Goal: Task Accomplishment & Management: Use online tool/utility

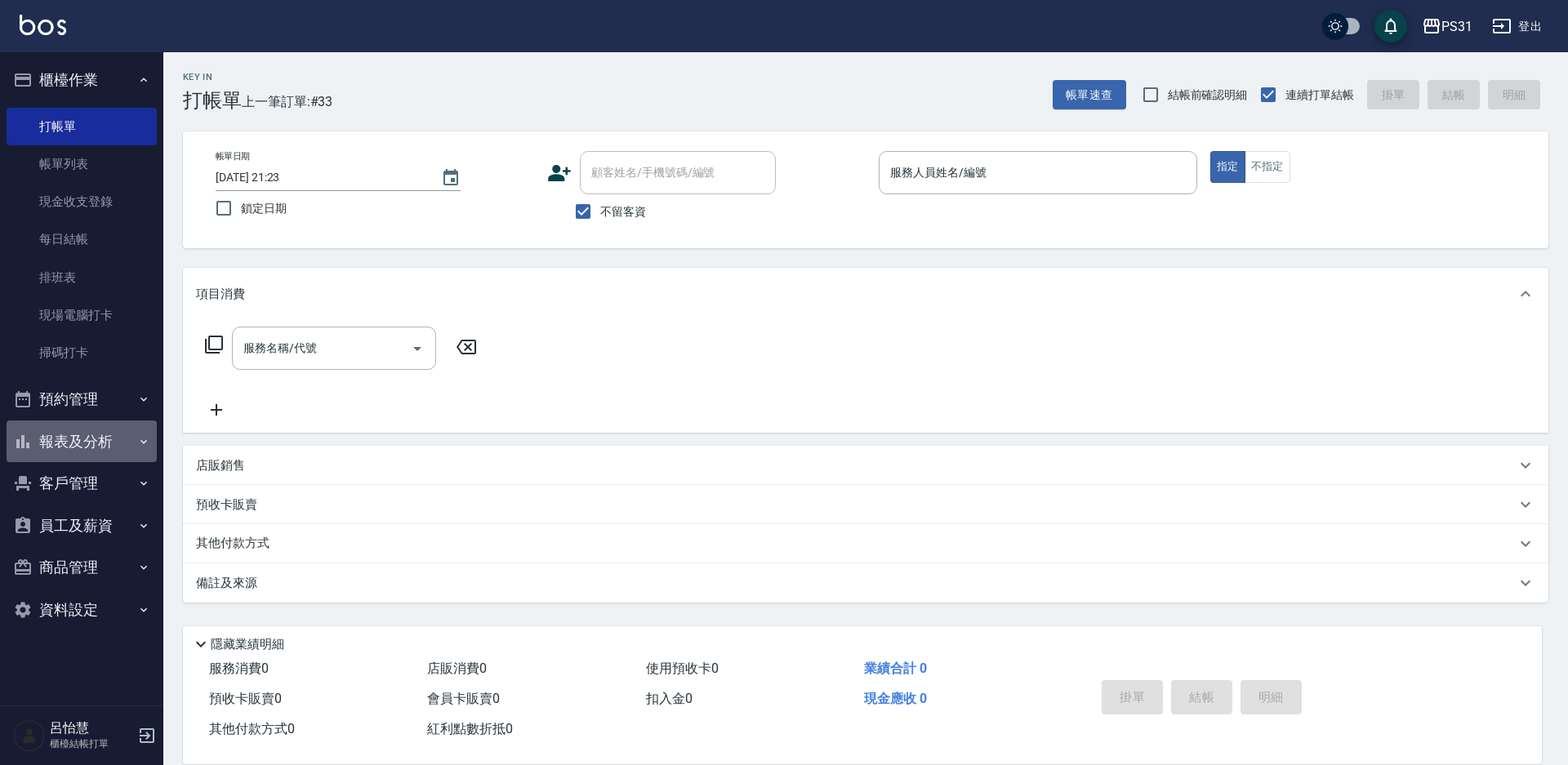
click at [80, 446] on button "報表及分析" at bounding box center [81, 441] width 151 height 42
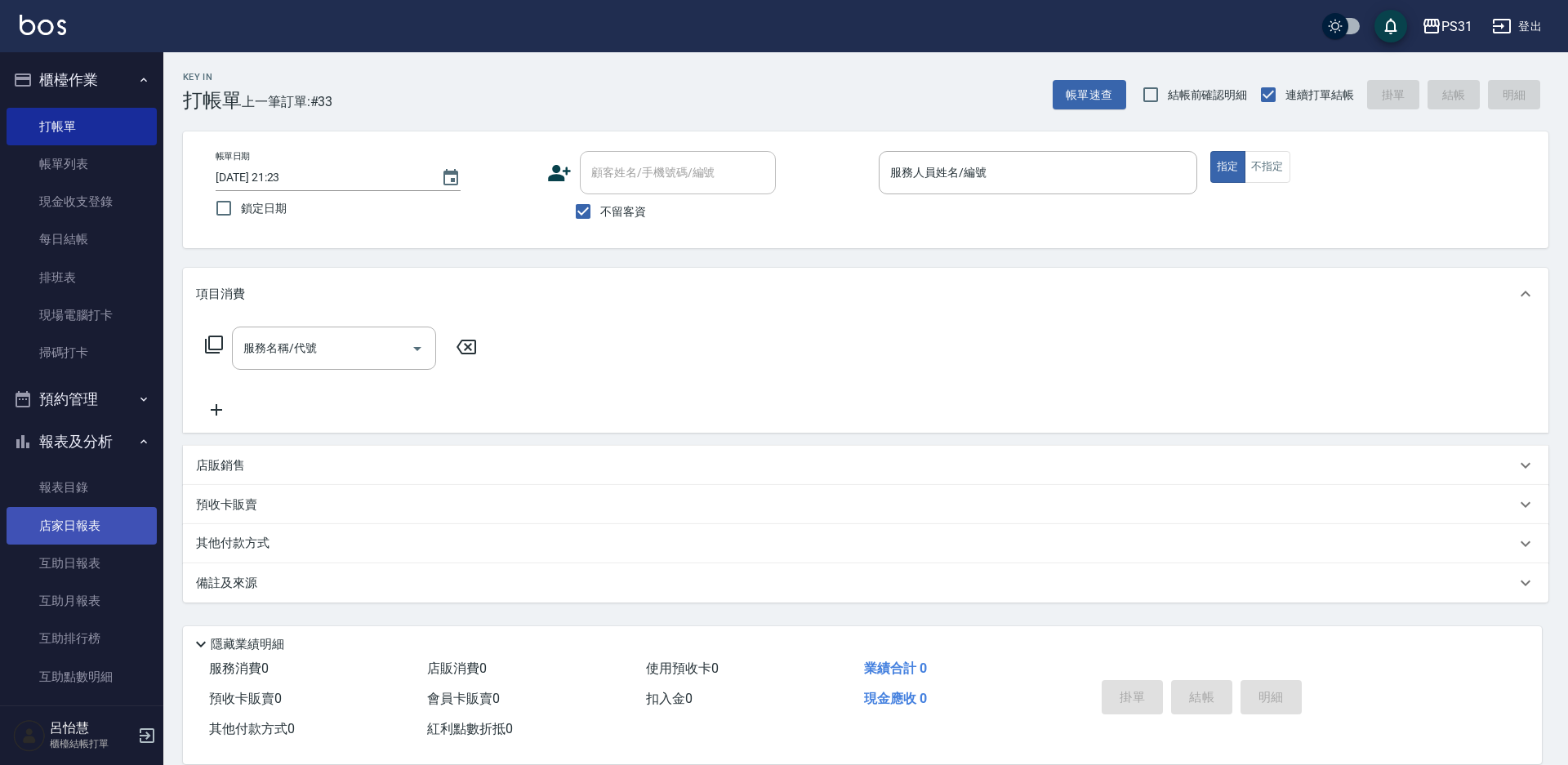
click at [81, 515] on link "店家日報表" at bounding box center [81, 526] width 151 height 37
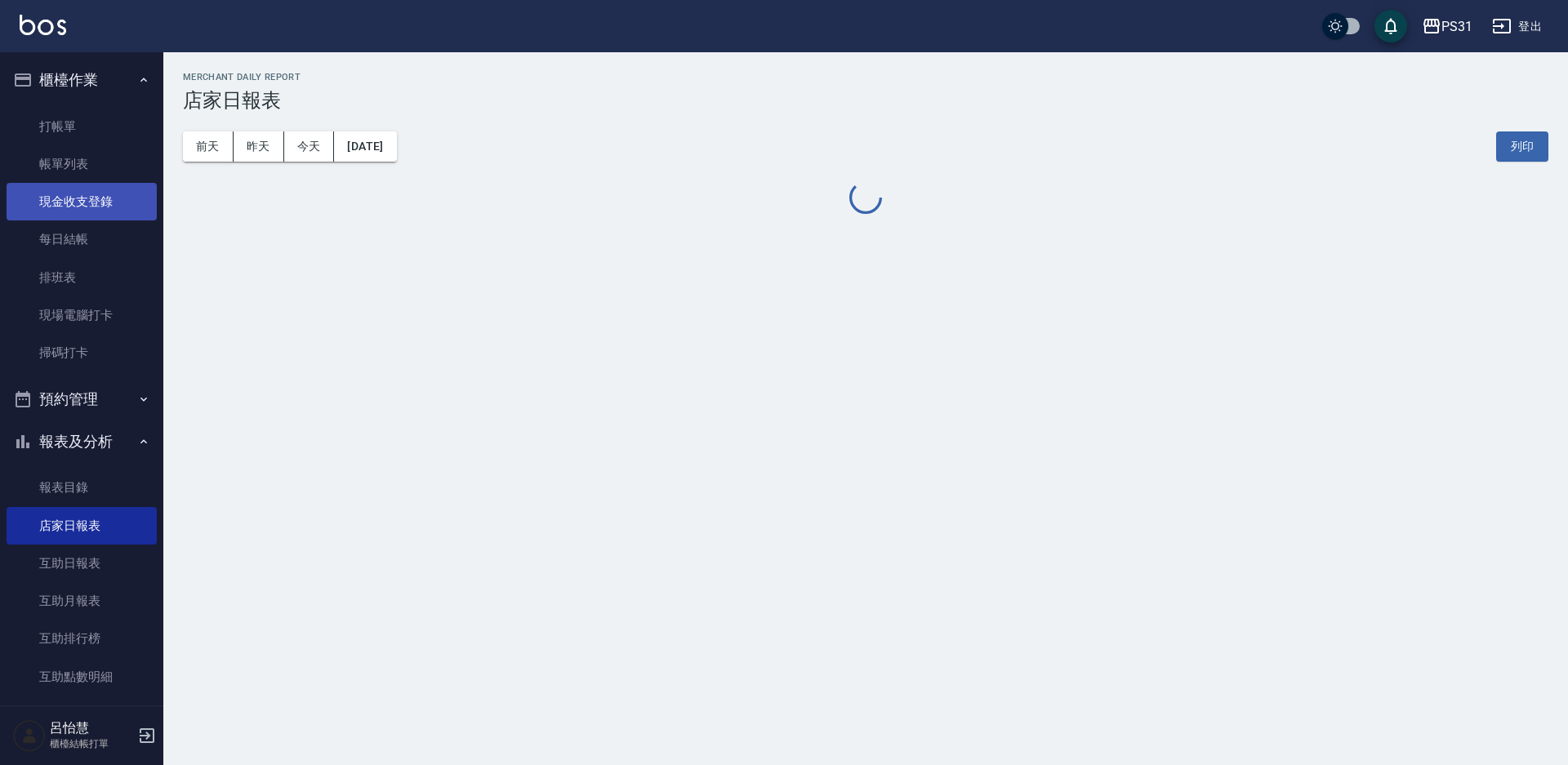
click at [87, 203] on link "現金收支登錄" at bounding box center [81, 202] width 151 height 37
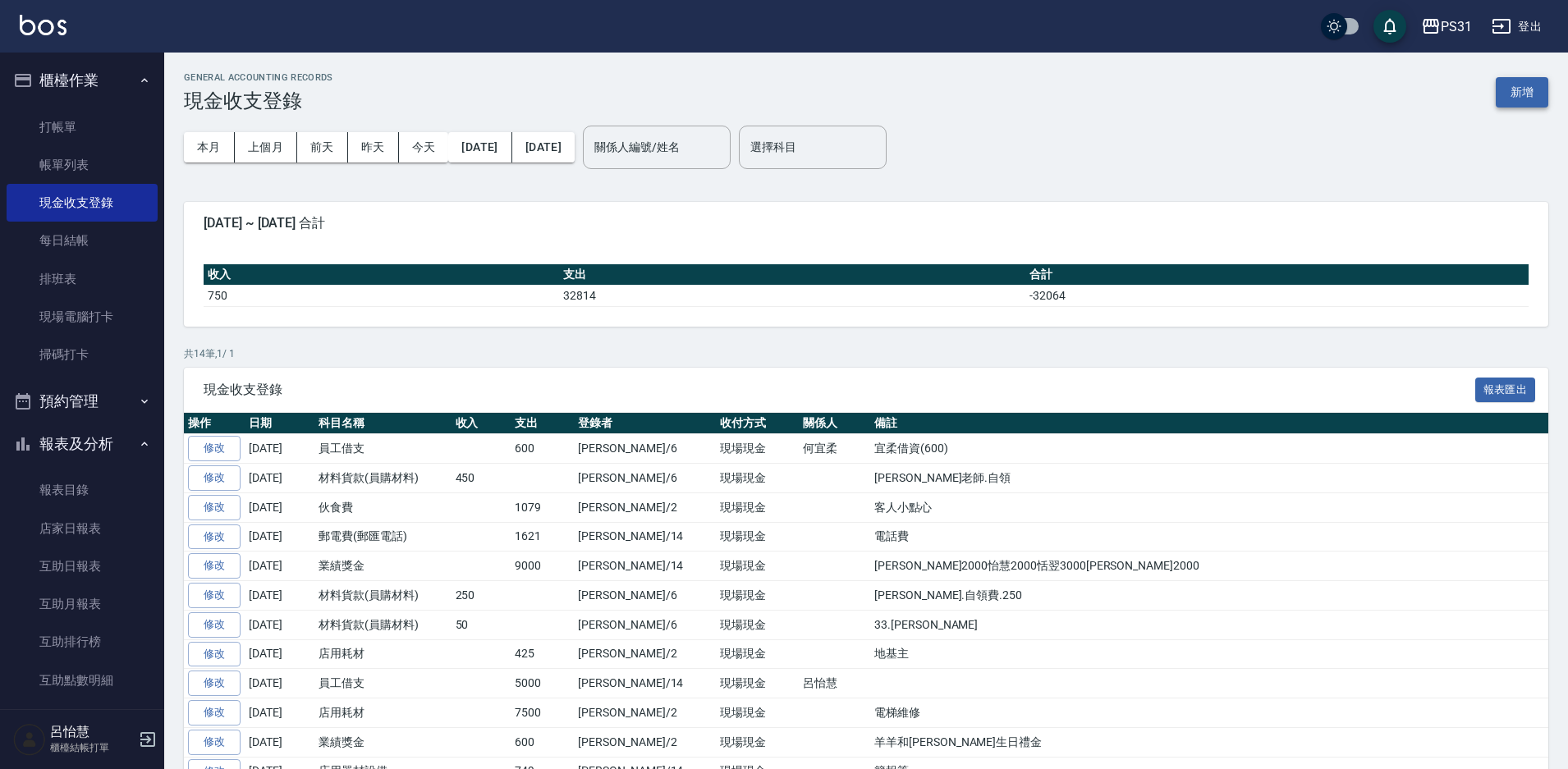
click at [1508, 83] on button "新增" at bounding box center [1522, 92] width 53 height 30
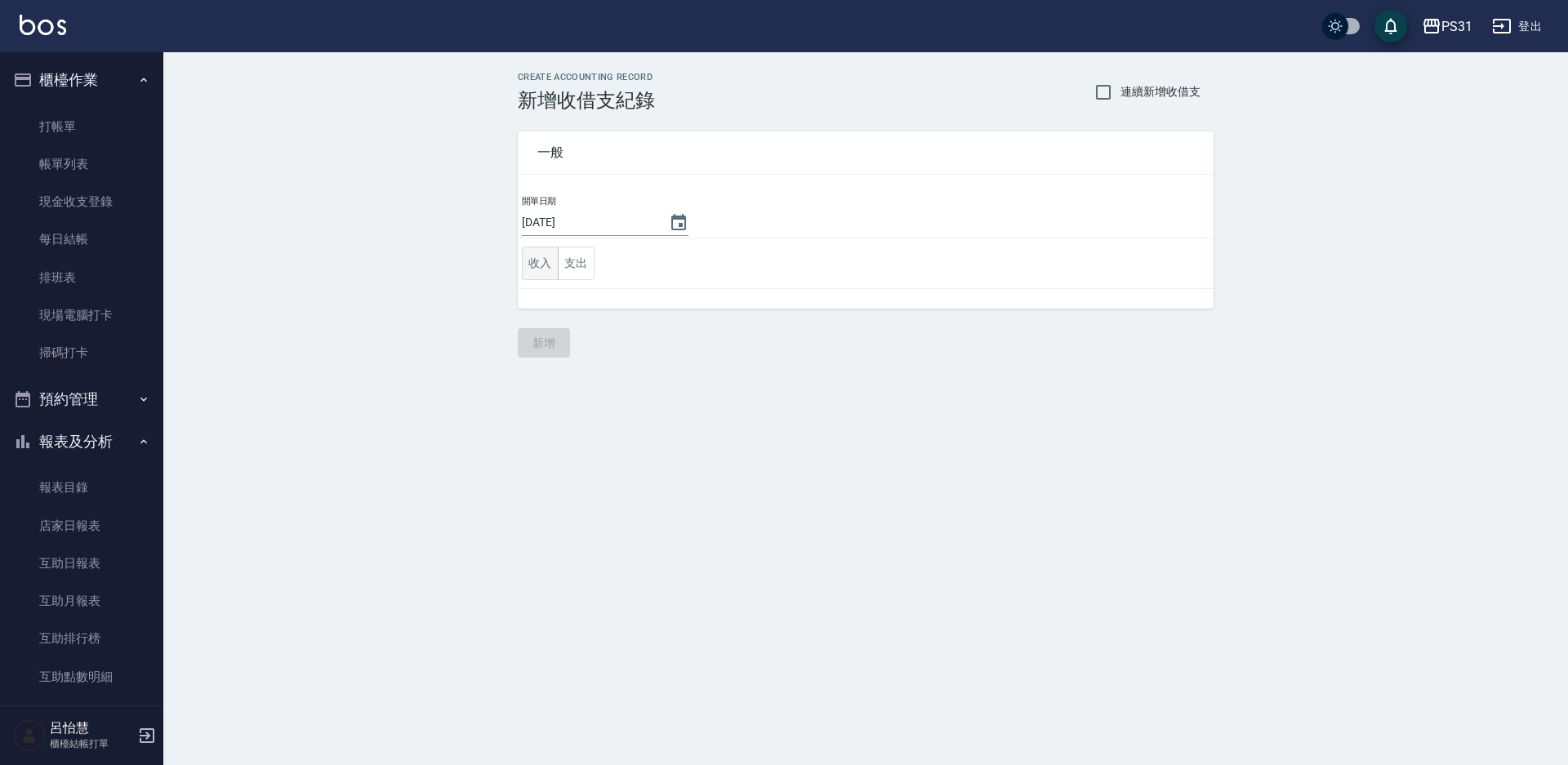
click at [547, 266] on button "收入" at bounding box center [540, 264] width 36 height 34
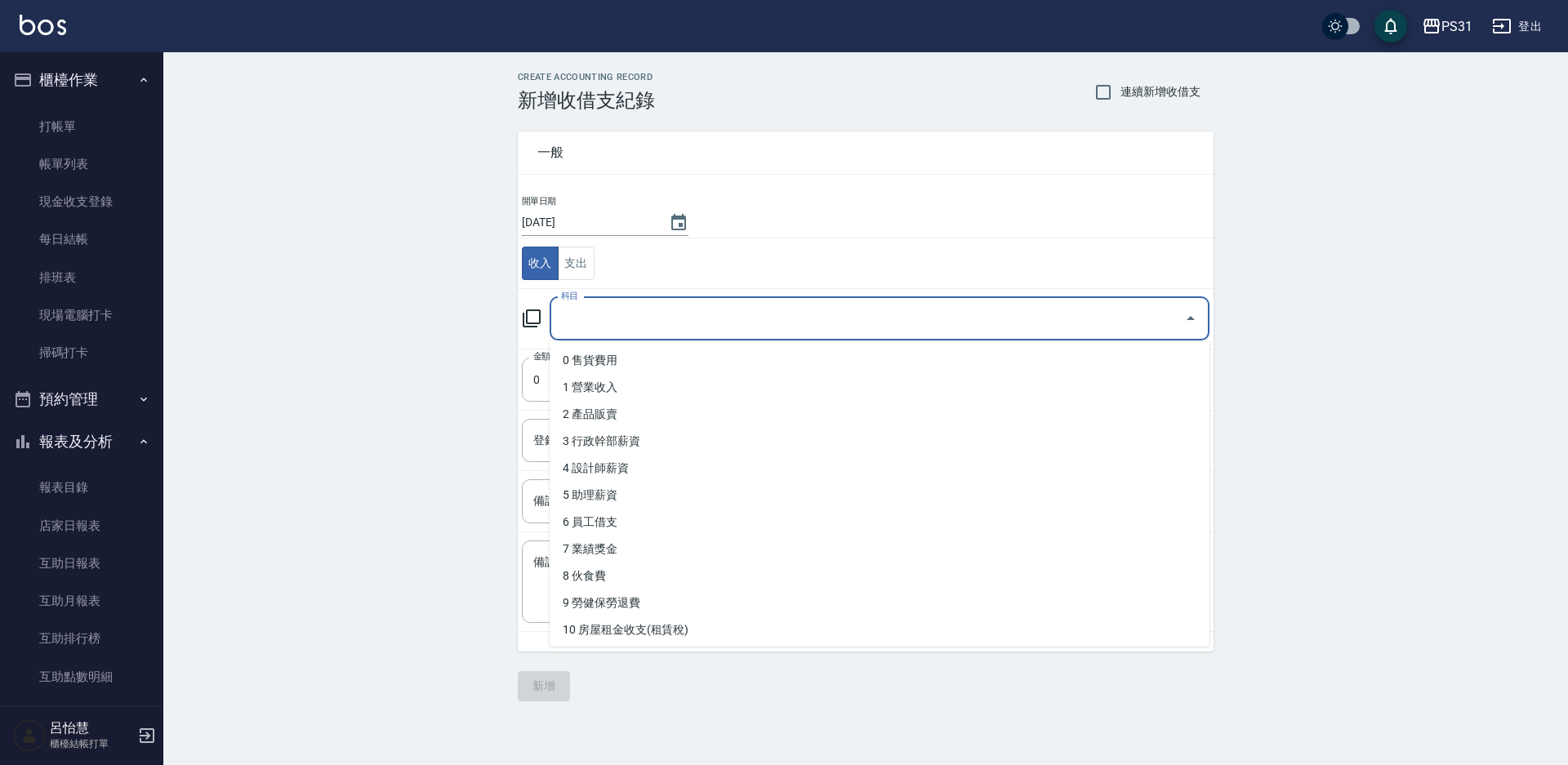
drag, startPoint x: 605, startPoint y: 306, endPoint x: 617, endPoint y: 348, distance: 43.7
click at [606, 306] on input "科目" at bounding box center [867, 319] width 621 height 29
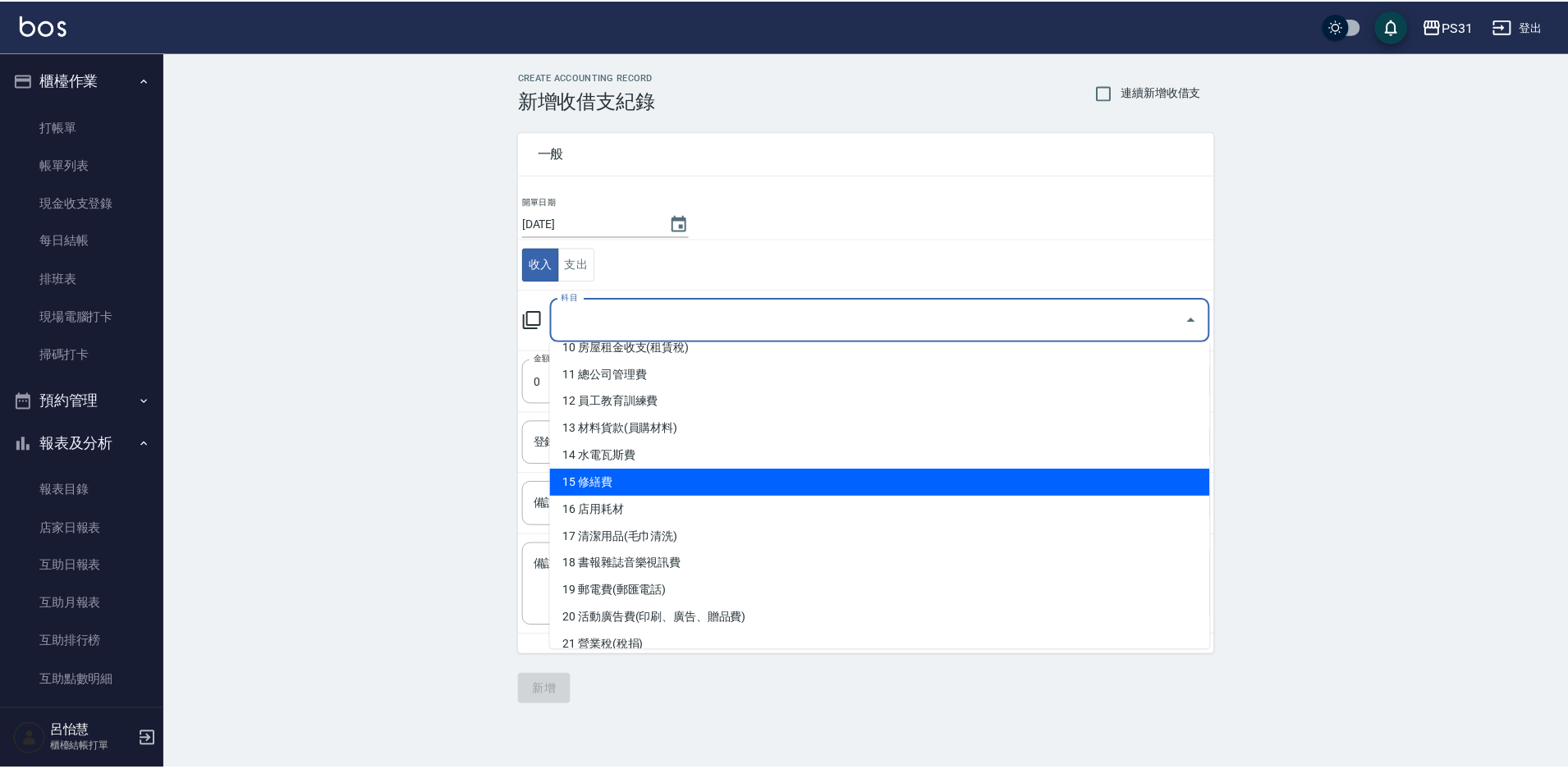
scroll to position [82, 0]
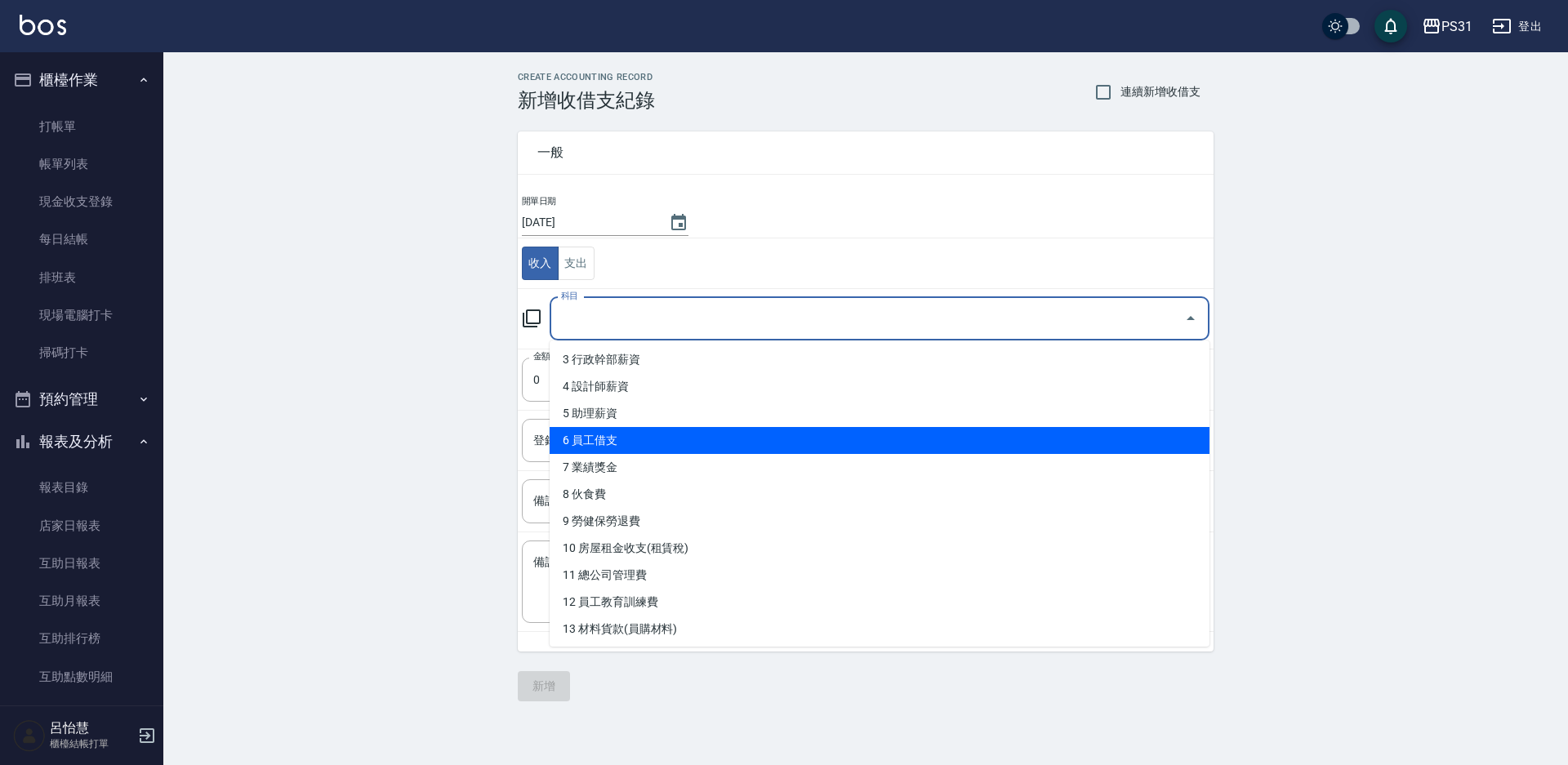
click at [692, 440] on li "6 員工借支" at bounding box center [879, 440] width 660 height 27
type input "6 員工借支"
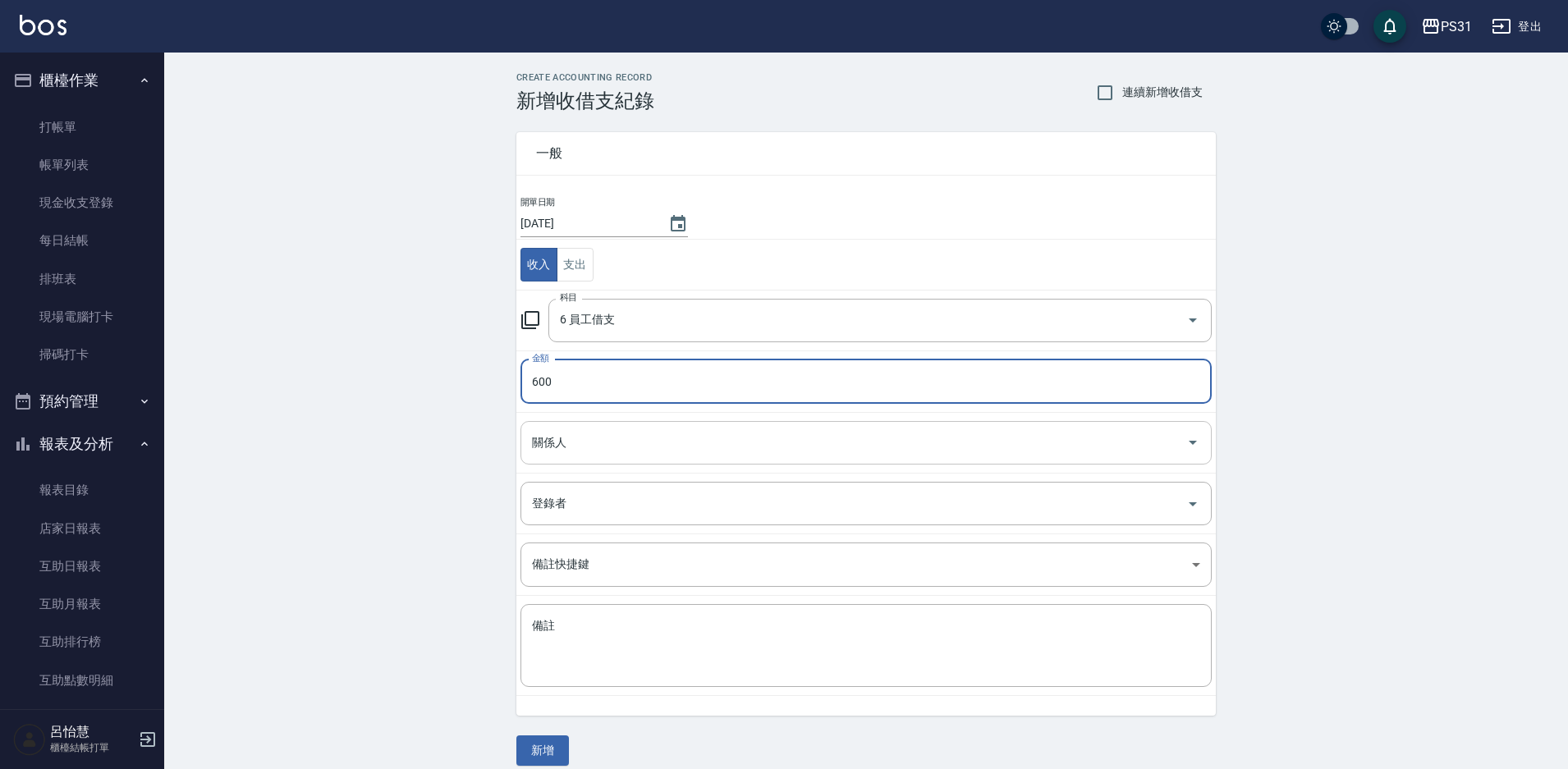
click at [618, 425] on div "關係人" at bounding box center [866, 443] width 691 height 43
type input "600"
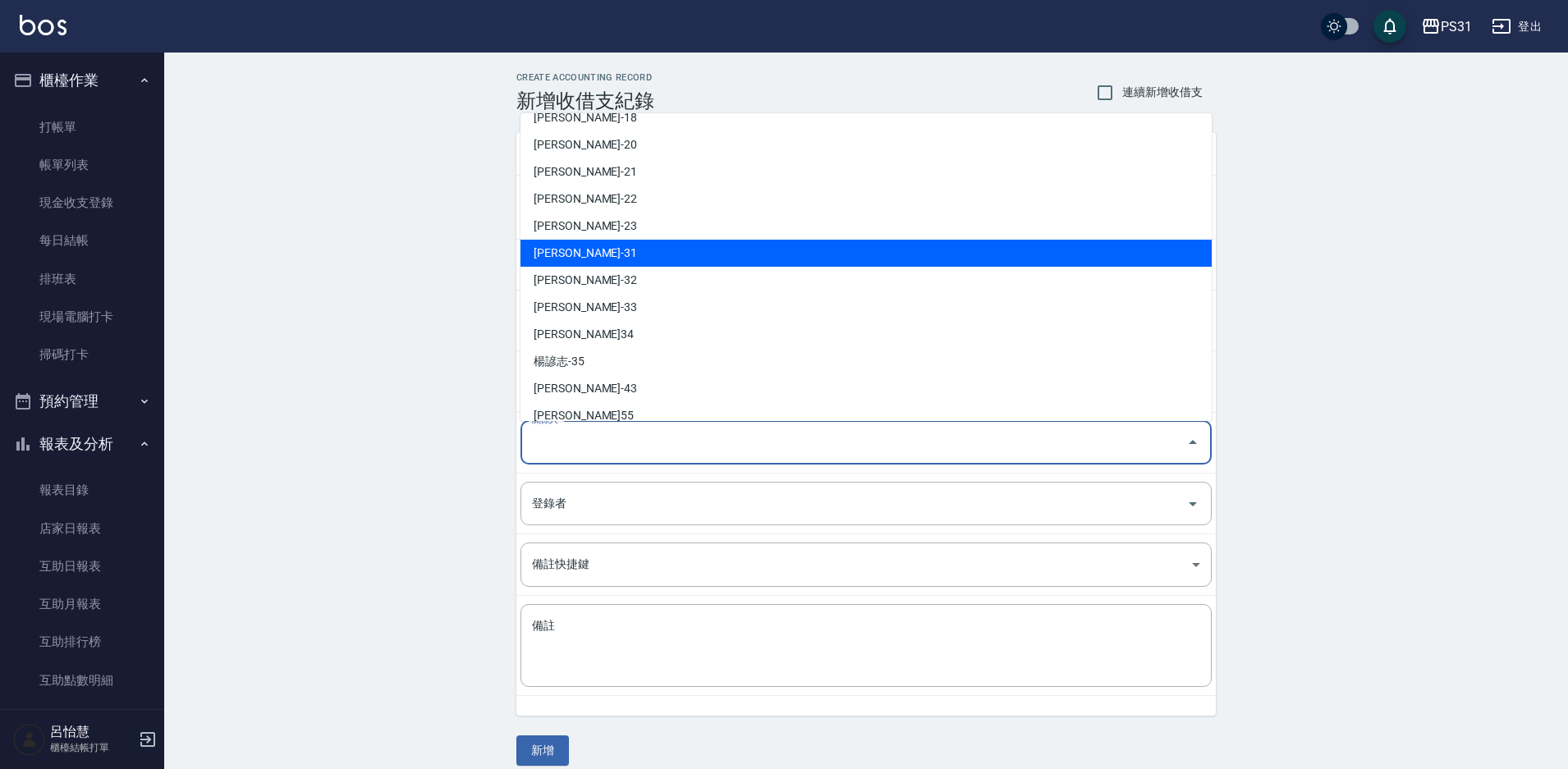
scroll to position [354, 0]
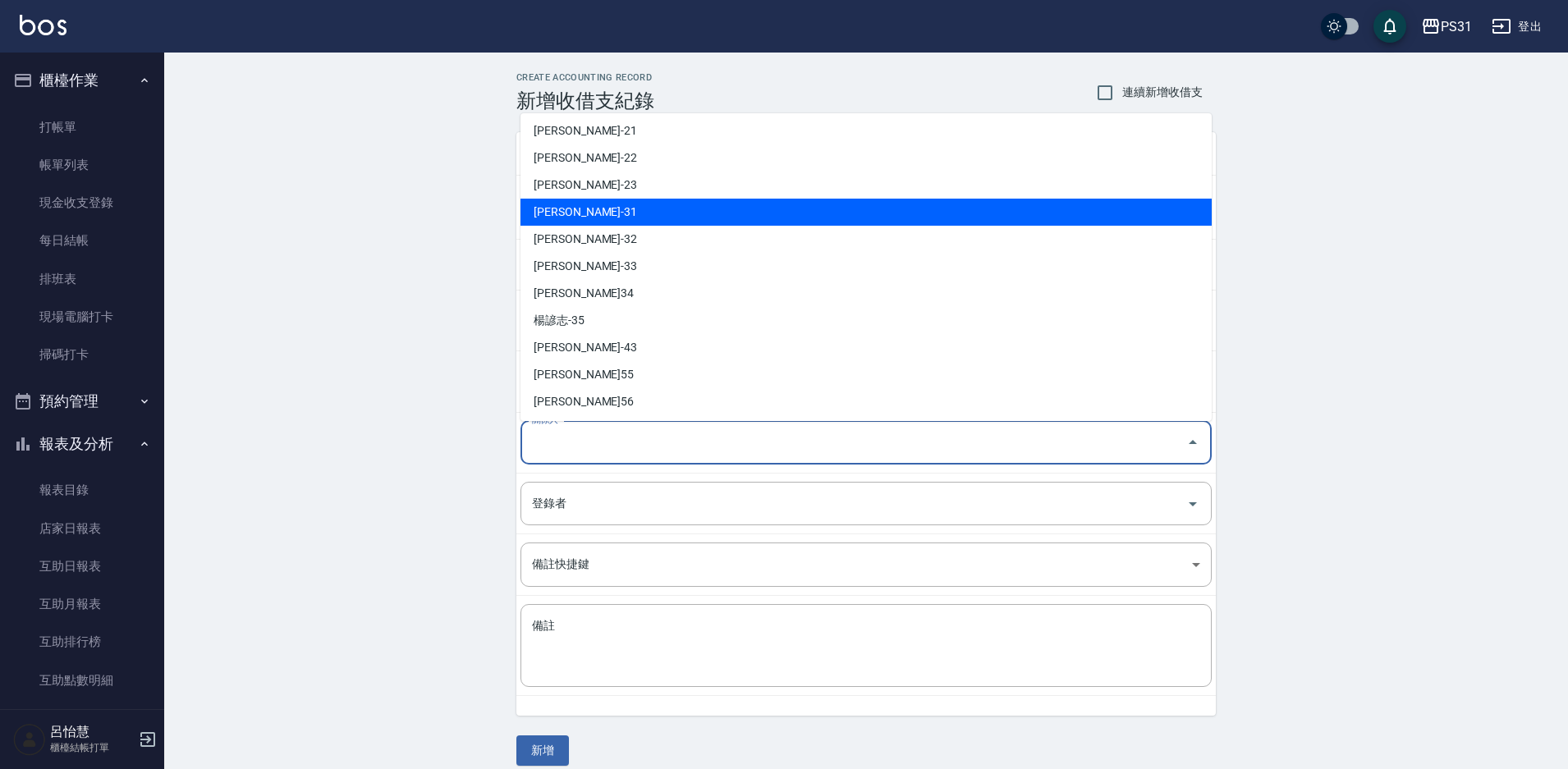
click at [570, 210] on li "何宜柔-31" at bounding box center [866, 212] width 691 height 27
type input "何宜柔-31"
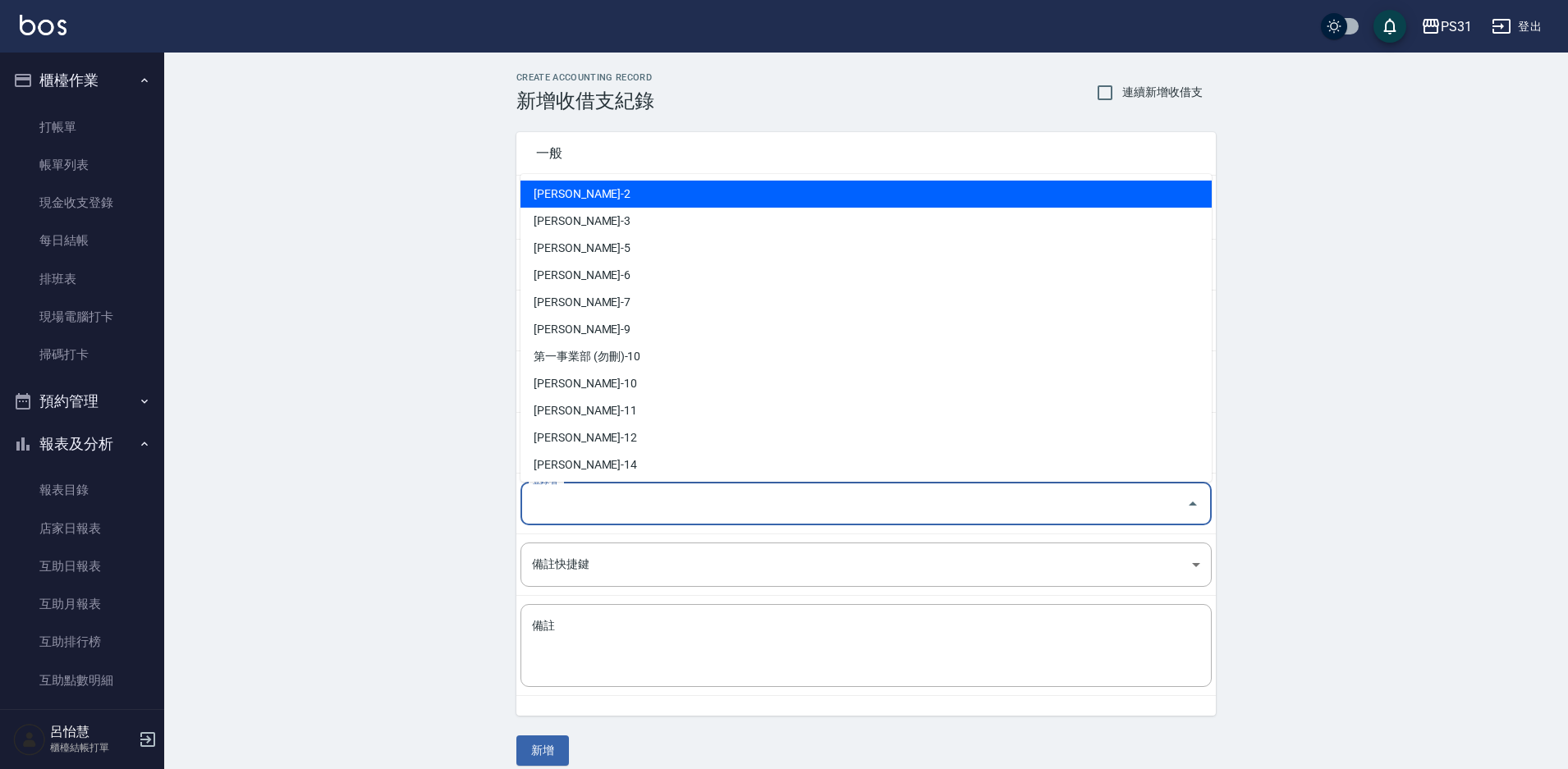
click at [587, 503] on input "登錄者" at bounding box center [853, 503] width 651 height 29
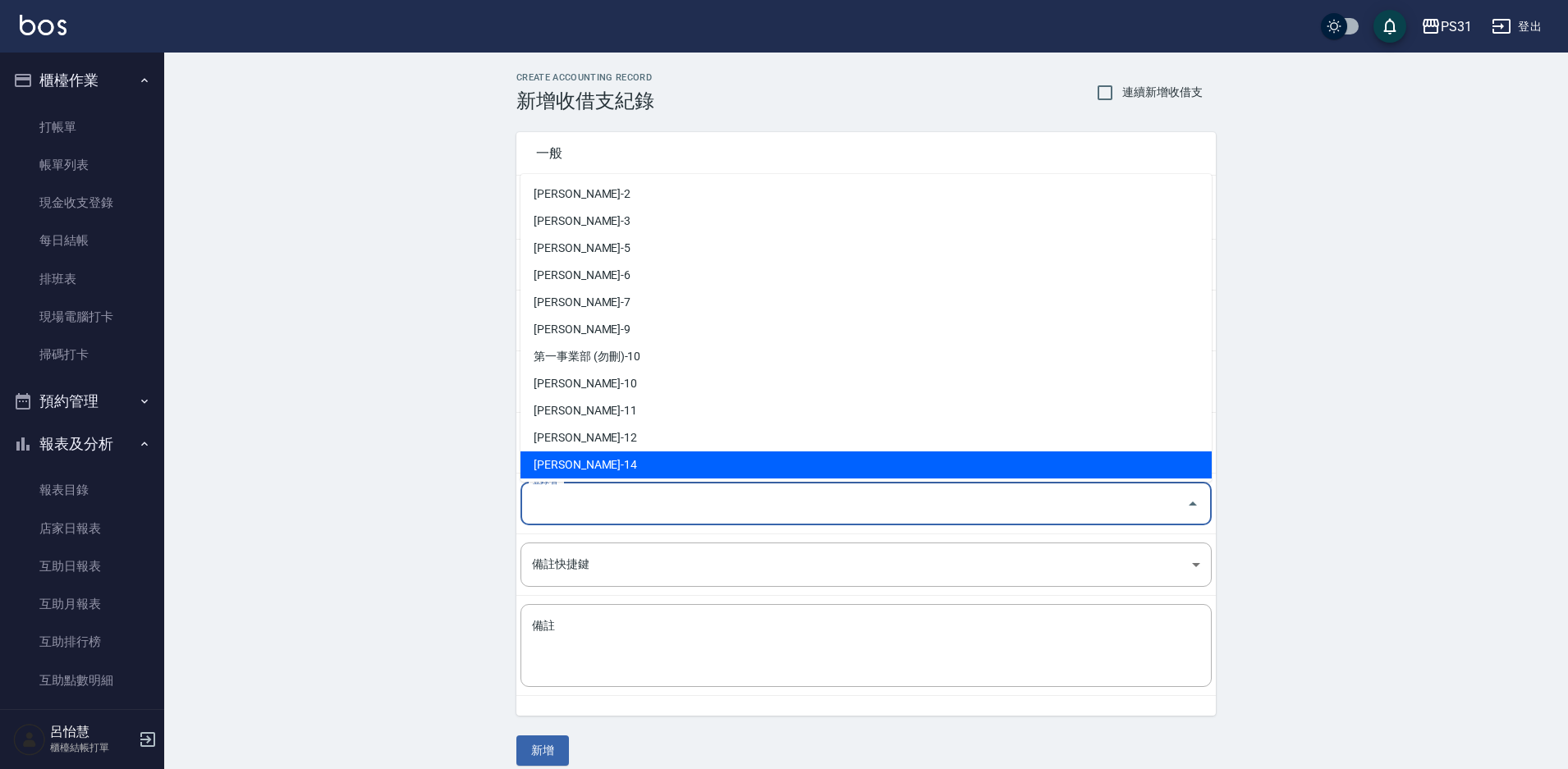
click at [600, 466] on li "李維儒-14" at bounding box center [866, 464] width 691 height 27
type input "李維儒-14"
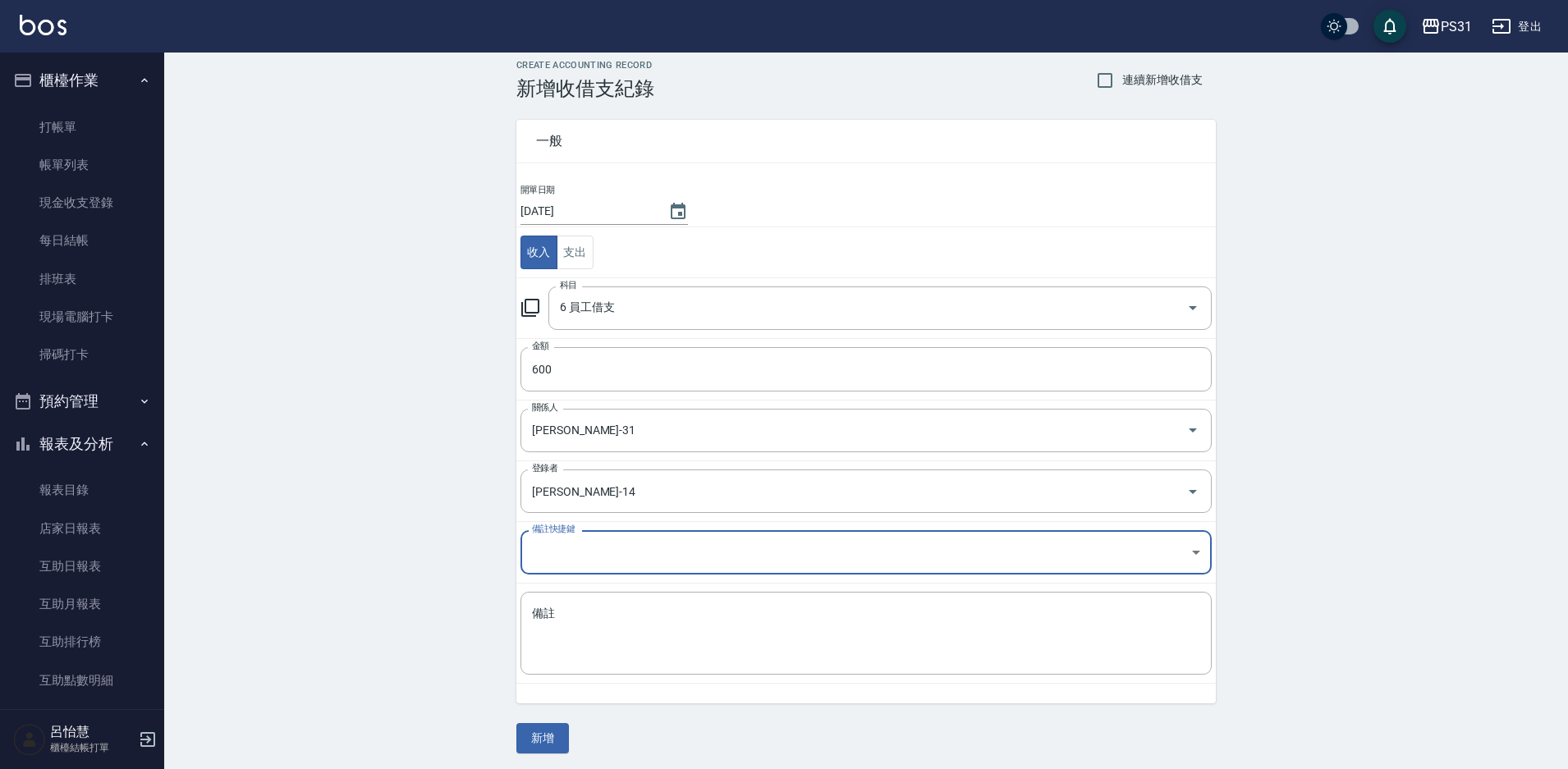
scroll to position [16, 0]
click at [552, 740] on button "新增" at bounding box center [542, 734] width 53 height 30
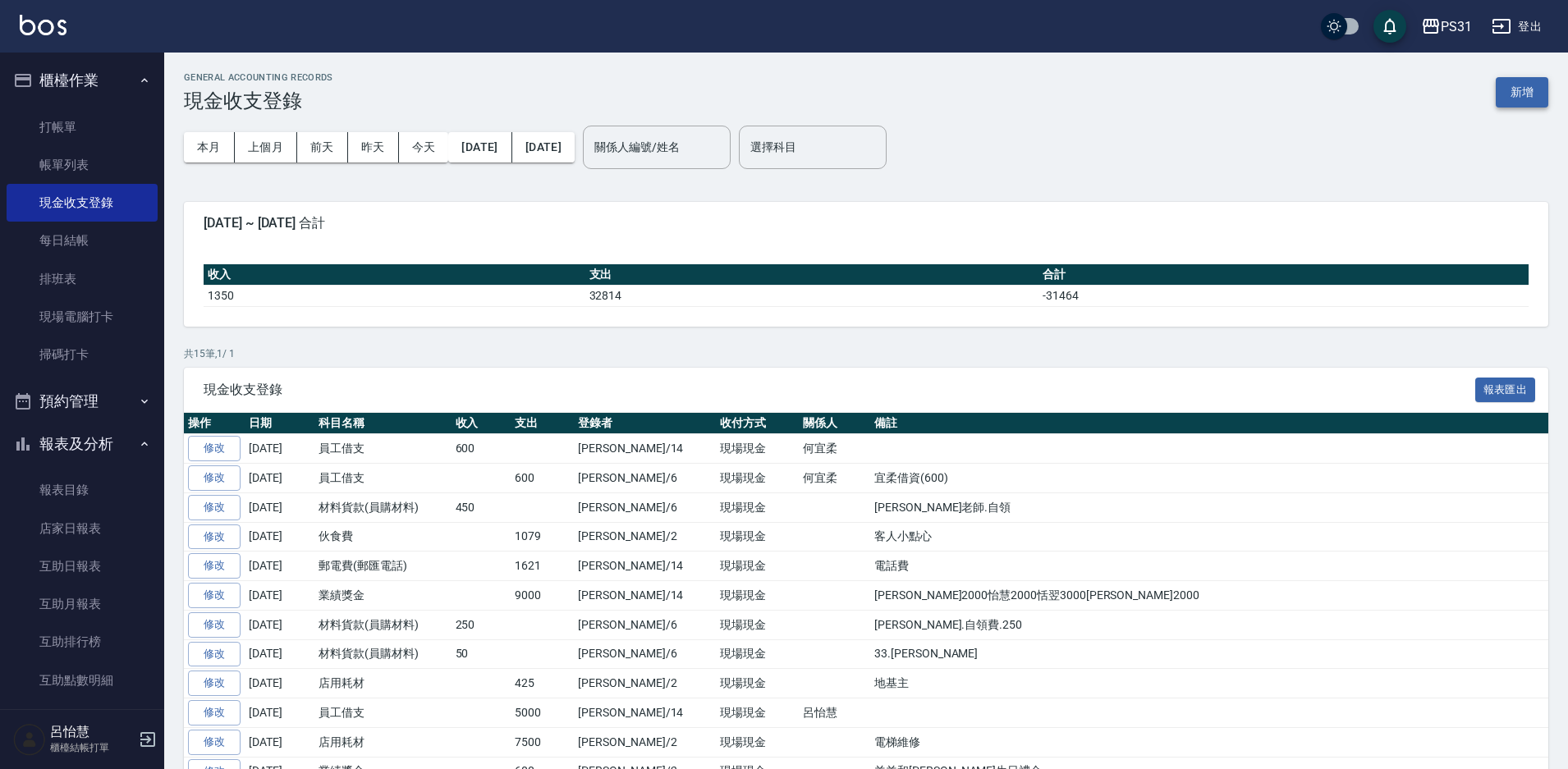
click at [1501, 88] on button "新增" at bounding box center [1522, 92] width 53 height 30
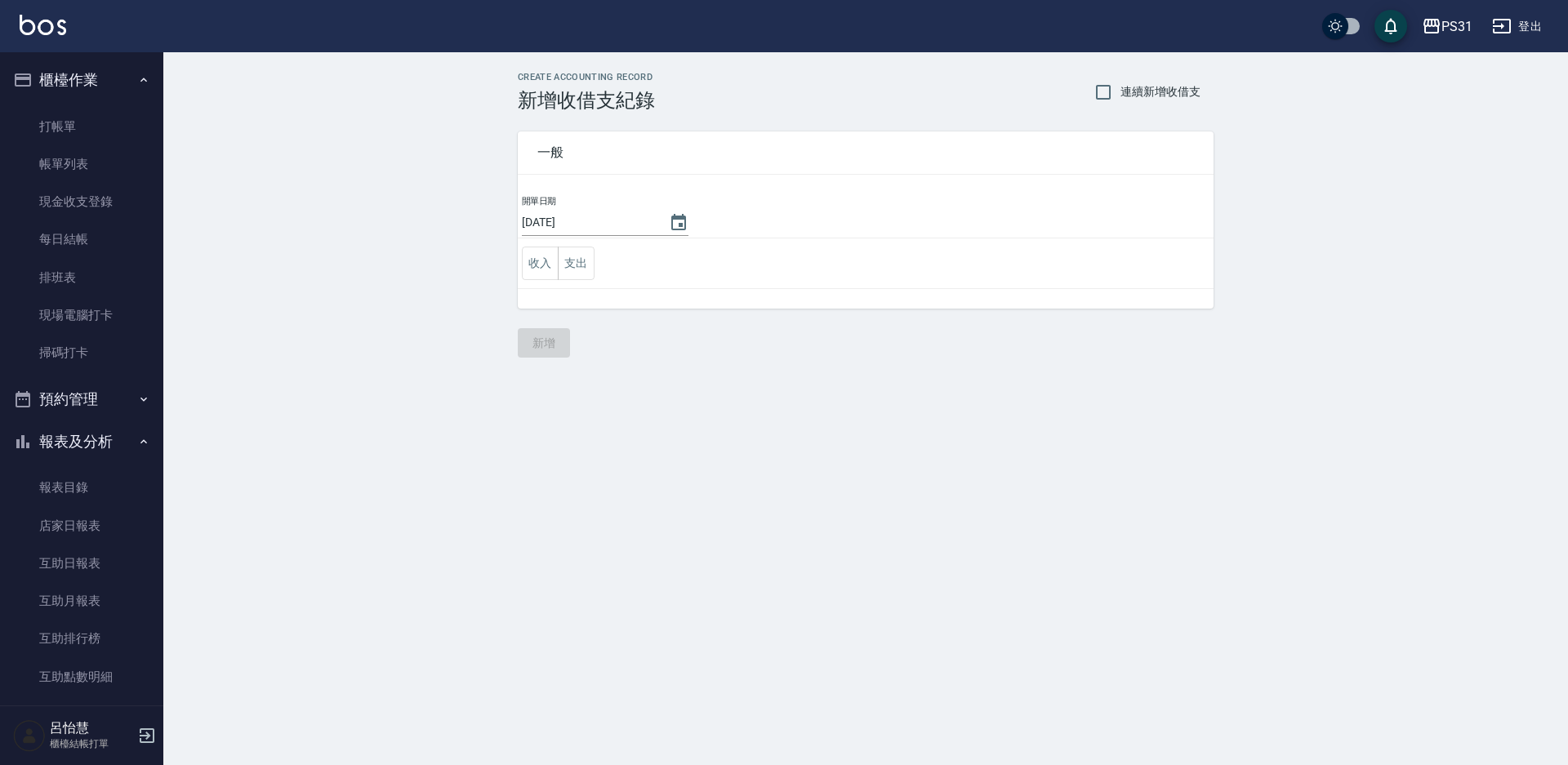
click at [598, 269] on td "收入 支出" at bounding box center [866, 264] width 696 height 51
click at [583, 270] on button "支出" at bounding box center [575, 264] width 36 height 34
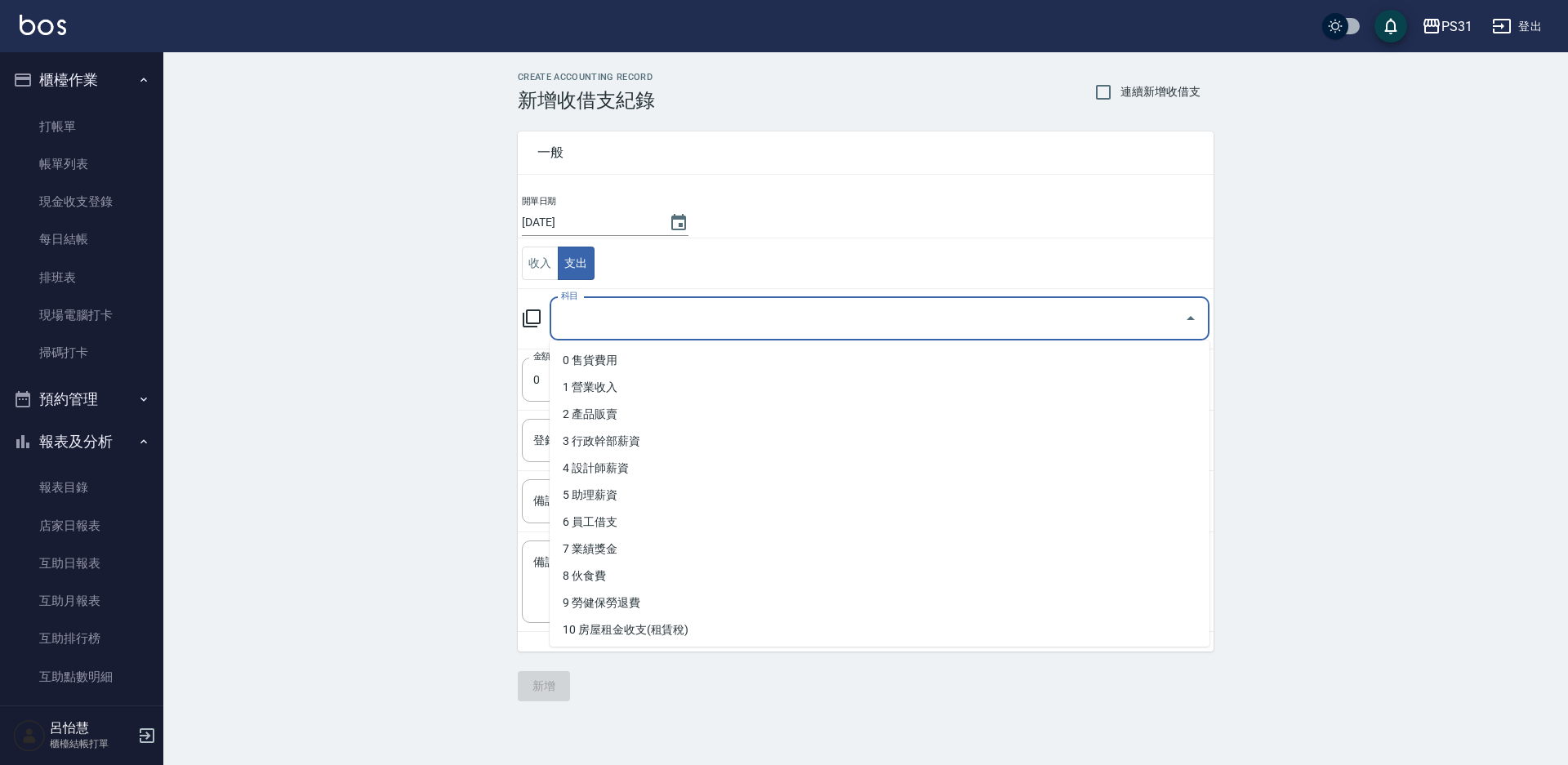
click at [596, 310] on input "科目" at bounding box center [867, 319] width 621 height 29
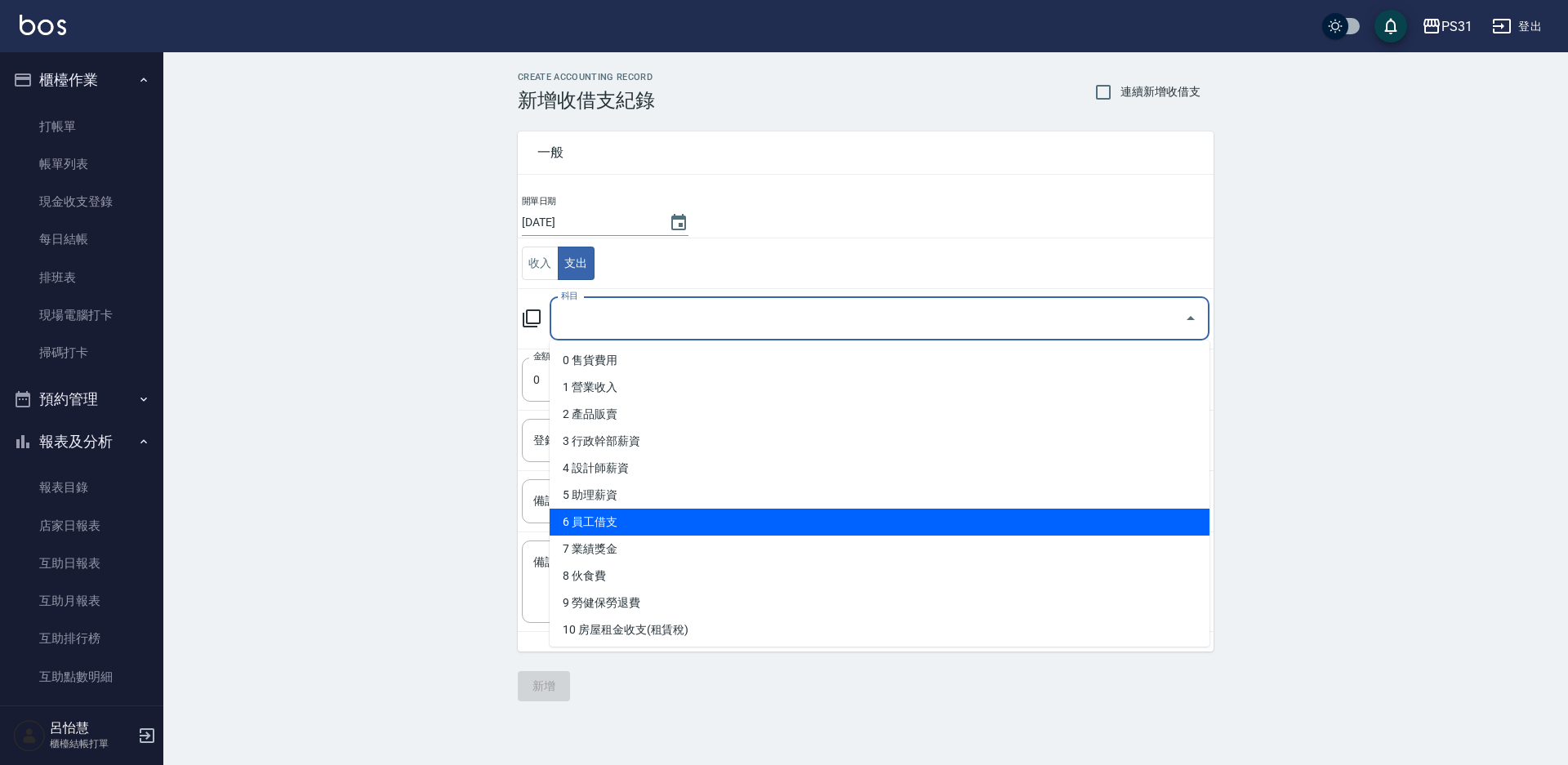
click at [615, 519] on li "6 員工借支" at bounding box center [879, 522] width 660 height 27
type input "6 員工借支"
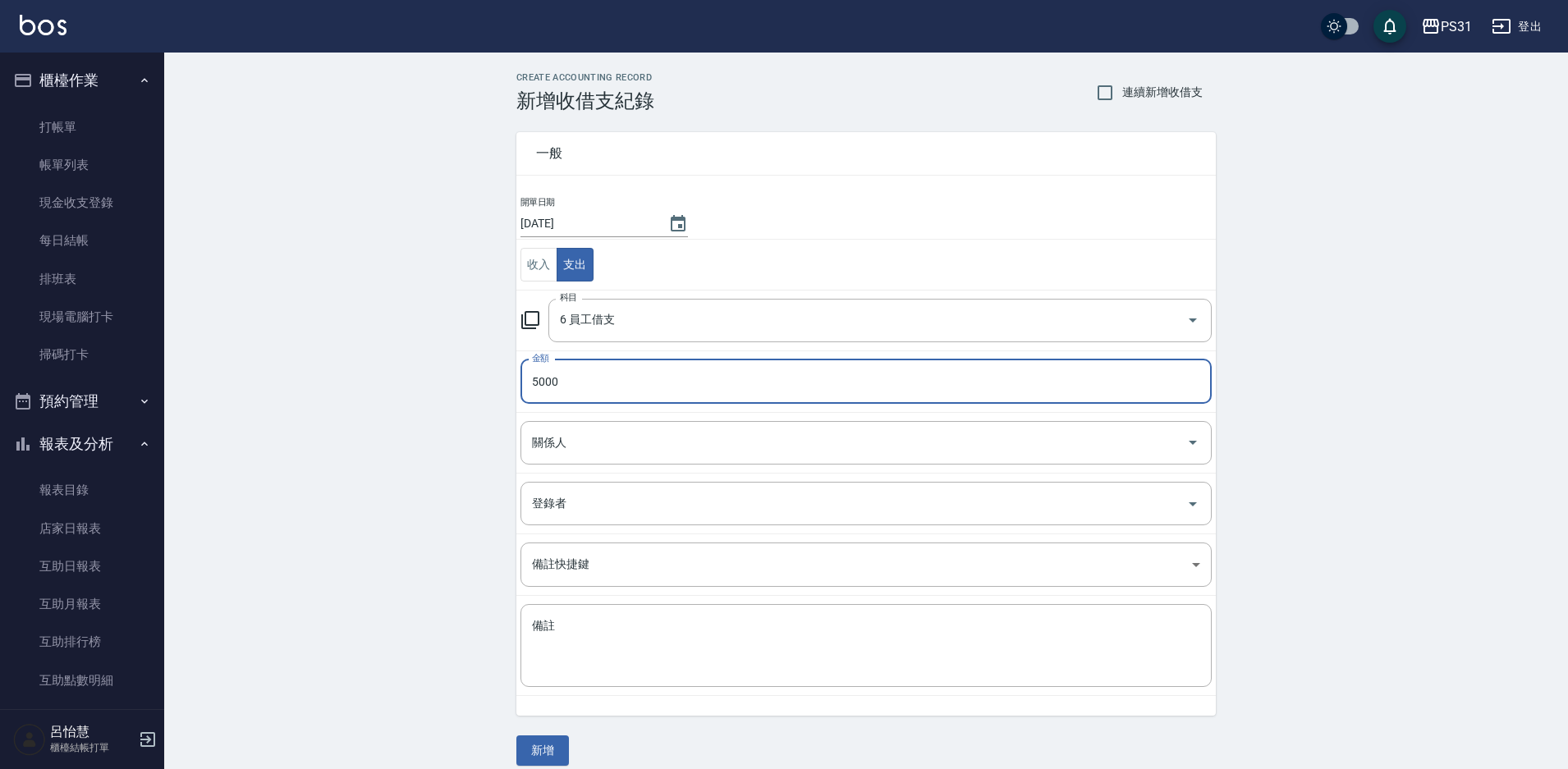
type input "5000"
click at [605, 468] on td "關係人 關係人" at bounding box center [866, 442] width 699 height 61
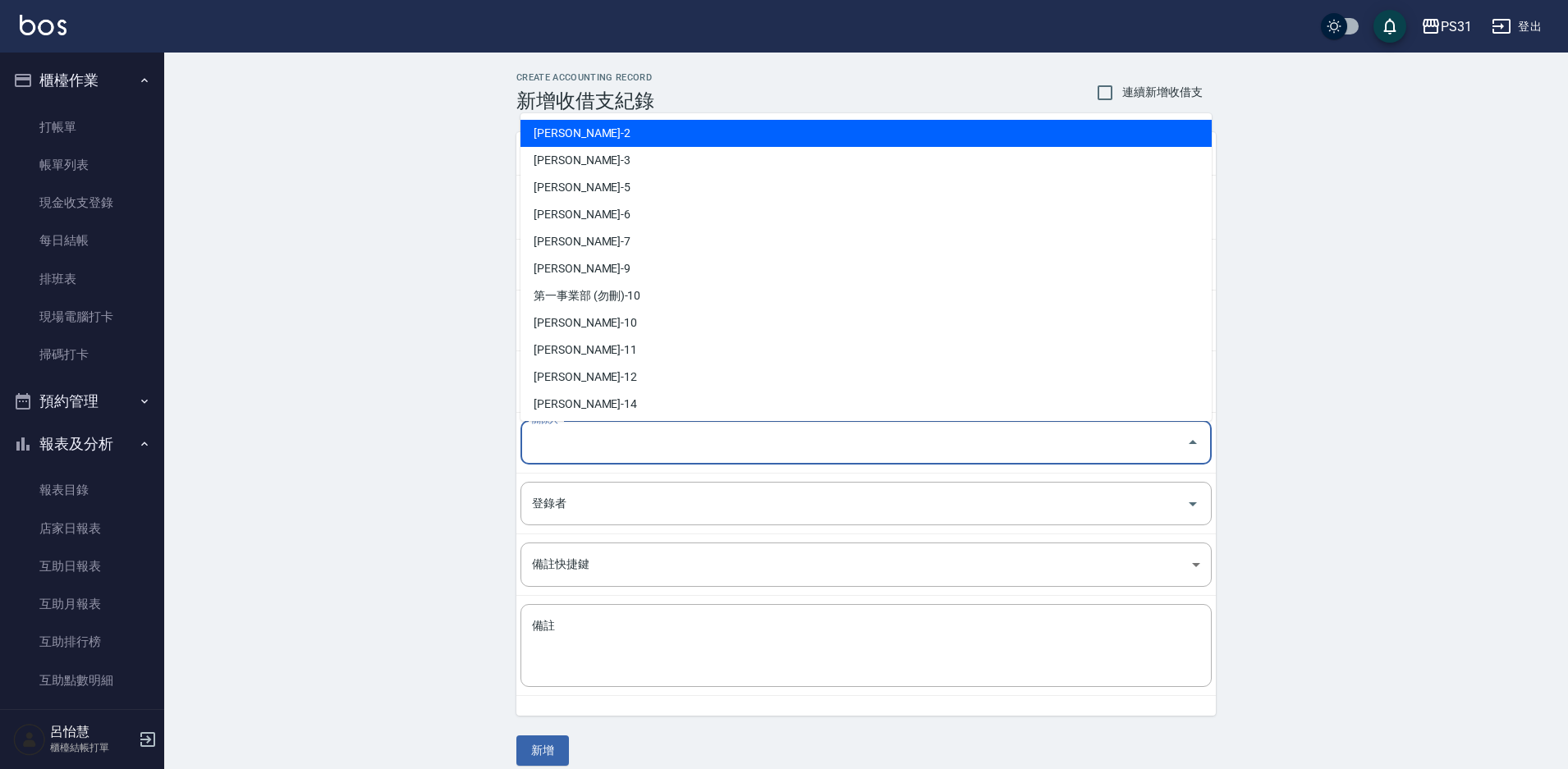
click at [620, 439] on input "關係人" at bounding box center [853, 443] width 651 height 29
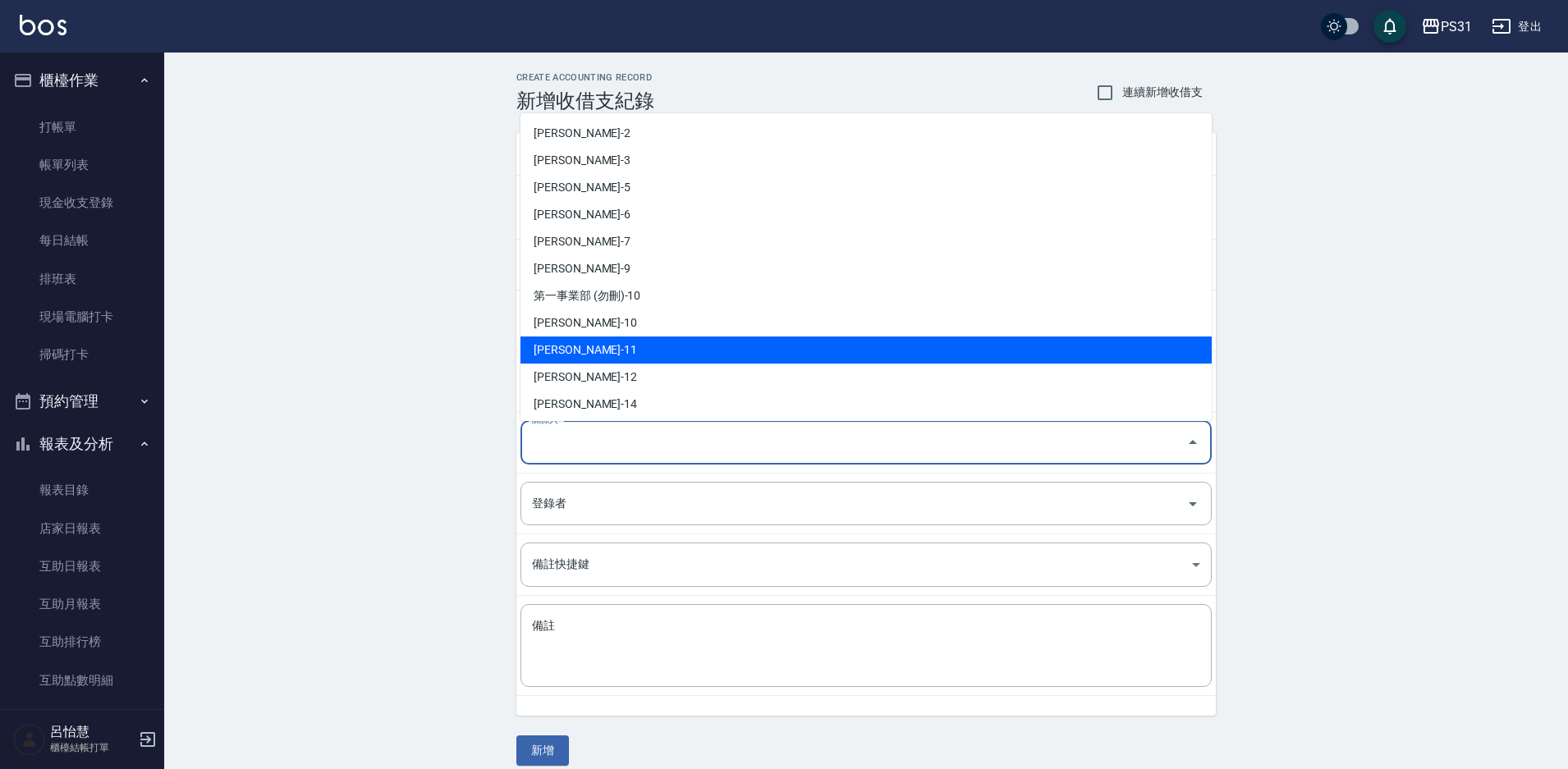
click at [579, 355] on li "林綵婕-11" at bounding box center [866, 350] width 691 height 27
type input "林綵婕-11"
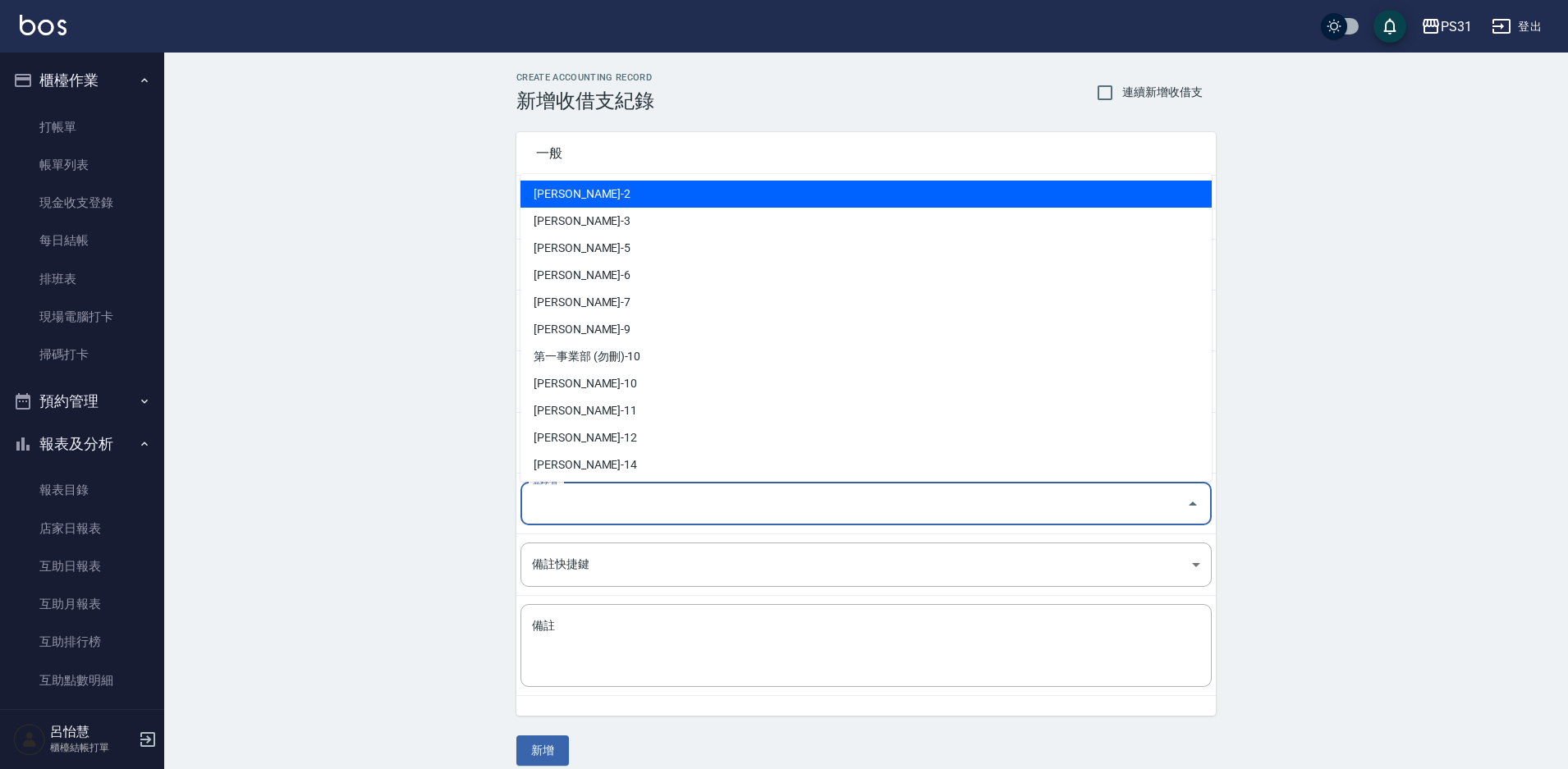
click at [572, 510] on input "登錄者" at bounding box center [853, 503] width 651 height 29
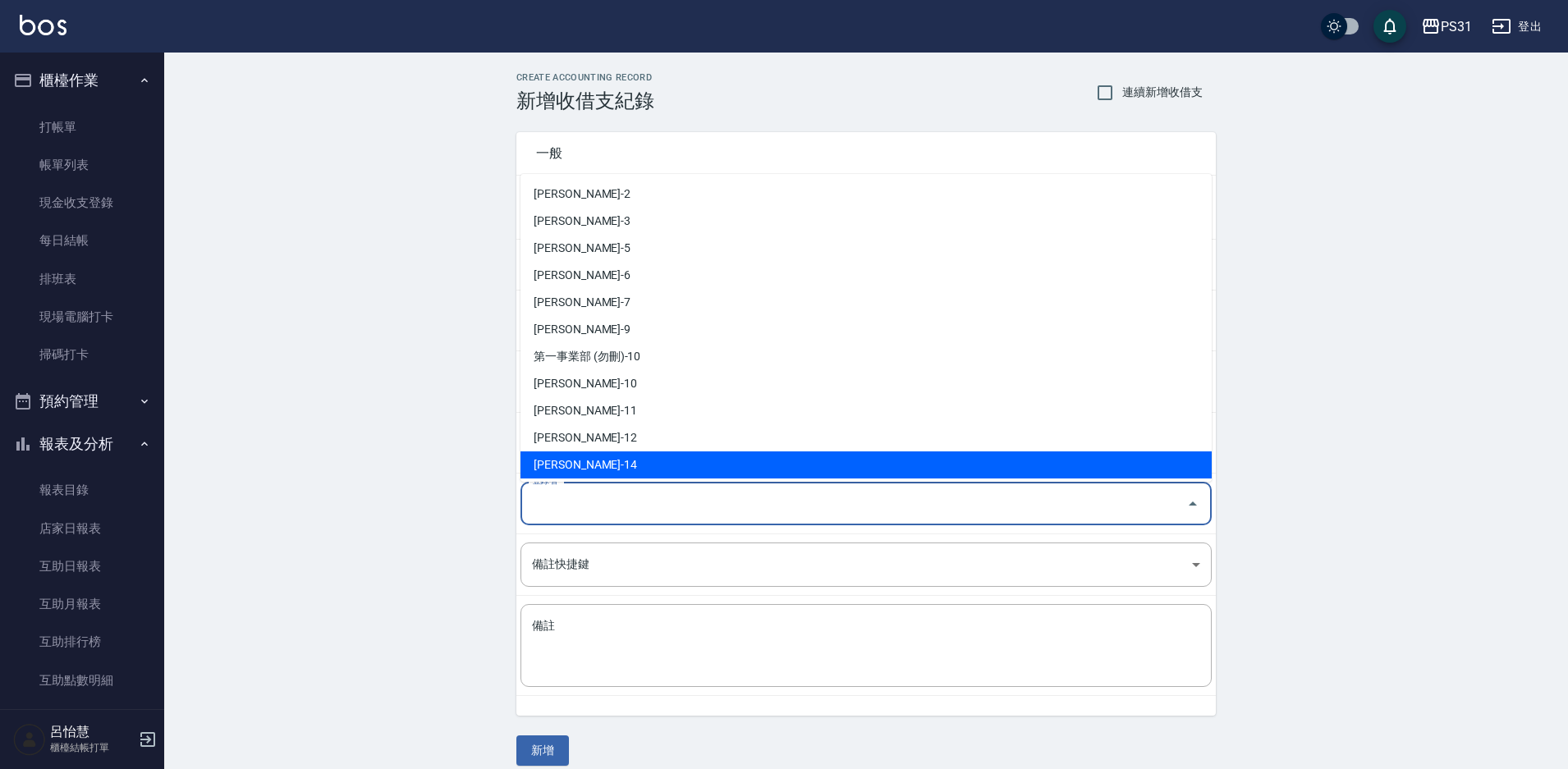
click at [564, 460] on li "李維儒-14" at bounding box center [866, 464] width 691 height 27
type input "李維儒-14"
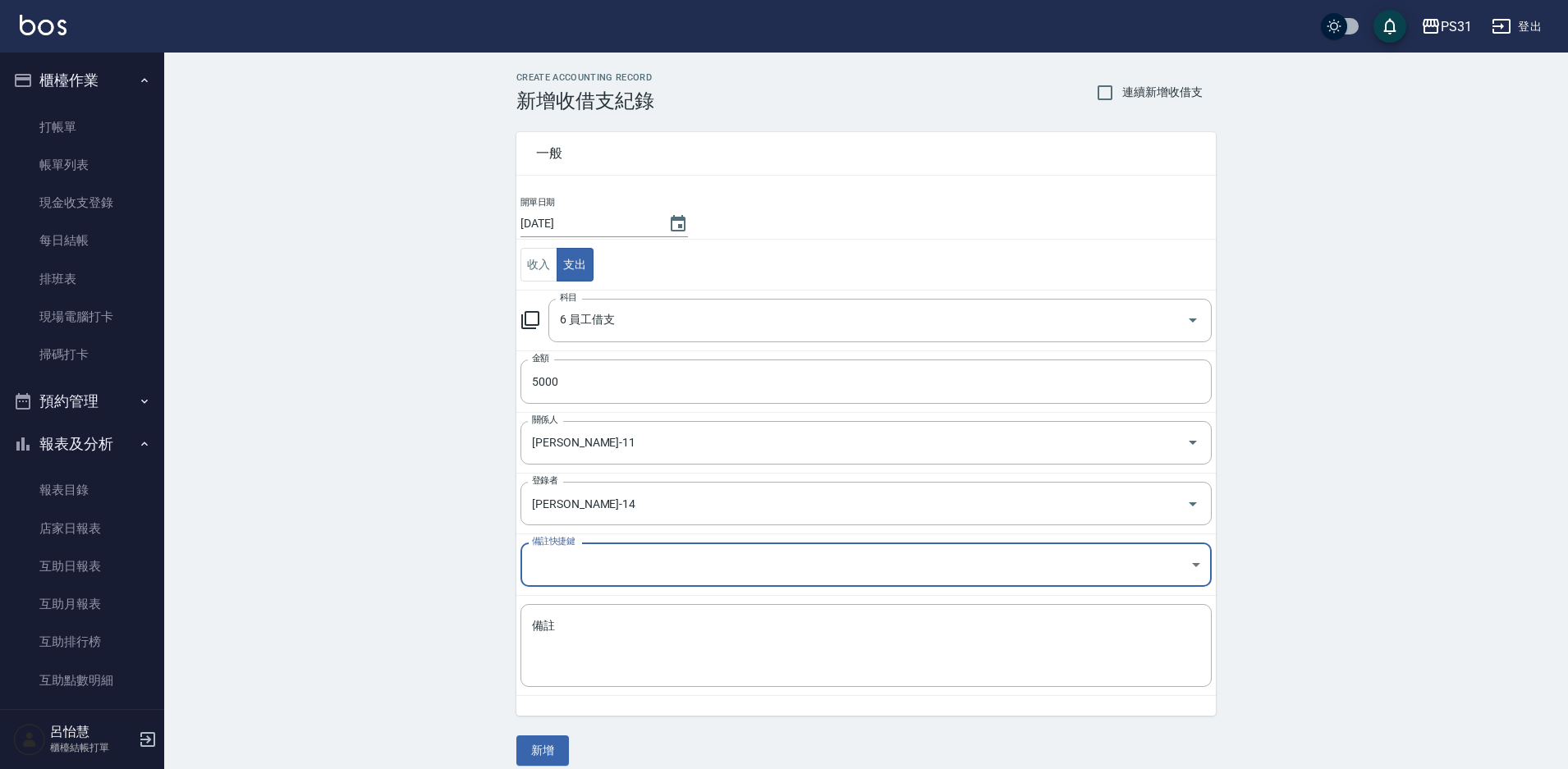
click at [545, 747] on button "新增" at bounding box center [542, 750] width 53 height 30
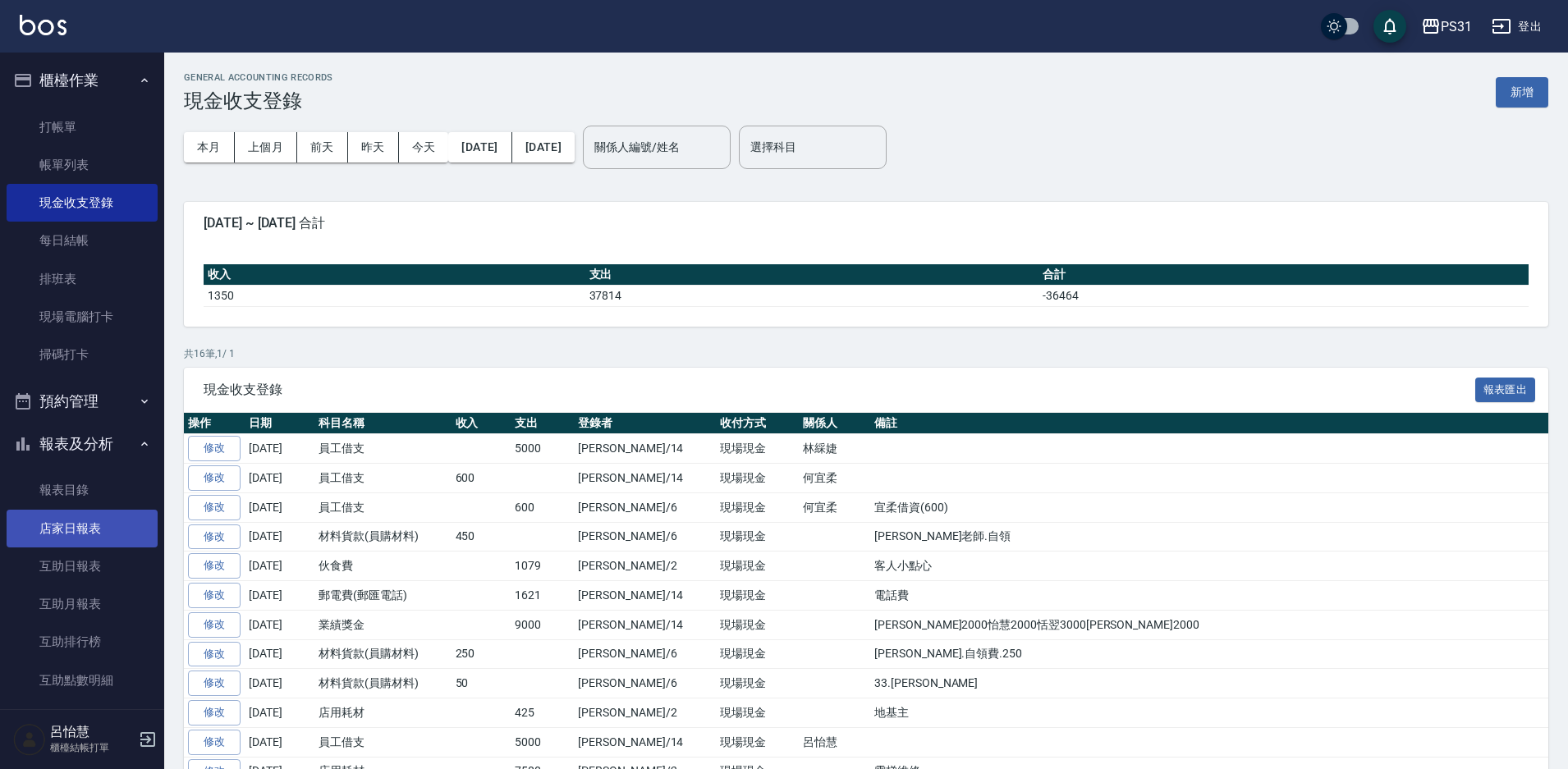
click at [76, 521] on link "店家日報表" at bounding box center [82, 528] width 151 height 38
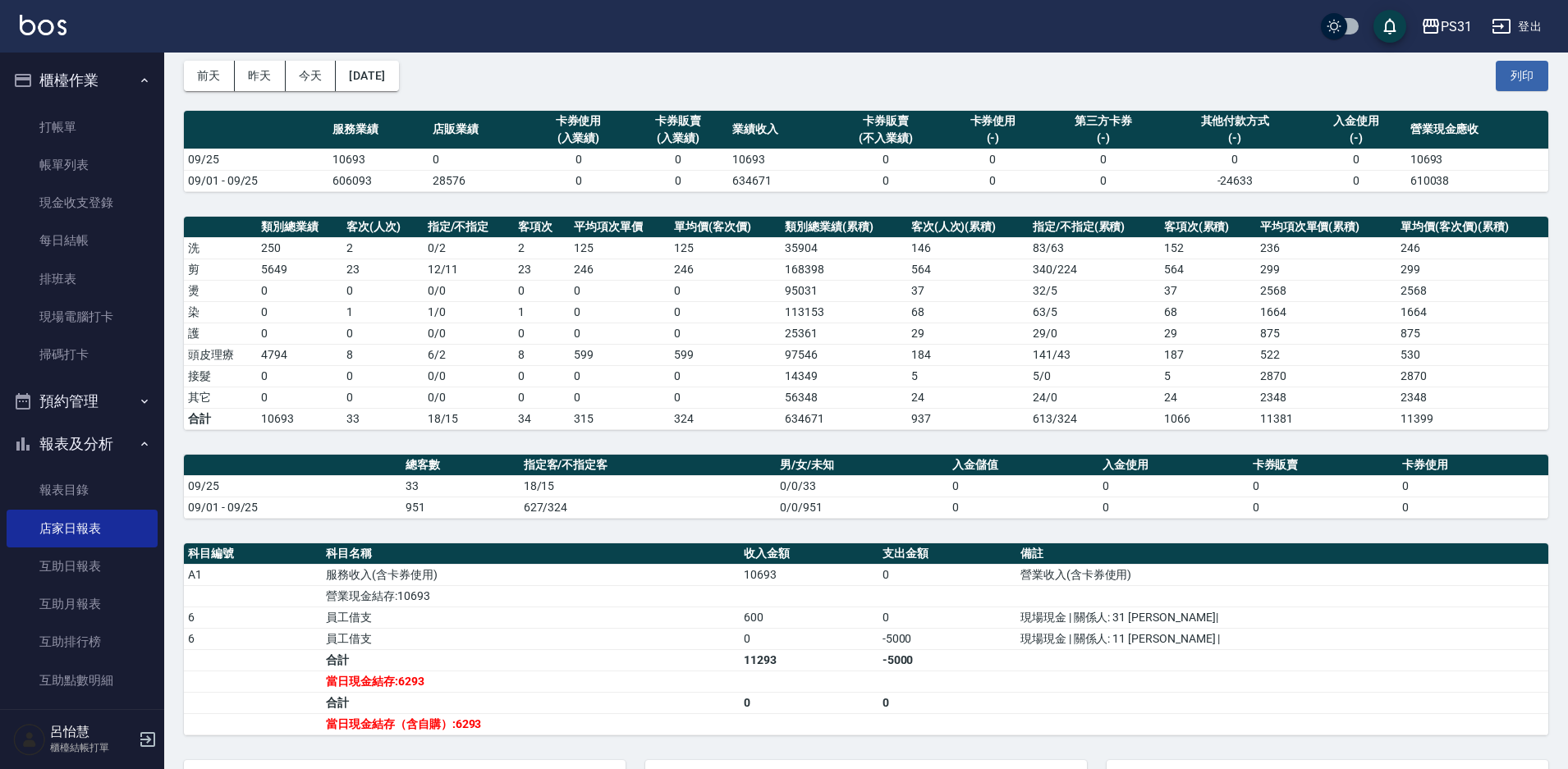
scroll to position [6, 0]
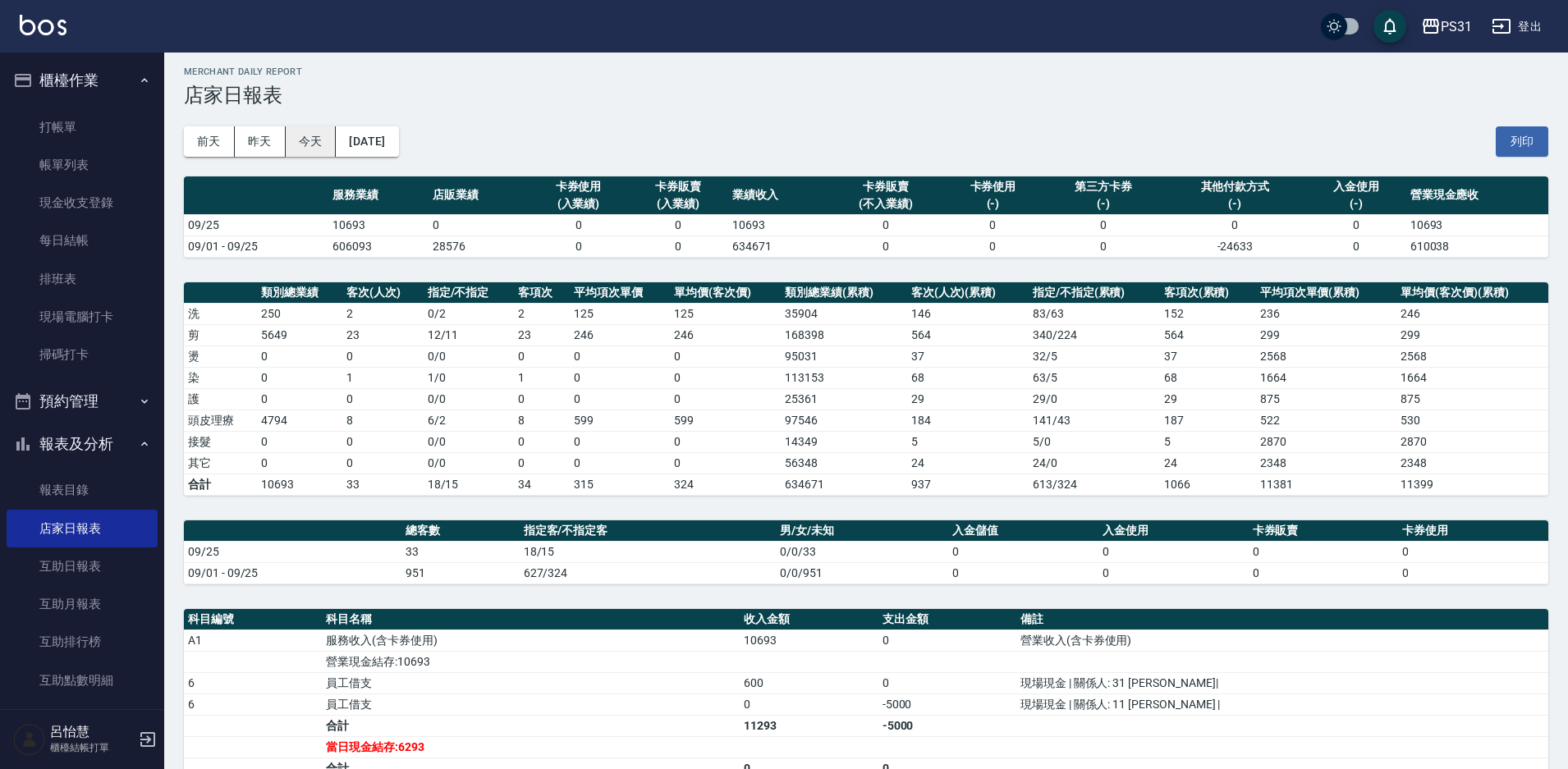
click at [292, 146] on button "今天" at bounding box center [311, 141] width 51 height 30
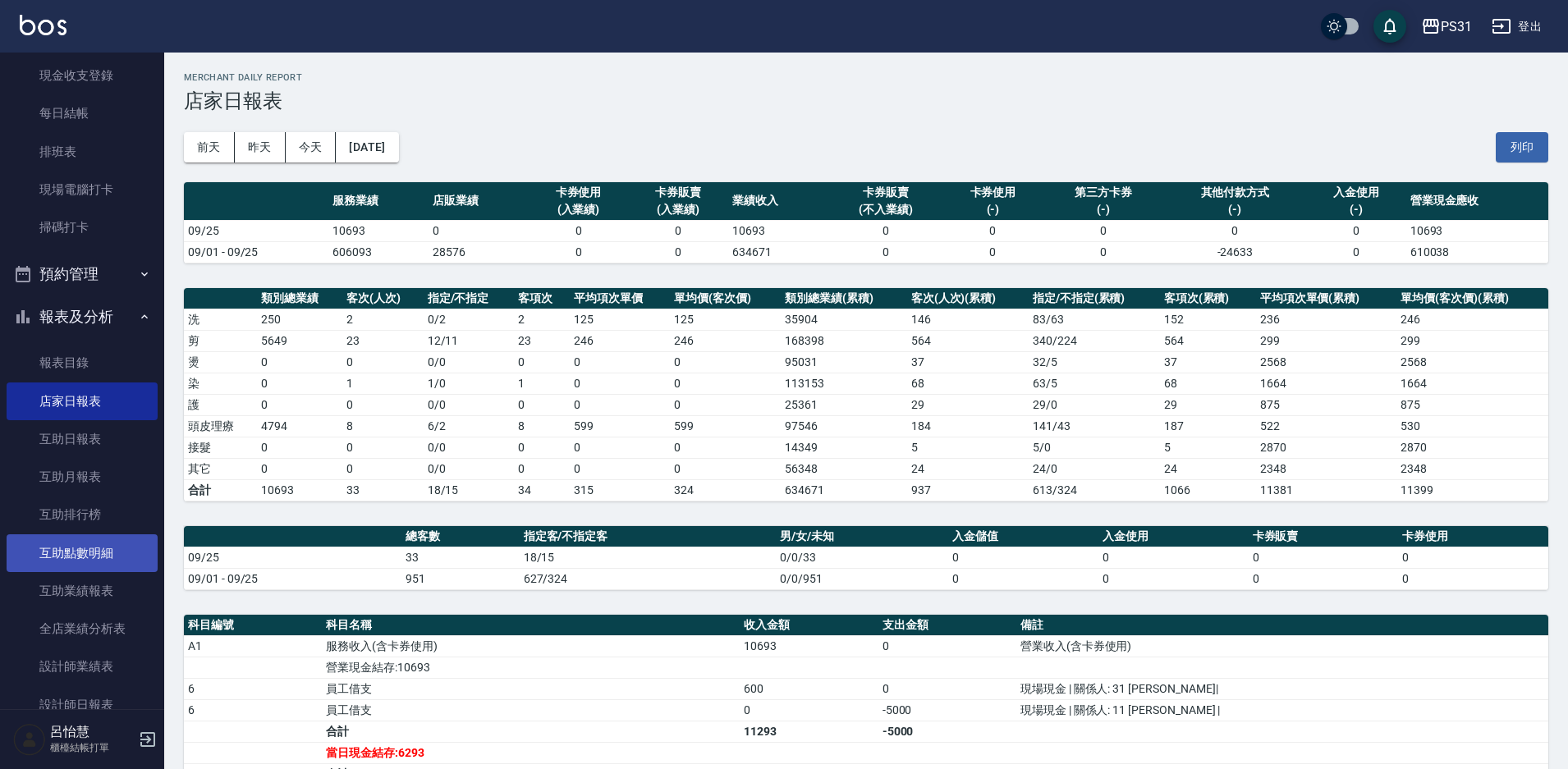
scroll to position [246, 0]
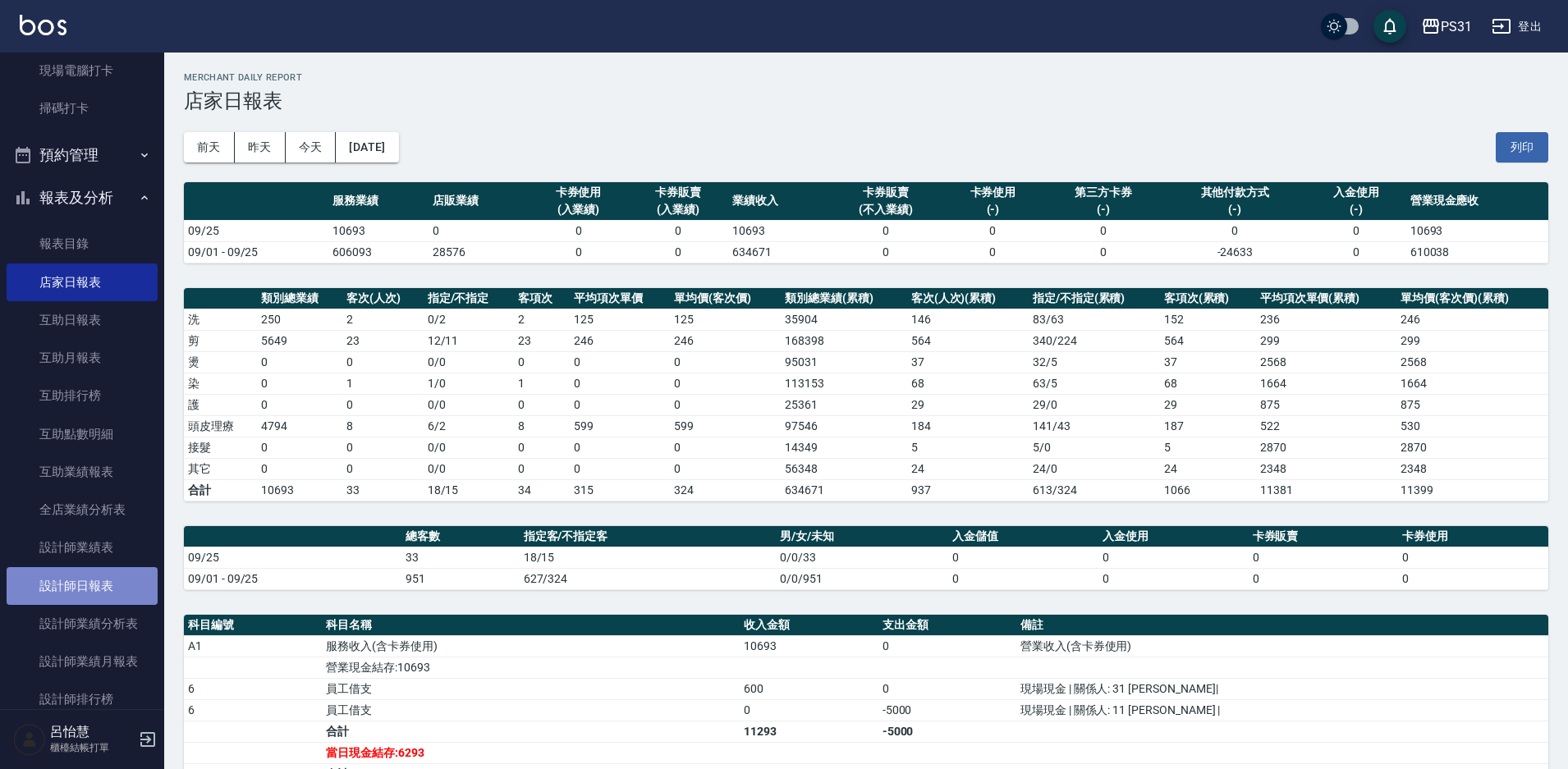
click at [84, 586] on link "設計師日報表" at bounding box center [82, 586] width 151 height 38
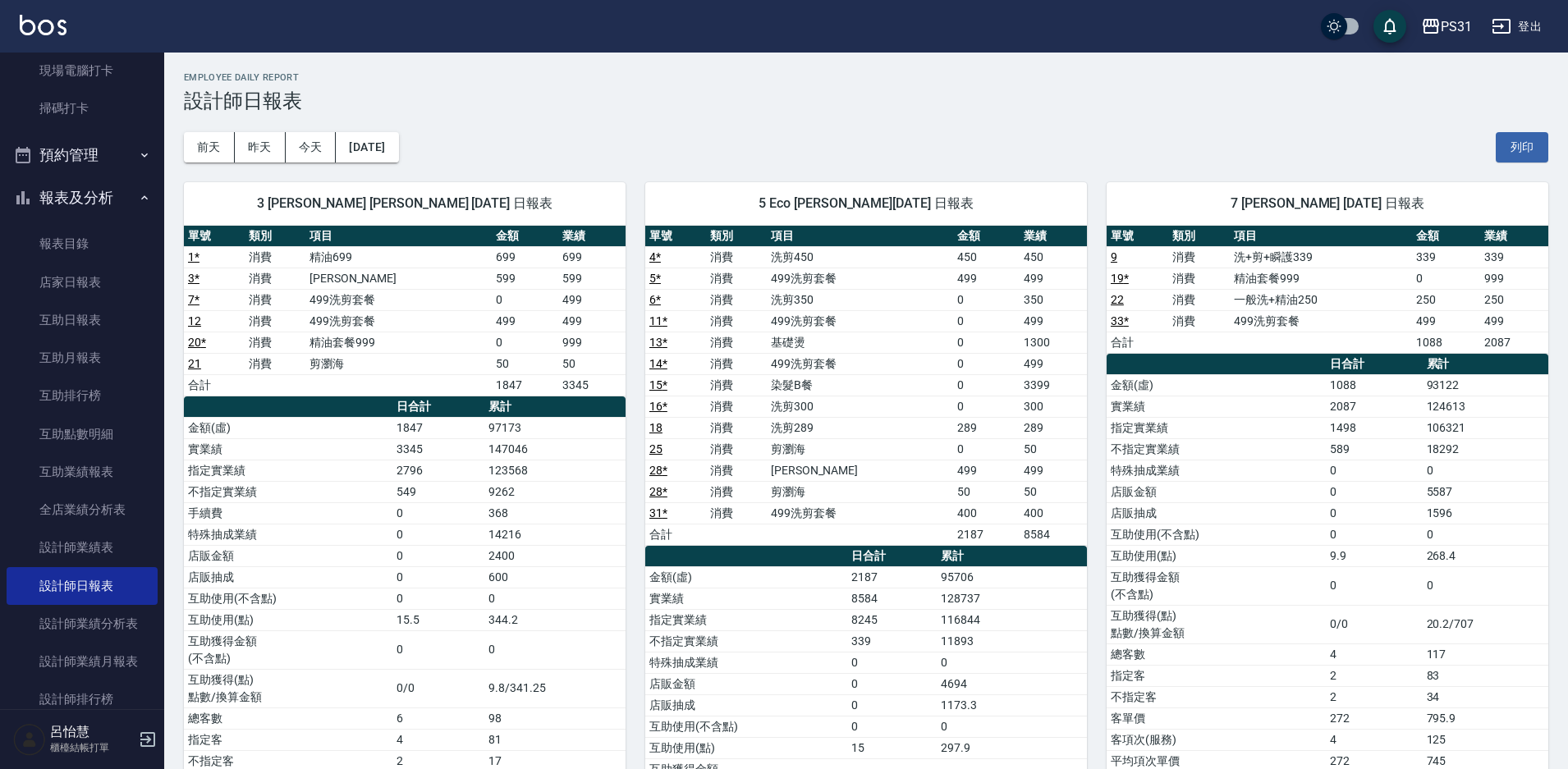
click at [1517, 23] on button "登出" at bounding box center [1516, 26] width 63 height 30
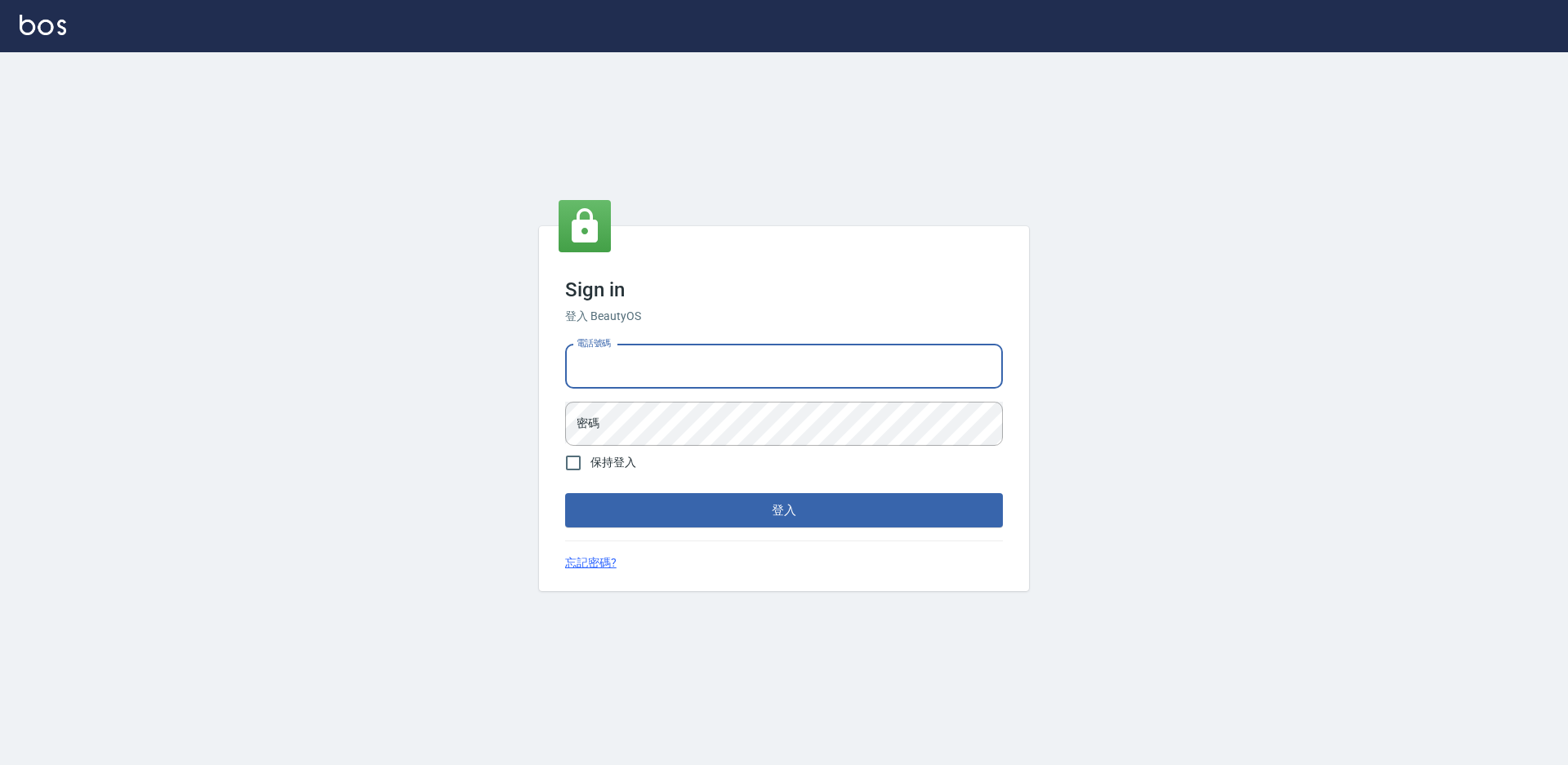
click at [666, 354] on input "電話號碼" at bounding box center [784, 366] width 438 height 44
click at [652, 361] on input "0930917119" at bounding box center [784, 366] width 438 height 44
click at [652, 360] on input "0930917119" at bounding box center [784, 366] width 438 height 44
type input "0975556104"
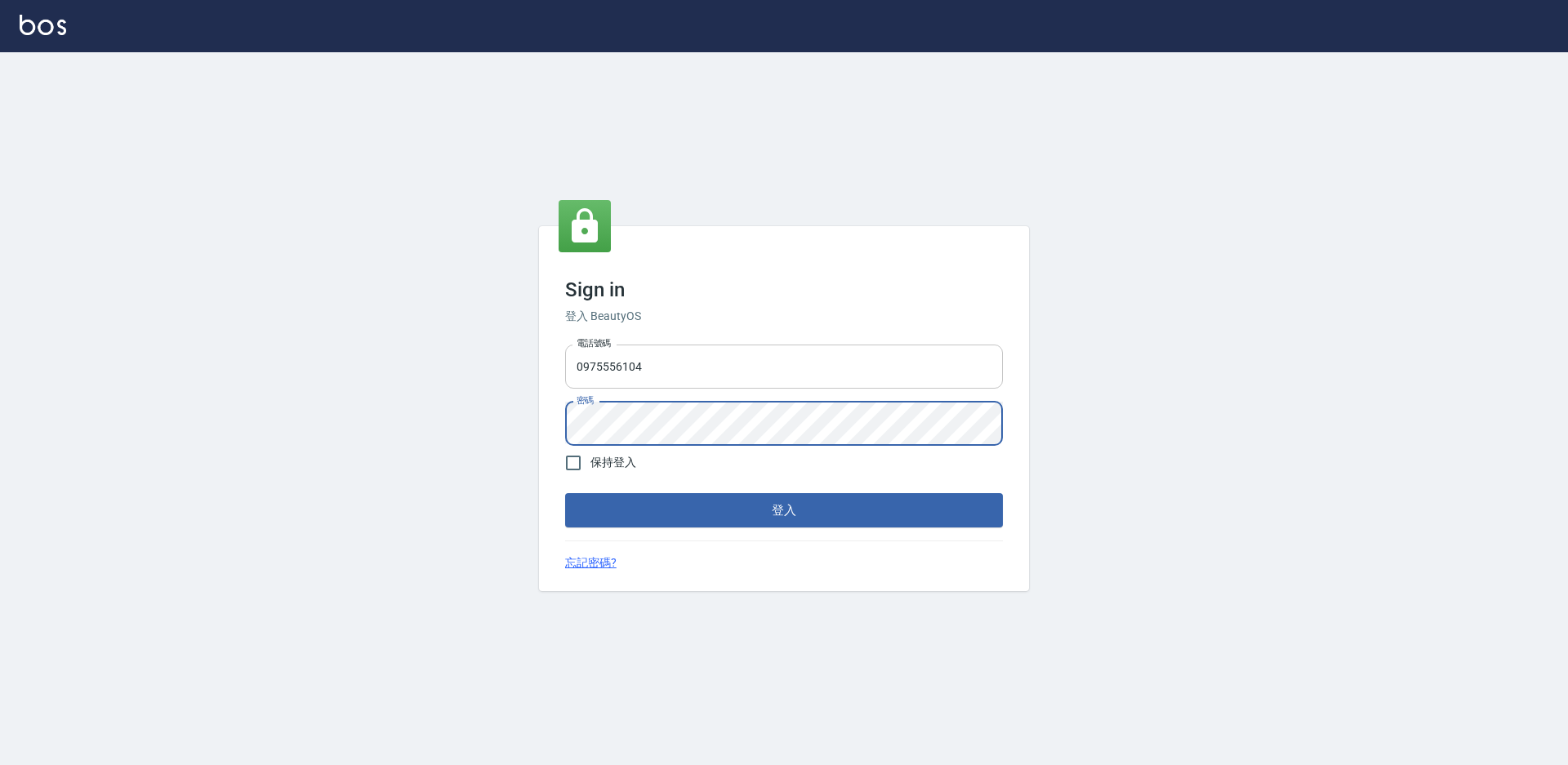
click at [565, 493] on button "登入" at bounding box center [784, 510] width 438 height 35
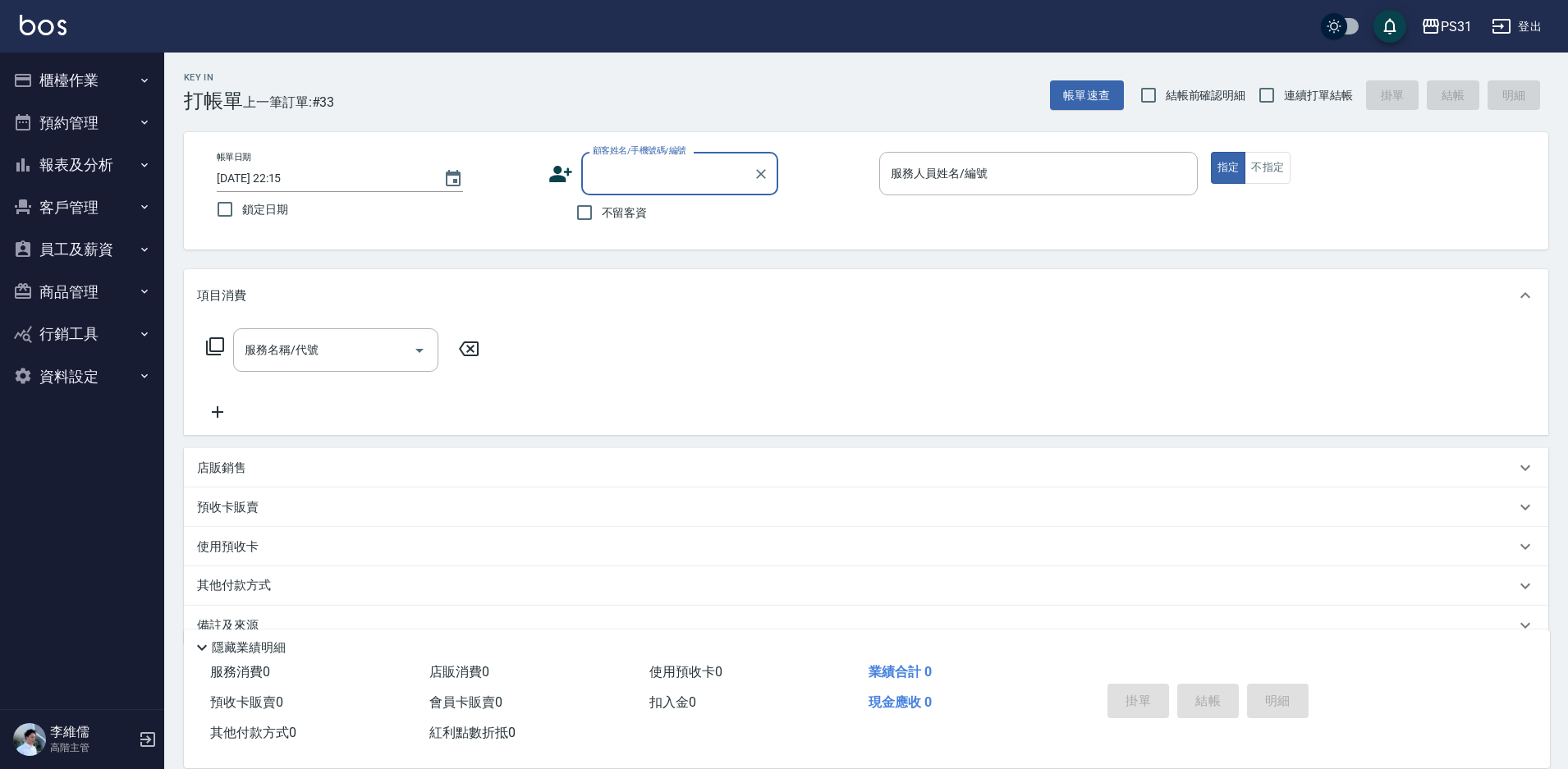
click at [91, 165] on button "報表及分析" at bounding box center [82, 165] width 151 height 42
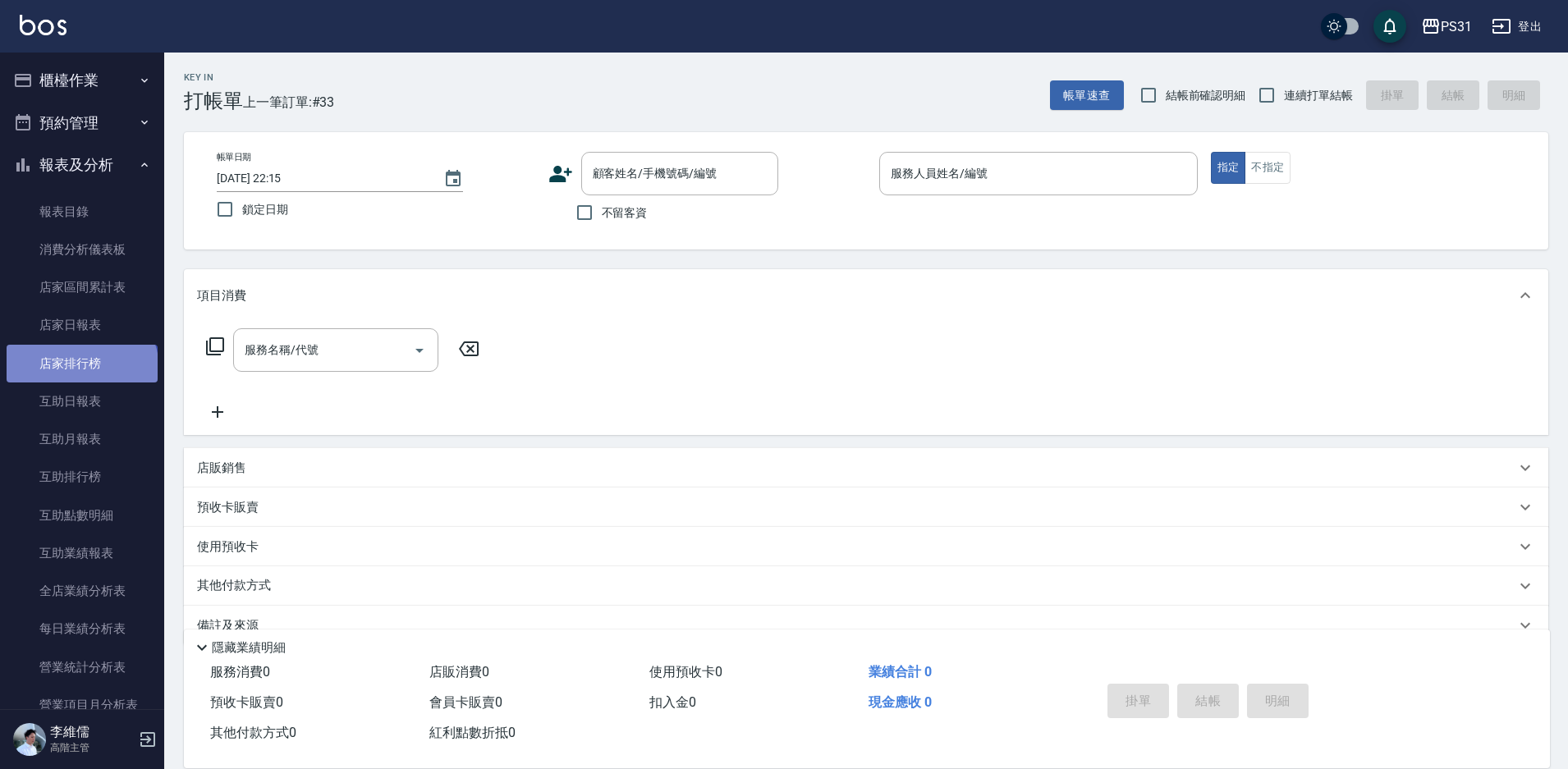
click at [81, 369] on link "店家排行榜" at bounding box center [82, 364] width 151 height 38
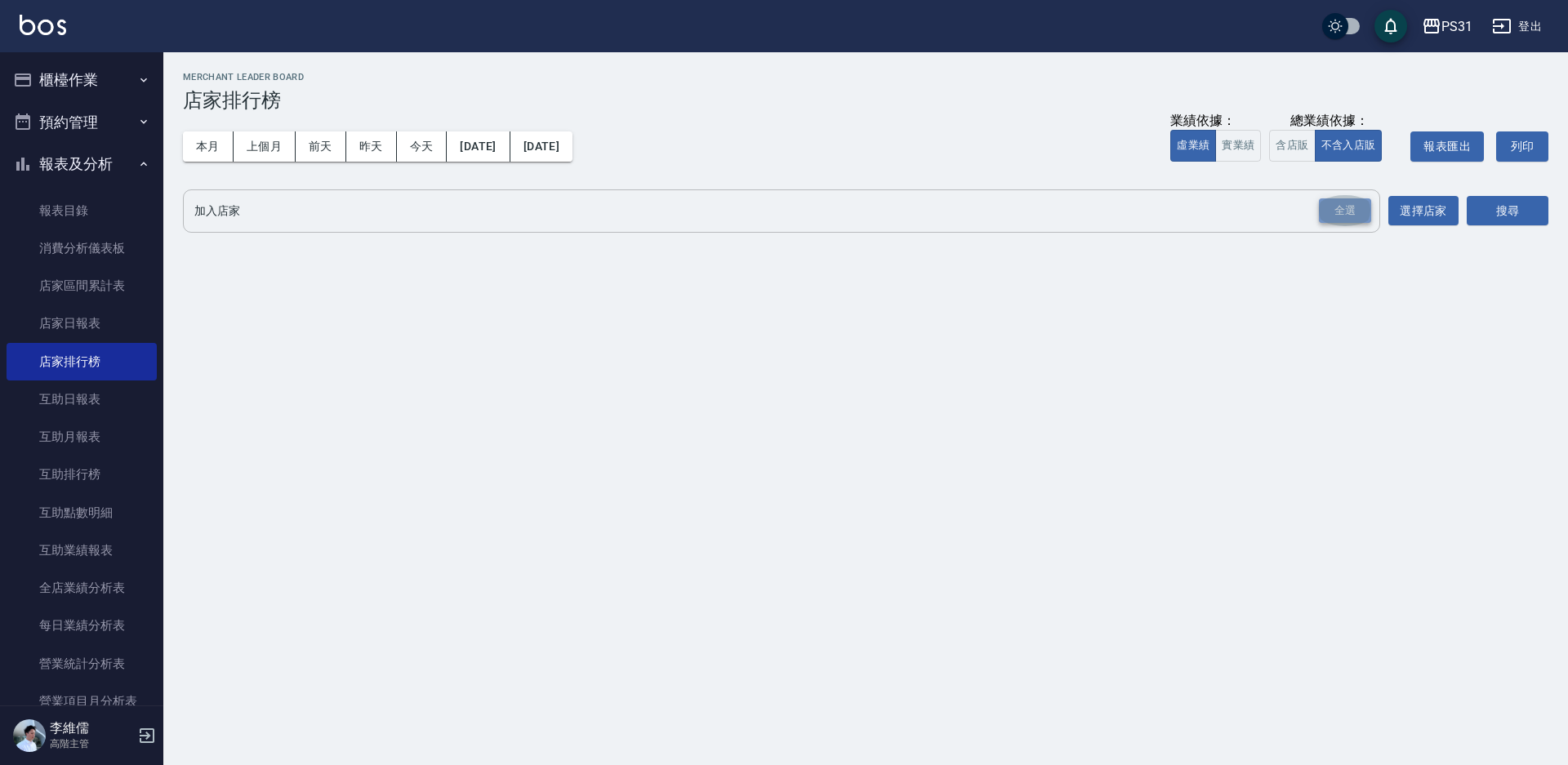
click at [1347, 219] on div "全選" at bounding box center [1345, 210] width 52 height 25
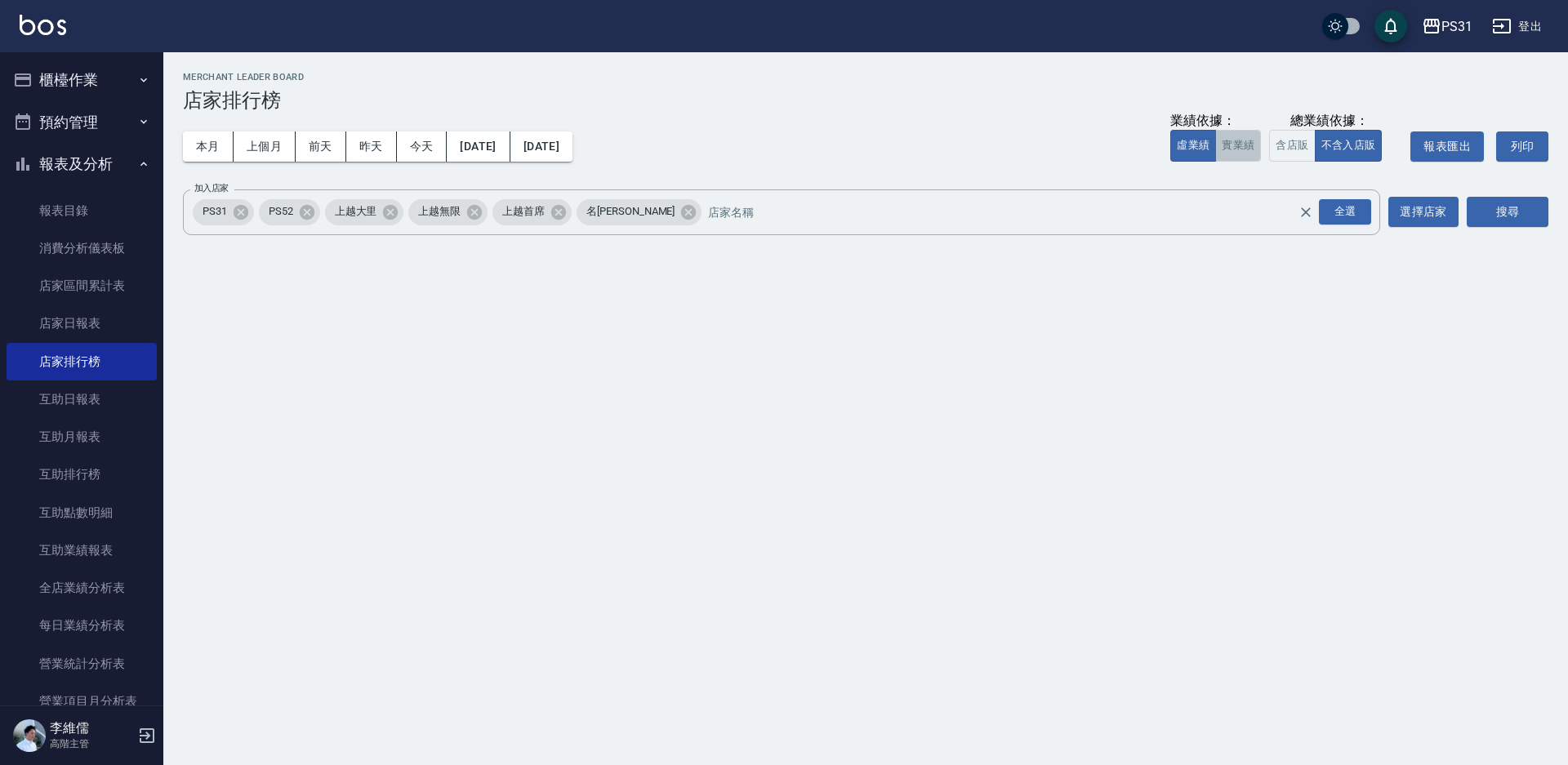
click at [1239, 149] on button "實業績" at bounding box center [1238, 146] width 46 height 32
click at [1485, 222] on button "搜尋" at bounding box center [1507, 211] width 81 height 30
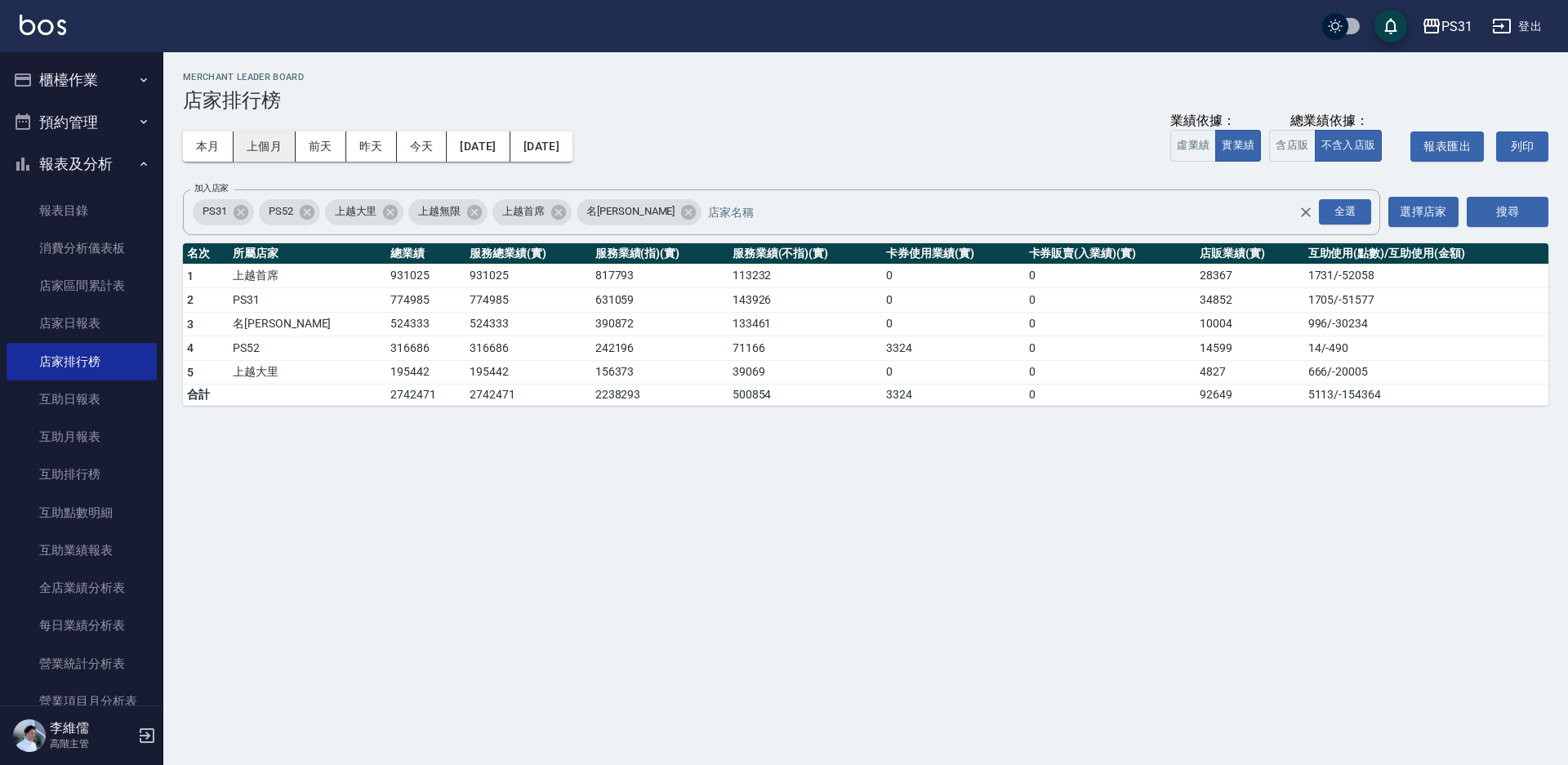
click at [263, 143] on button "上個月" at bounding box center [265, 147] width 62 height 30
click at [224, 139] on button "本月" at bounding box center [209, 147] width 51 height 30
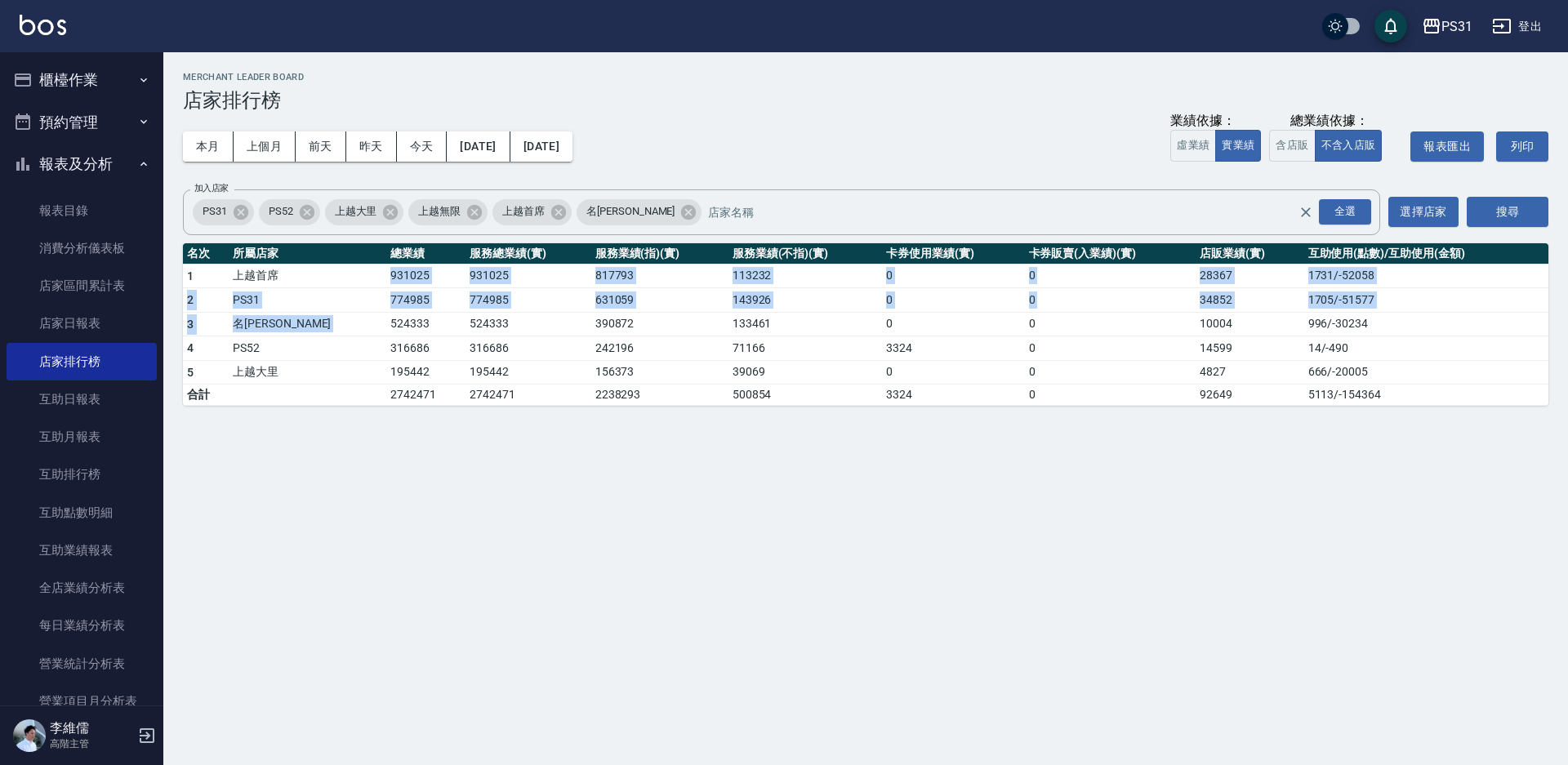
drag, startPoint x: 312, startPoint y: 311, endPoint x: 320, endPoint y: 324, distance: 15.3
click at [320, 324] on tbody "1 上越首席 931025 931025 817793 113232 0 0 28367 1731 / -52058 2 PS31 774985 774985…" at bounding box center [866, 335] width 1366 height 142
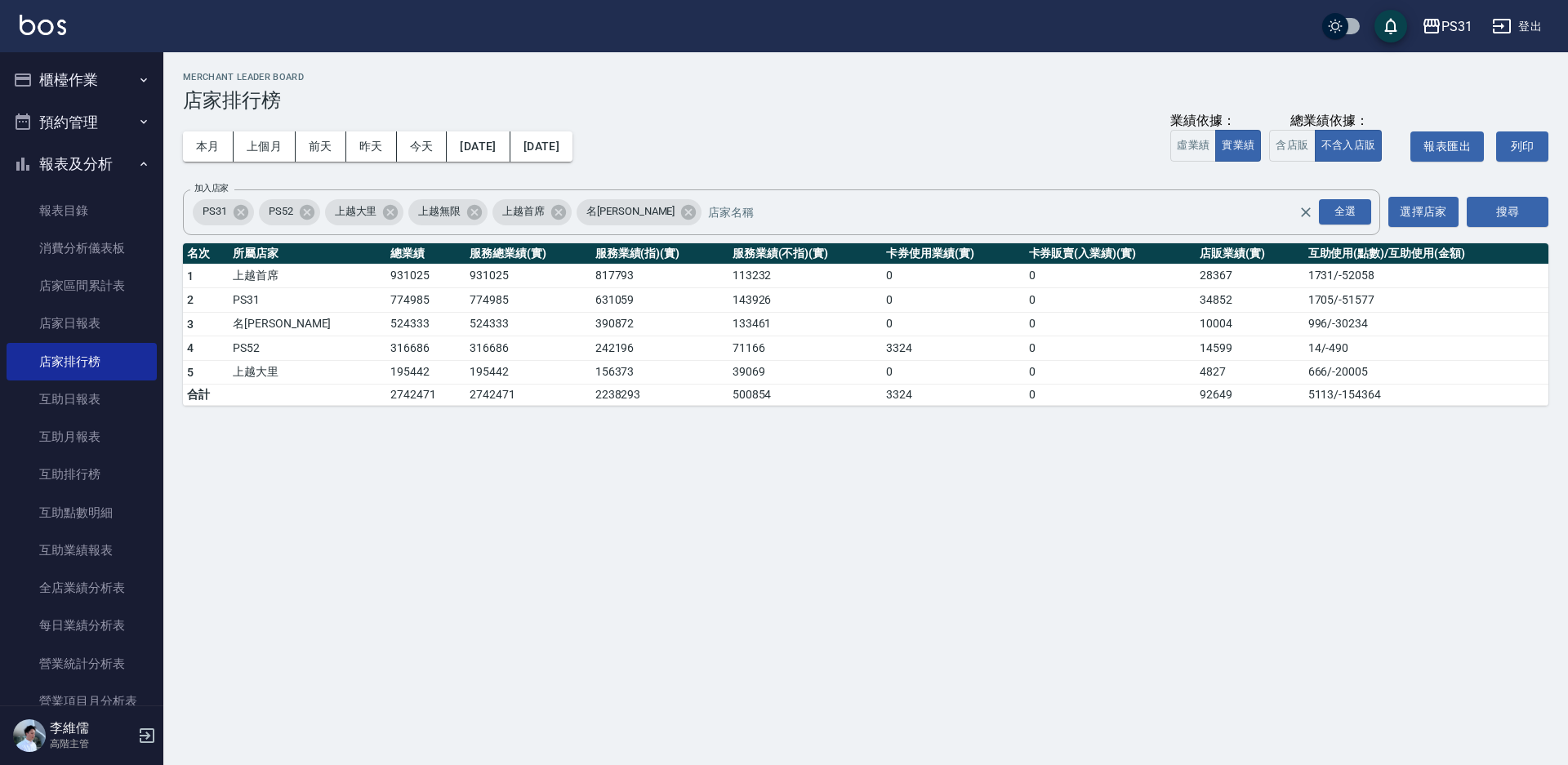
click at [762, 169] on div "本月 上個月 前天 昨天 今天 2025/09/01 2025/09/30 業績依據： 虛業績 實業績 總業績依據： 含店販 不含入店販 報表匯出 列印" at bounding box center [866, 147] width 1366 height 69
click at [268, 154] on button "上個月" at bounding box center [265, 147] width 62 height 30
click at [216, 145] on button "本月" at bounding box center [209, 147] width 51 height 30
click at [215, 148] on button "本月" at bounding box center [209, 147] width 51 height 30
click at [264, 148] on button "上個月" at bounding box center [265, 147] width 62 height 30
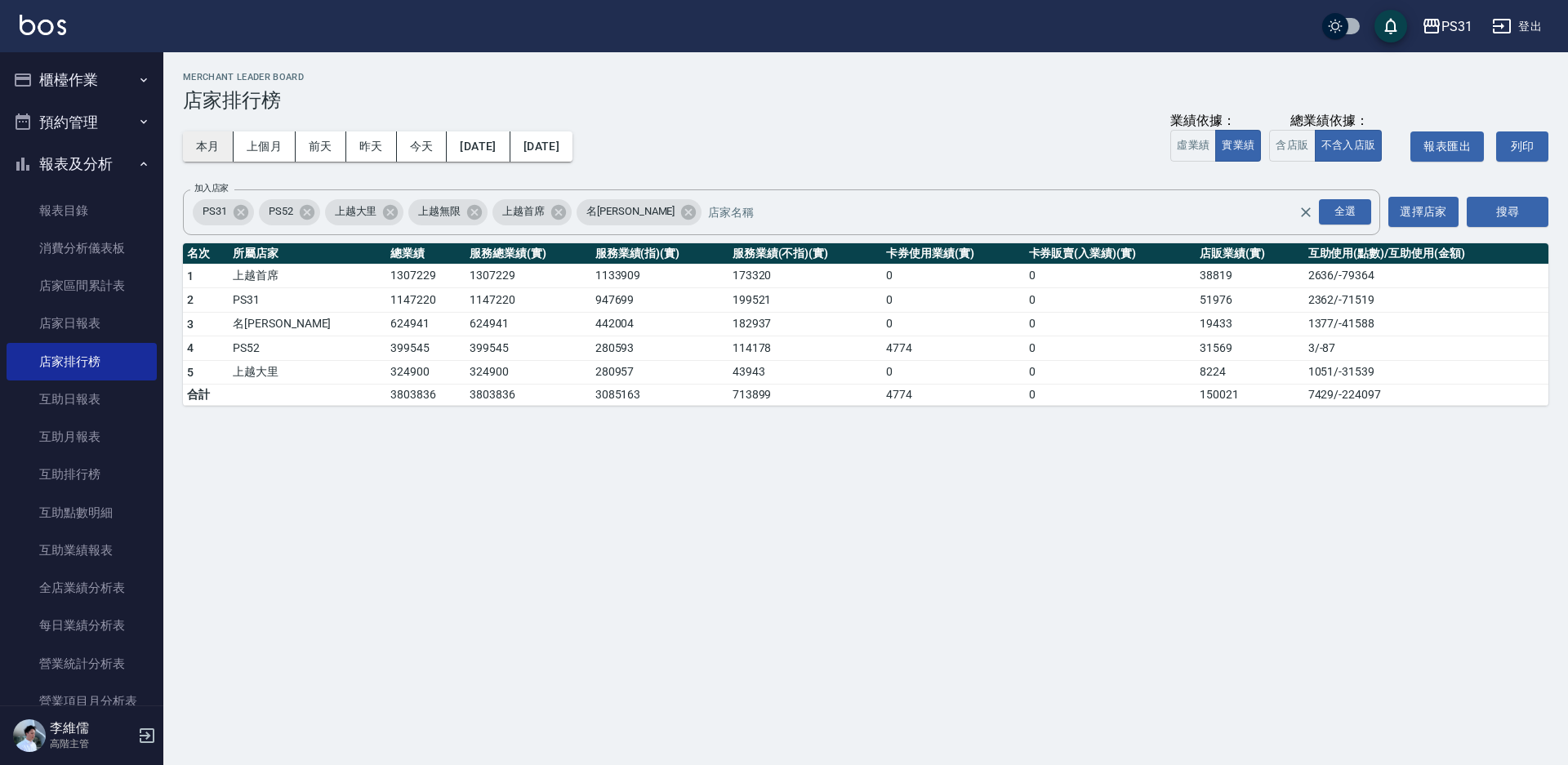
click at [201, 151] on button "本月" at bounding box center [209, 147] width 51 height 30
click at [267, 151] on button "上個月" at bounding box center [265, 147] width 62 height 30
click at [219, 149] on button "本月" at bounding box center [209, 147] width 51 height 30
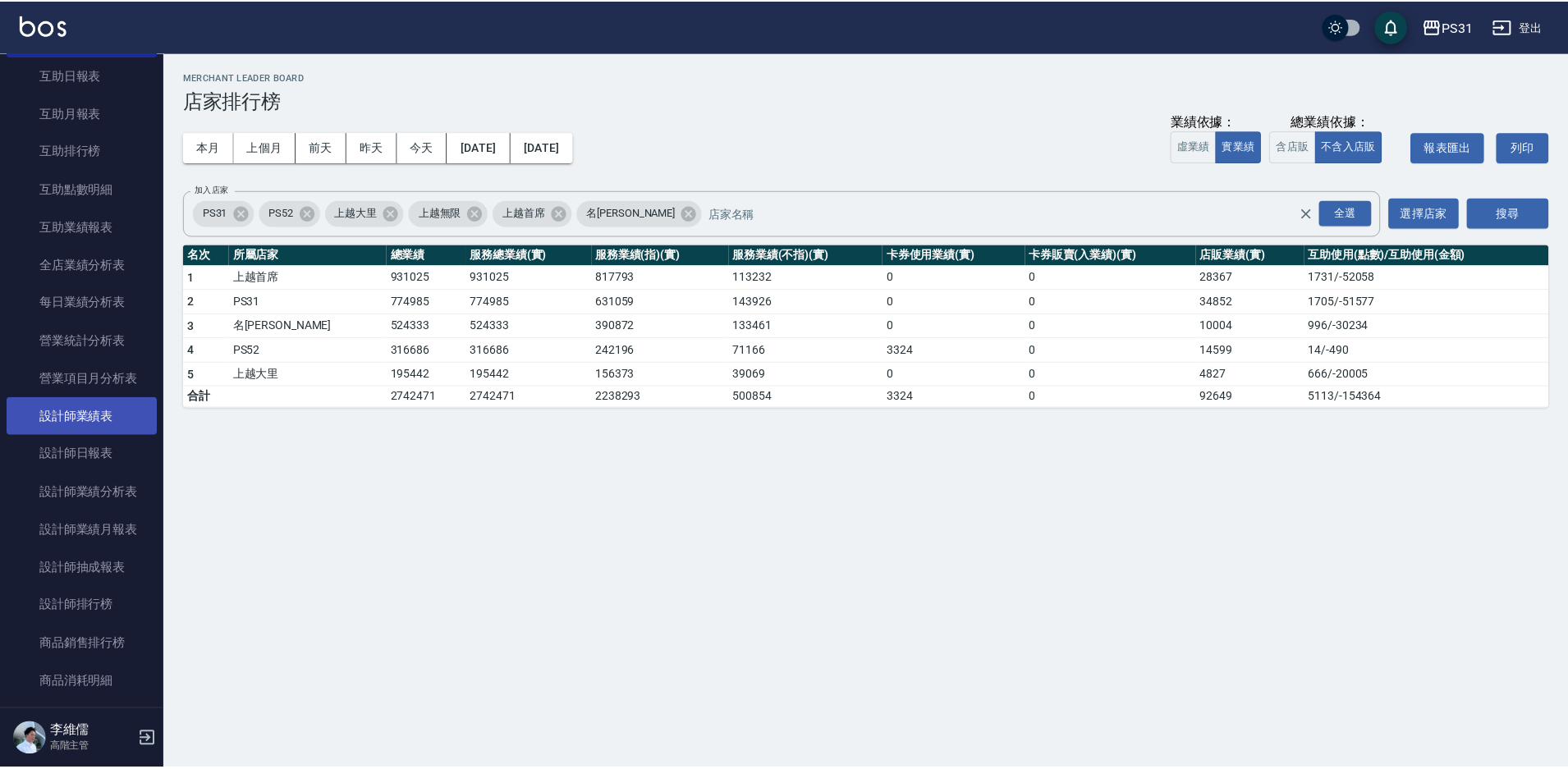
scroll to position [328, 0]
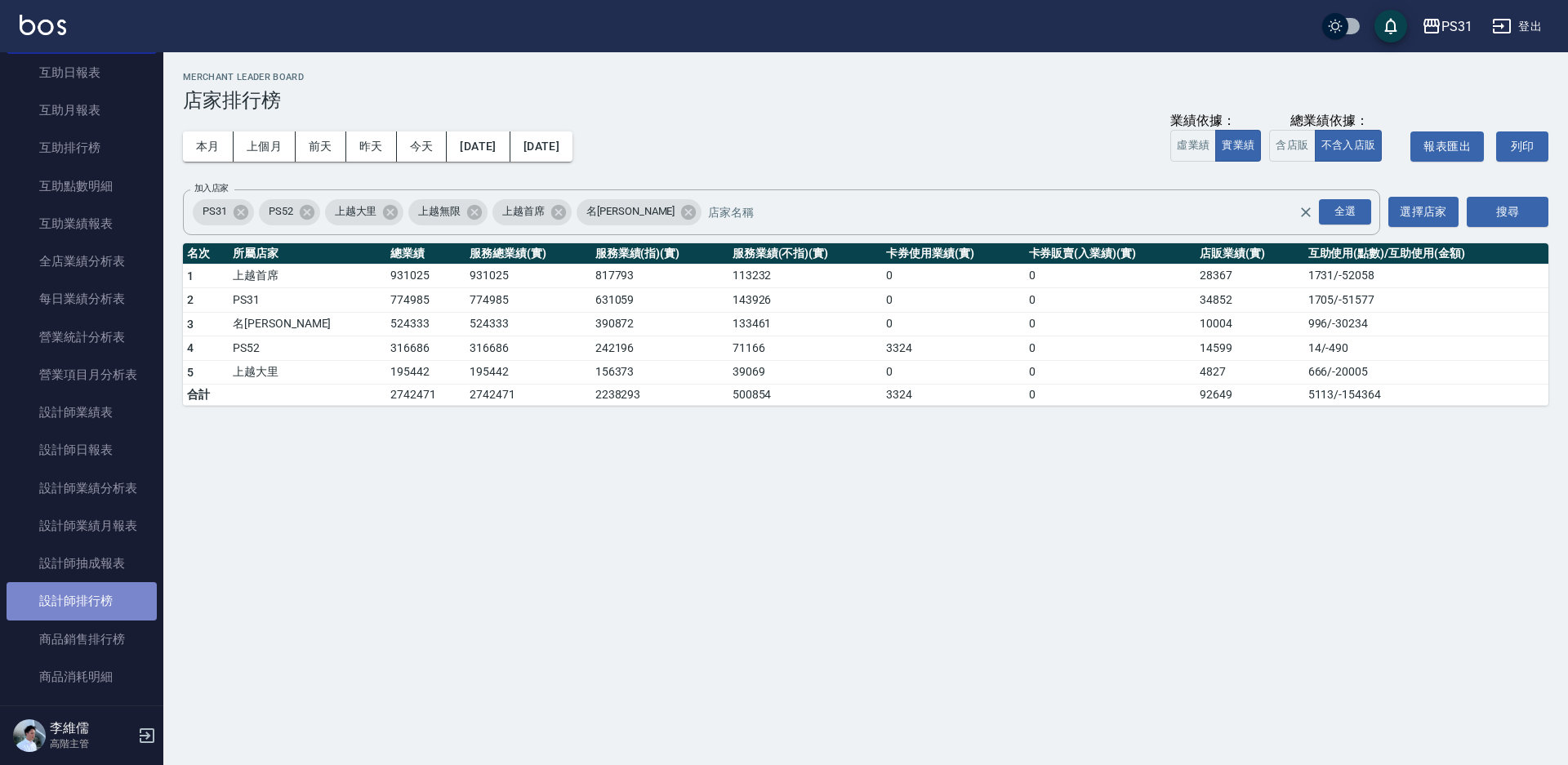
click at [100, 608] on link "設計師排行榜" at bounding box center [81, 601] width 151 height 37
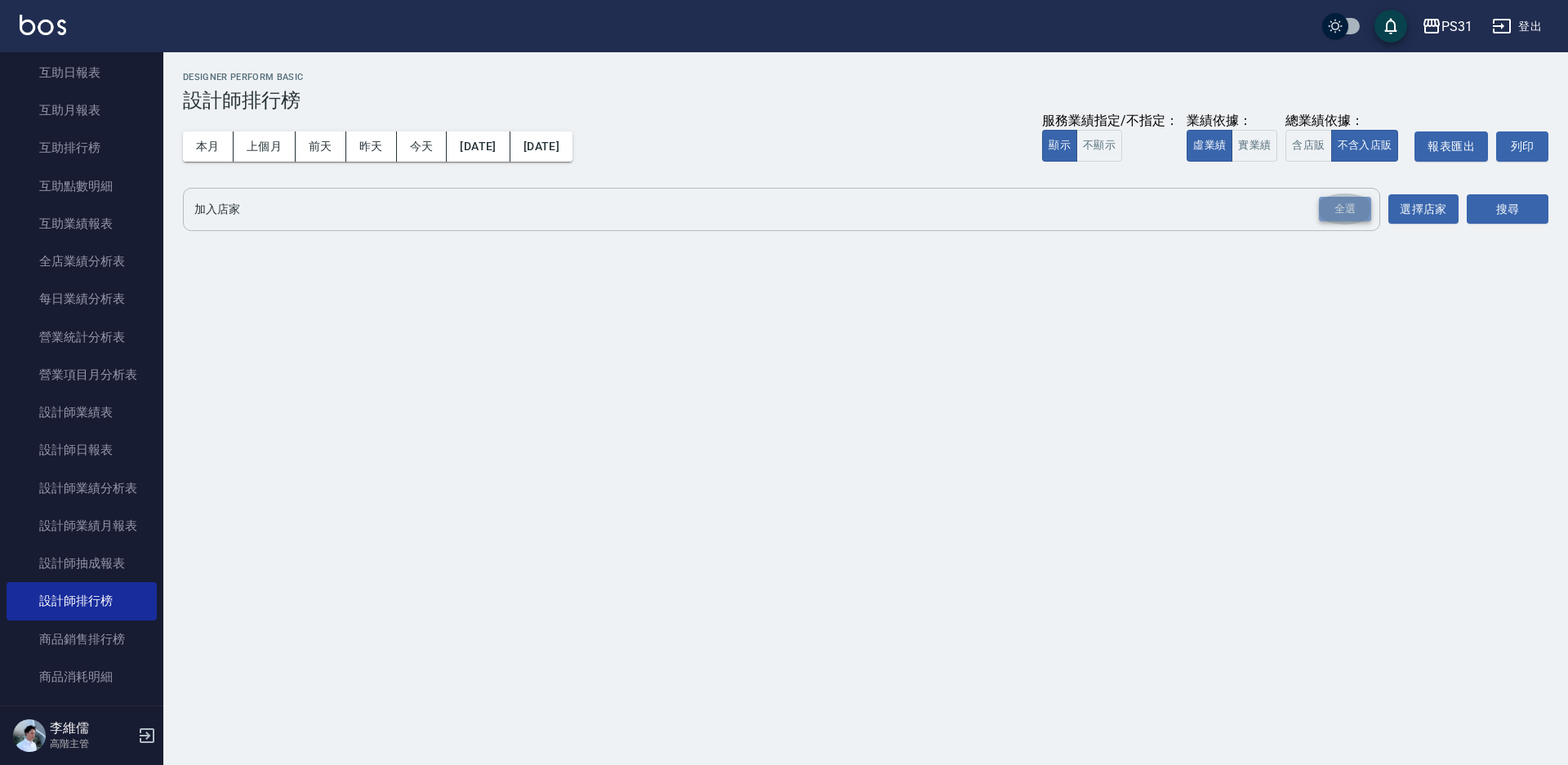
click at [1343, 213] on div "全選" at bounding box center [1345, 209] width 52 height 25
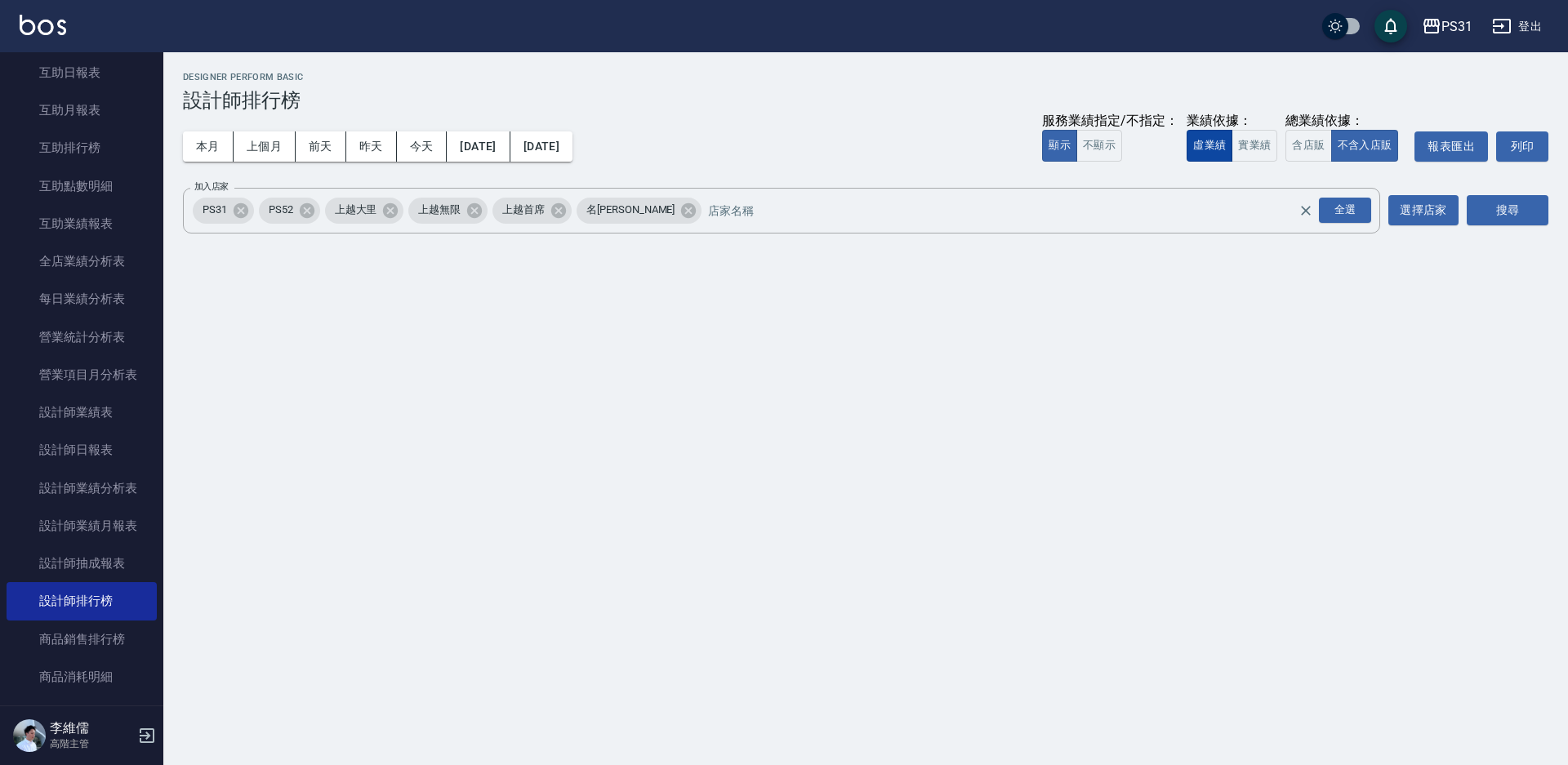
click at [1227, 138] on button "虛業績" at bounding box center [1210, 146] width 46 height 32
click at [1223, 138] on button "虛業績" at bounding box center [1210, 146] width 46 height 32
drag, startPoint x: 1252, startPoint y: 144, endPoint x: 1300, endPoint y: 158, distance: 50.0
click at [1253, 144] on button "實業績" at bounding box center [1255, 146] width 46 height 32
click at [1484, 208] on button "搜尋" at bounding box center [1507, 210] width 81 height 30
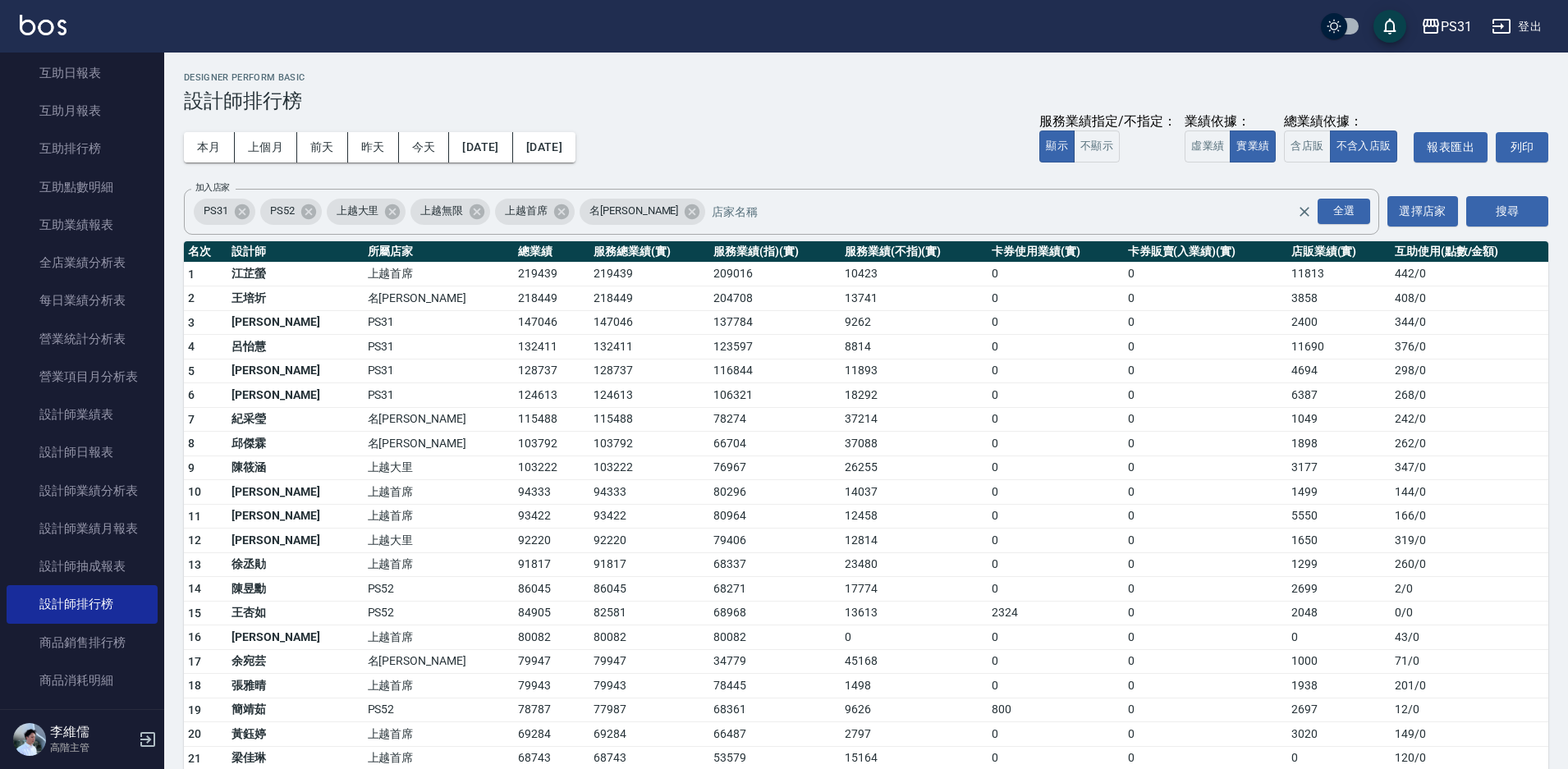
scroll to position [82, 0]
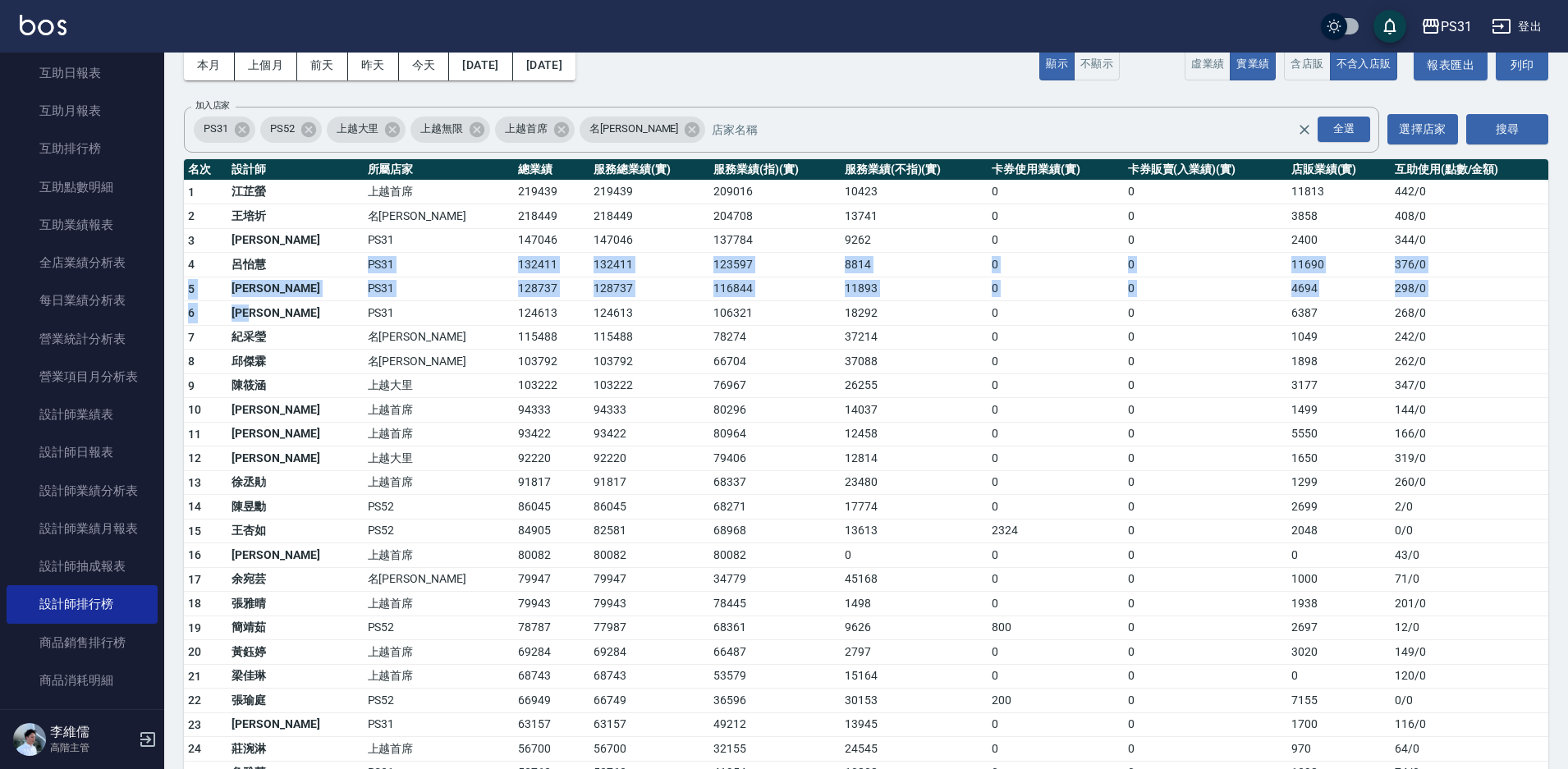
drag, startPoint x: 292, startPoint y: 262, endPoint x: 318, endPoint y: 314, distance: 58.1
click at [318, 314] on tbody "1 江芷螢 上越首席 219439 219439 209016 10423 0 0 11813 442 / 0 2 王培圻 名留霧峰 218449 21844…" at bounding box center [866, 674] width 1364 height 990
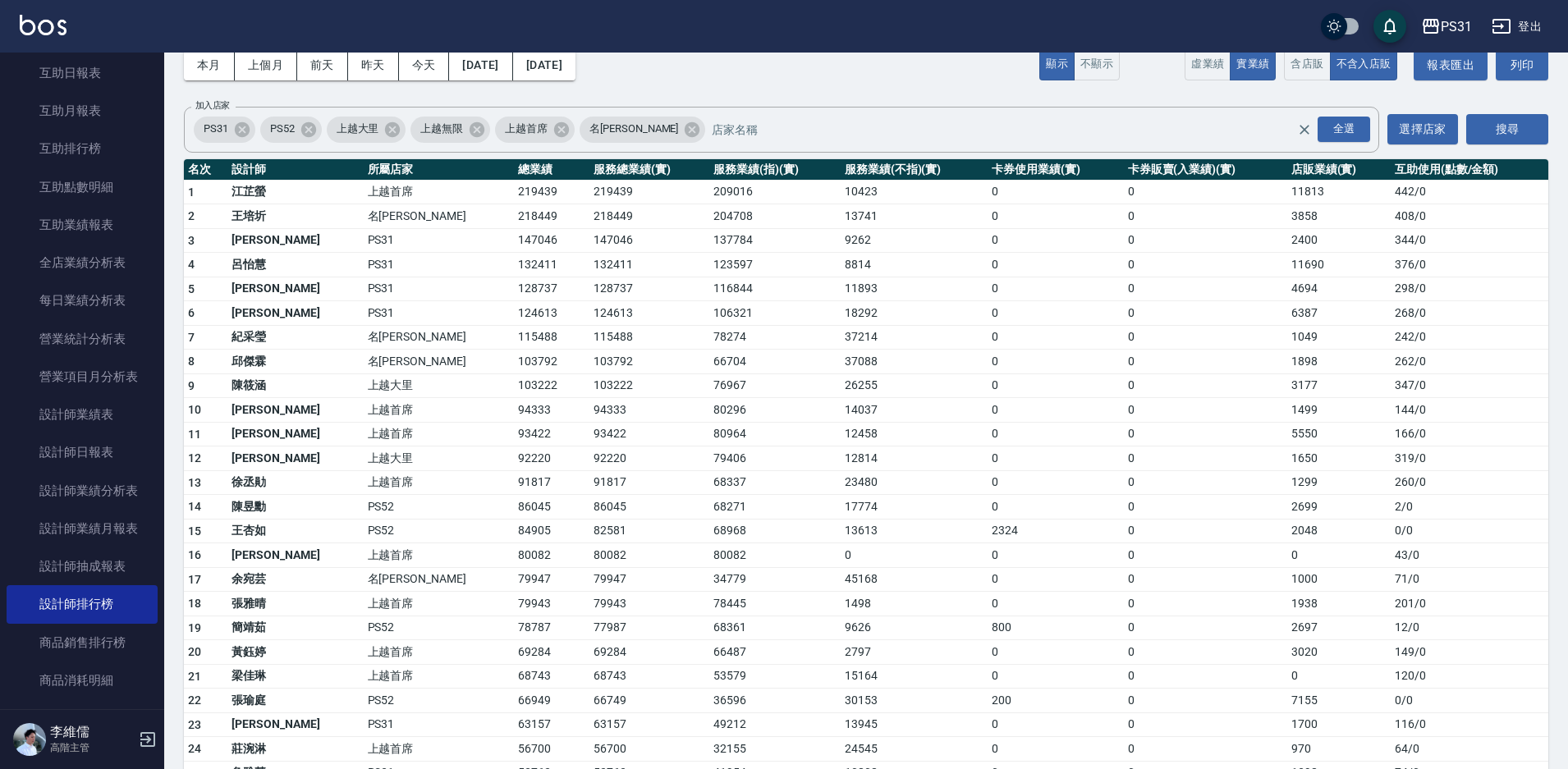
click at [320, 326] on td "紀采瑩" at bounding box center [295, 337] width 135 height 24
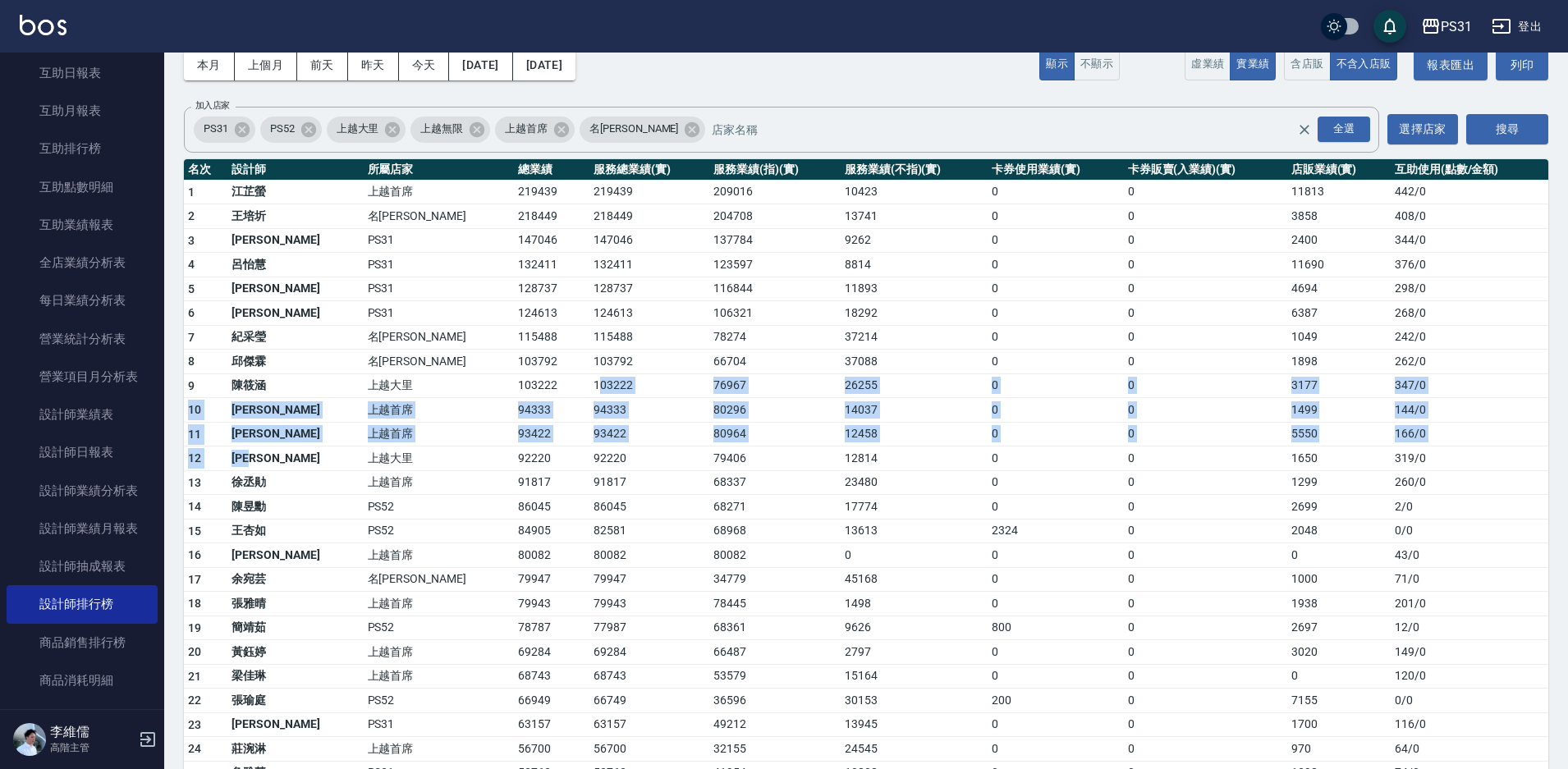
drag, startPoint x: 294, startPoint y: 456, endPoint x: 505, endPoint y: 373, distance: 226.7
click at [505, 373] on tbody "1 江芷螢 上越首席 219439 219439 209016 10423 0 0 11813 442 / 0 2 王培圻 名留霧峰 218449 21844…" at bounding box center [866, 674] width 1364 height 990
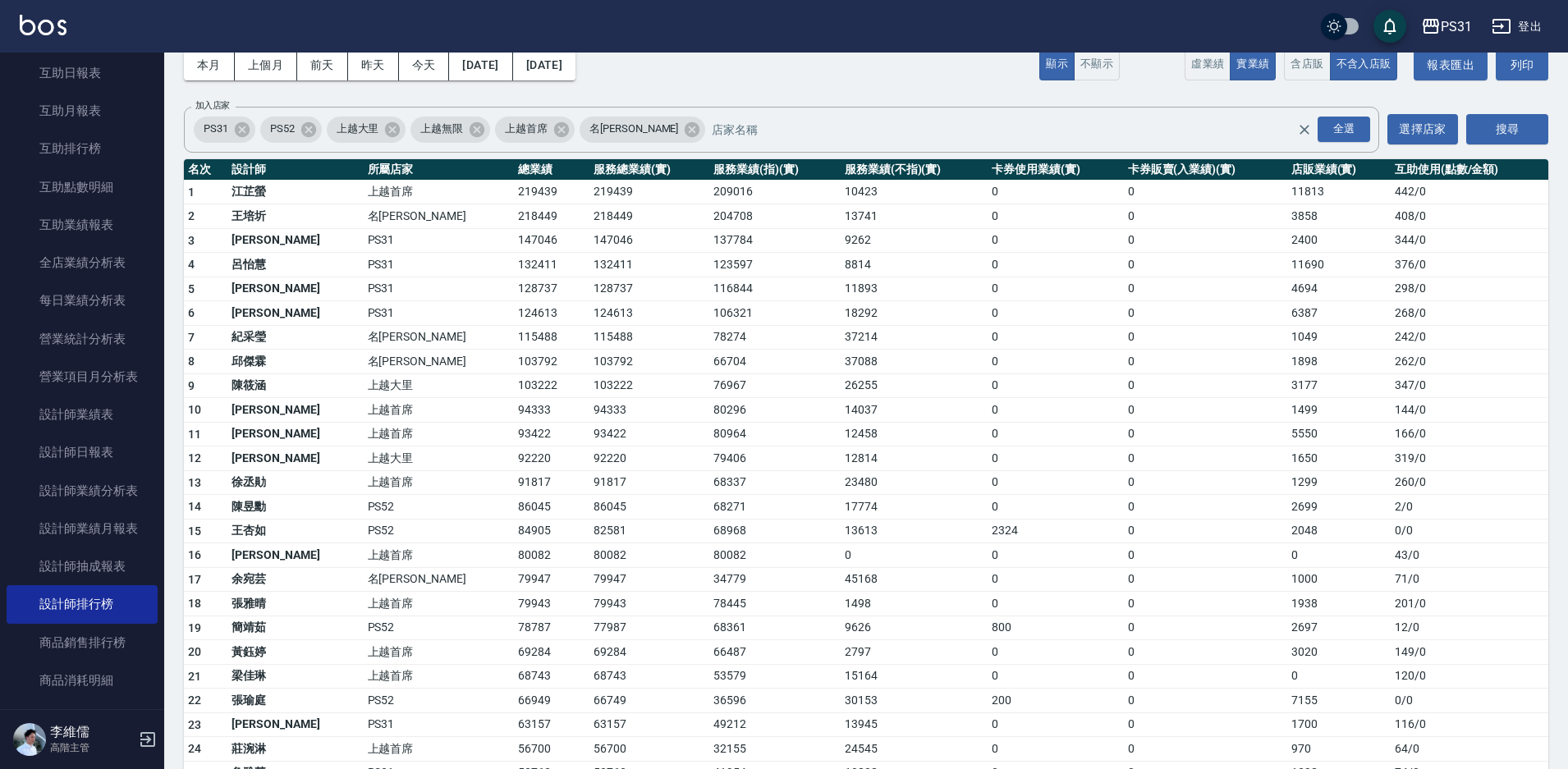
click at [612, 369] on td "103792" at bounding box center [649, 362] width 119 height 24
click at [1018, 607] on td "0" at bounding box center [1055, 604] width 135 height 24
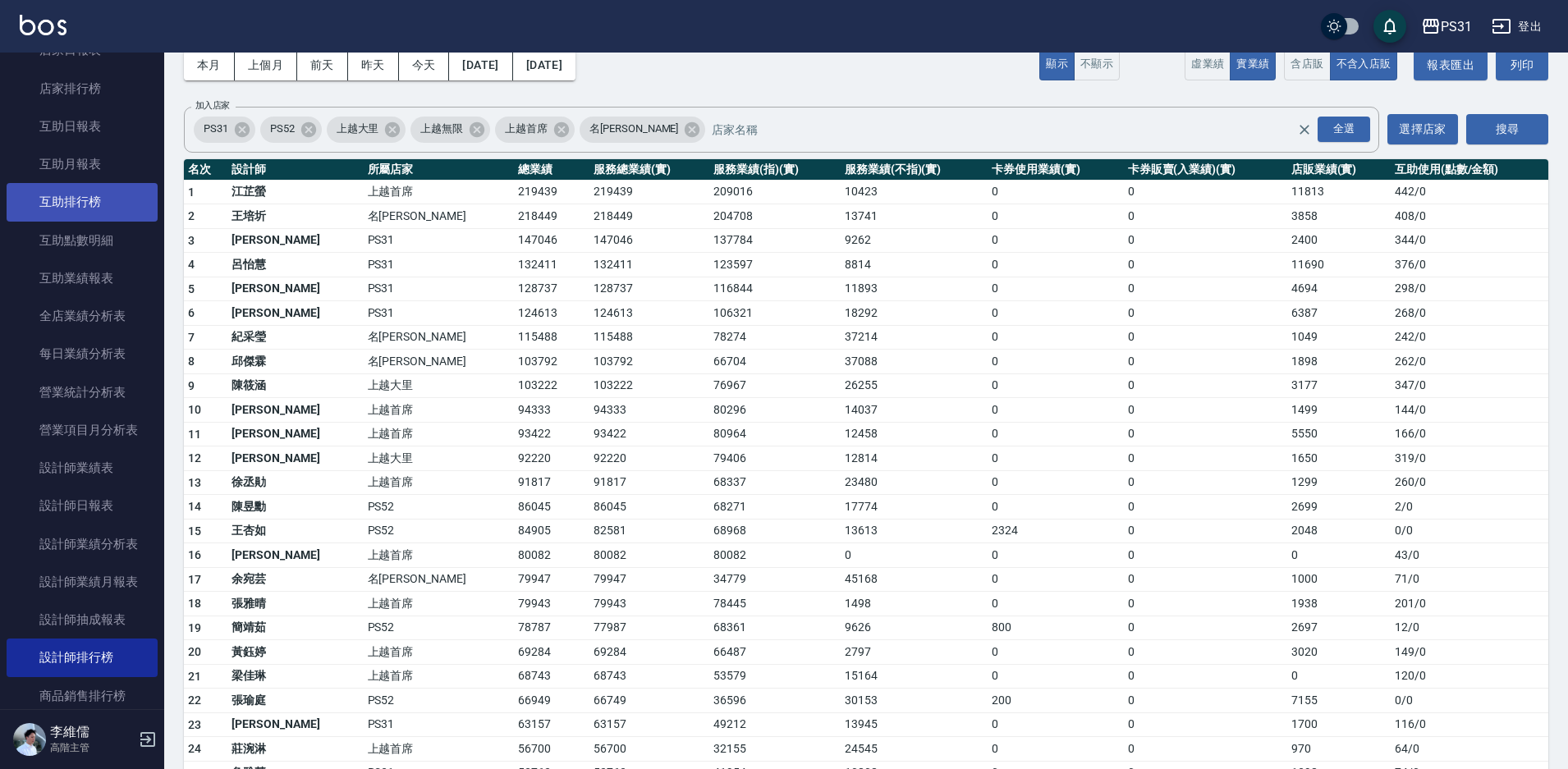
scroll to position [246, 0]
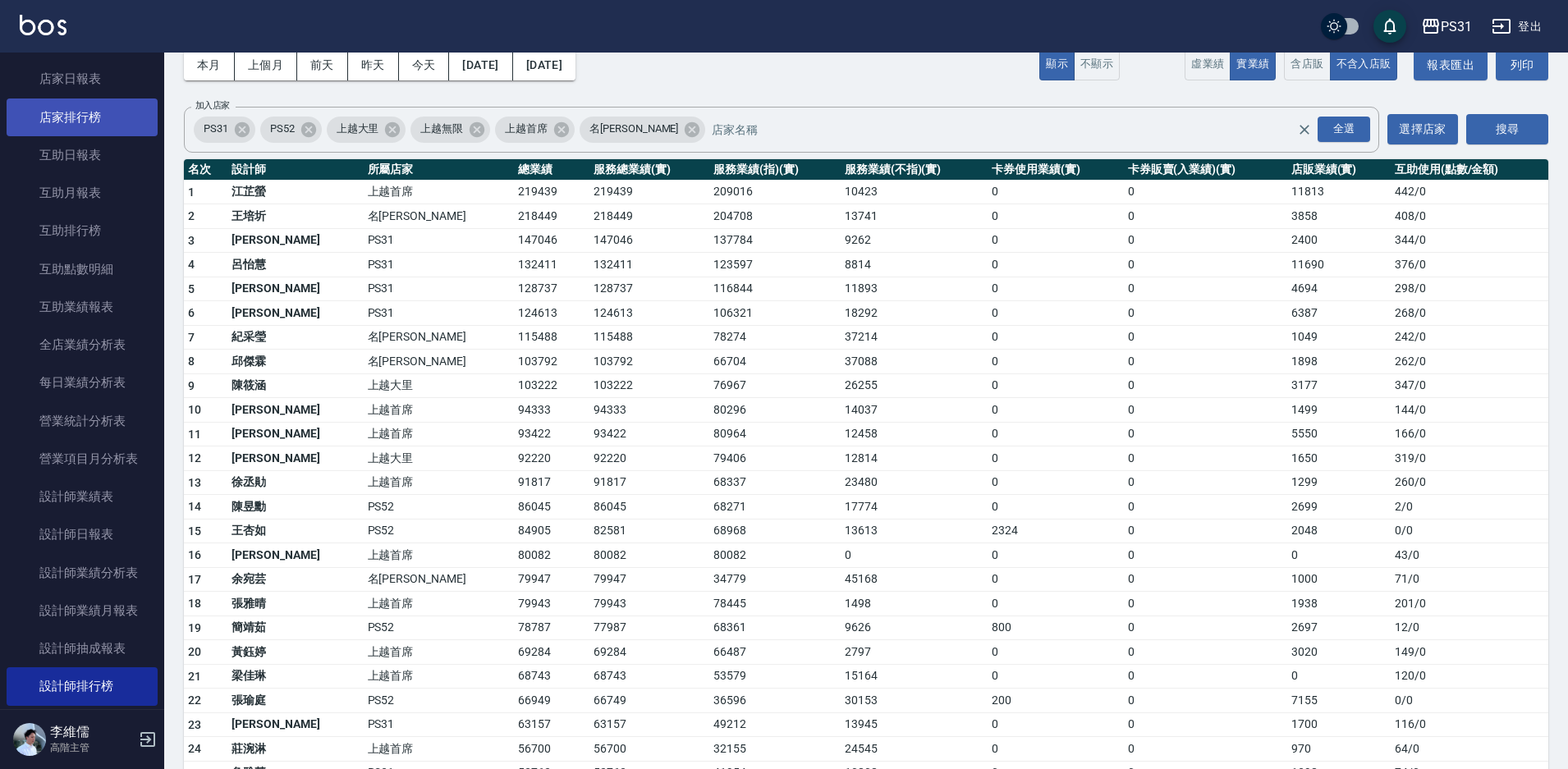
click at [78, 119] on link "店家排行榜" at bounding box center [82, 118] width 151 height 38
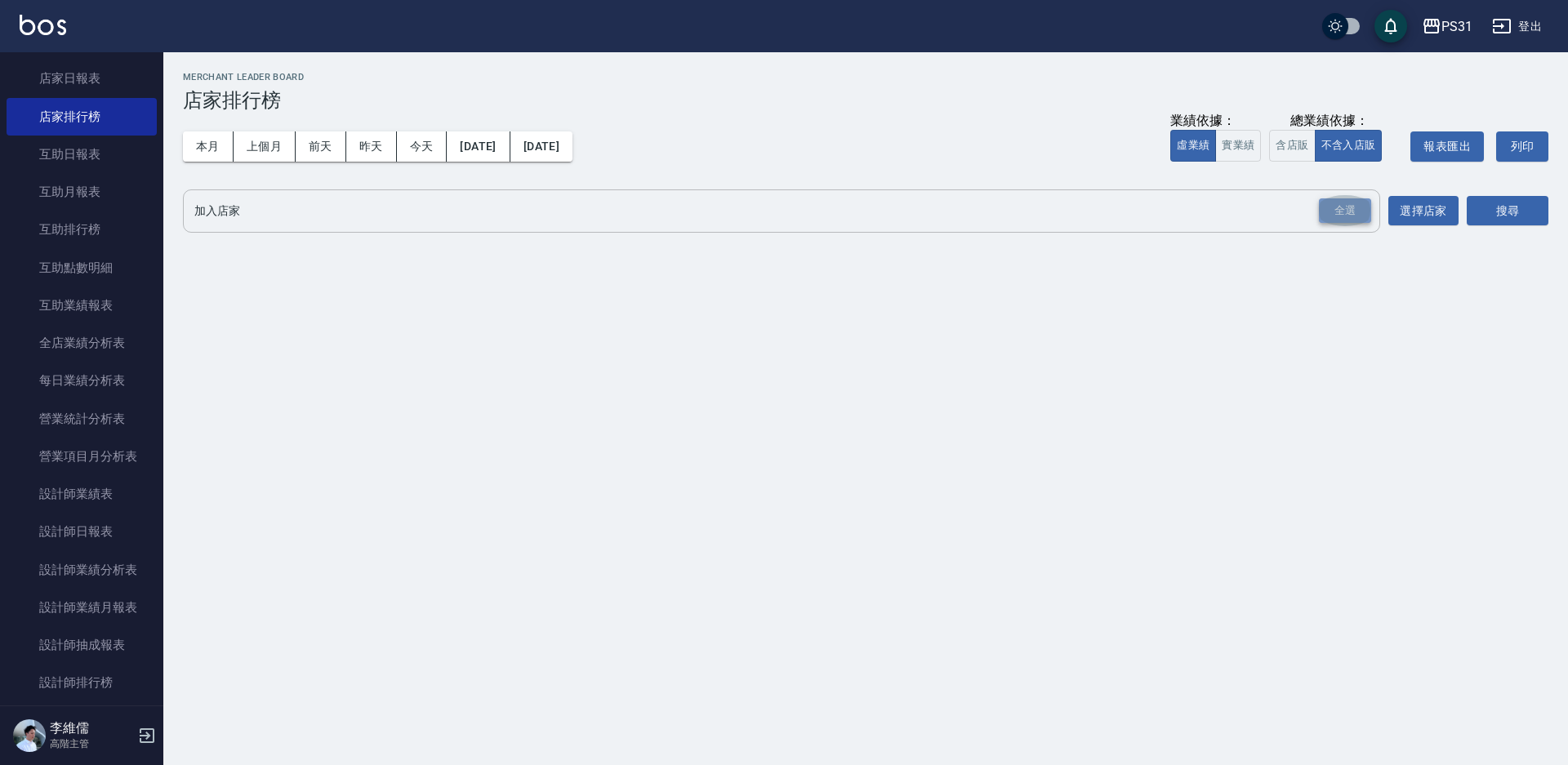
click at [1353, 214] on div "全選" at bounding box center [1345, 210] width 52 height 25
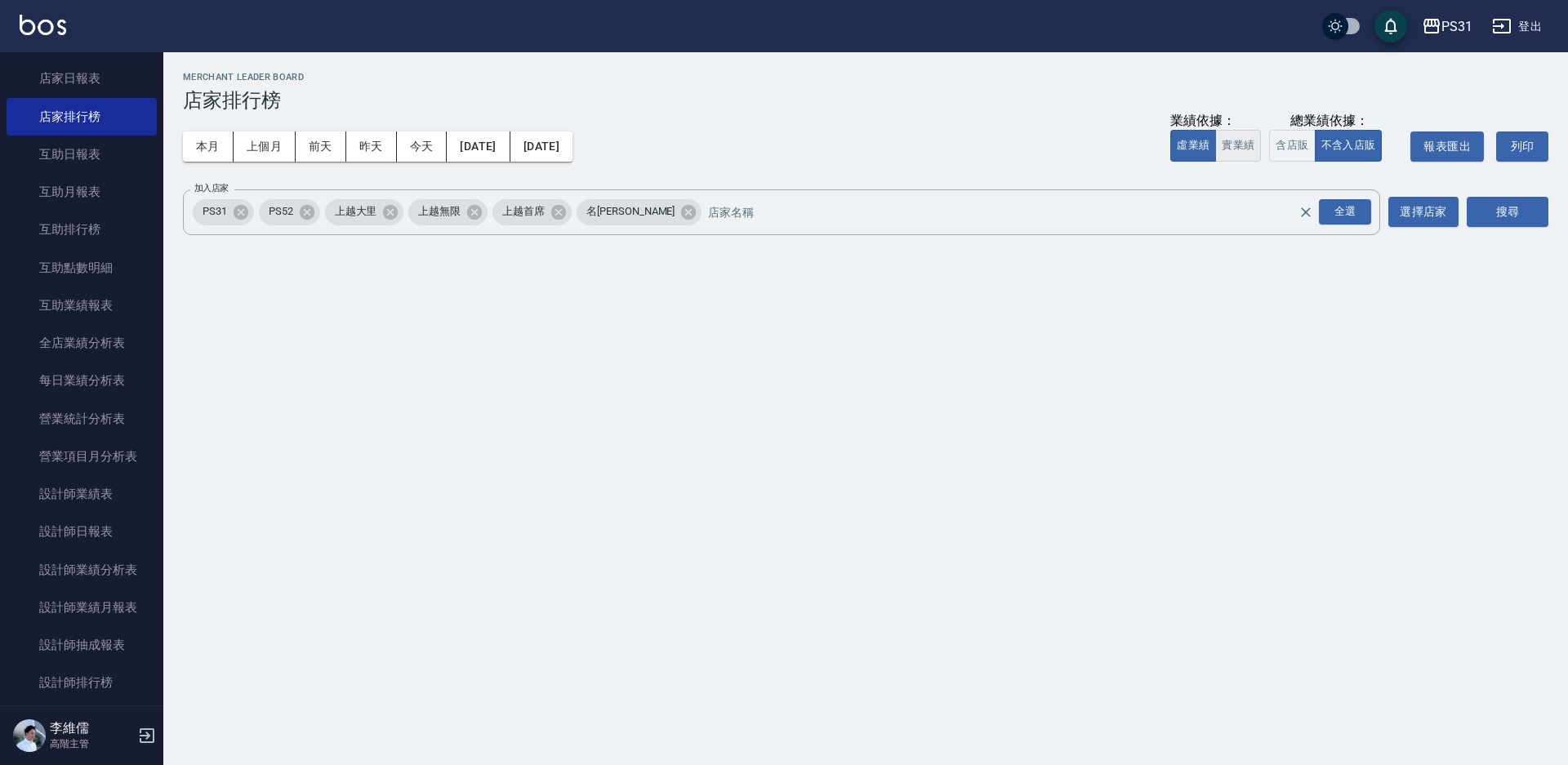
click at [1241, 152] on button "實業績" at bounding box center [1238, 146] width 46 height 32
click at [420, 140] on button "今天" at bounding box center [422, 147] width 51 height 30
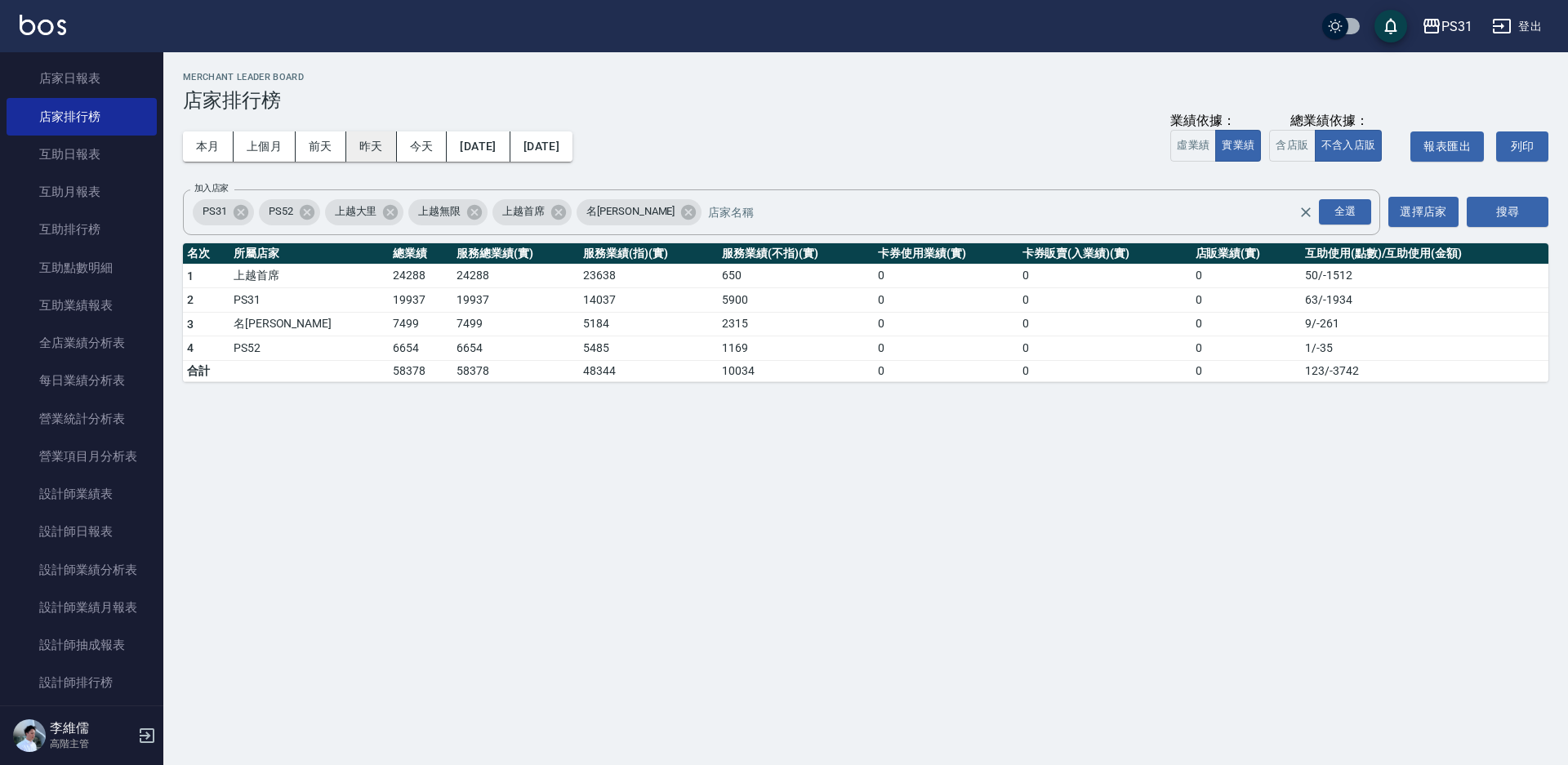
click at [369, 152] on button "昨天" at bounding box center [371, 147] width 51 height 30
click at [417, 145] on button "今天" at bounding box center [422, 147] width 51 height 30
click at [377, 152] on button "昨天" at bounding box center [371, 147] width 51 height 30
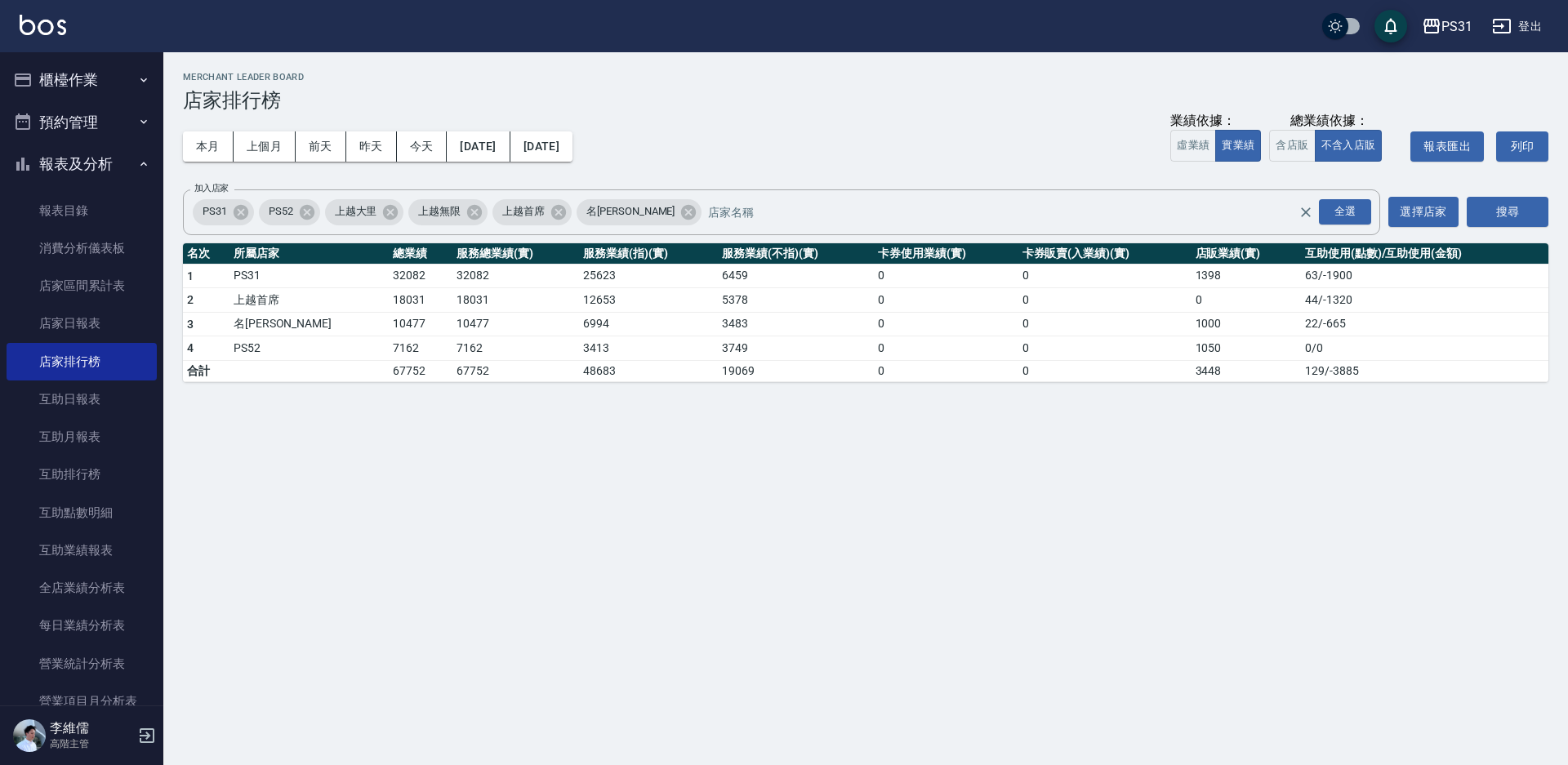
click at [67, 81] on button "櫃檯作業" at bounding box center [81, 79] width 151 height 42
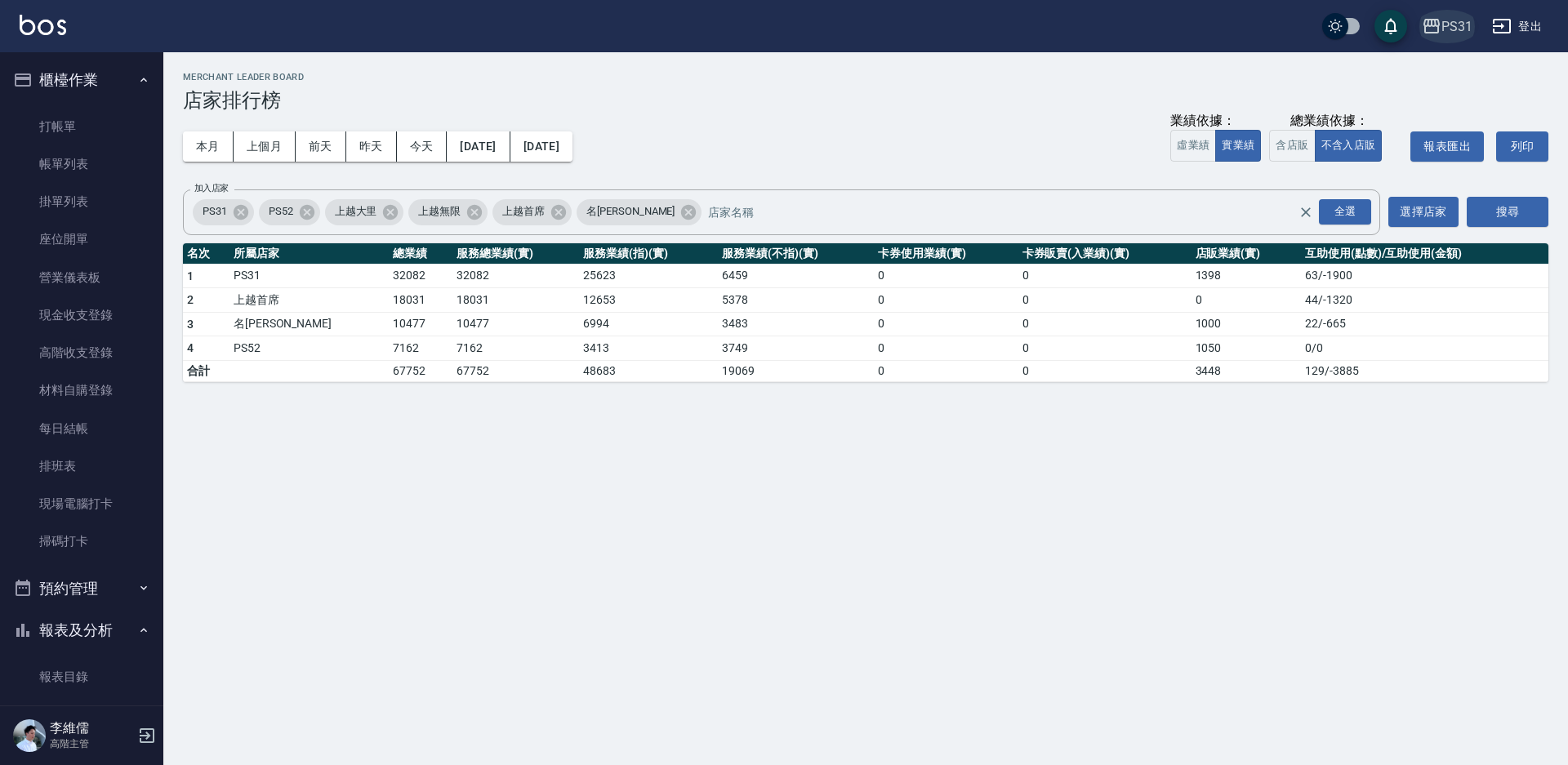
click at [1466, 34] on div "PS31" at bounding box center [1457, 26] width 31 height 21
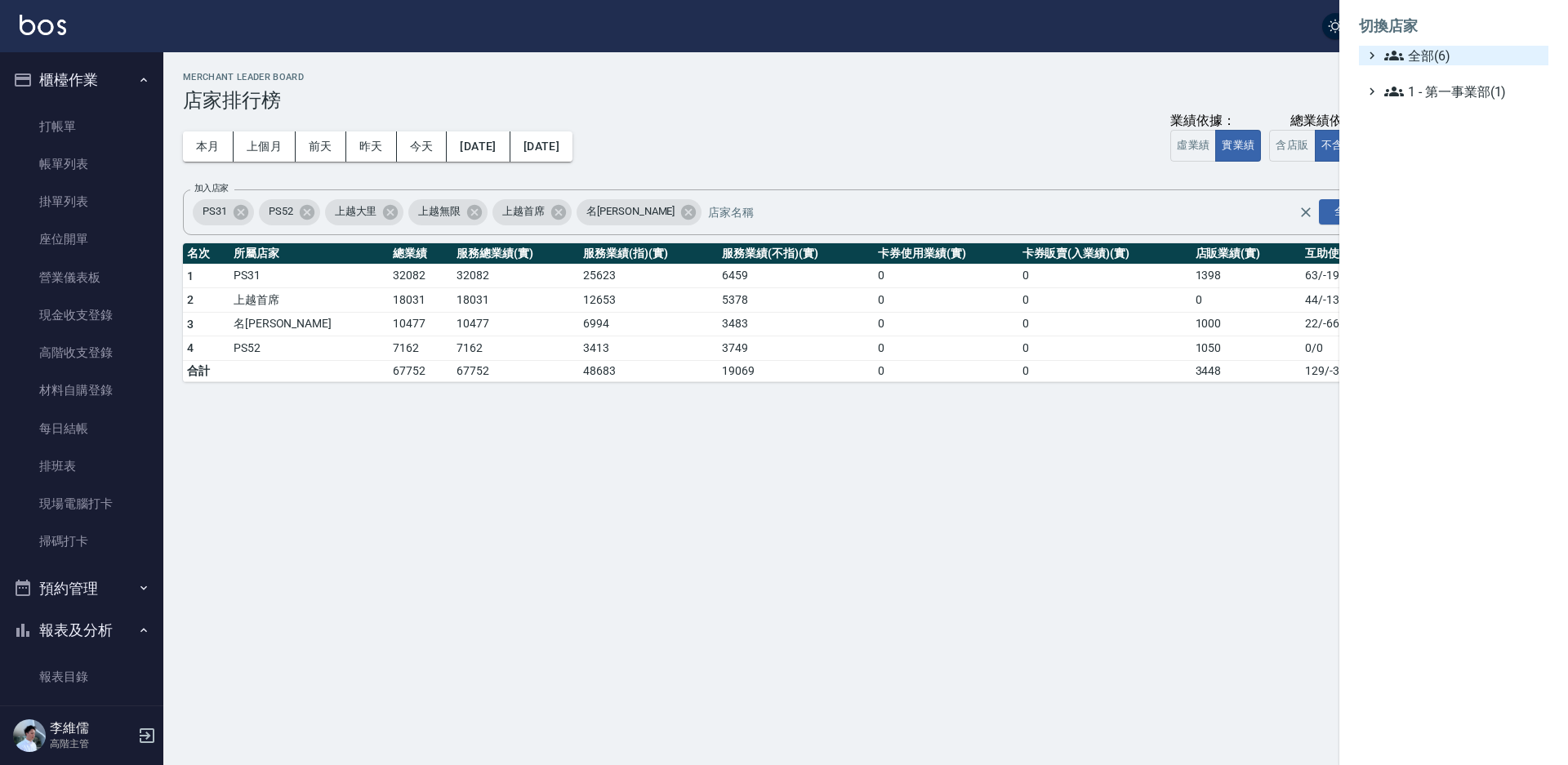
click at [1439, 55] on span "全部(6)" at bounding box center [1463, 55] width 158 height 20
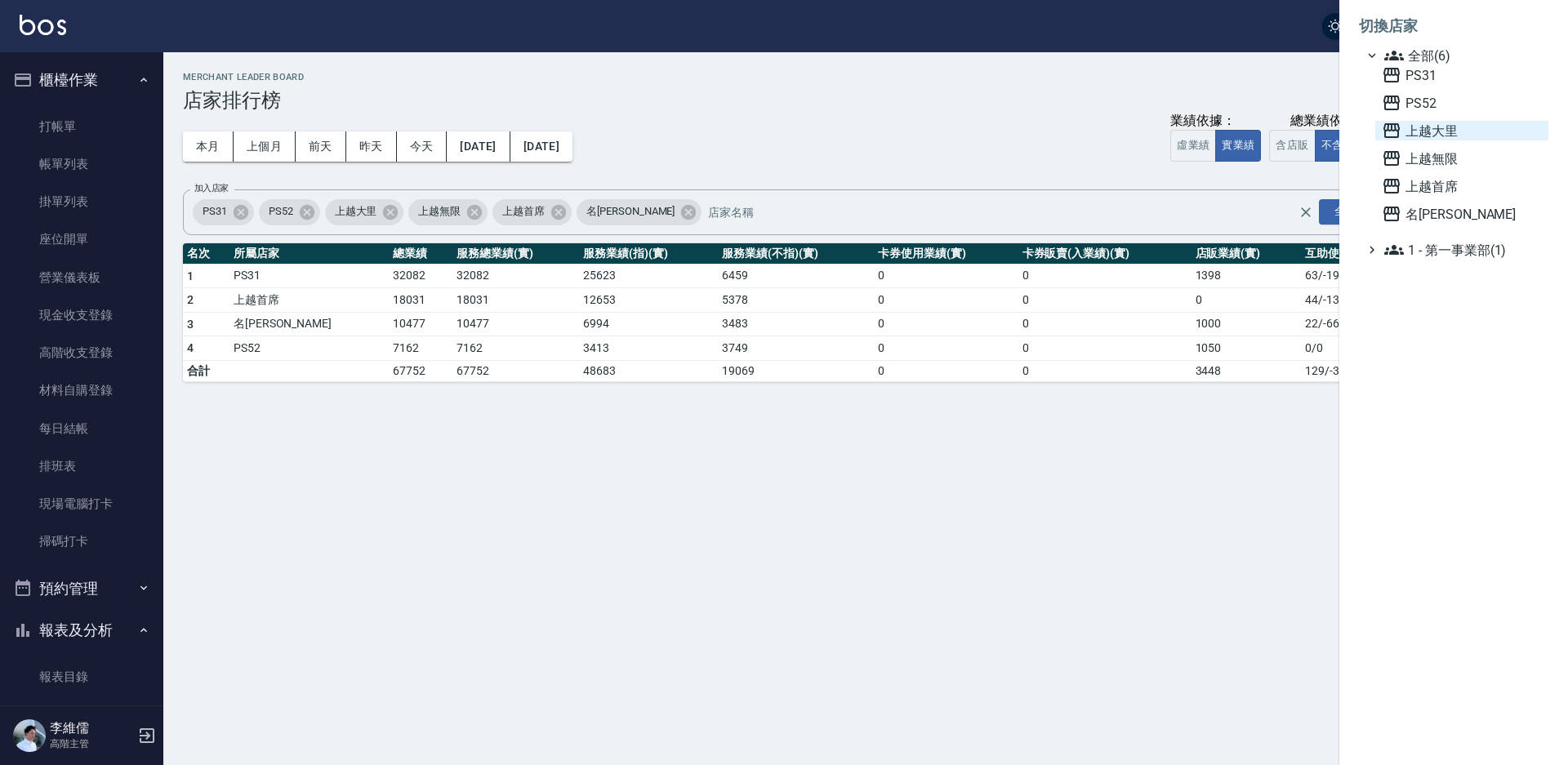
click at [1430, 136] on span "上越大里" at bounding box center [1461, 130] width 160 height 20
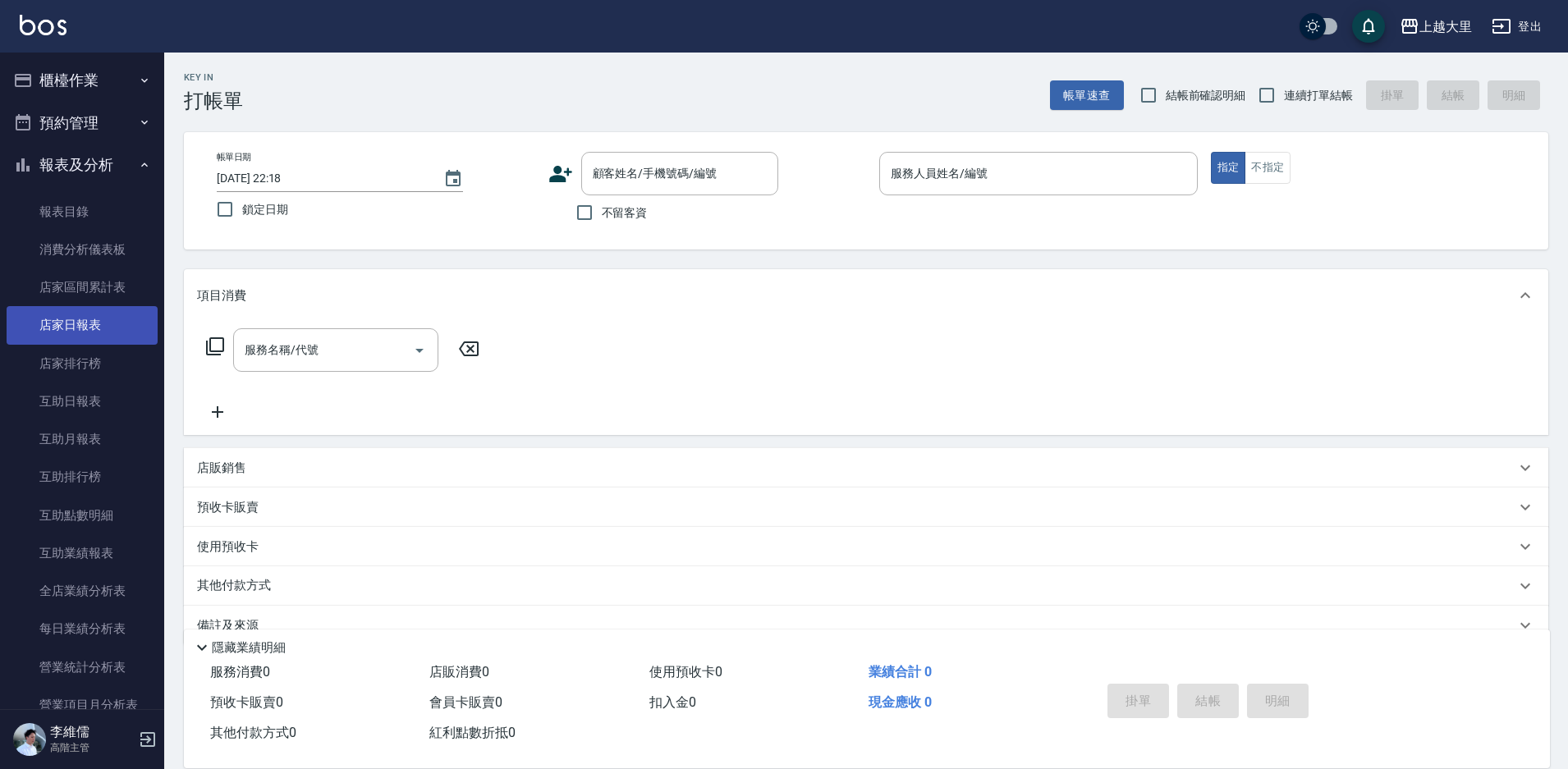
click at [76, 323] on link "店家日報表" at bounding box center [82, 325] width 151 height 38
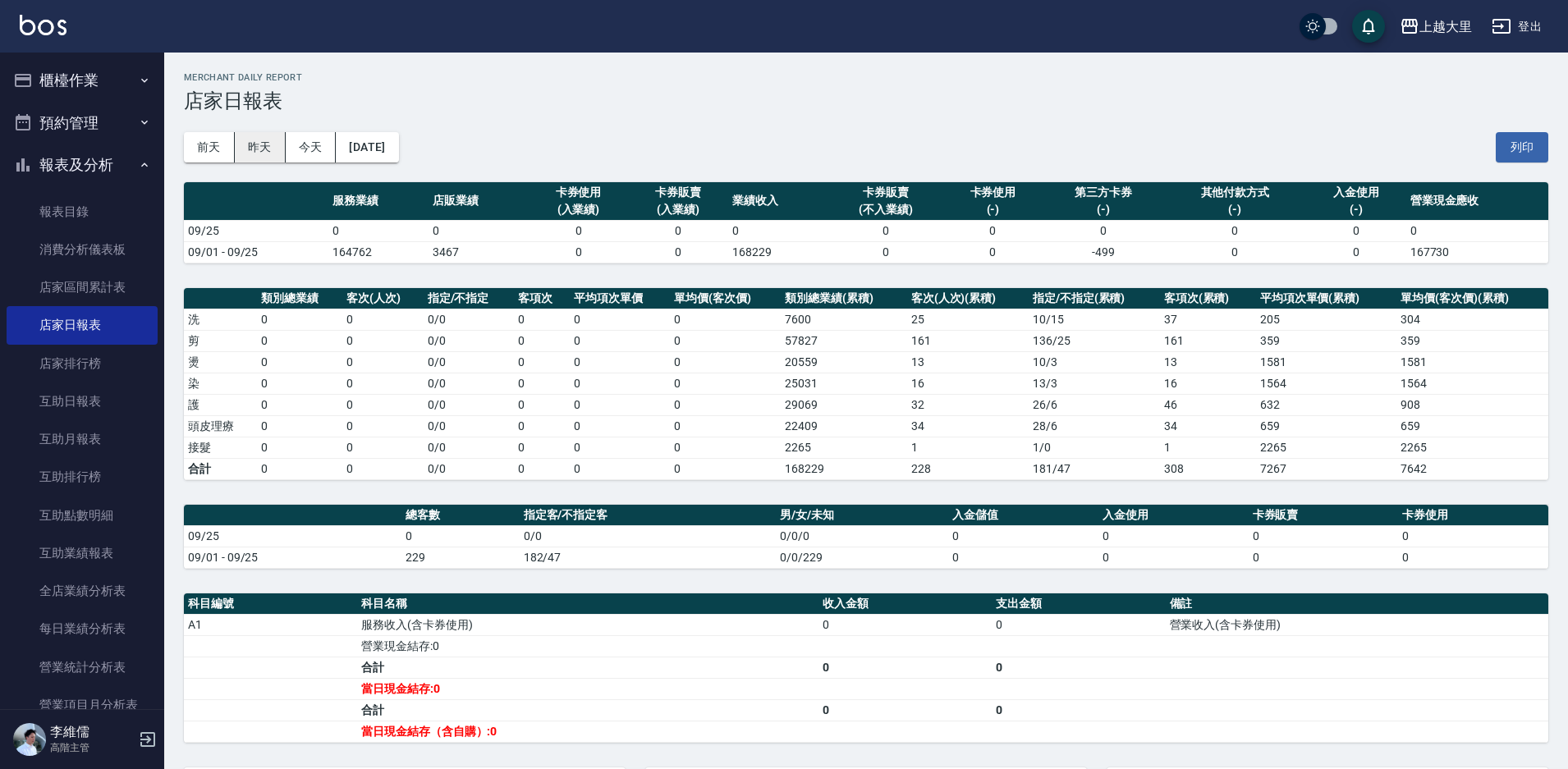
click at [259, 153] on button "昨天" at bounding box center [260, 148] width 51 height 30
click at [196, 148] on button "前天" at bounding box center [210, 148] width 51 height 30
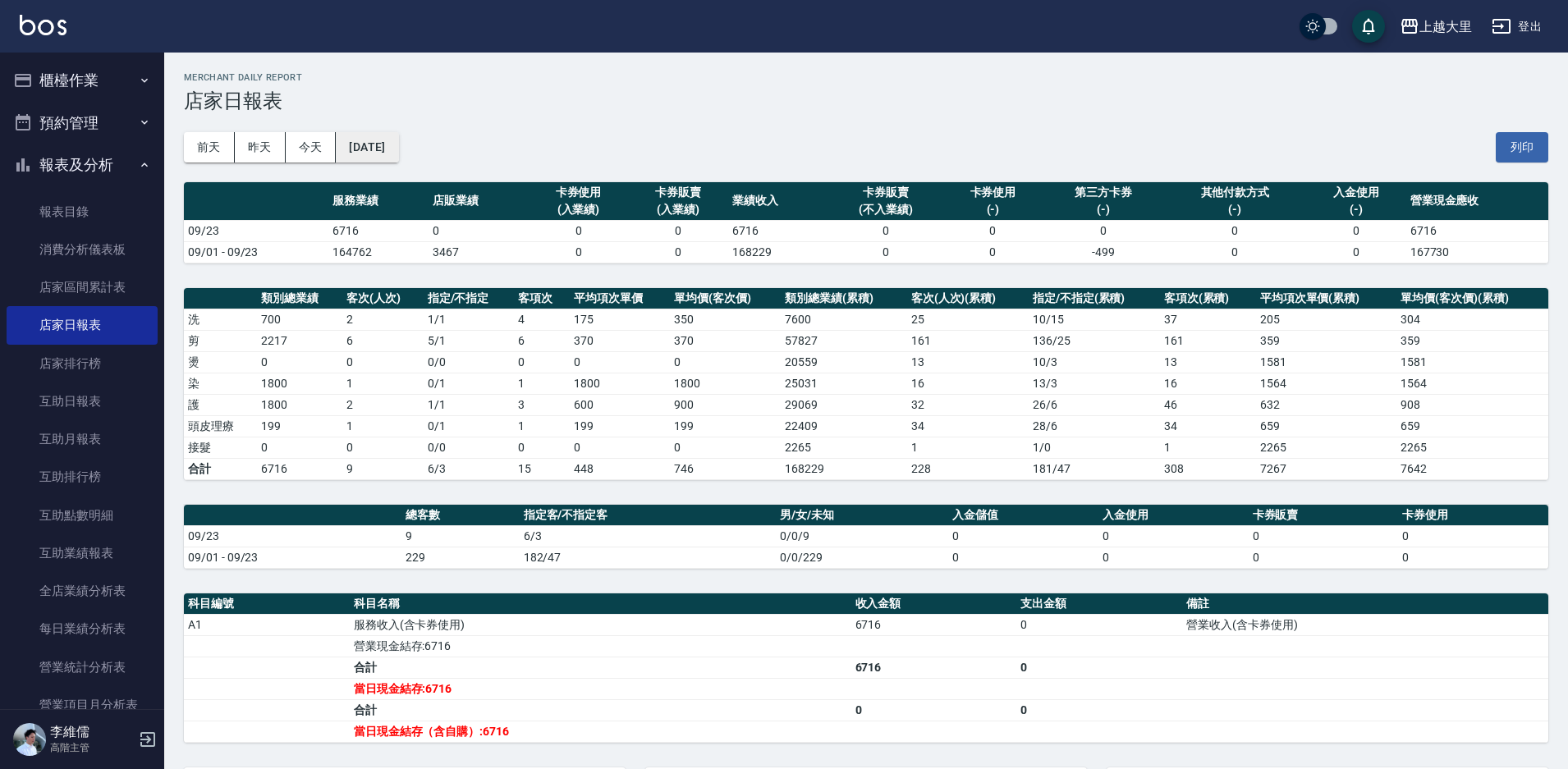
click at [364, 149] on button "[DATE]" at bounding box center [367, 148] width 62 height 30
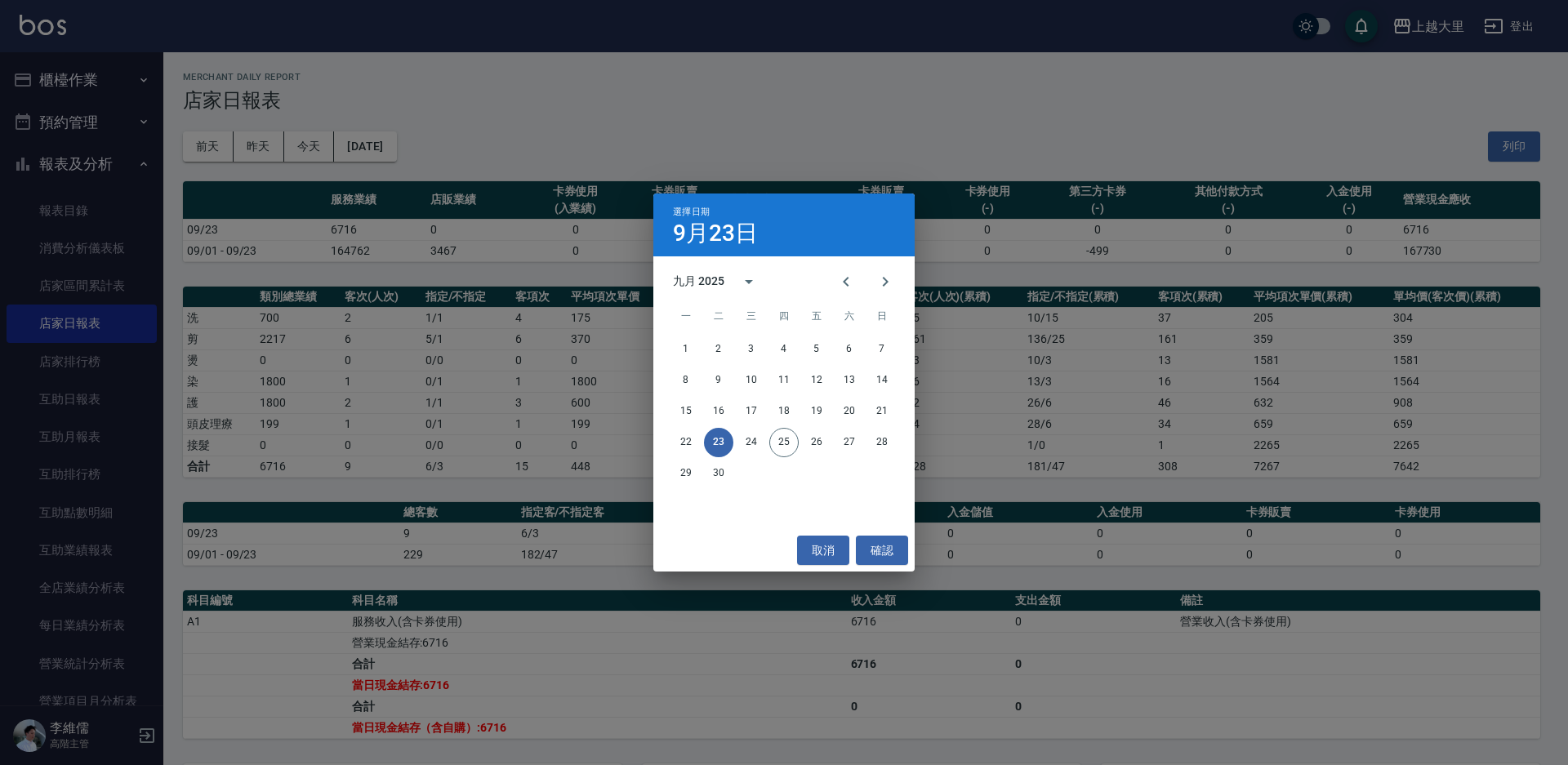
click at [567, 115] on div "選擇日期 9月23日 九月 2025 一 二 三 四 五 六 日 1 2 3 4 5 6 7 8 9 10 11 12 13 14 15 16 17 18 1…" at bounding box center [784, 382] width 1568 height 765
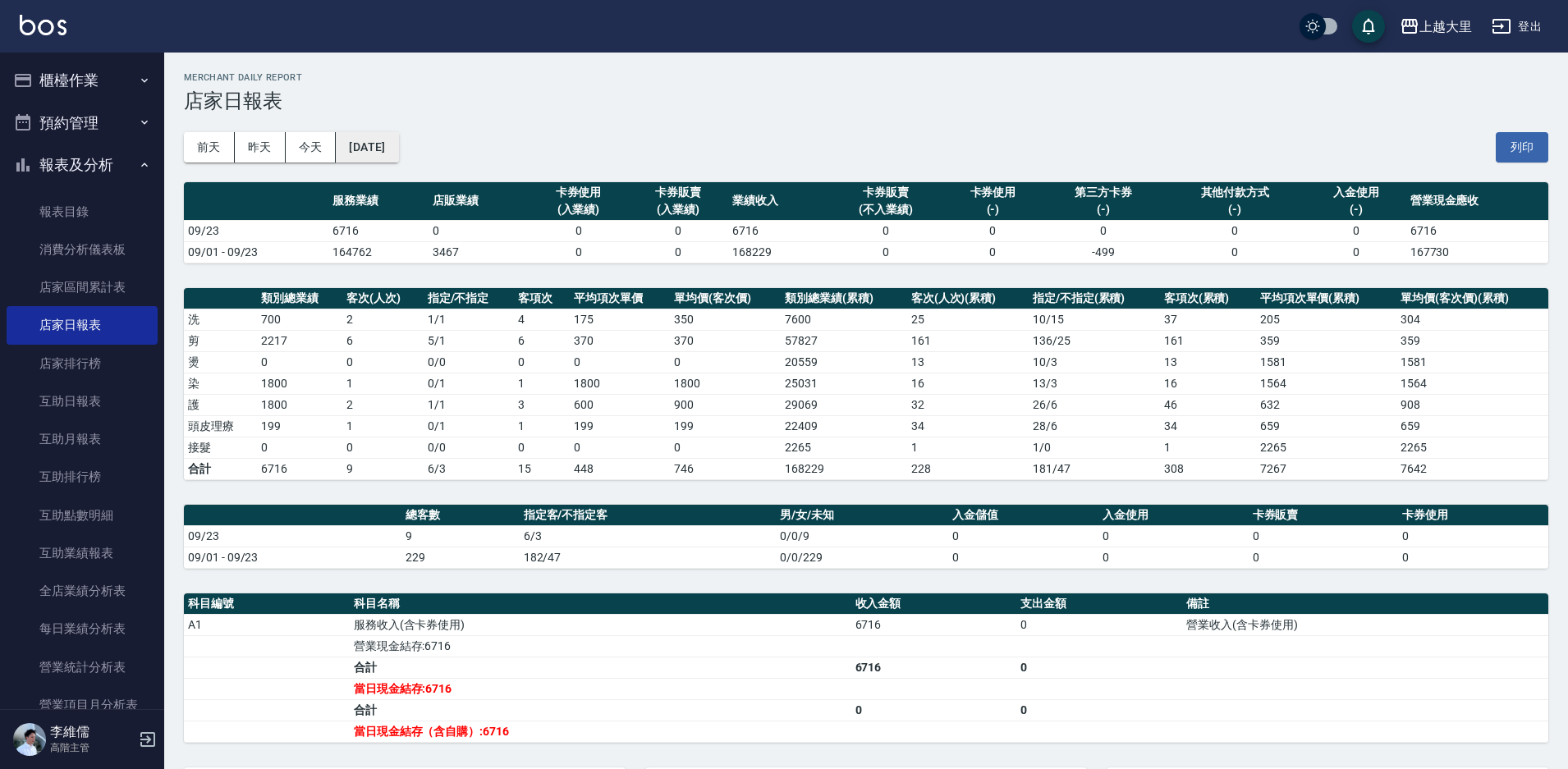
click at [355, 138] on button "2025/09/23" at bounding box center [367, 148] width 62 height 30
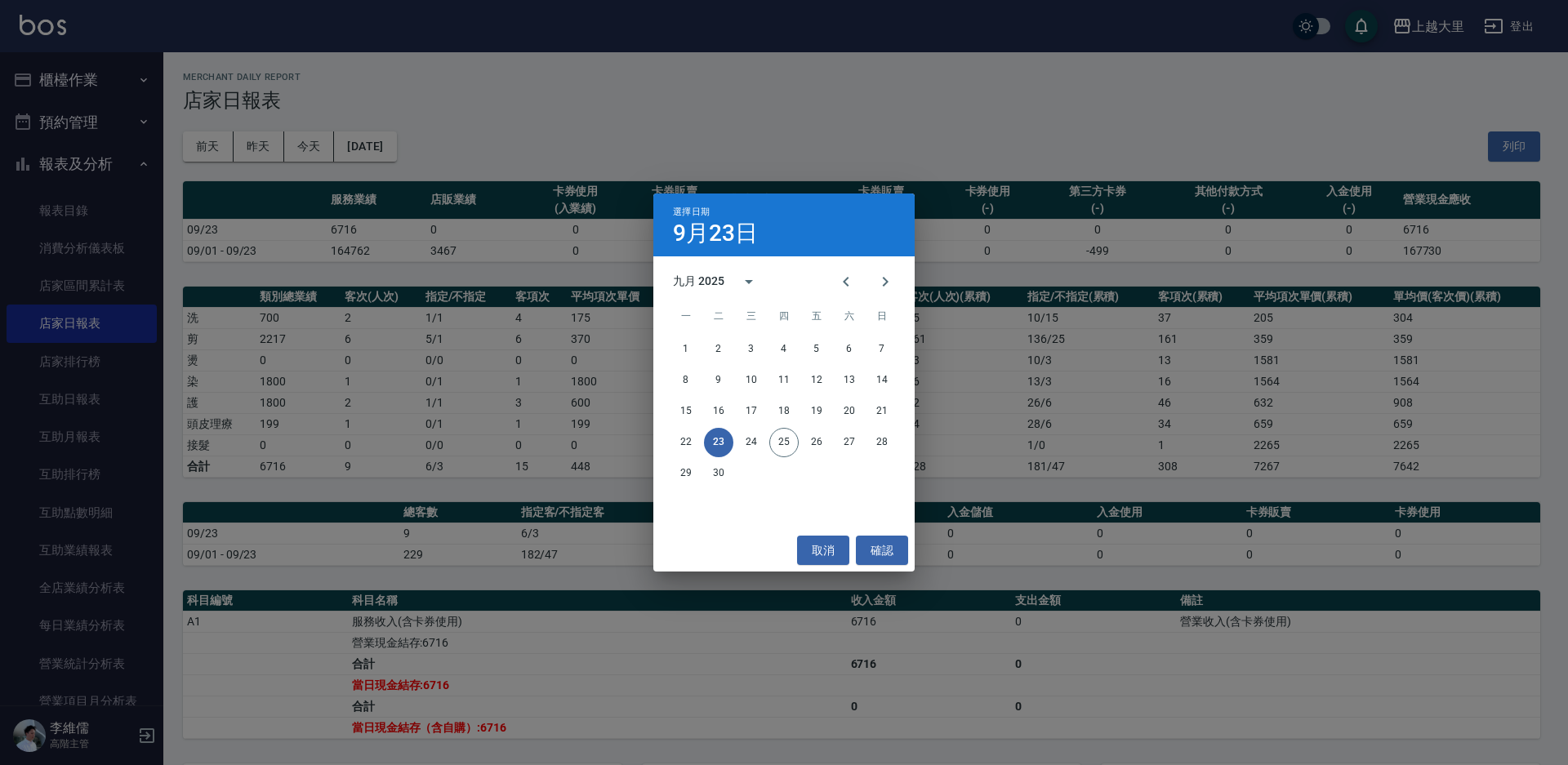
click at [510, 118] on div "選擇日期 9月23日 九月 2025 一 二 三 四 五 六 日 1 2 3 4 5 6 7 8 9 10 11 12 13 14 15 16 17 18 1…" at bounding box center [784, 382] width 1568 height 765
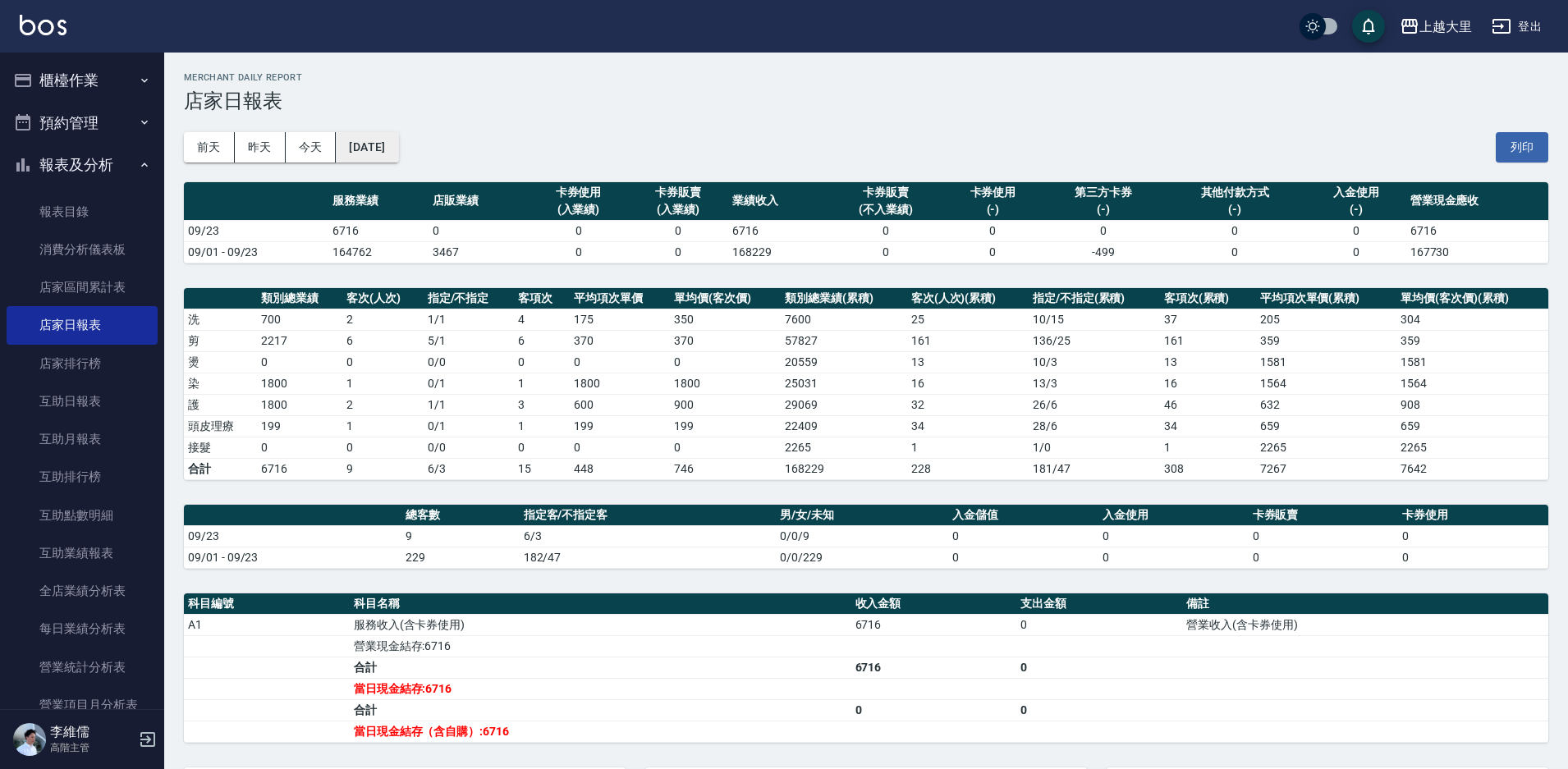
click at [384, 146] on button "2025/09/23" at bounding box center [367, 148] width 62 height 30
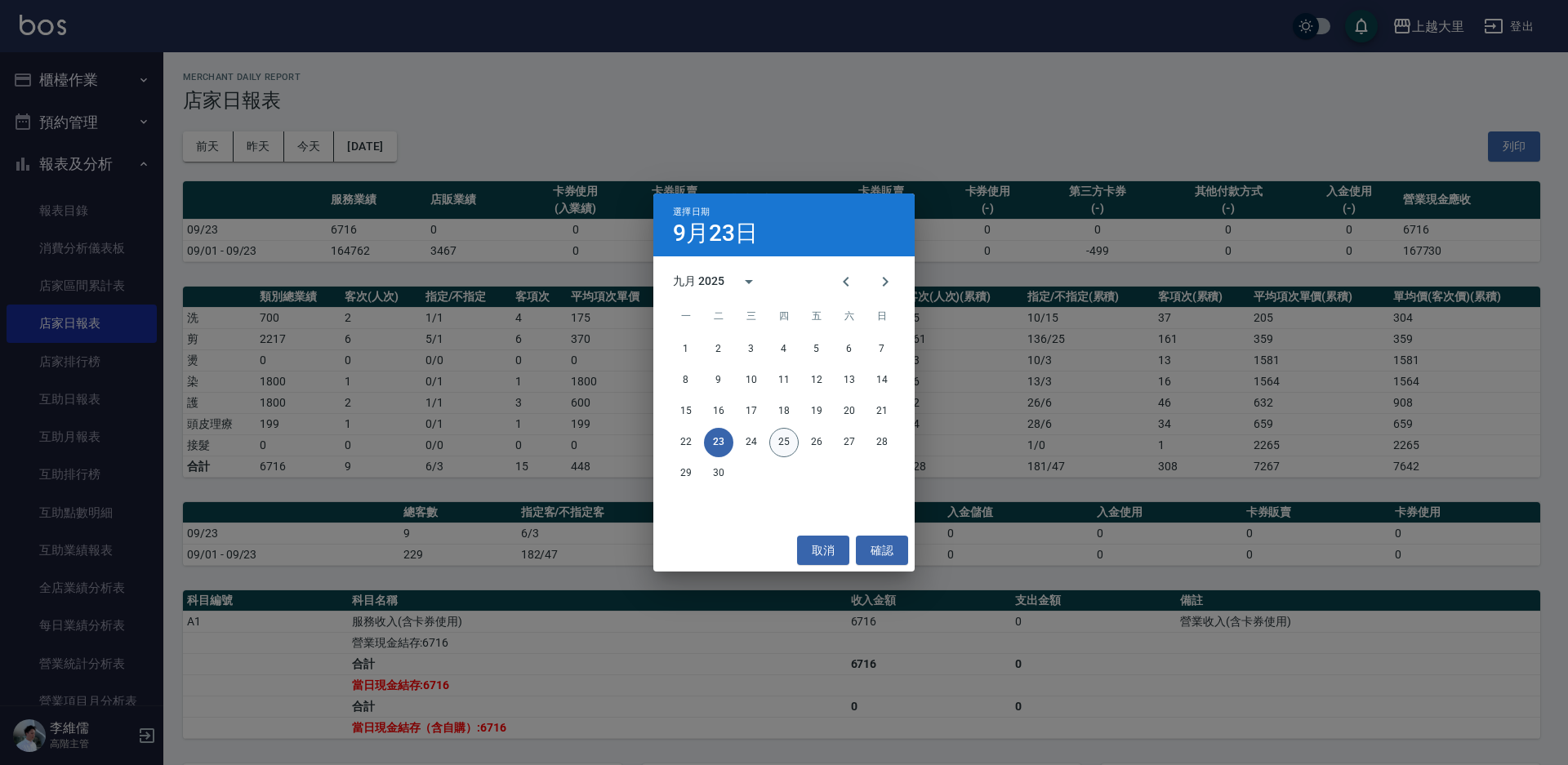
click at [779, 440] on button "25" at bounding box center [783, 442] width 29 height 29
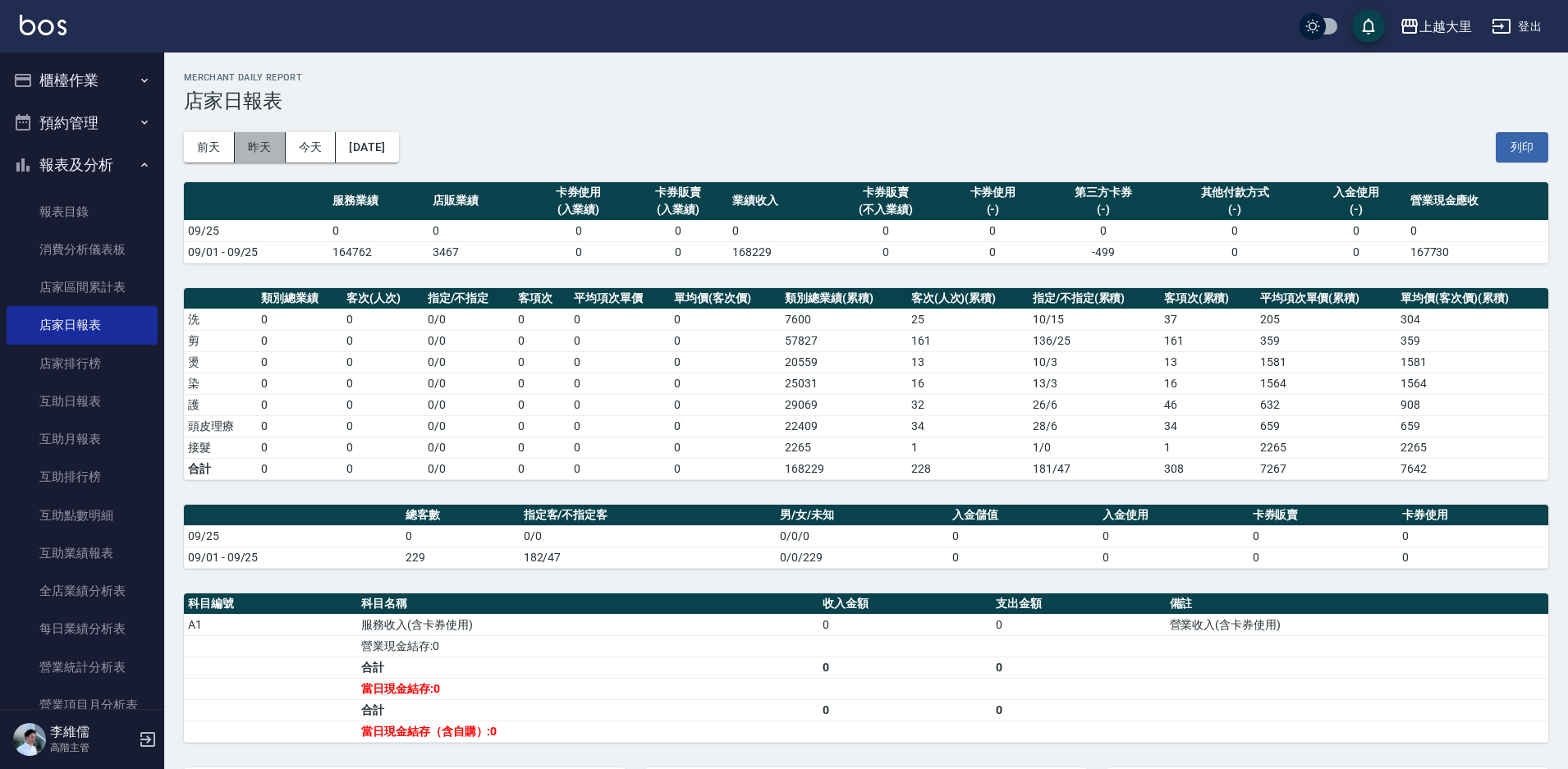
click at [268, 147] on button "昨天" at bounding box center [260, 148] width 51 height 30
click at [369, 145] on button "2025/09/24" at bounding box center [367, 148] width 62 height 30
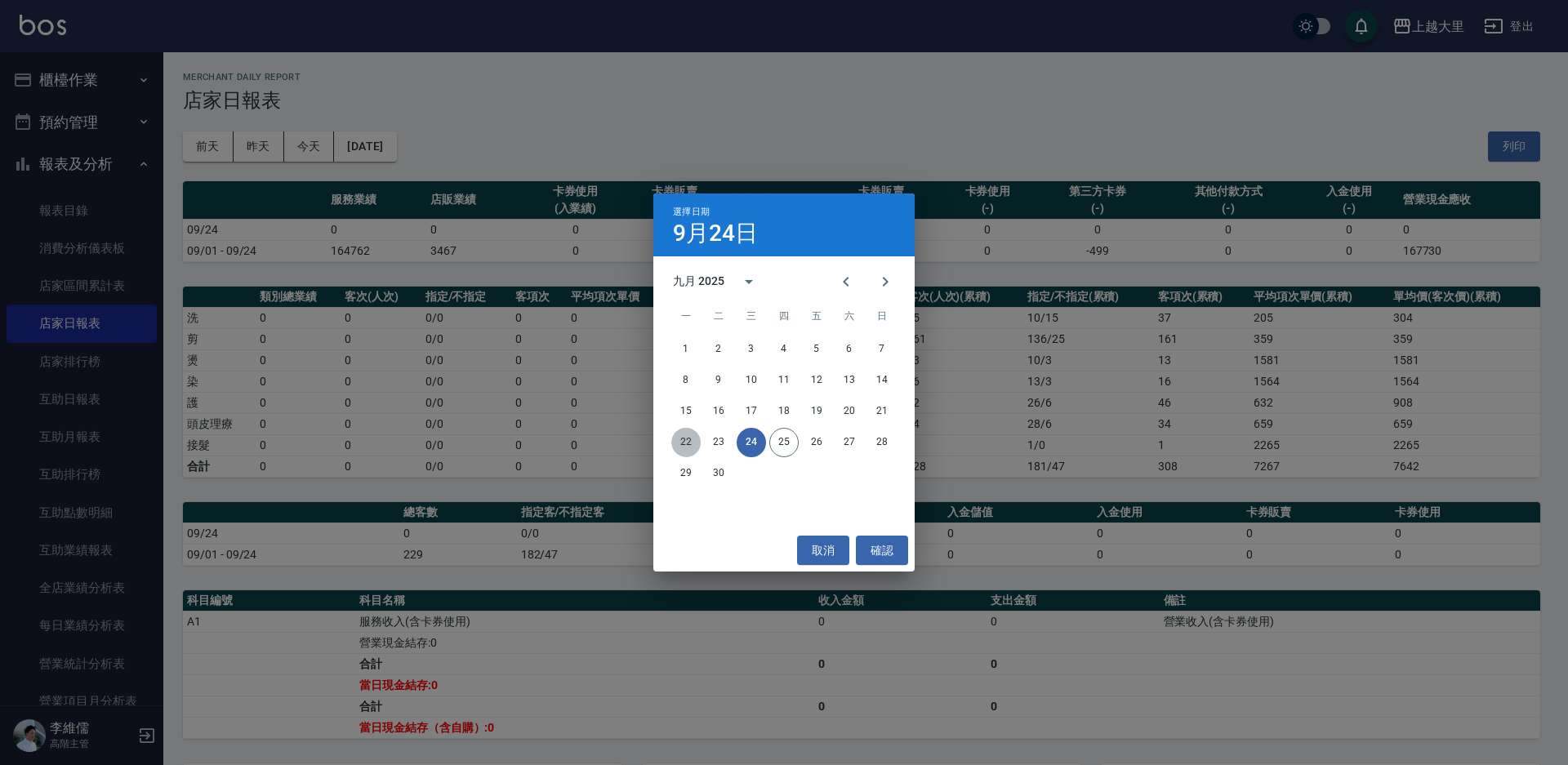
click at [684, 440] on button "22" at bounding box center [686, 442] width 29 height 29
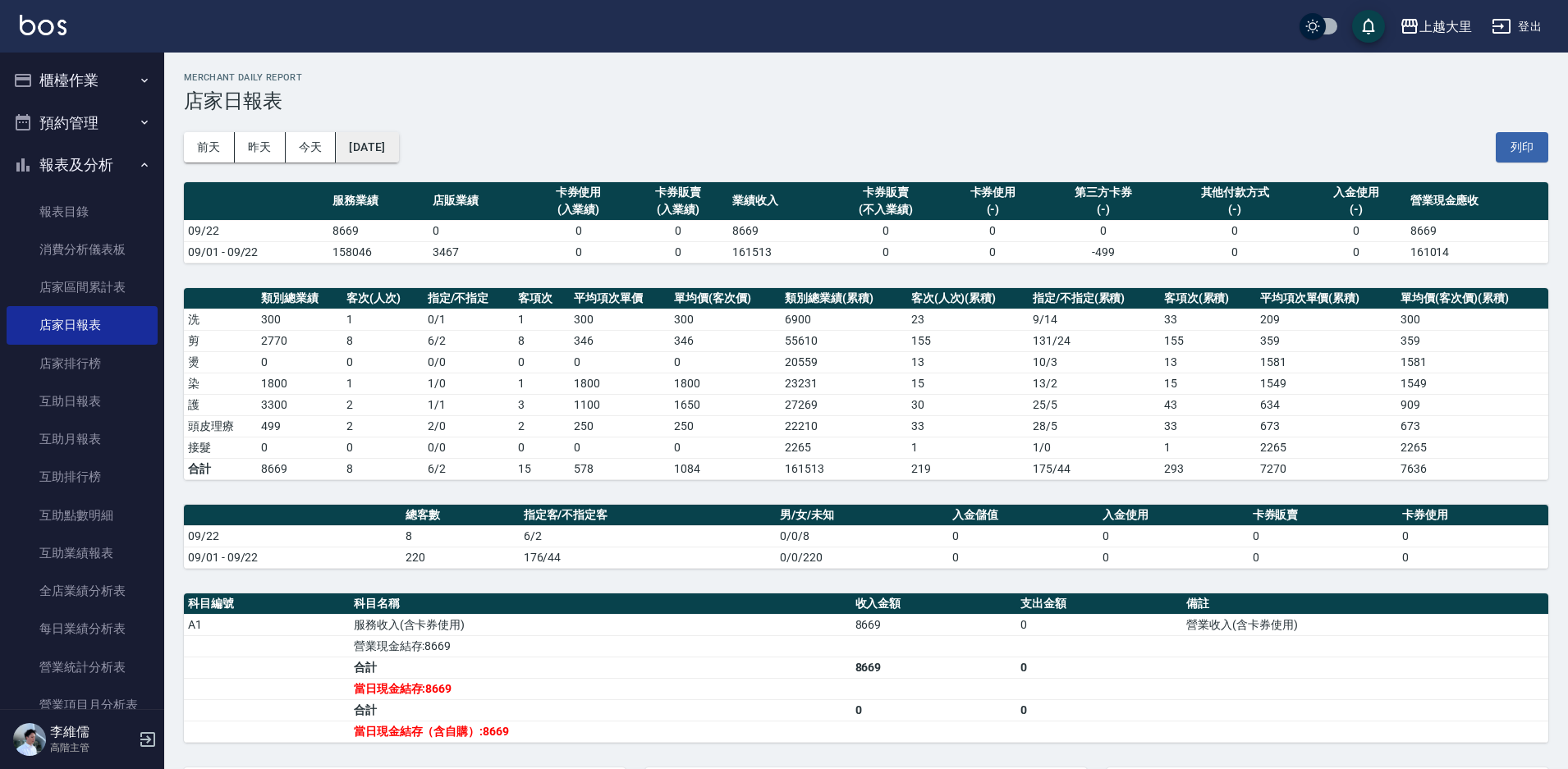
click at [379, 159] on button "2025/09/22" at bounding box center [367, 148] width 62 height 30
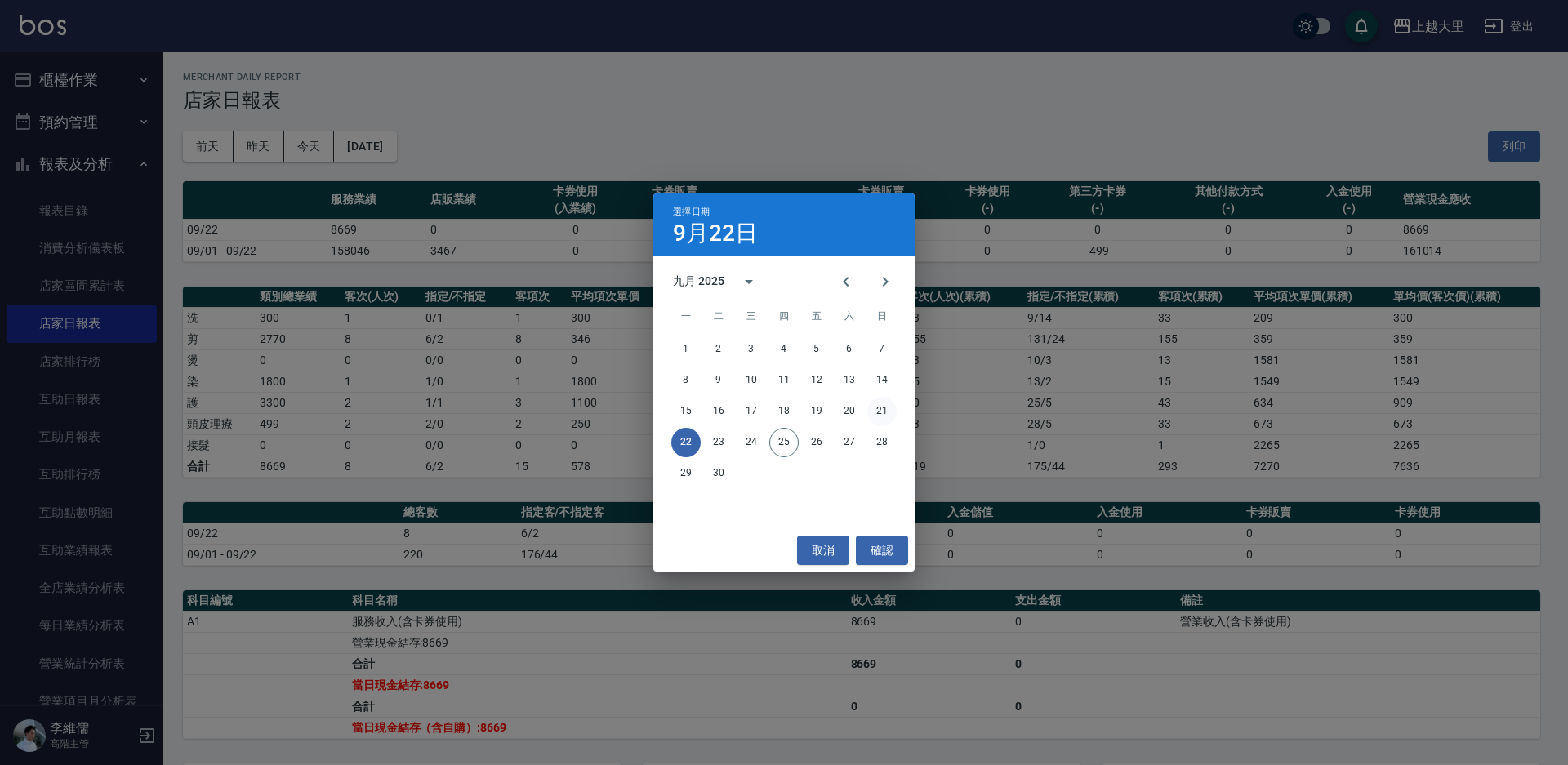
click at [877, 400] on button "21" at bounding box center [881, 411] width 29 height 29
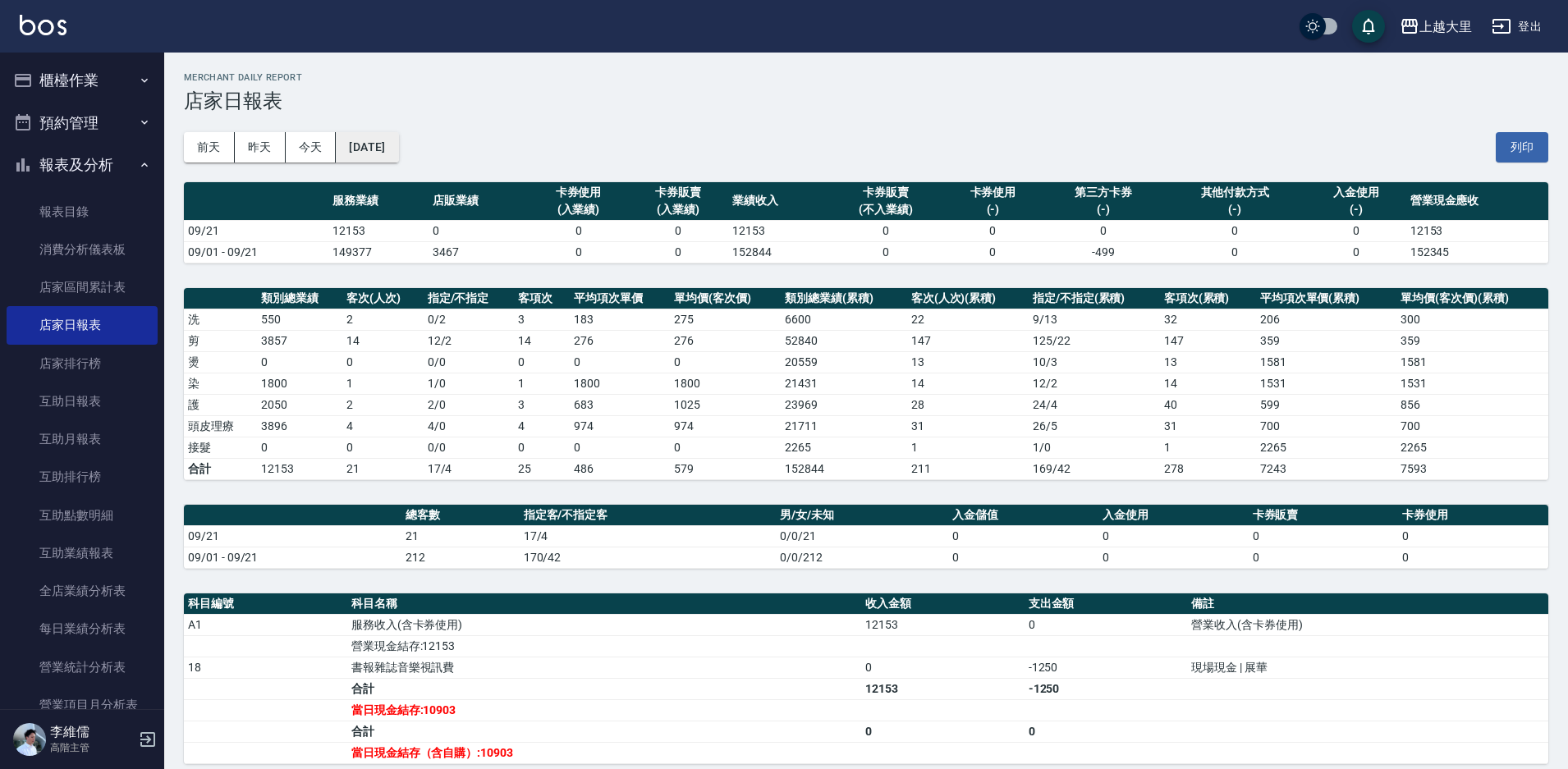
click at [378, 151] on button "2025/09/21" at bounding box center [367, 148] width 62 height 30
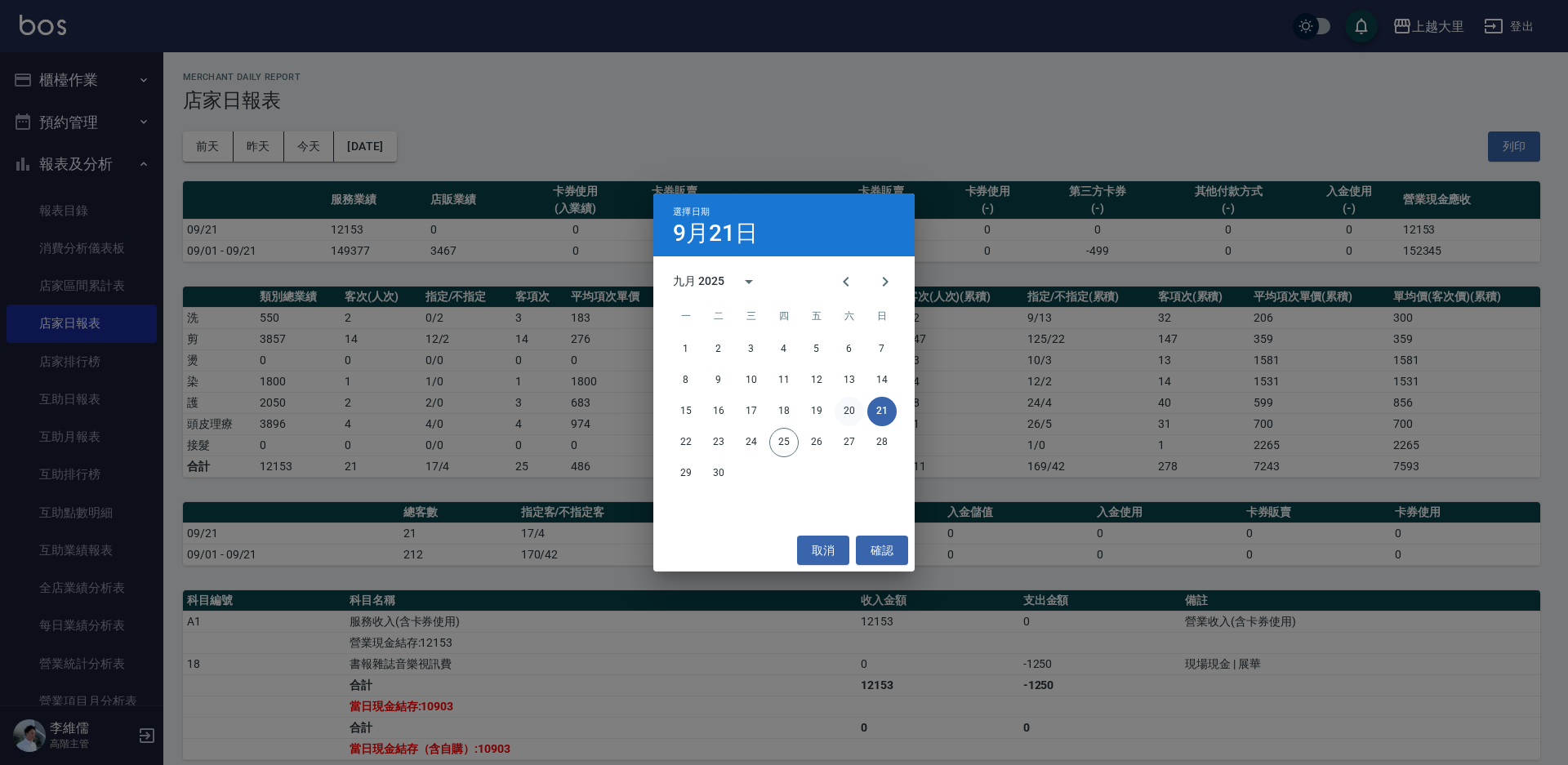
click at [846, 404] on button "20" at bounding box center [849, 411] width 29 height 29
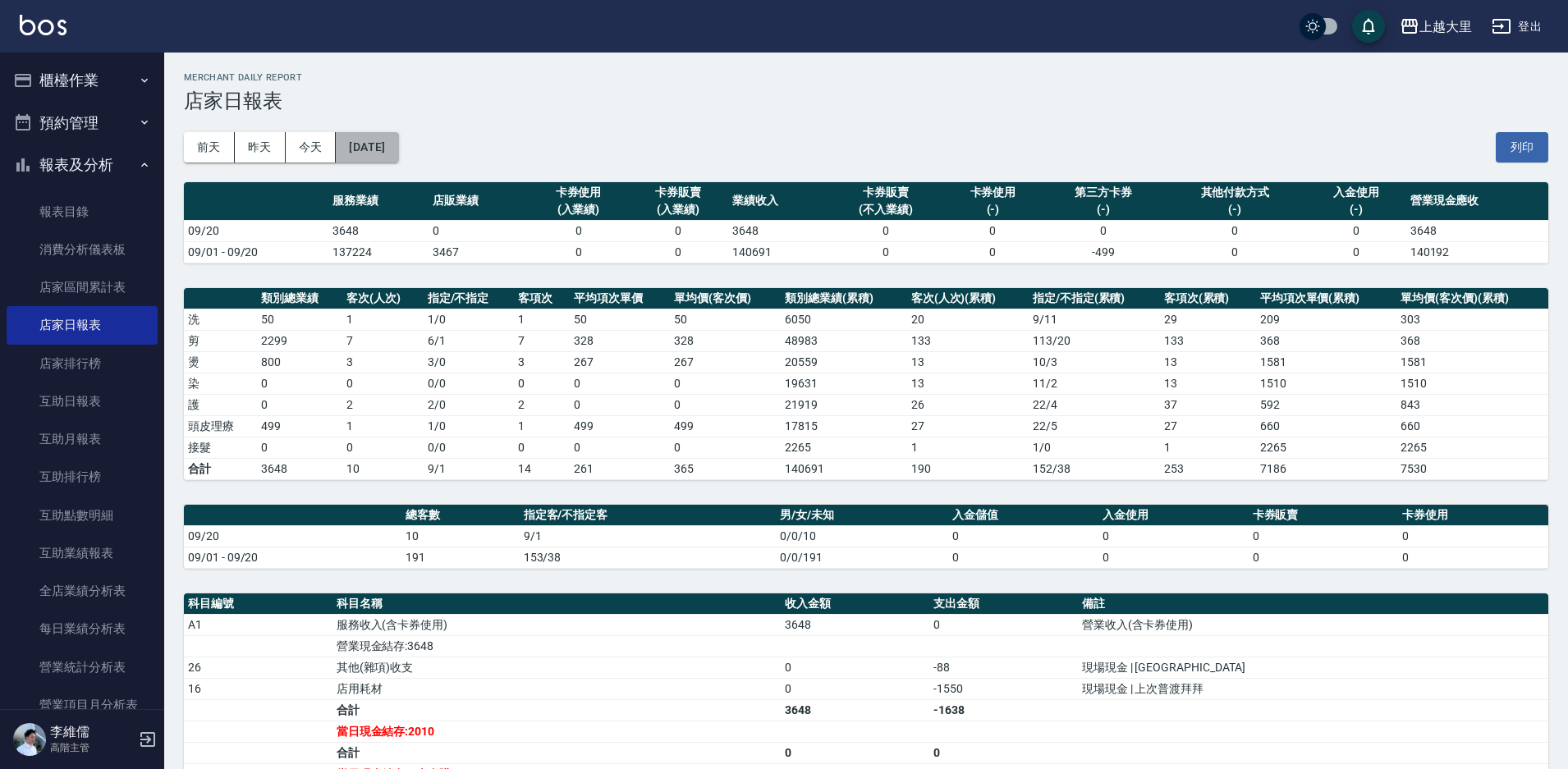
click at [370, 152] on button "2025/09/20" at bounding box center [367, 148] width 62 height 30
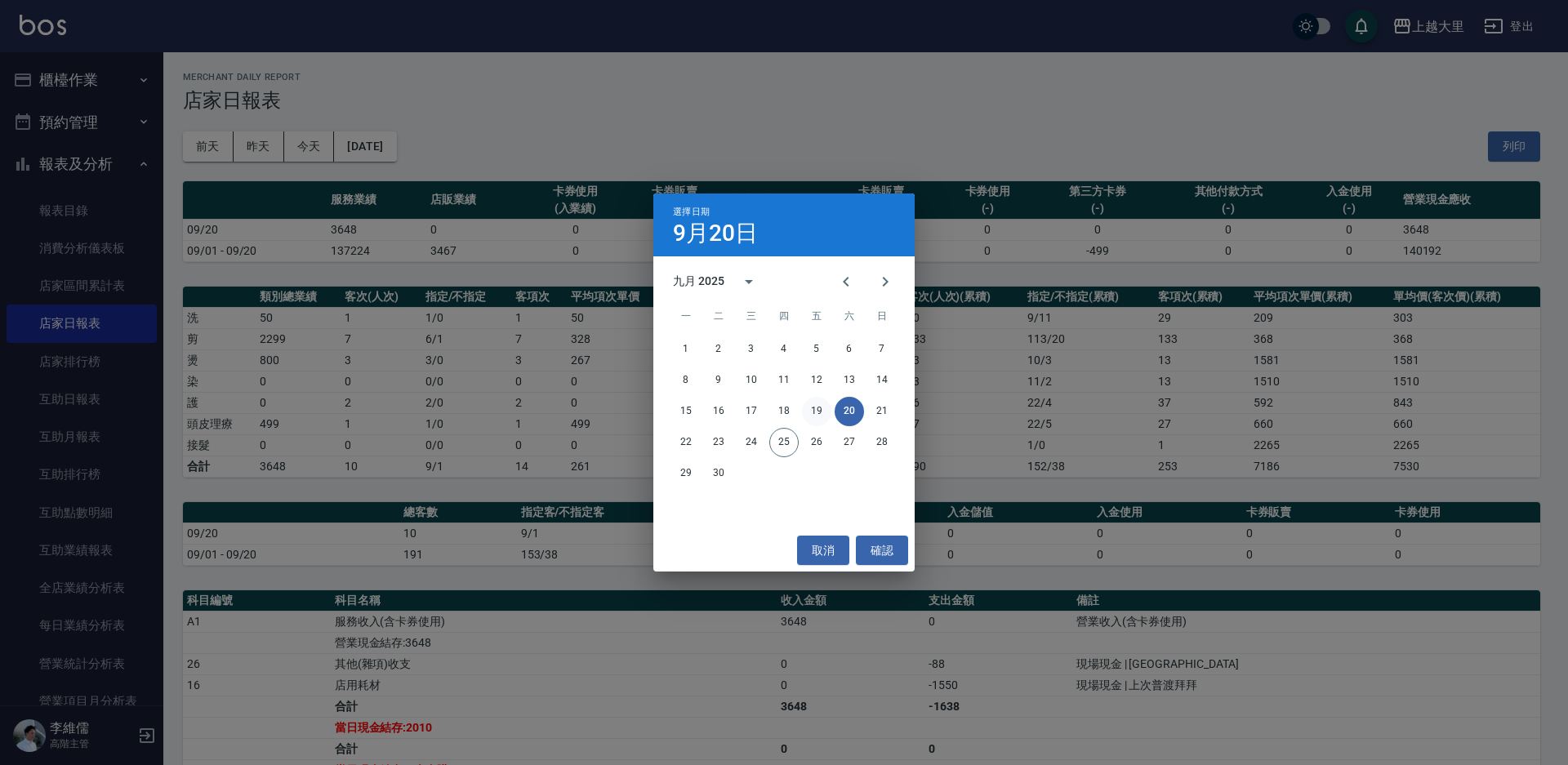
click at [827, 406] on button "19" at bounding box center [816, 411] width 29 height 29
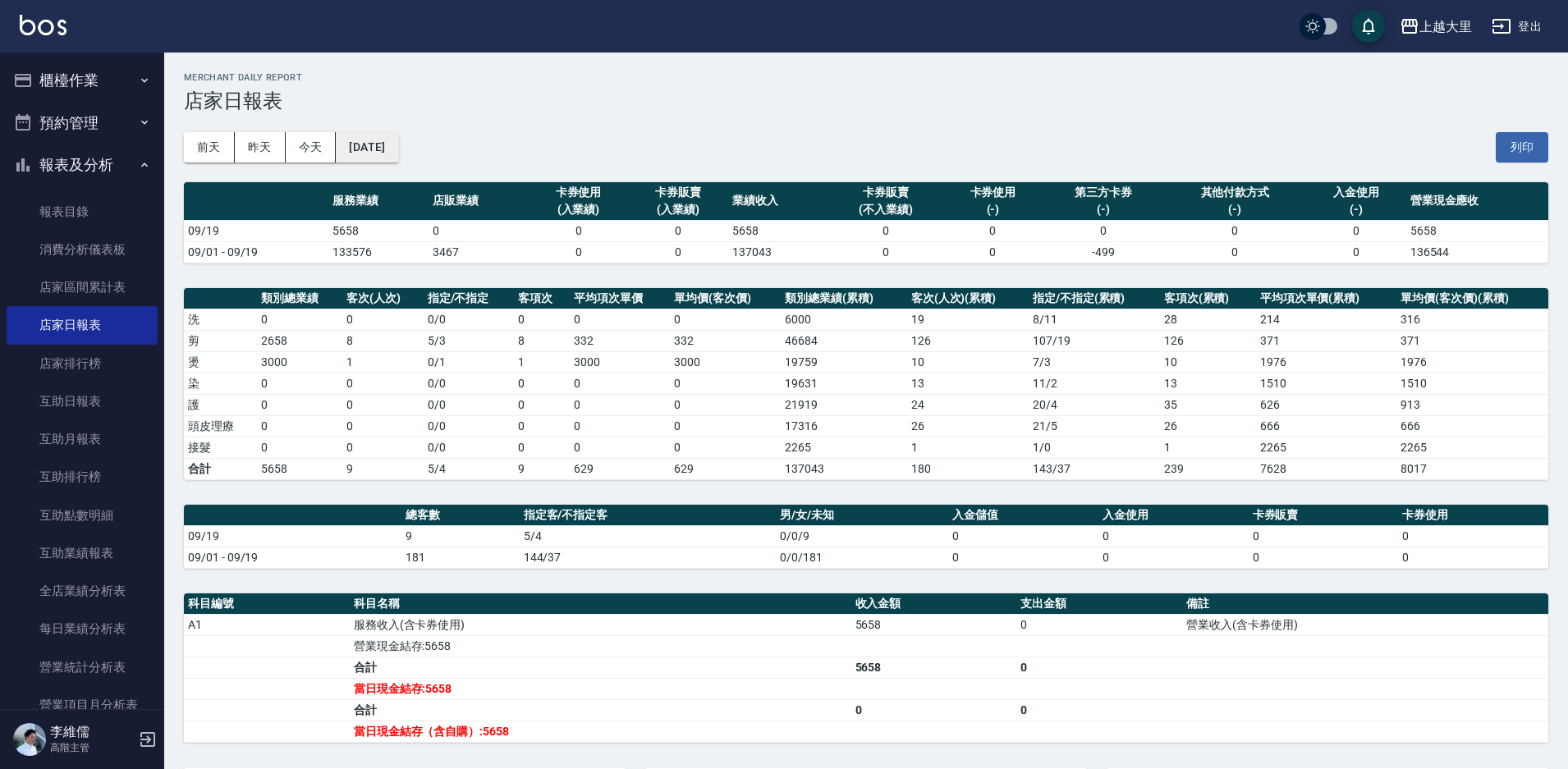
click at [367, 140] on button "2025/09/19" at bounding box center [367, 148] width 62 height 30
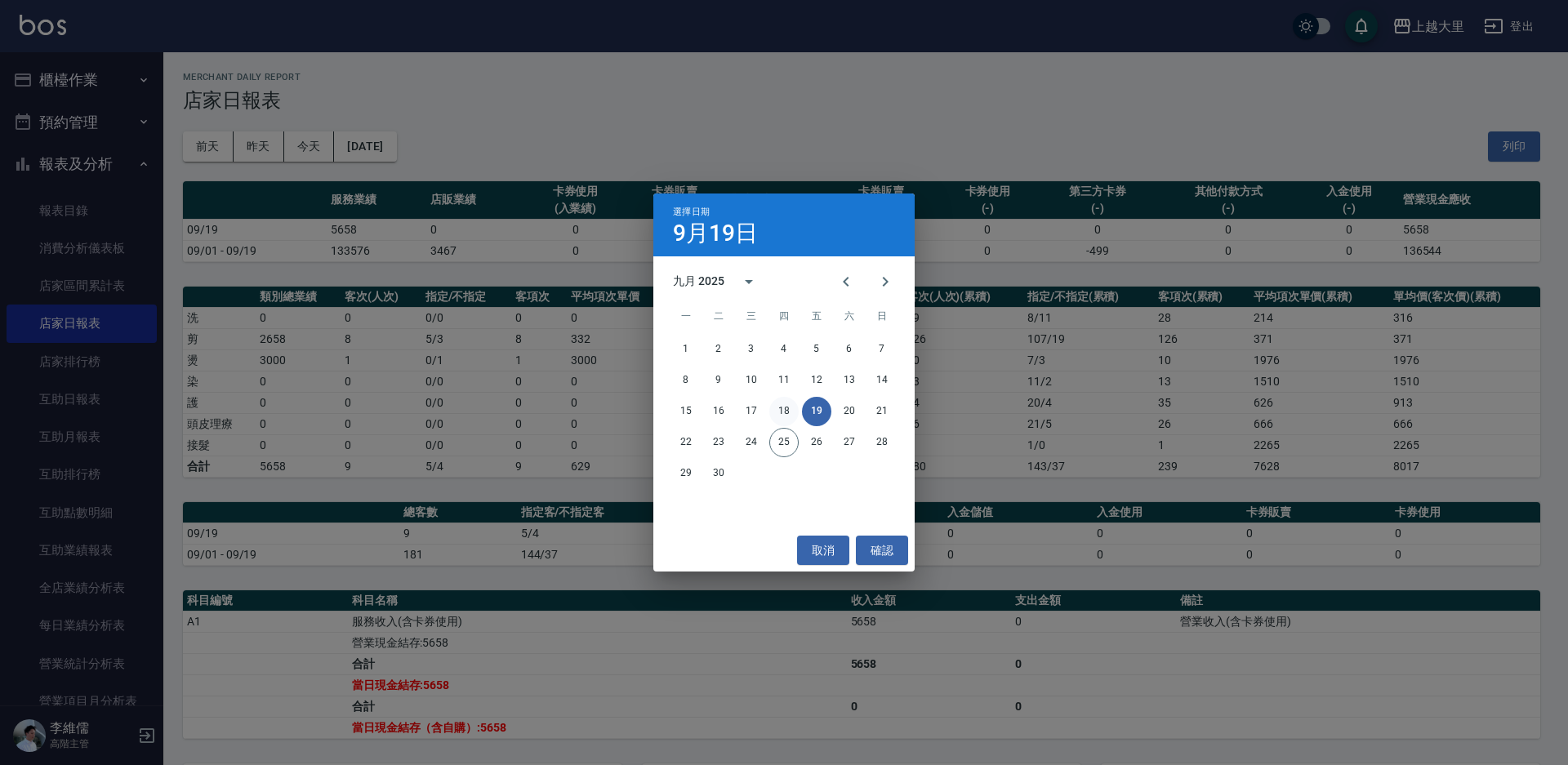
click at [789, 406] on button "18" at bounding box center [783, 411] width 29 height 29
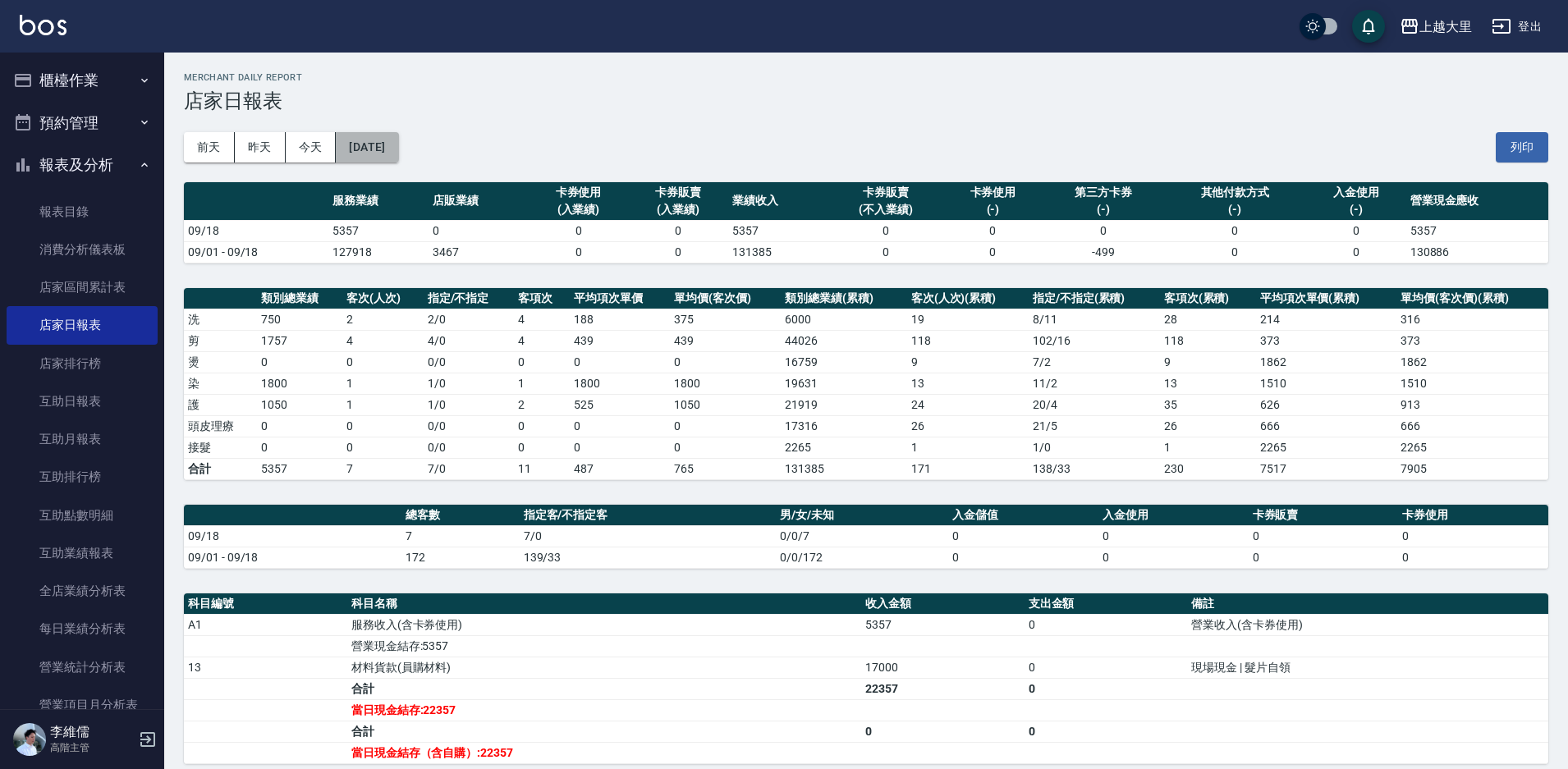
click at [381, 136] on button "2025/09/18" at bounding box center [367, 148] width 62 height 30
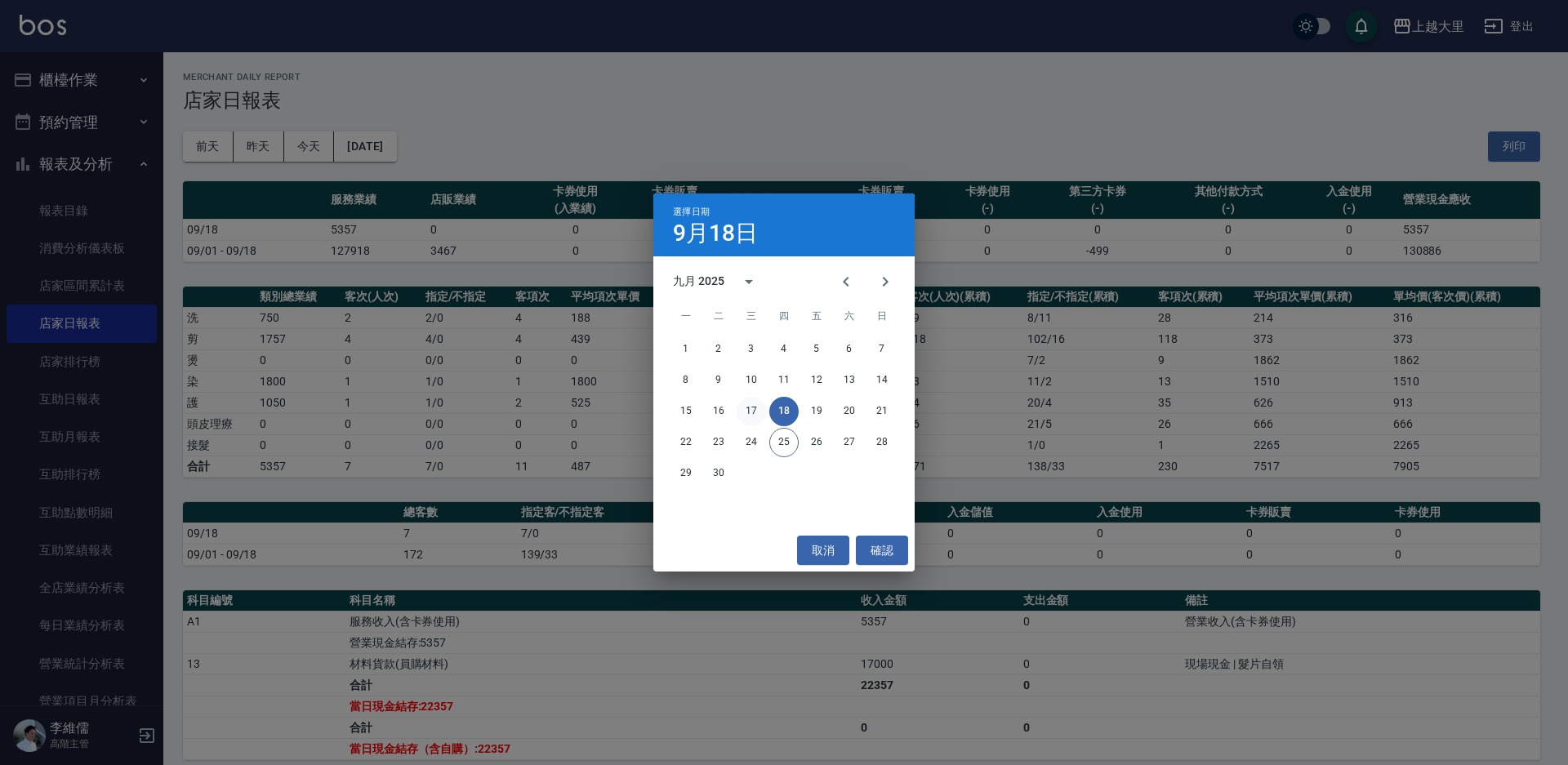
click at [759, 410] on button "17" at bounding box center [751, 411] width 29 height 29
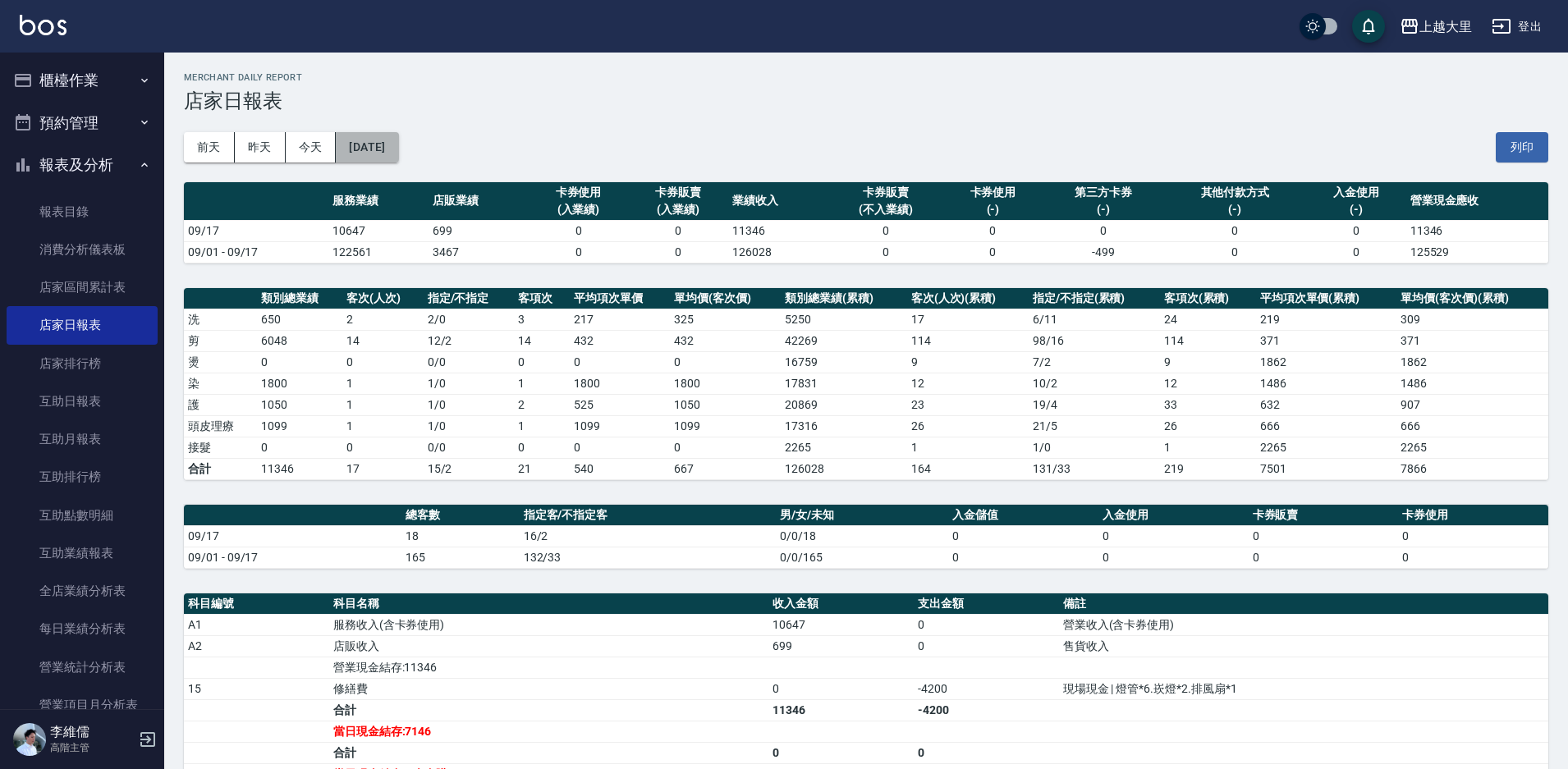
click at [384, 150] on button "2025/09/17" at bounding box center [367, 148] width 62 height 30
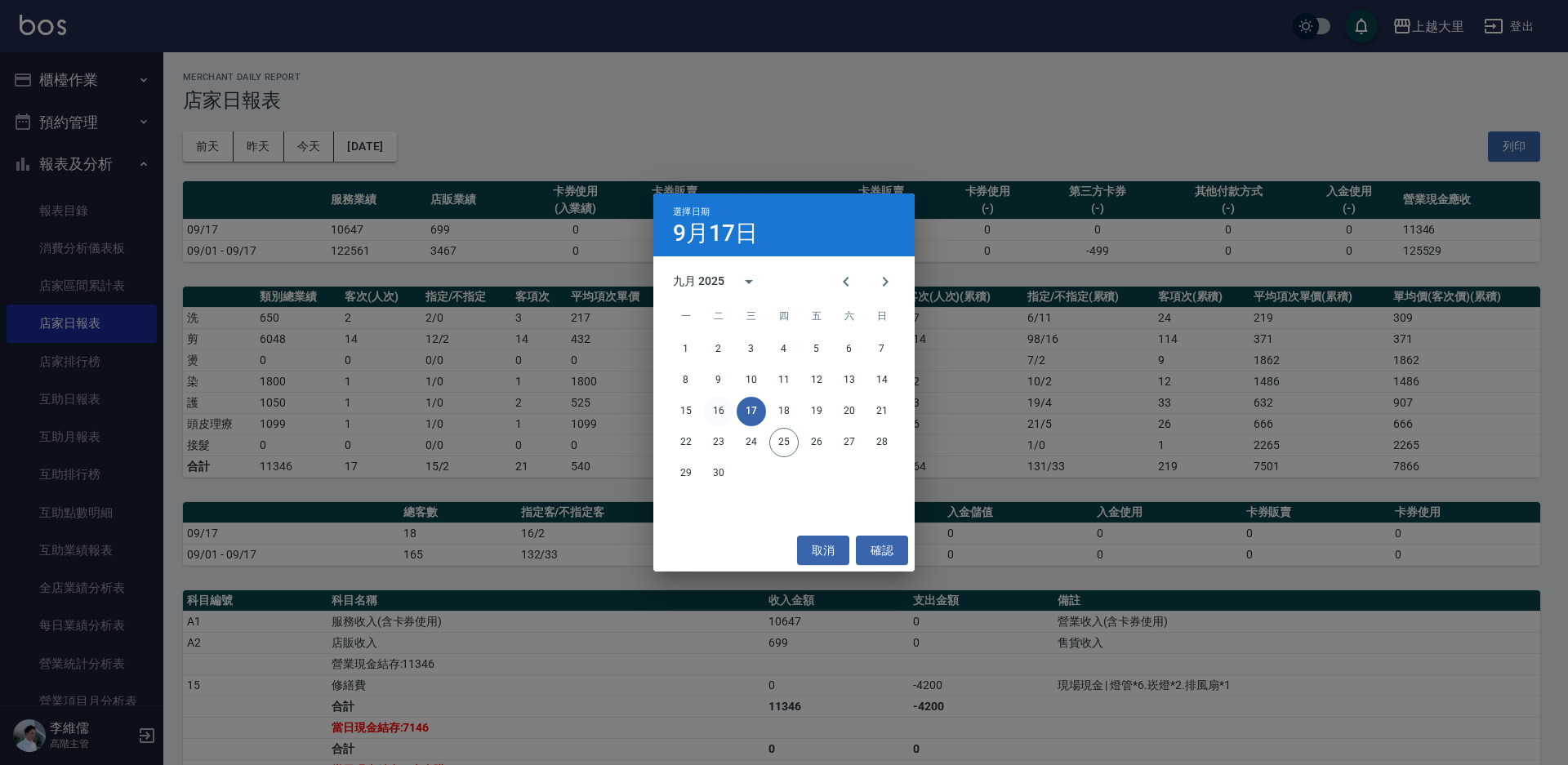
click at [714, 410] on button "16" at bounding box center [719, 411] width 29 height 29
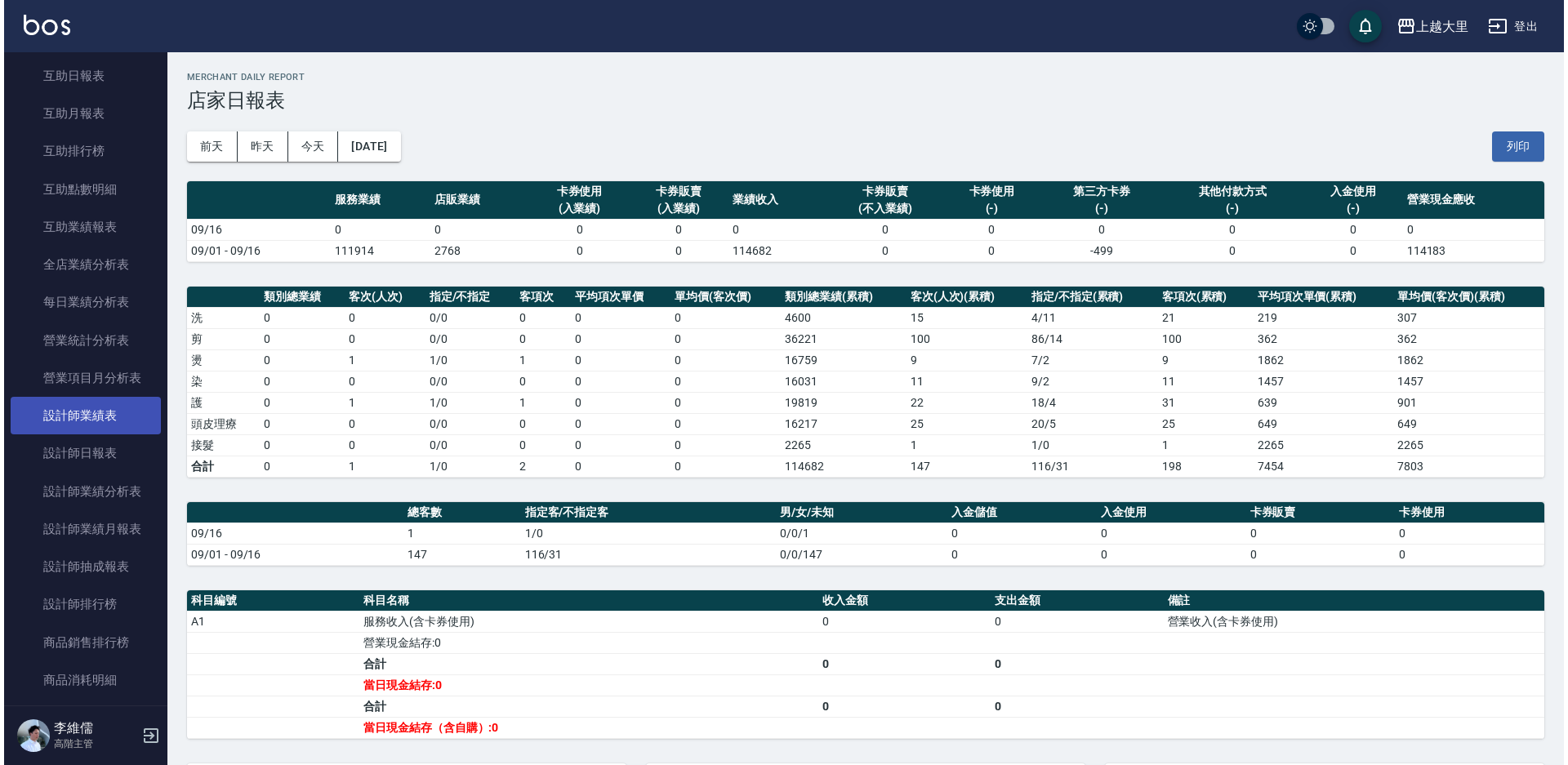
scroll to position [326, 0]
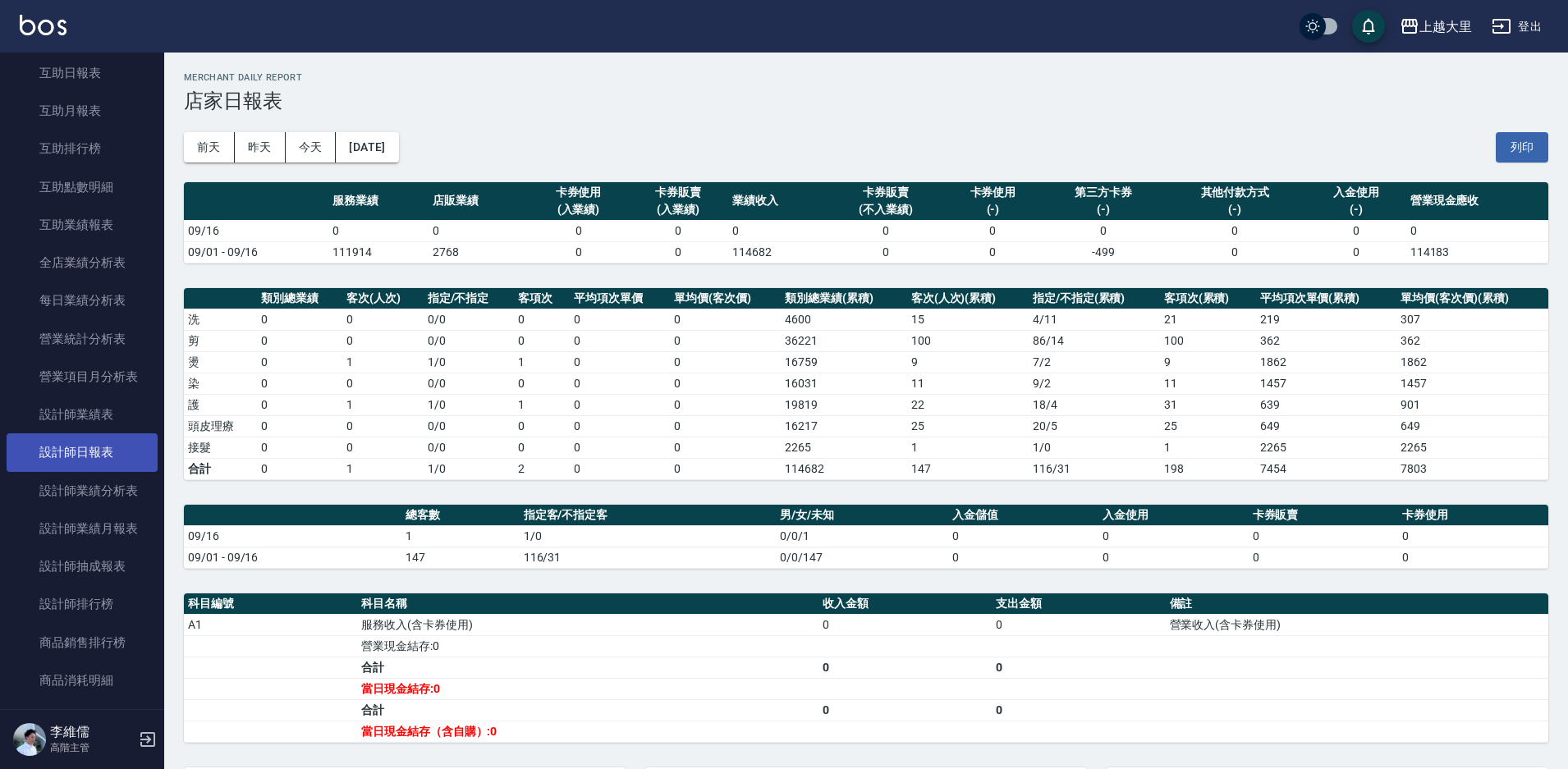
click at [80, 449] on link "設計師日報表" at bounding box center [82, 452] width 151 height 38
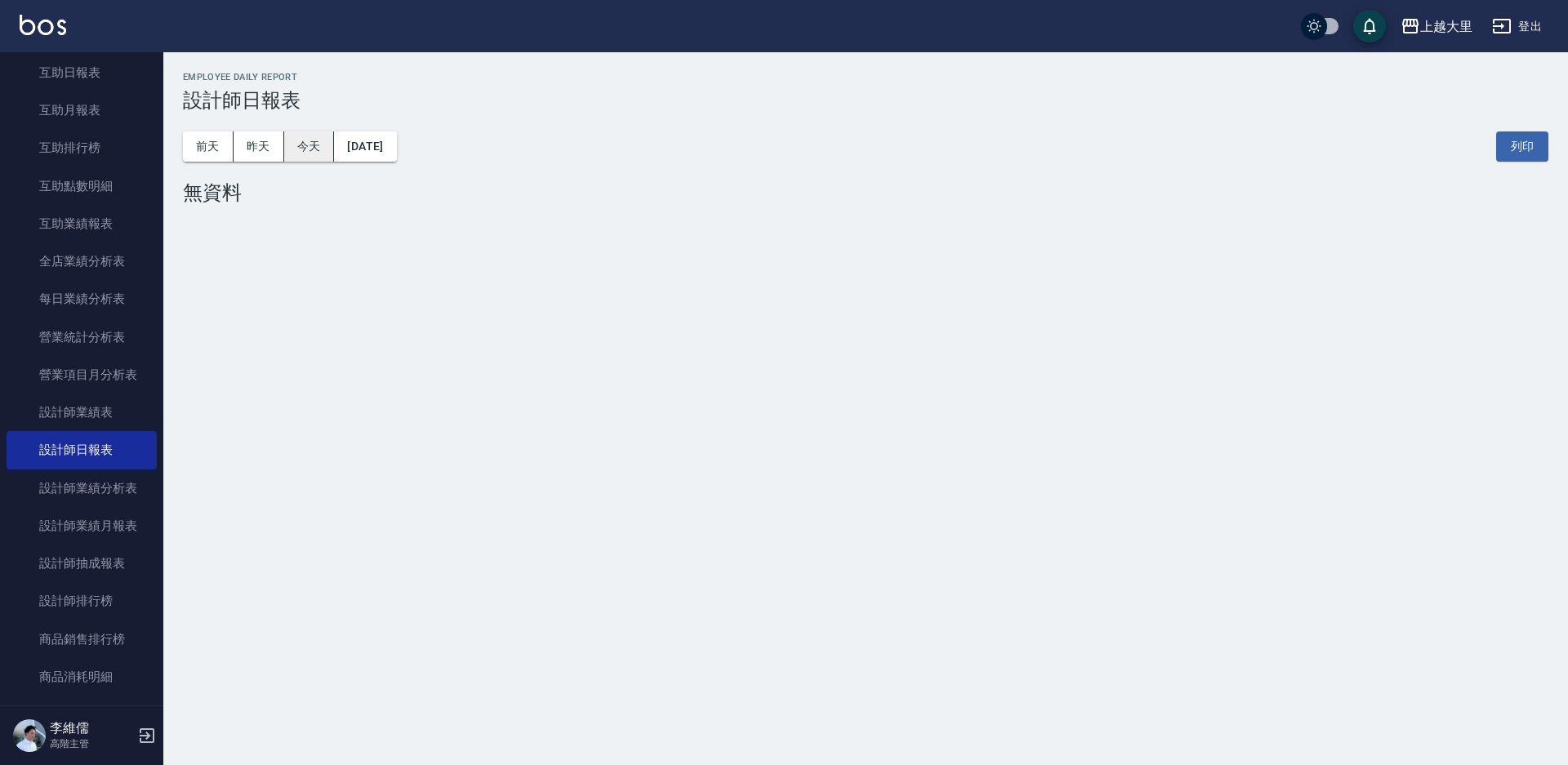
click at [295, 149] on button "今天" at bounding box center [310, 147] width 51 height 30
click at [265, 149] on button "昨天" at bounding box center [259, 147] width 51 height 30
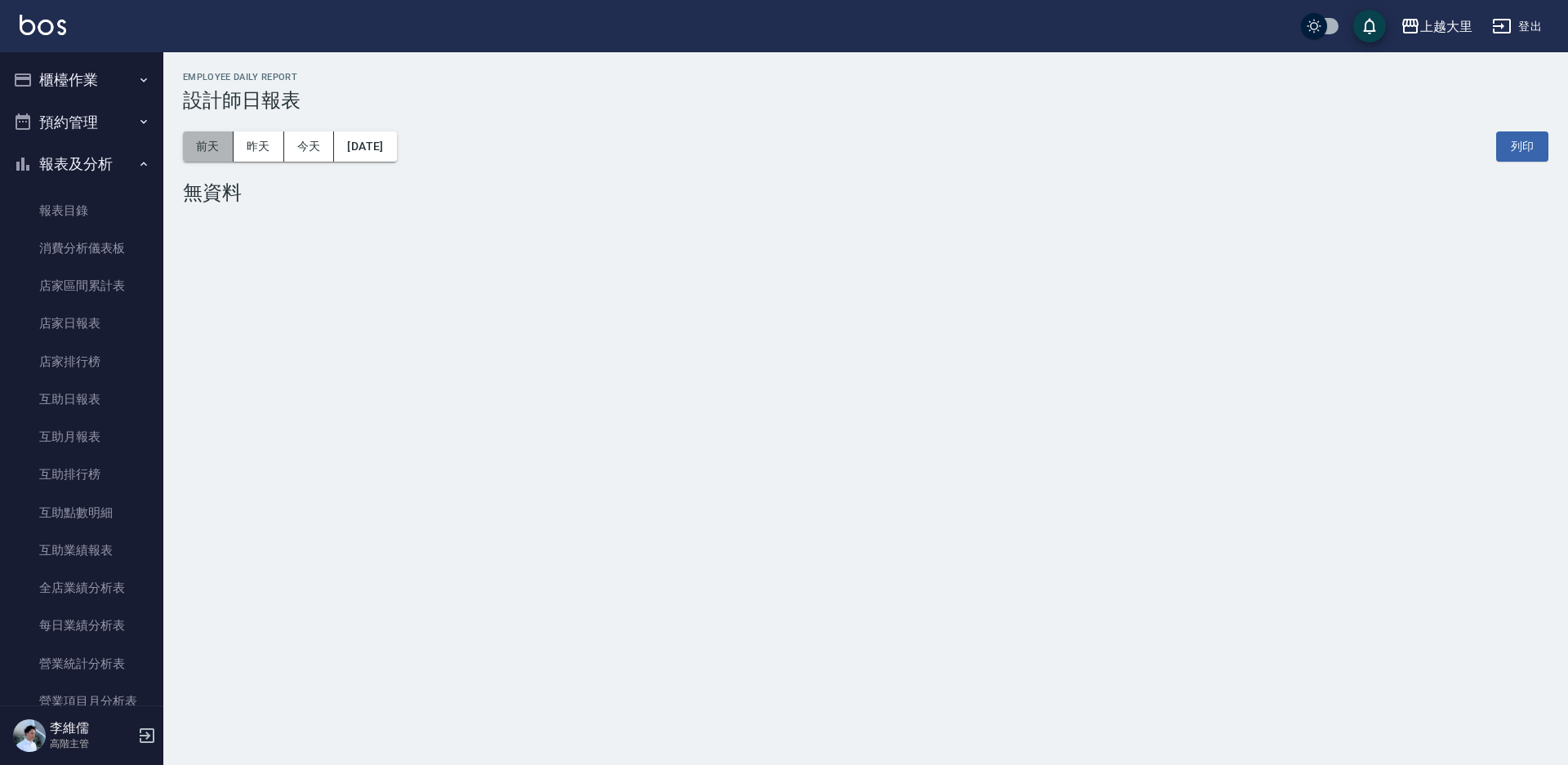
click at [217, 139] on button "前天" at bounding box center [209, 147] width 51 height 30
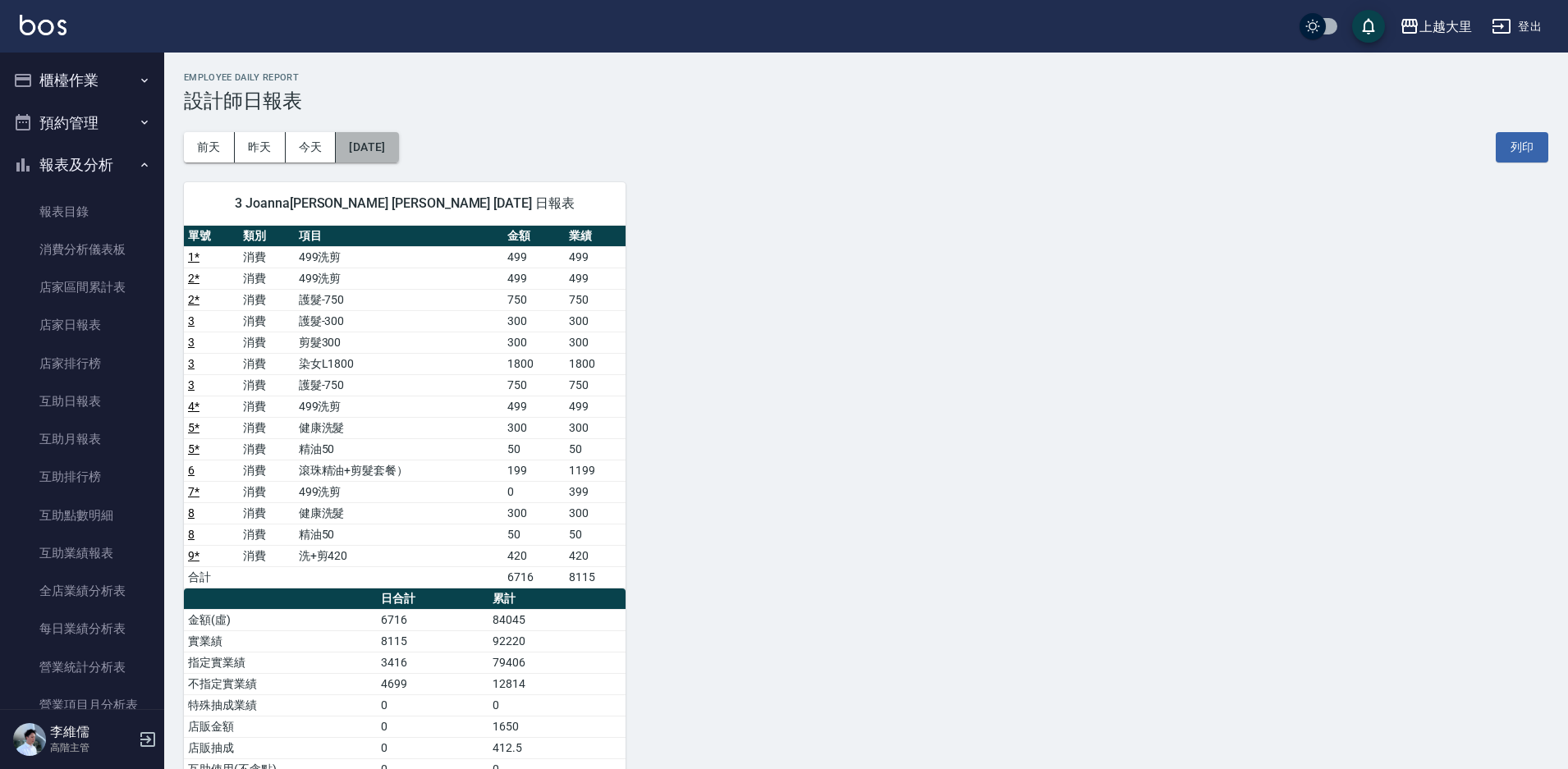
click at [370, 152] on button "2025/09/23" at bounding box center [367, 148] width 62 height 30
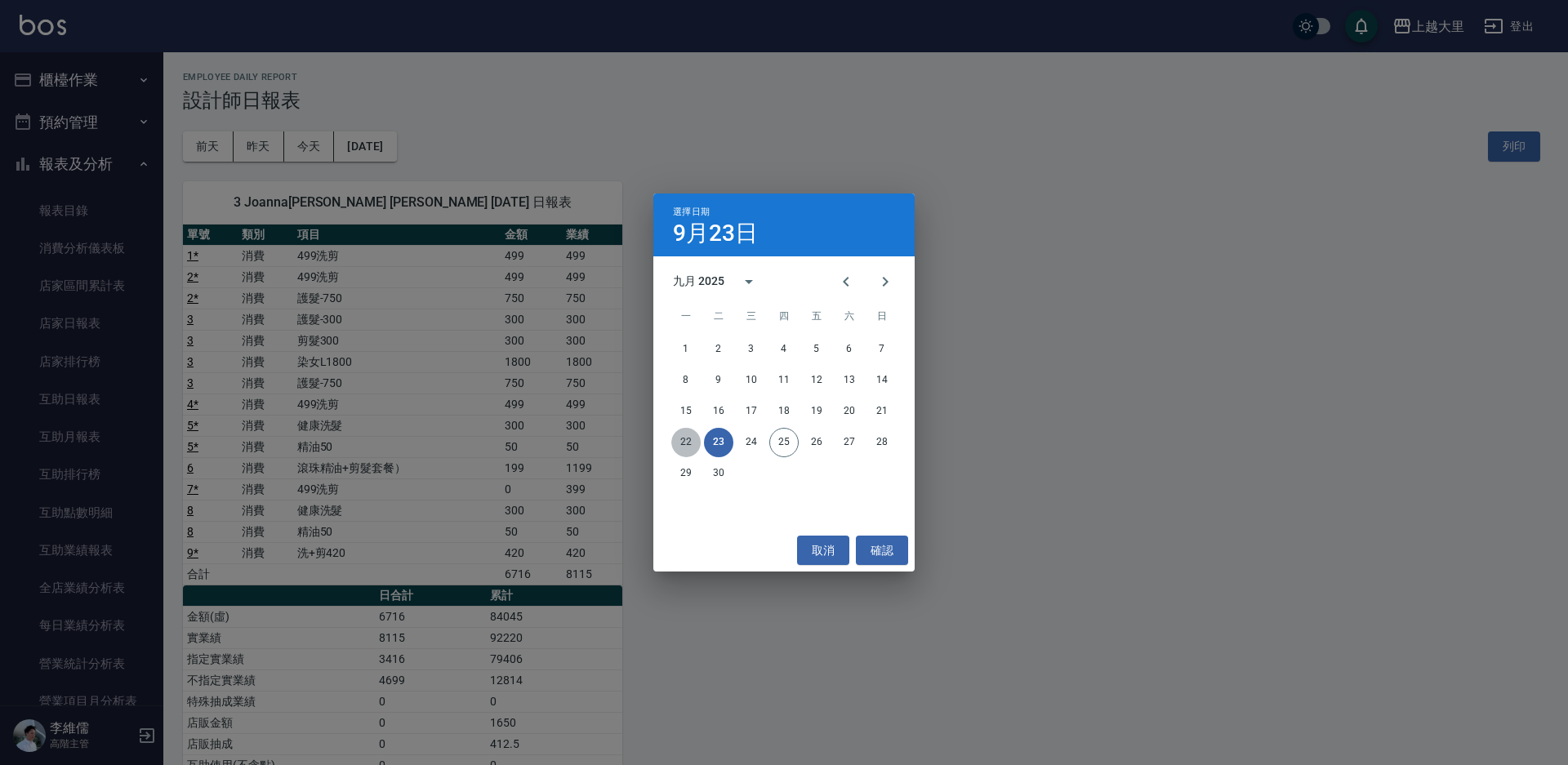
click at [690, 440] on button "22" at bounding box center [686, 442] width 29 height 29
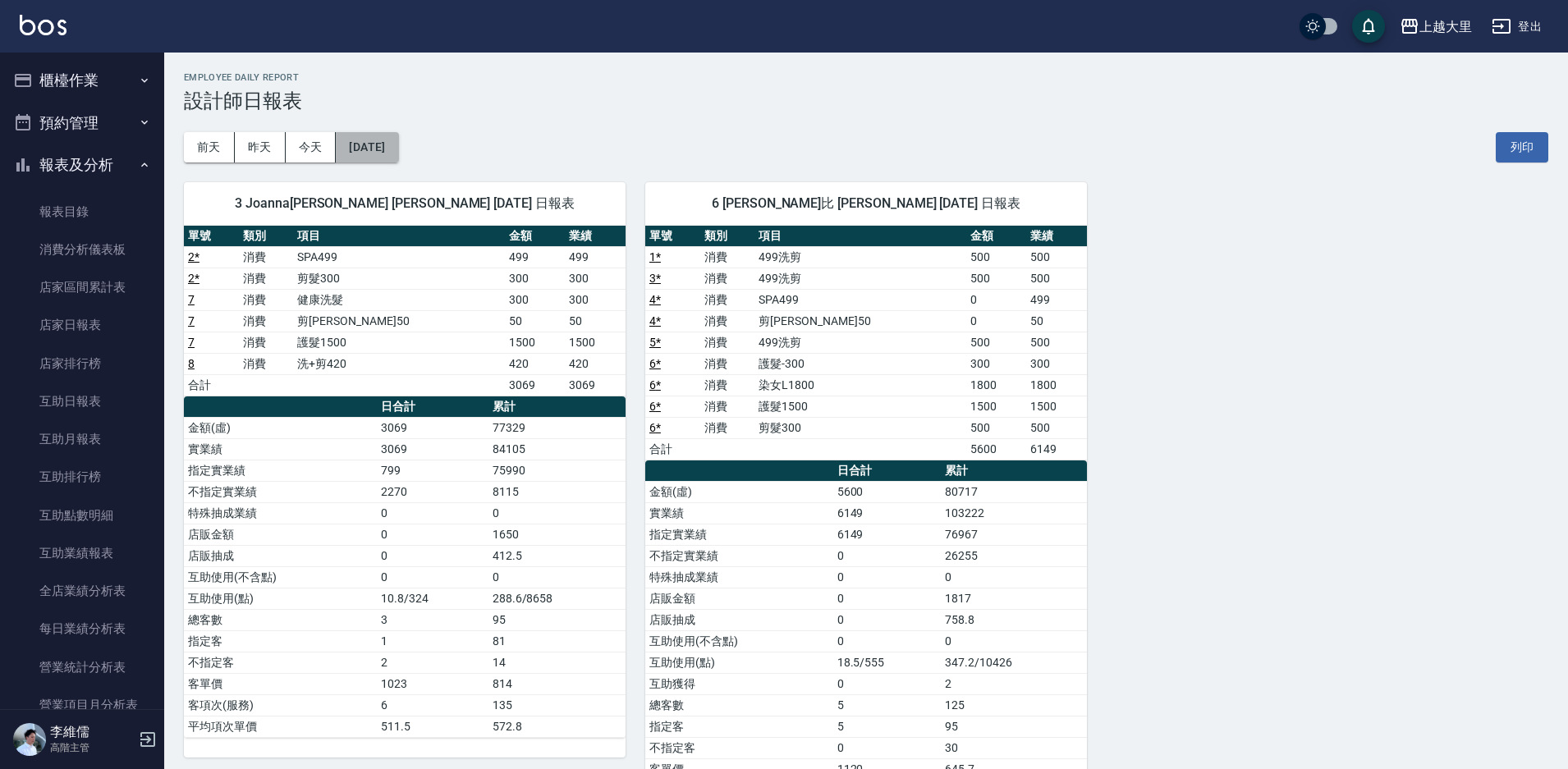
click at [382, 143] on button "2025/09/22" at bounding box center [367, 148] width 62 height 30
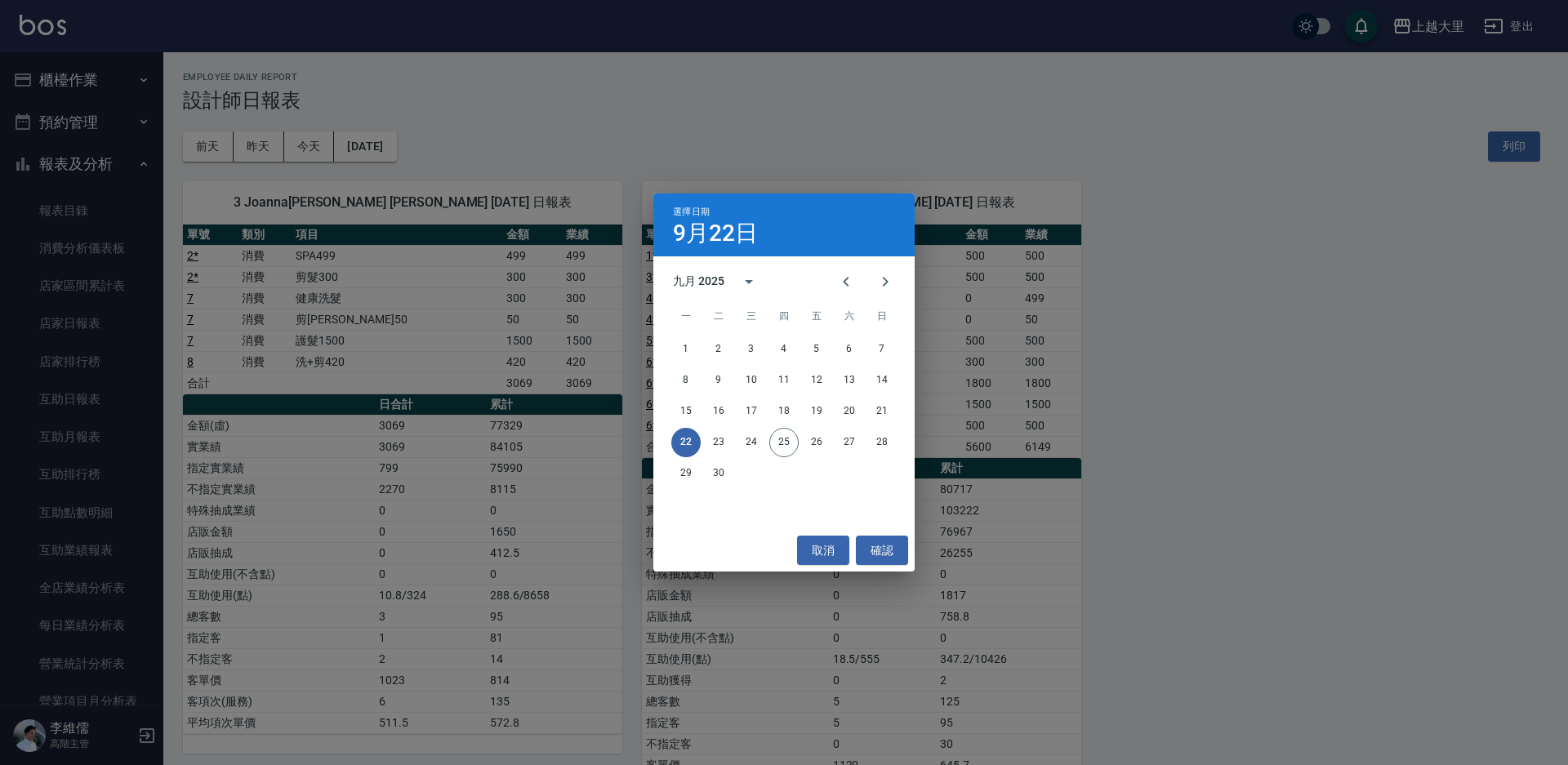
click at [1043, 388] on div "選擇日期 9月22日 九月 2025 一 二 三 四 五 六 日 1 2 3 4 5 6 7 8 9 10 11 12 13 14 15 16 17 18 1…" at bounding box center [784, 382] width 1568 height 765
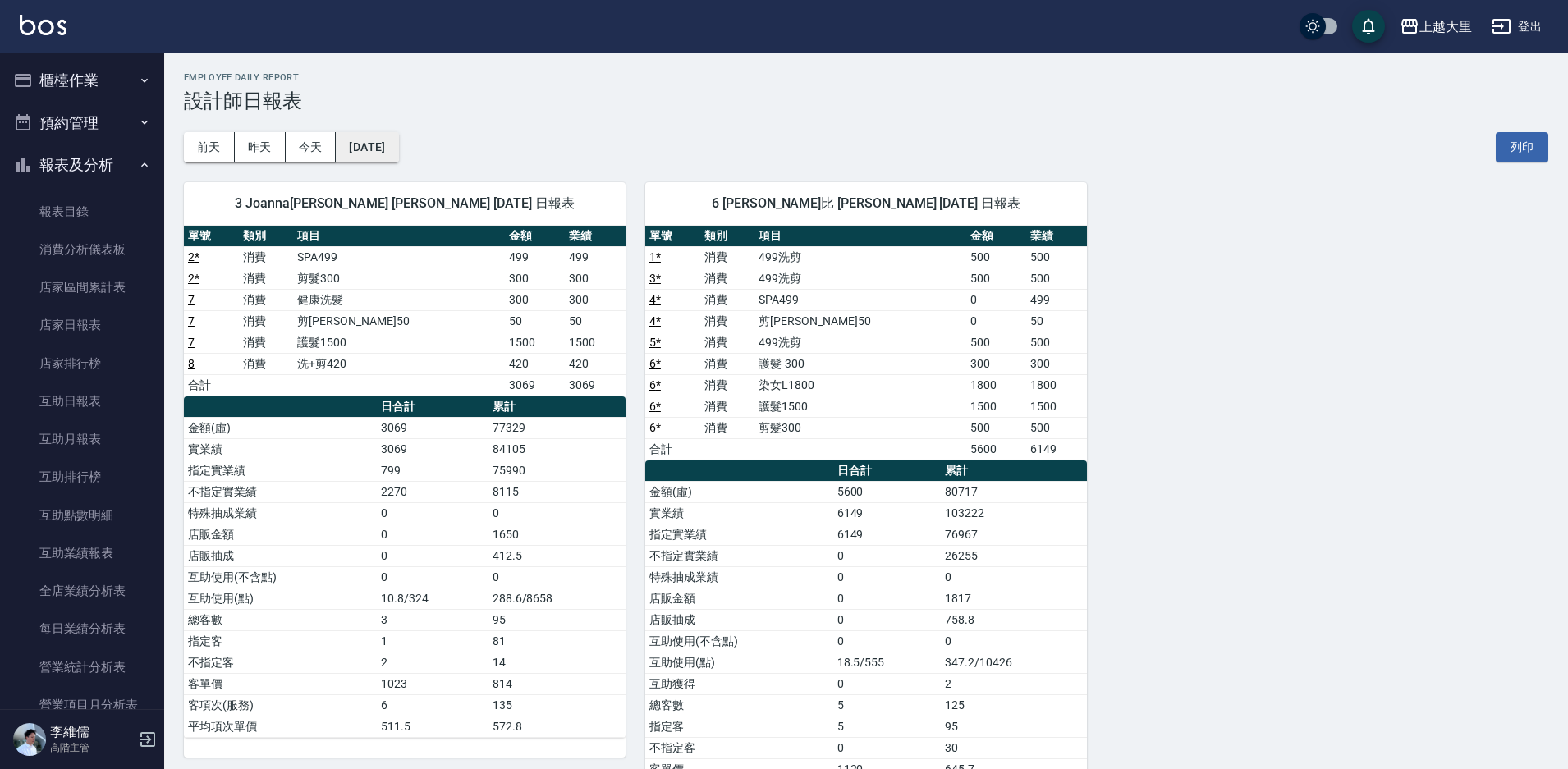
click at [379, 152] on button "2025/09/22" at bounding box center [367, 148] width 62 height 30
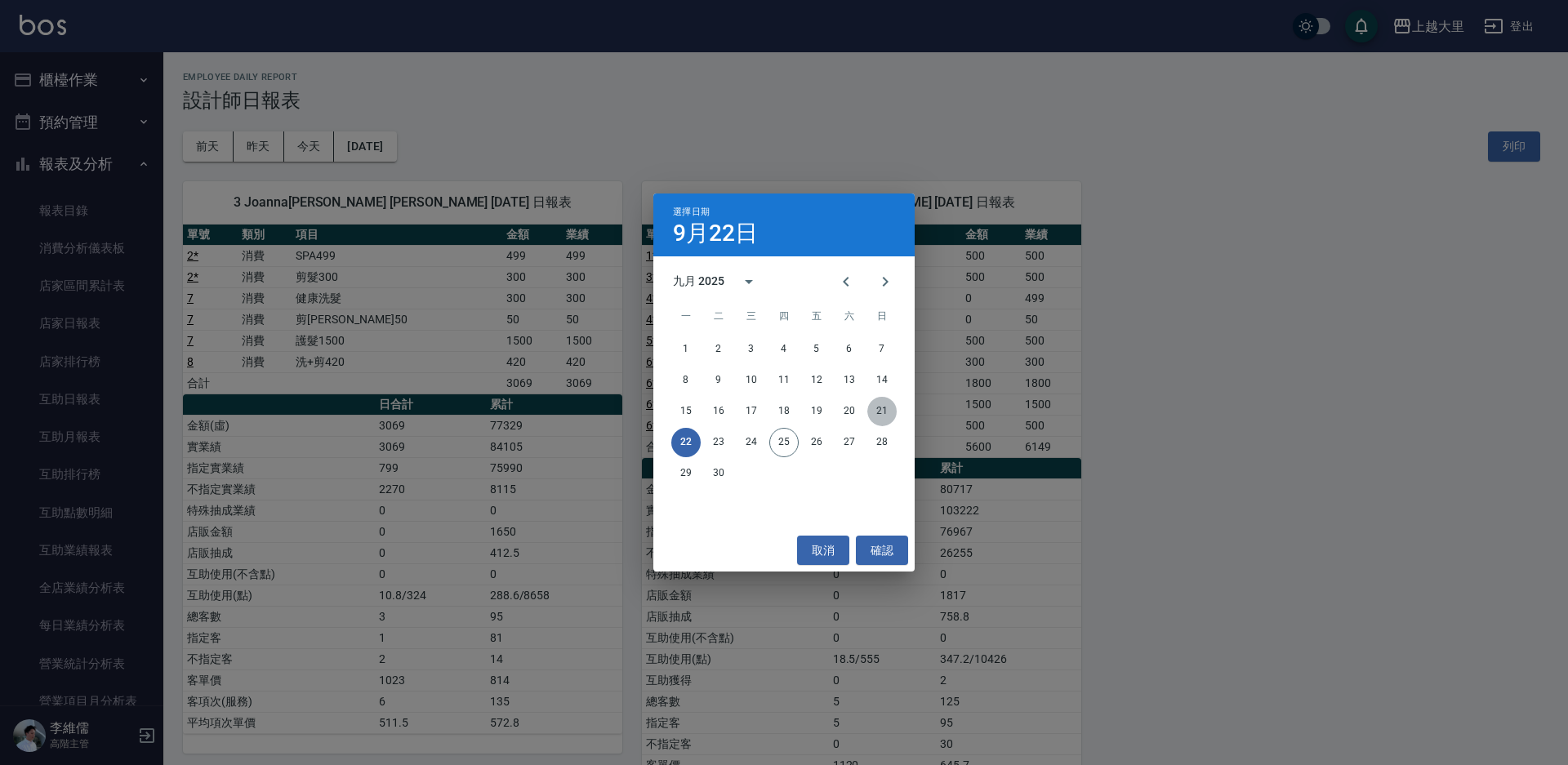
click at [887, 408] on button "21" at bounding box center [881, 411] width 29 height 29
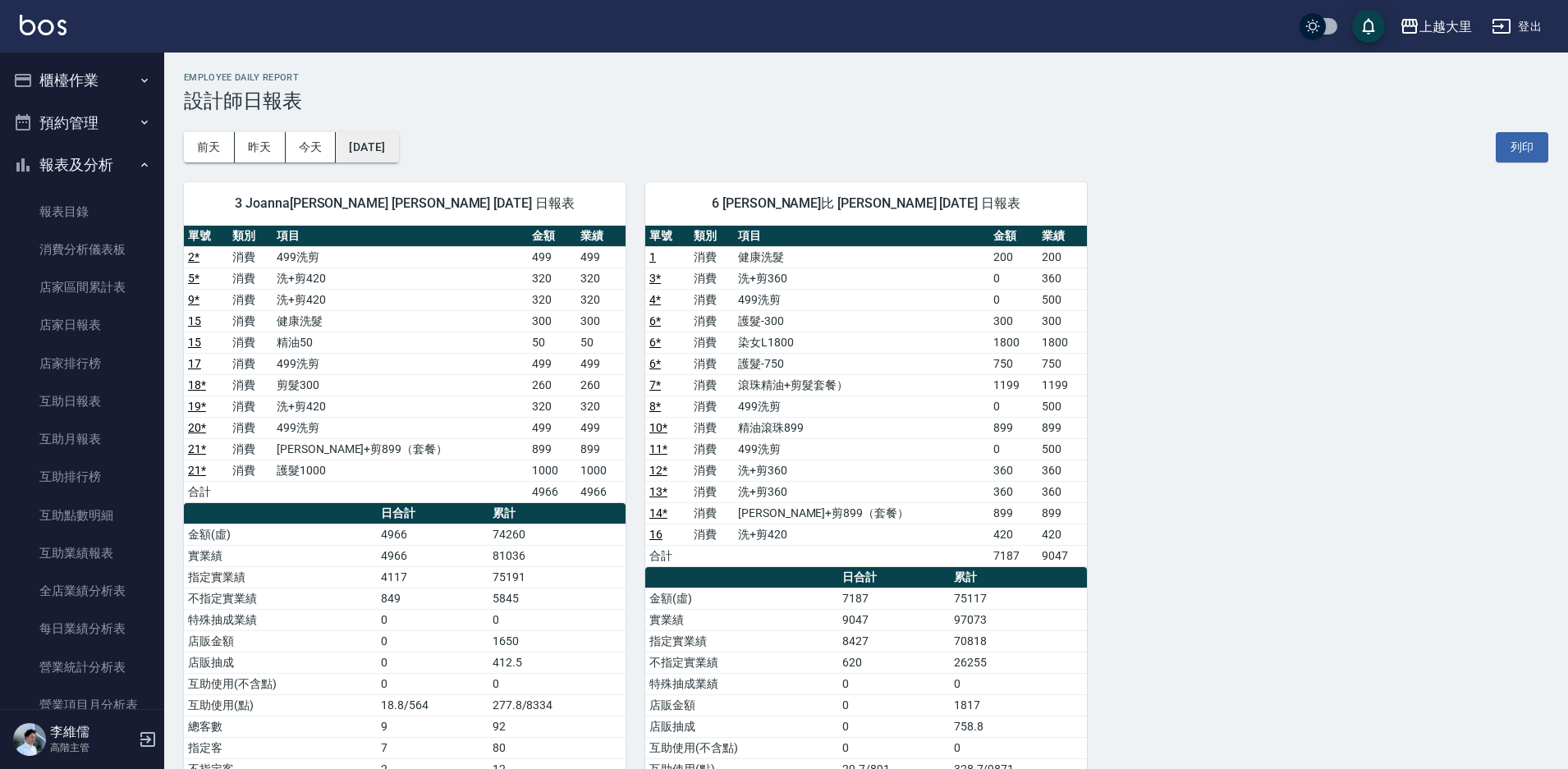
click at [379, 149] on button "2025/09/21" at bounding box center [367, 148] width 62 height 30
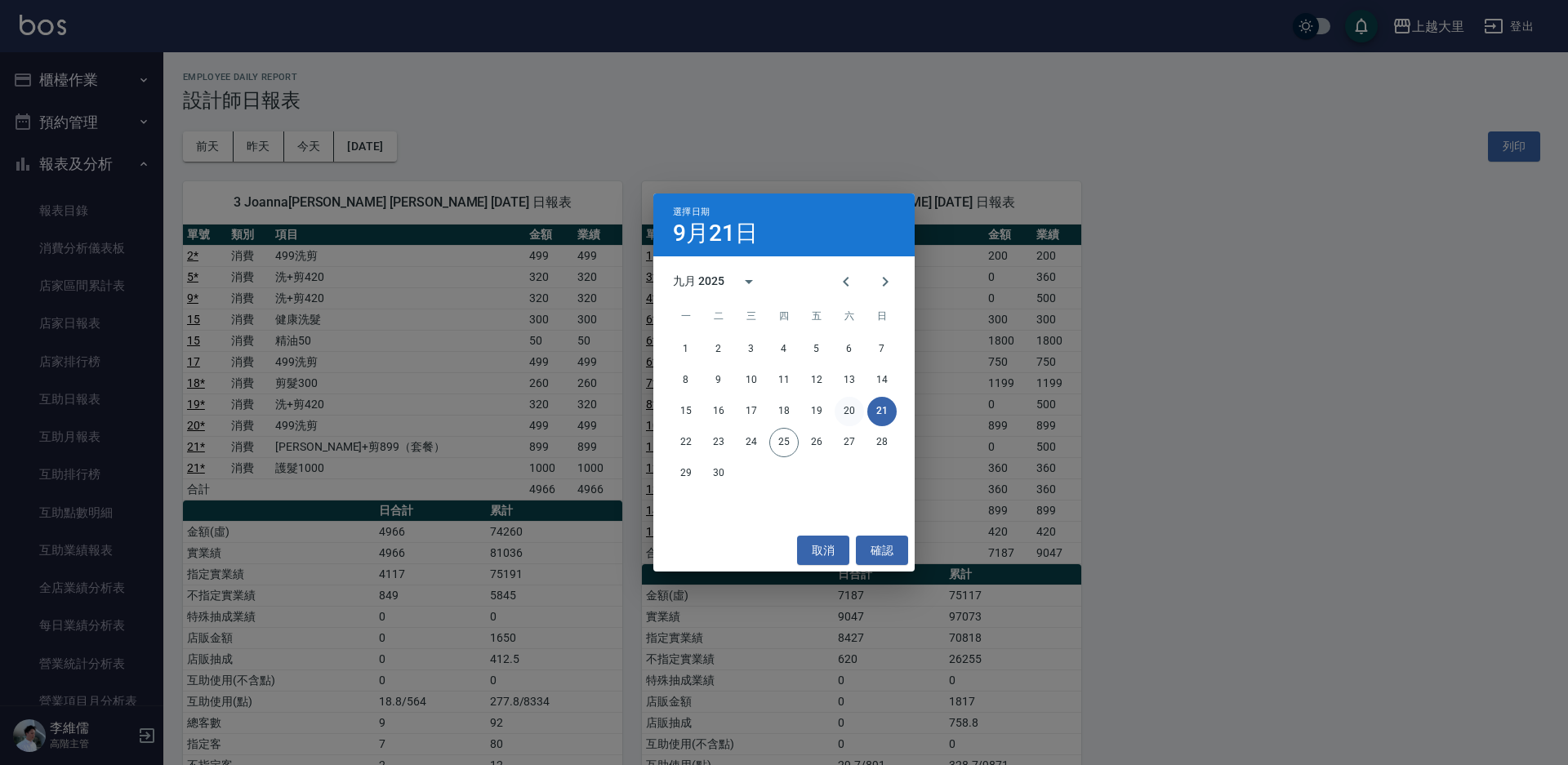
click at [849, 409] on button "20" at bounding box center [849, 411] width 29 height 29
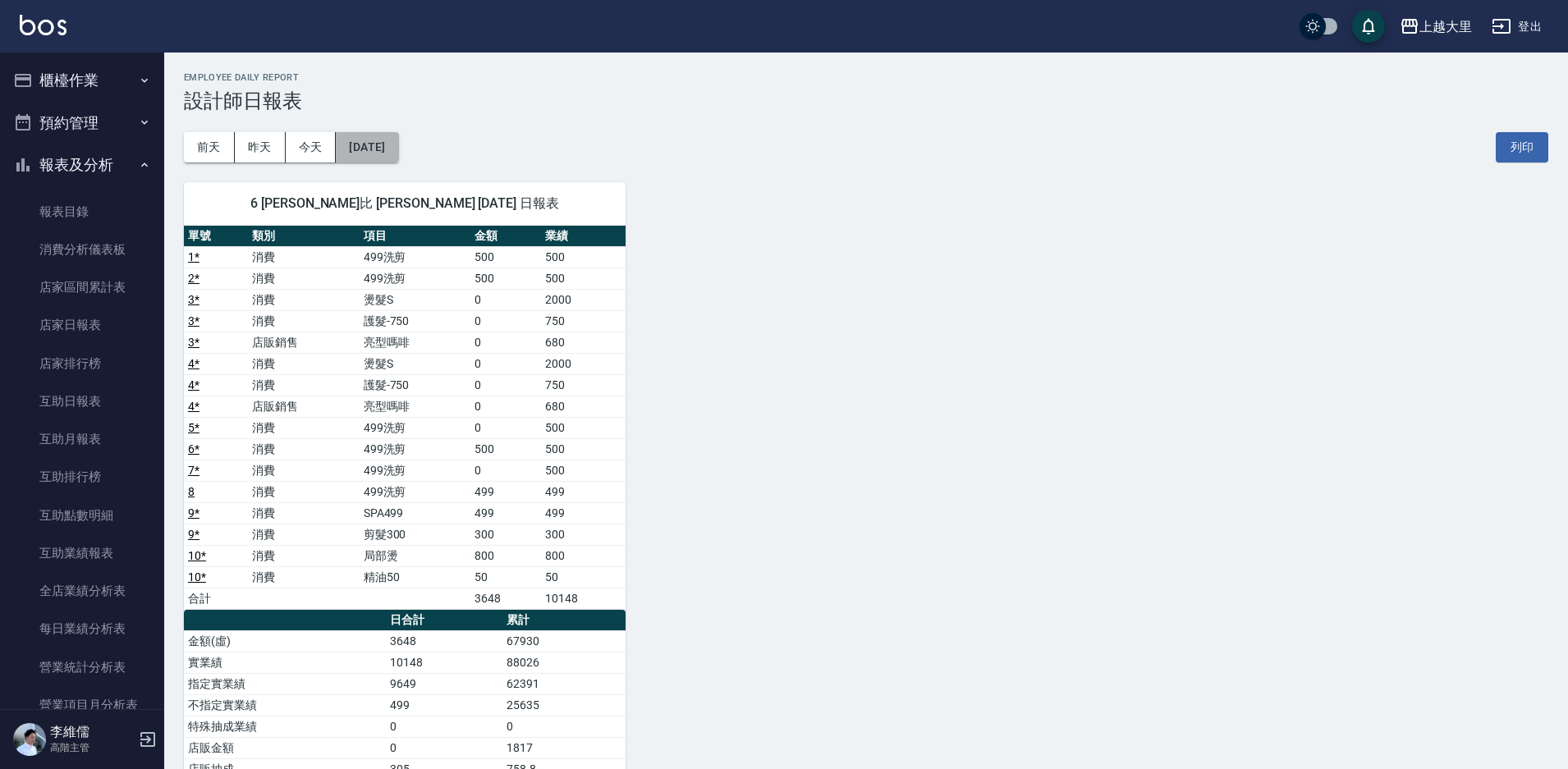
click at [398, 158] on button "2025/09/20" at bounding box center [367, 148] width 62 height 30
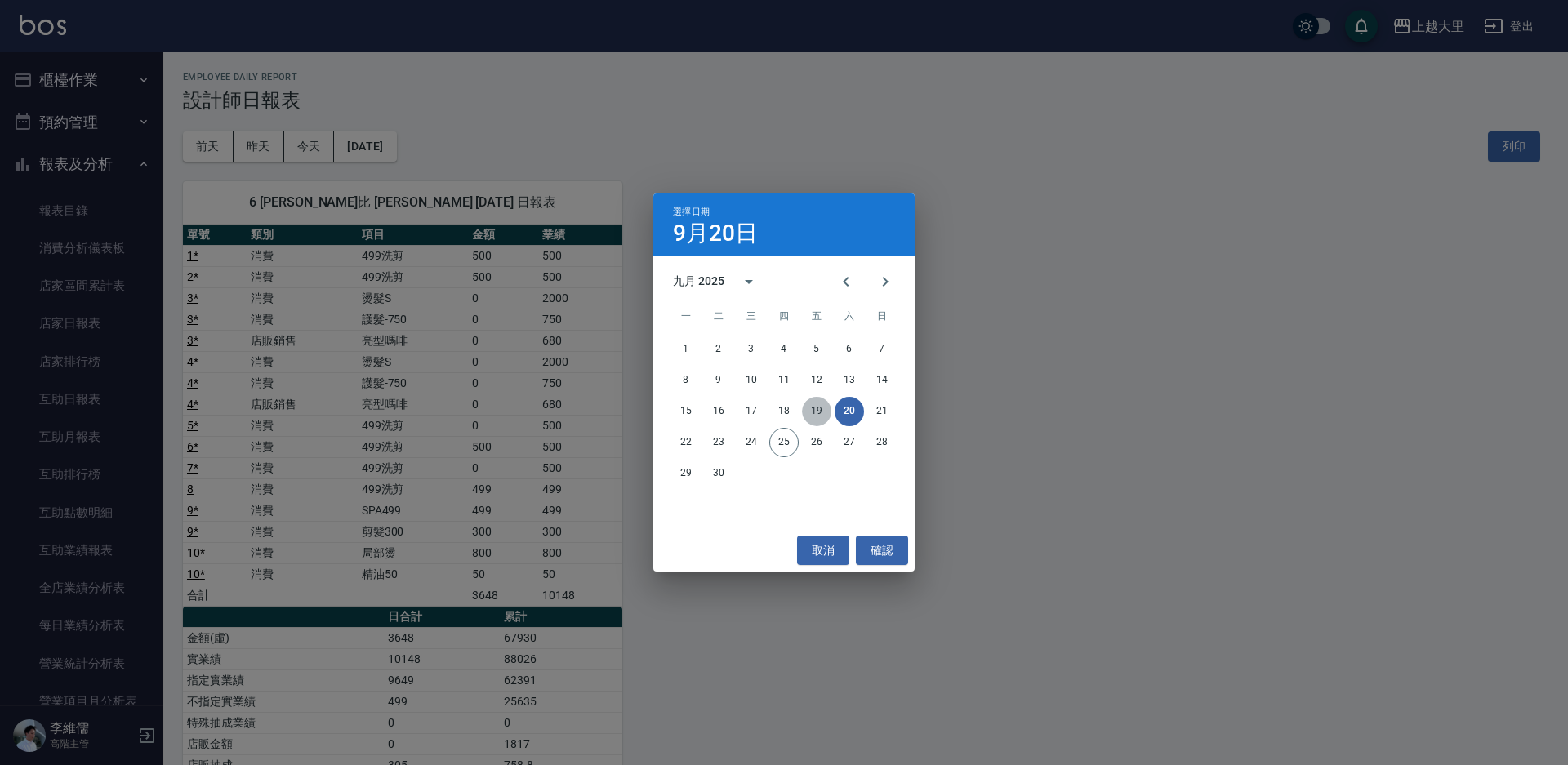
click at [809, 404] on button "19" at bounding box center [816, 411] width 29 height 29
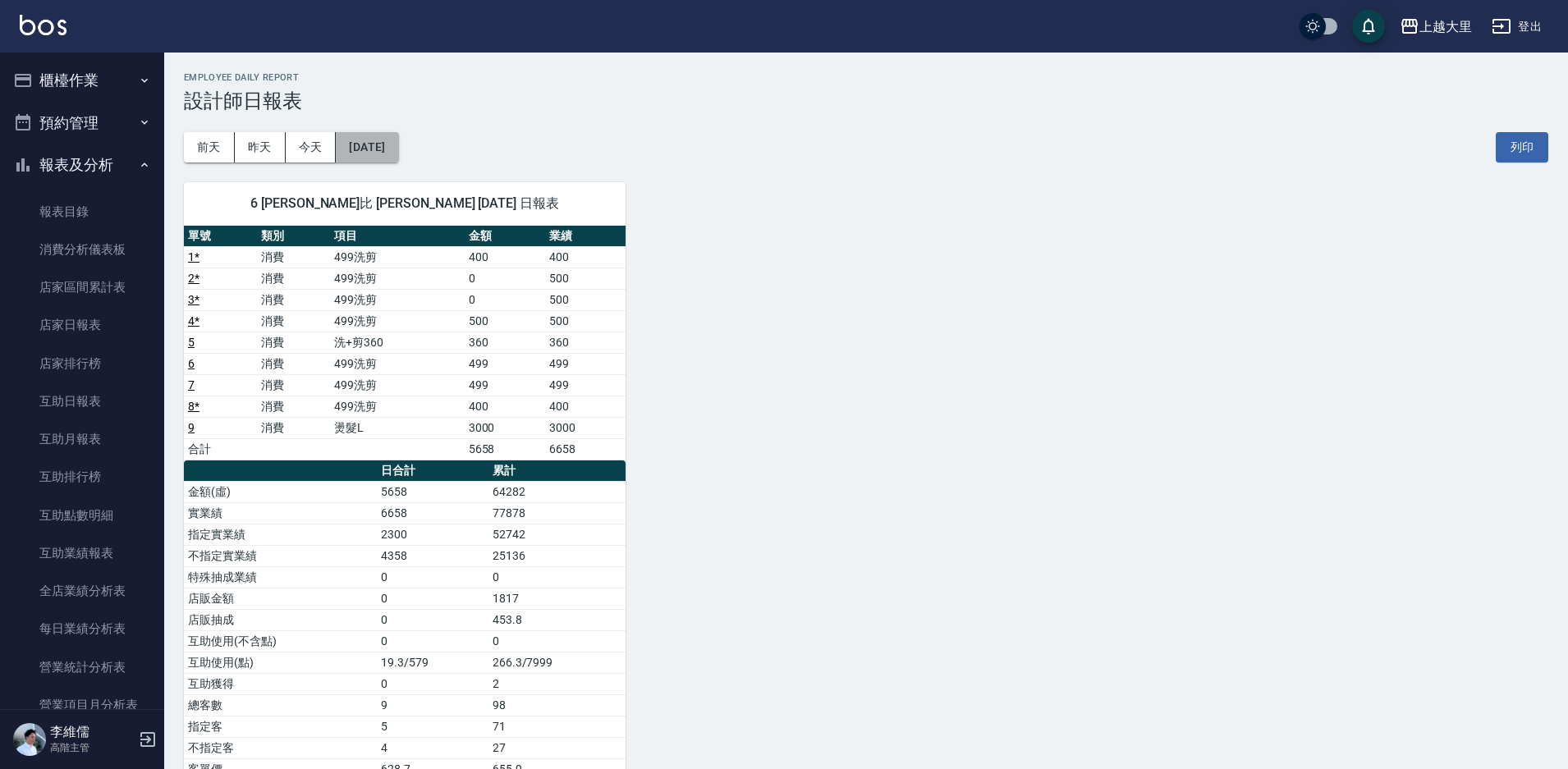
click at [387, 144] on button "2025/09/19" at bounding box center [367, 148] width 62 height 30
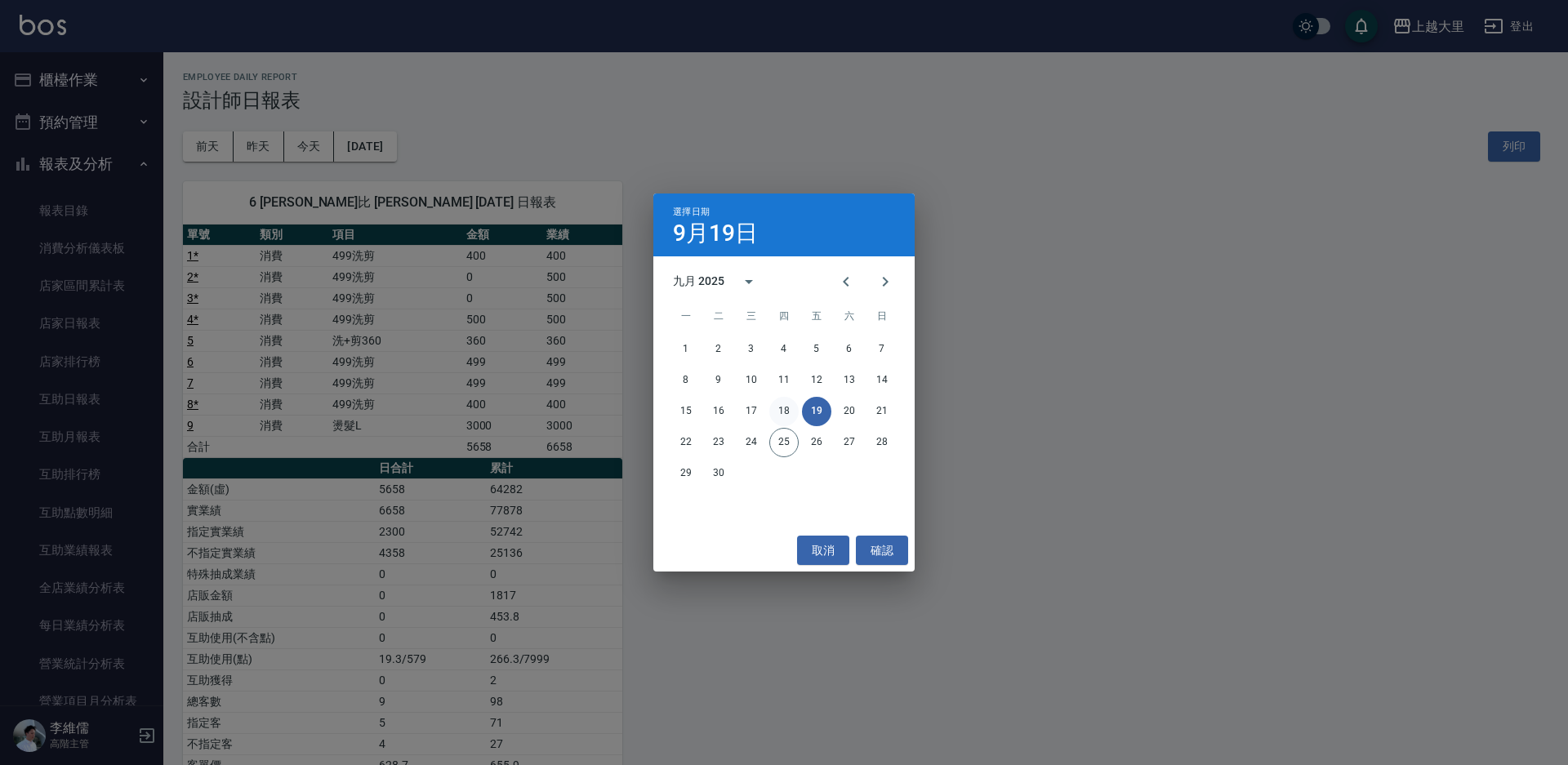
click at [777, 418] on button "18" at bounding box center [783, 411] width 29 height 29
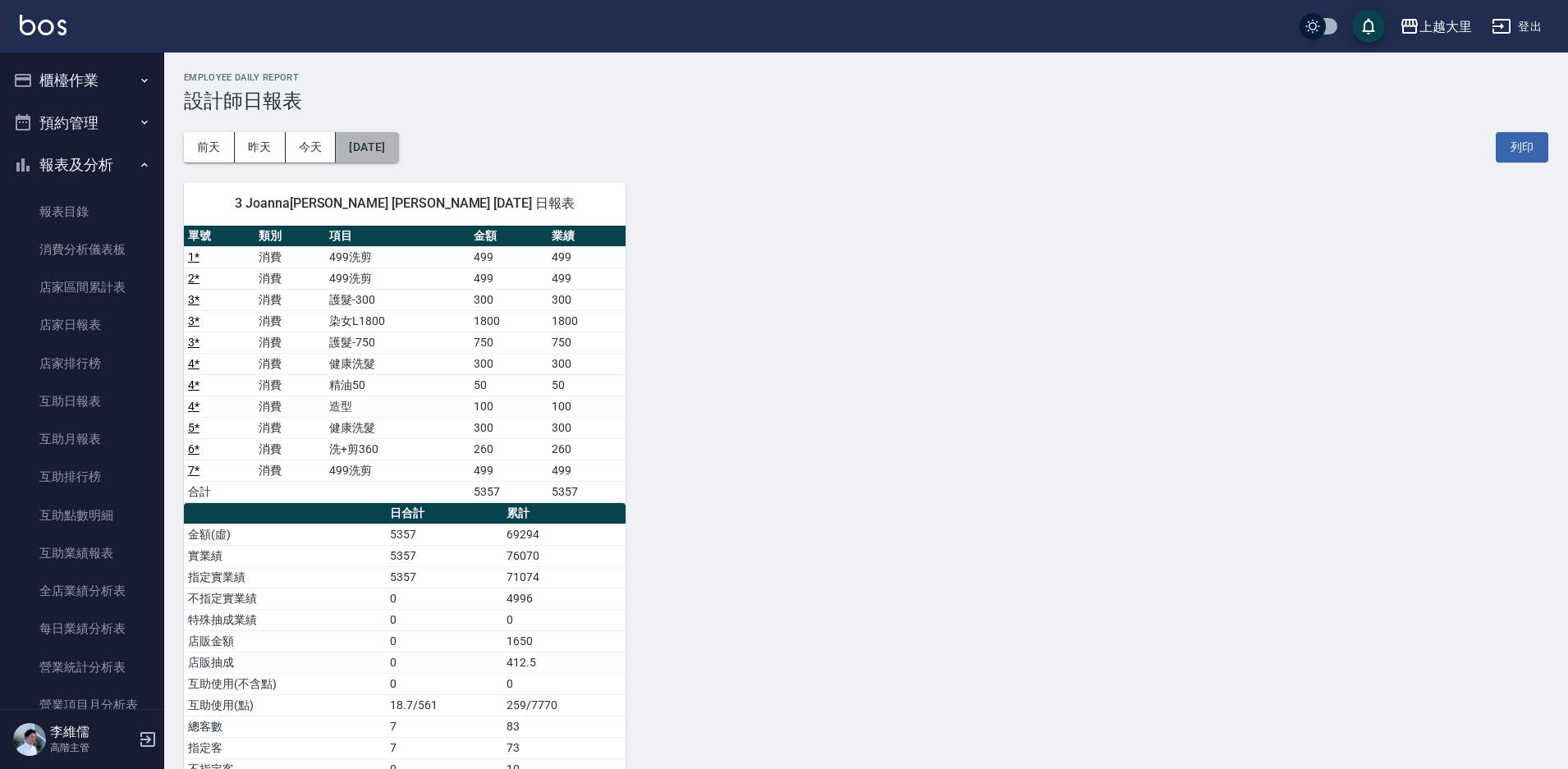
click at [346, 142] on button "2025/09/18" at bounding box center [367, 148] width 62 height 30
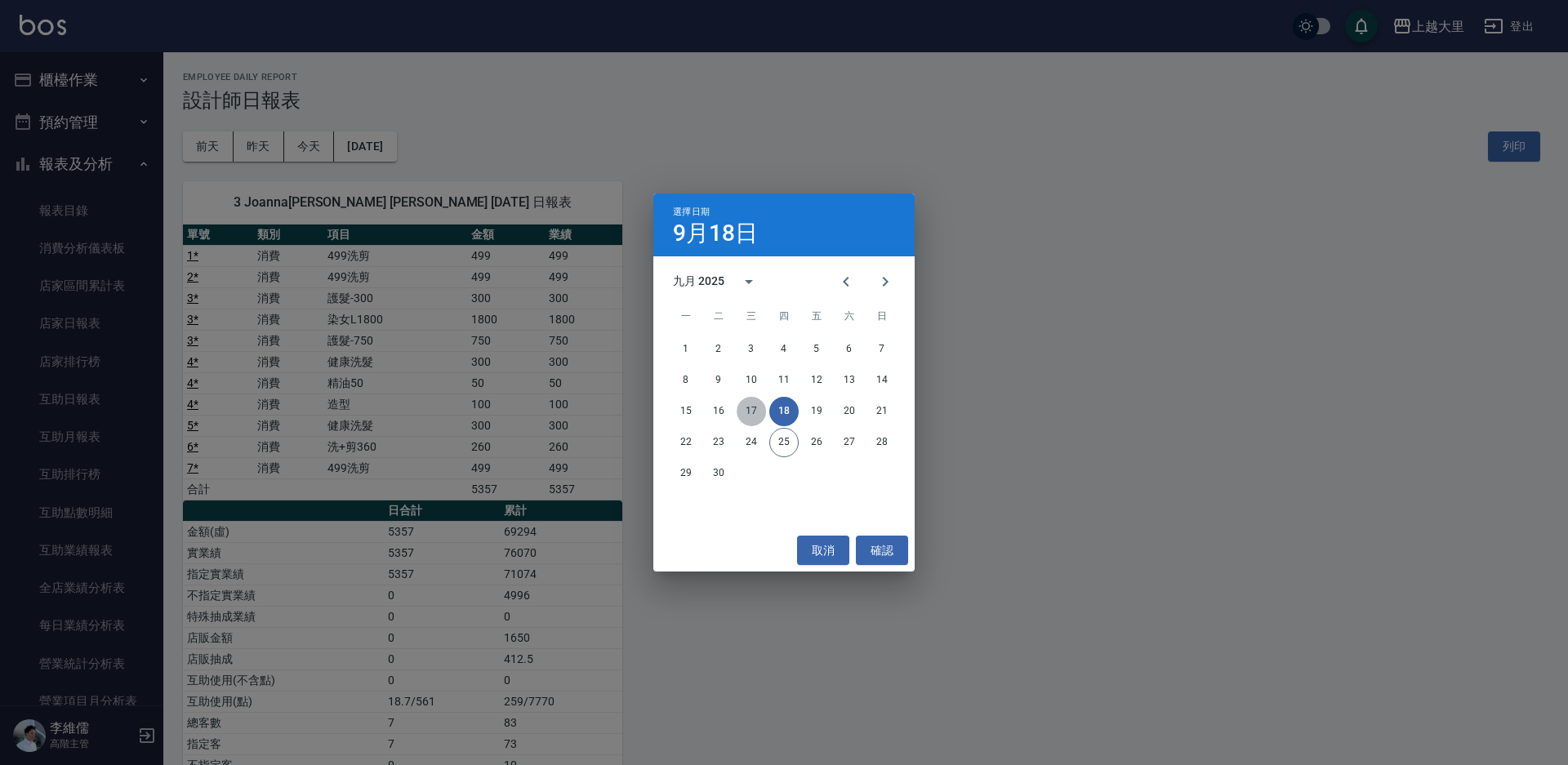
click at [739, 408] on button "17" at bounding box center [751, 411] width 29 height 29
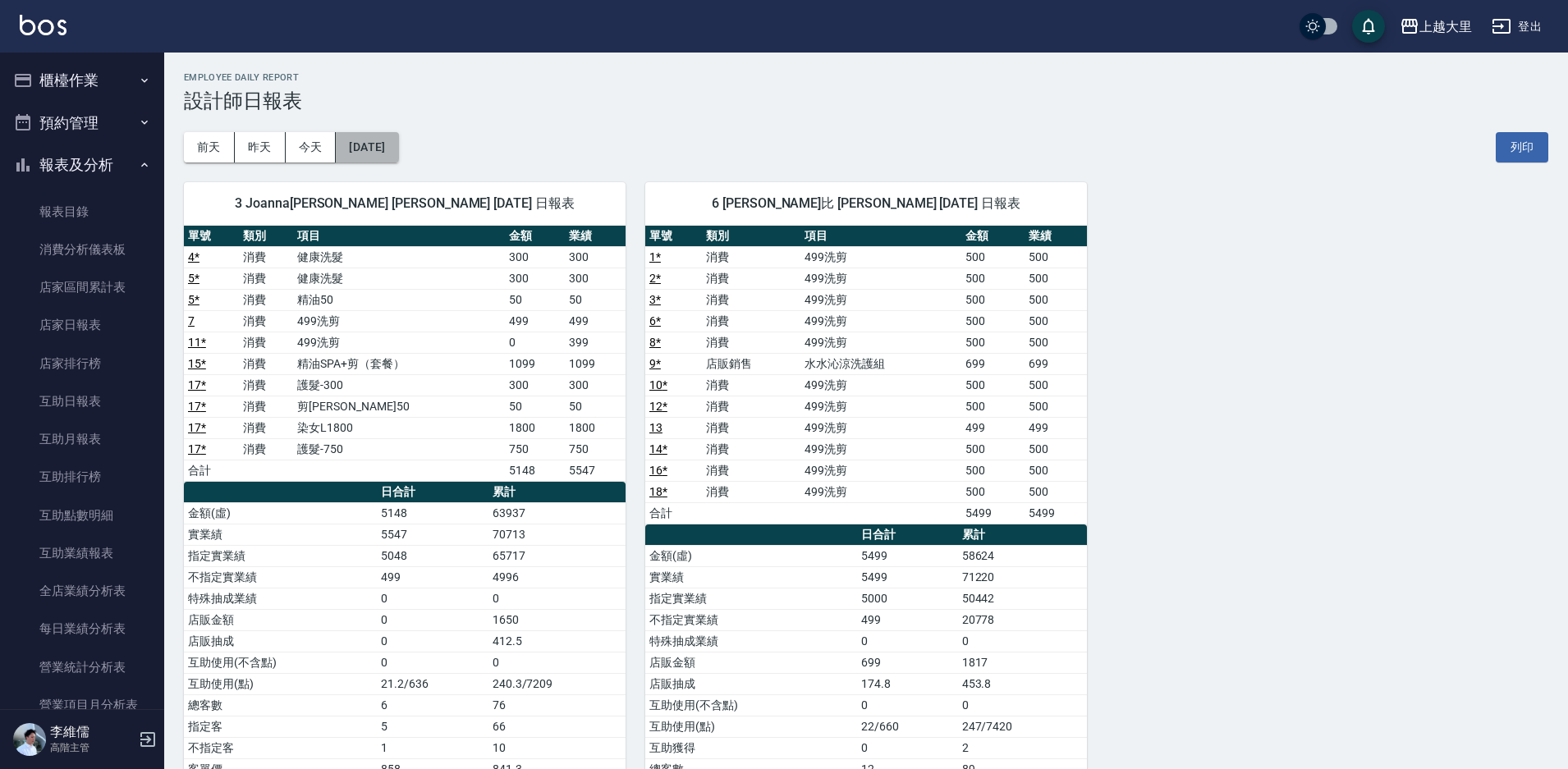
click at [383, 151] on button "2025/09/17" at bounding box center [367, 148] width 62 height 30
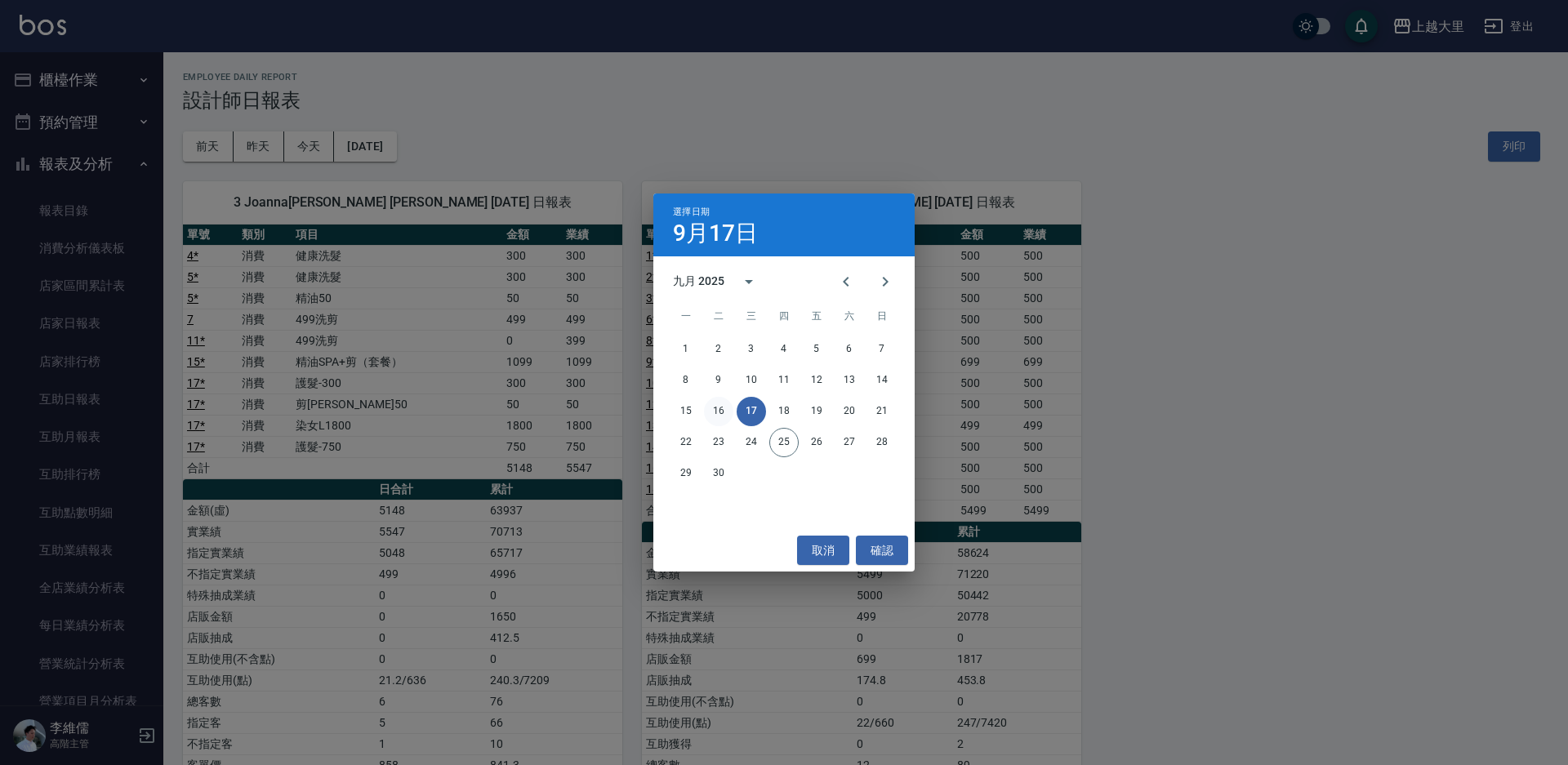
click at [715, 410] on button "16" at bounding box center [719, 411] width 29 height 29
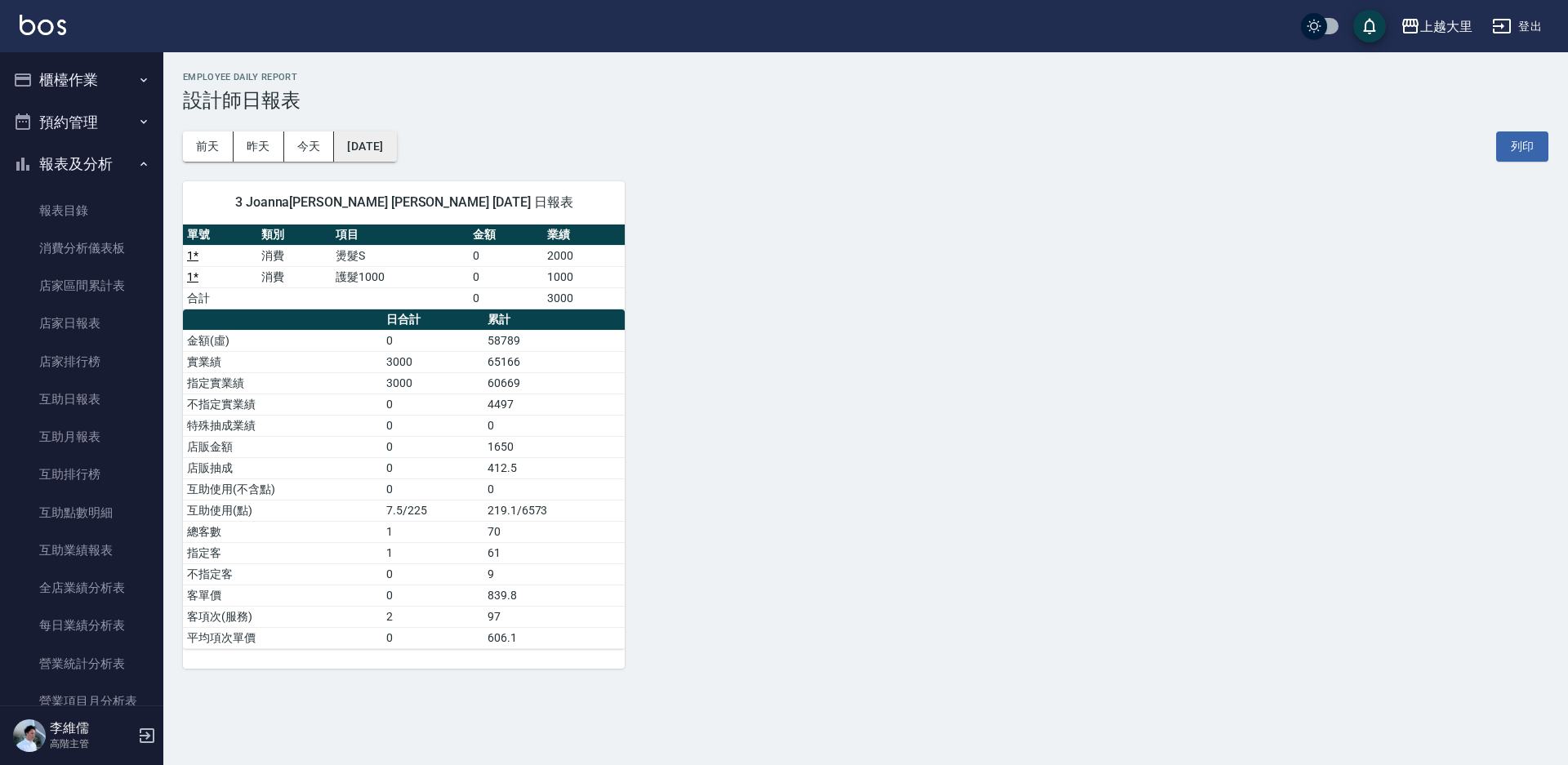
click at [377, 148] on button "2025/09/16" at bounding box center [365, 147] width 62 height 30
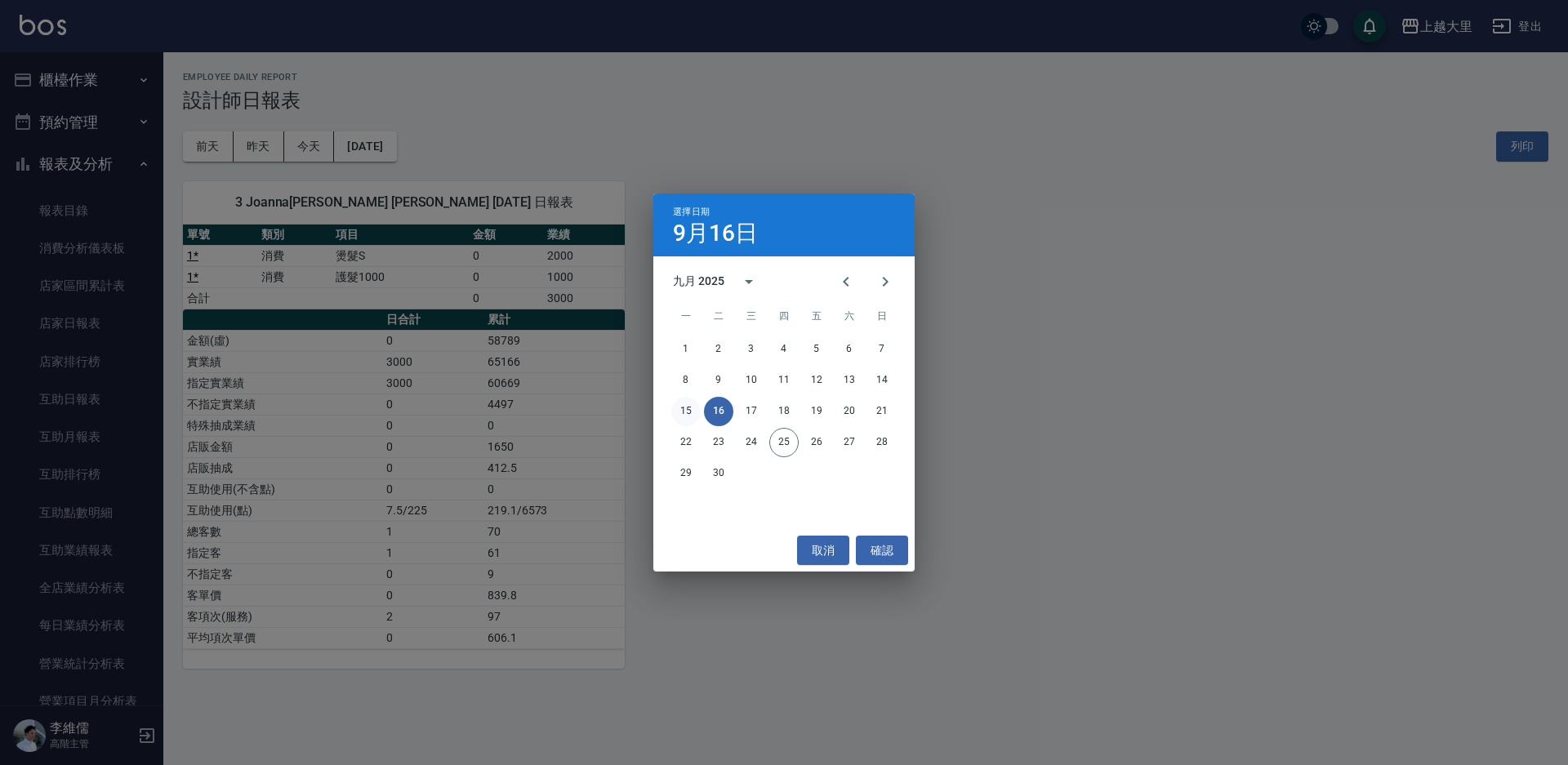
click at [688, 410] on button "15" at bounding box center [686, 411] width 29 height 29
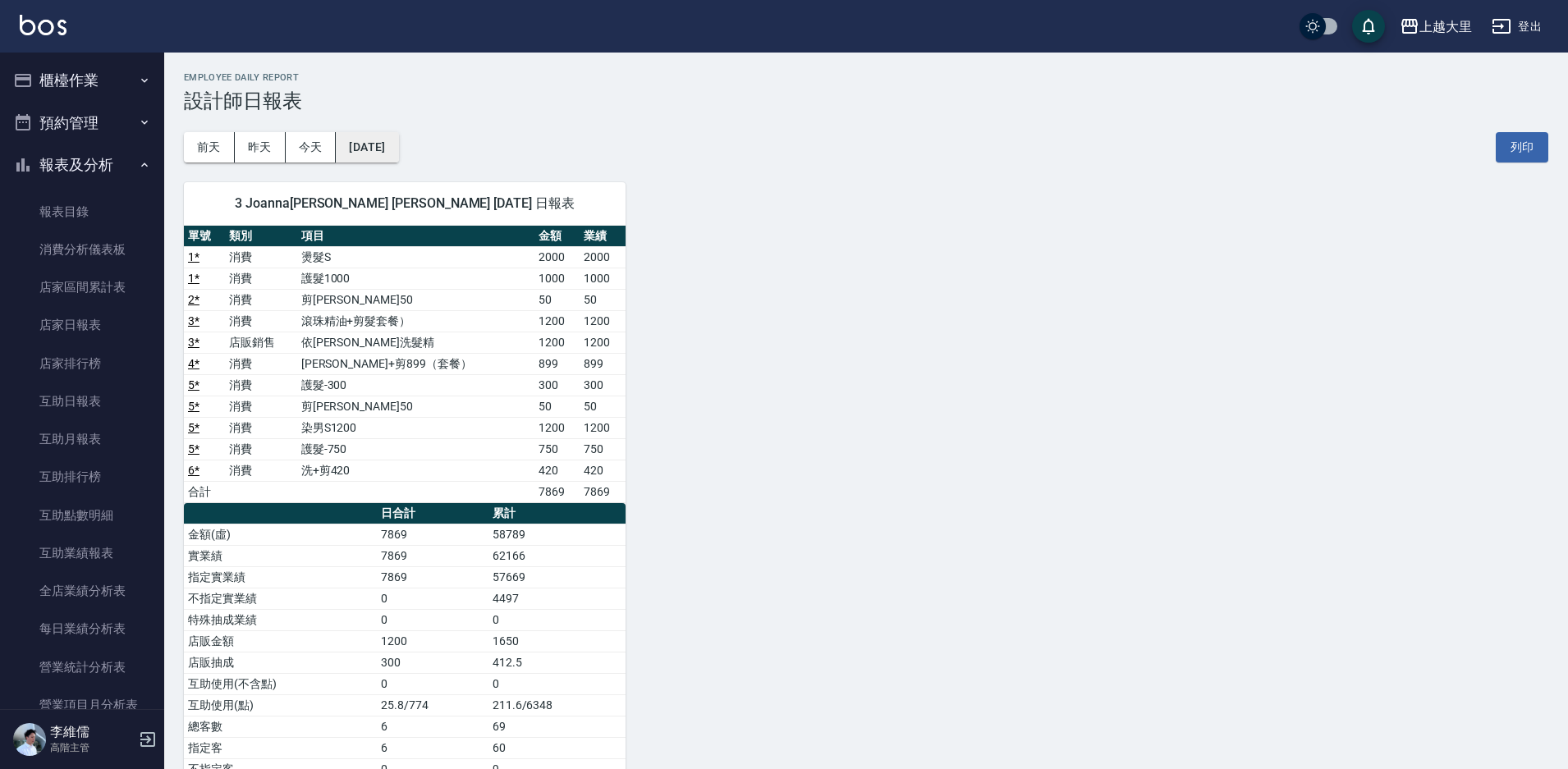
click at [395, 149] on button "2025/09/15" at bounding box center [367, 148] width 62 height 30
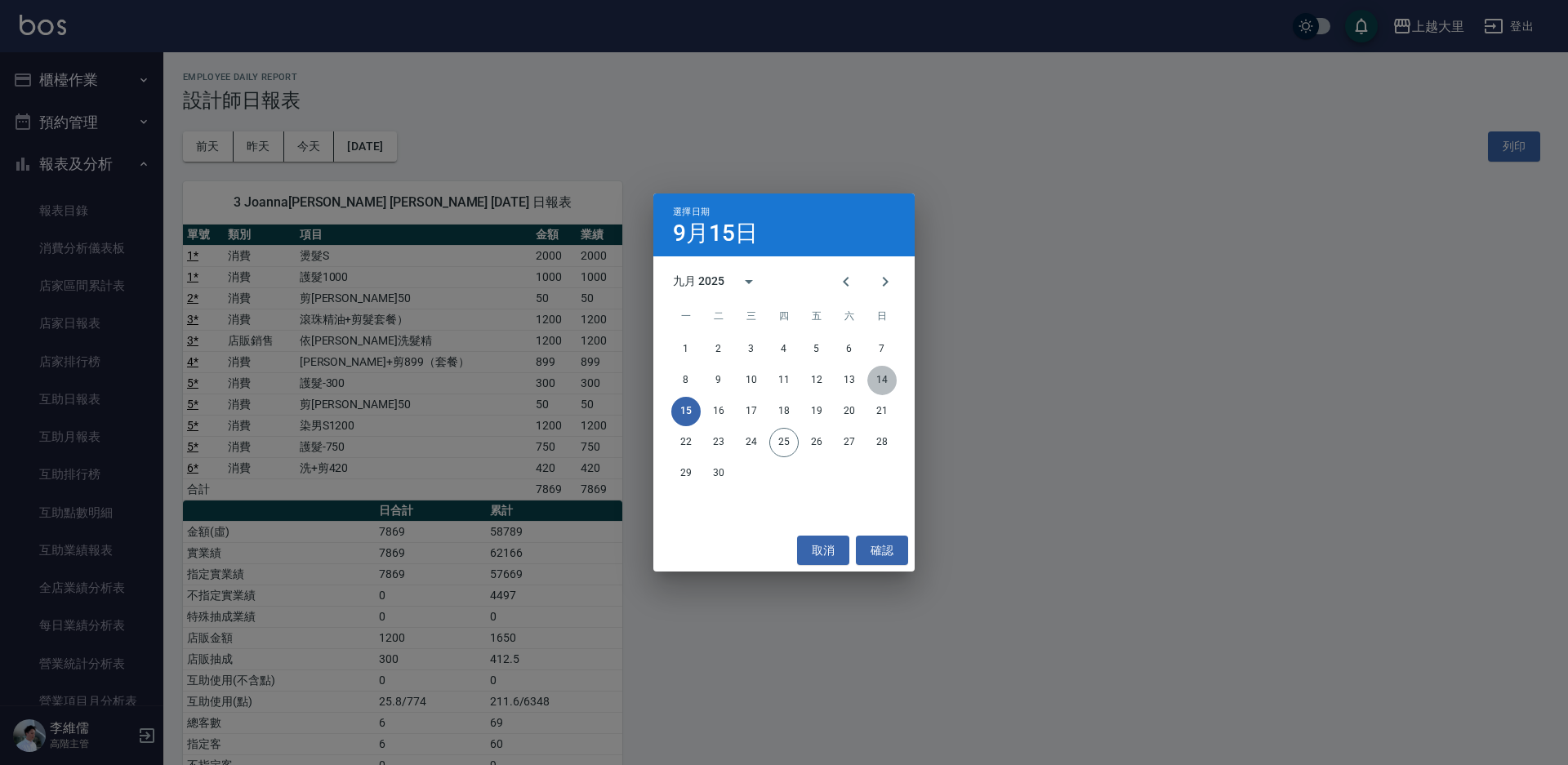
click at [880, 372] on button "14" at bounding box center [881, 380] width 29 height 29
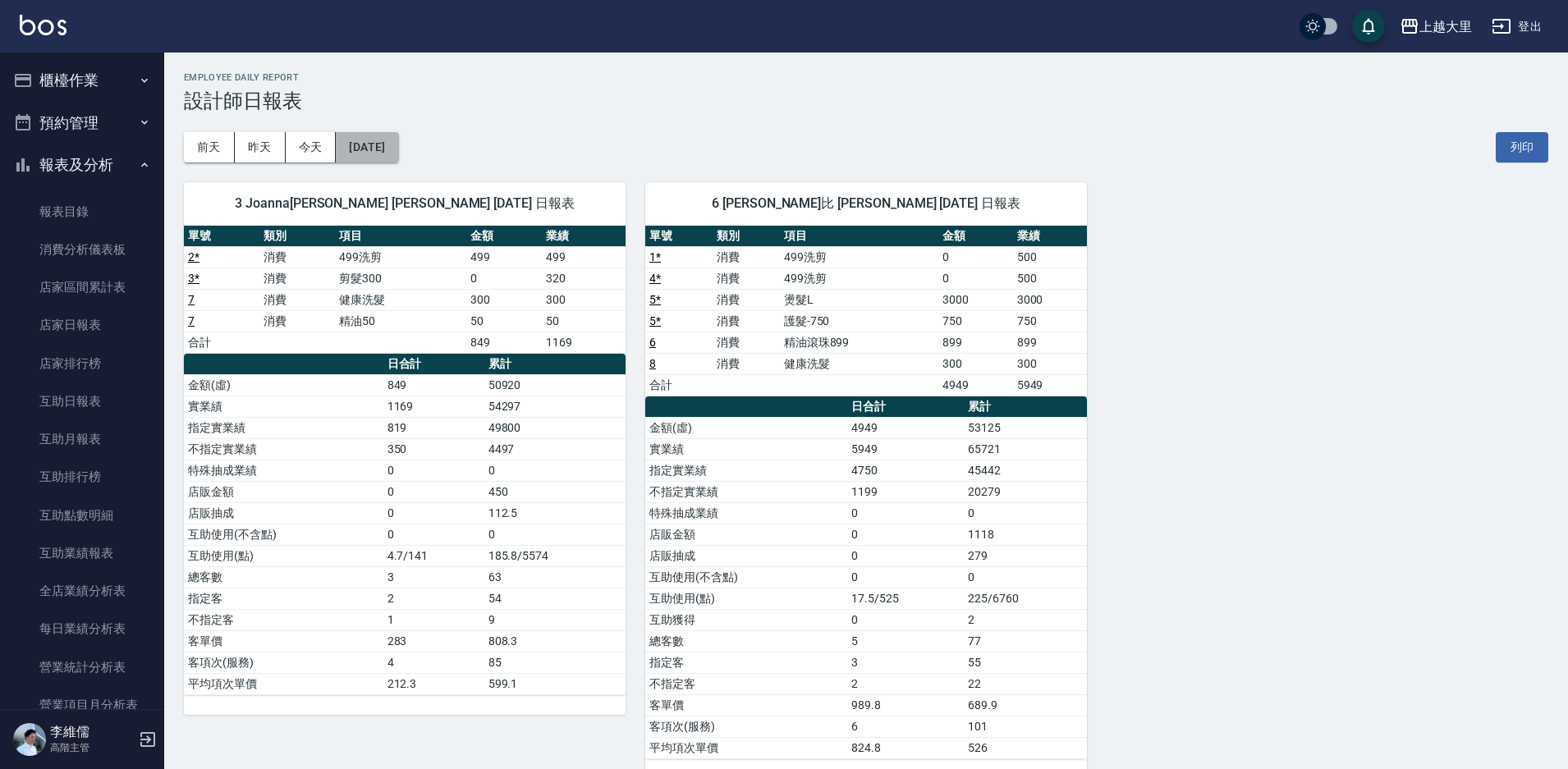
click at [398, 139] on button "2025/09/14" at bounding box center [367, 148] width 62 height 30
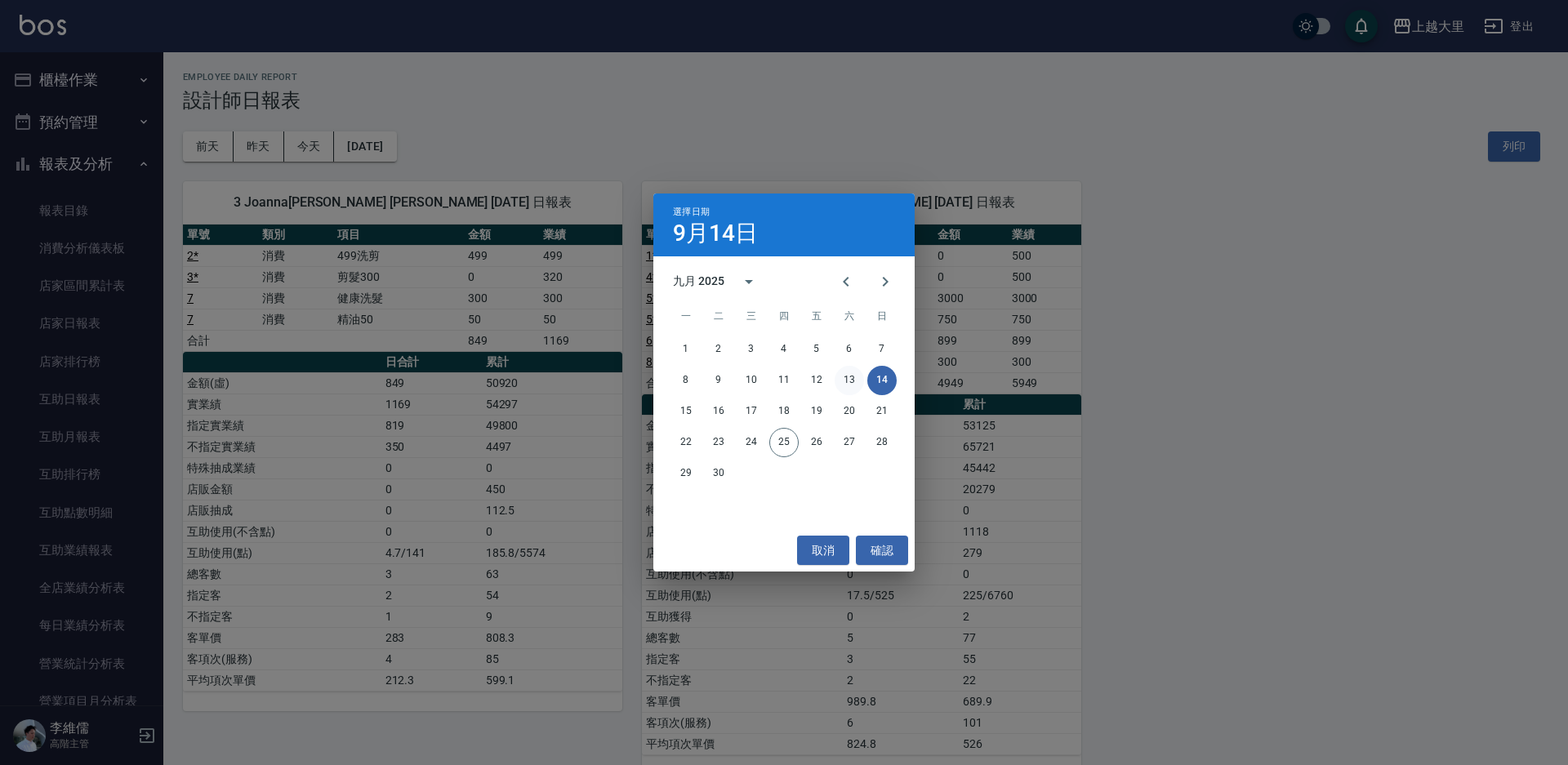
click at [842, 370] on button "13" at bounding box center [849, 380] width 29 height 29
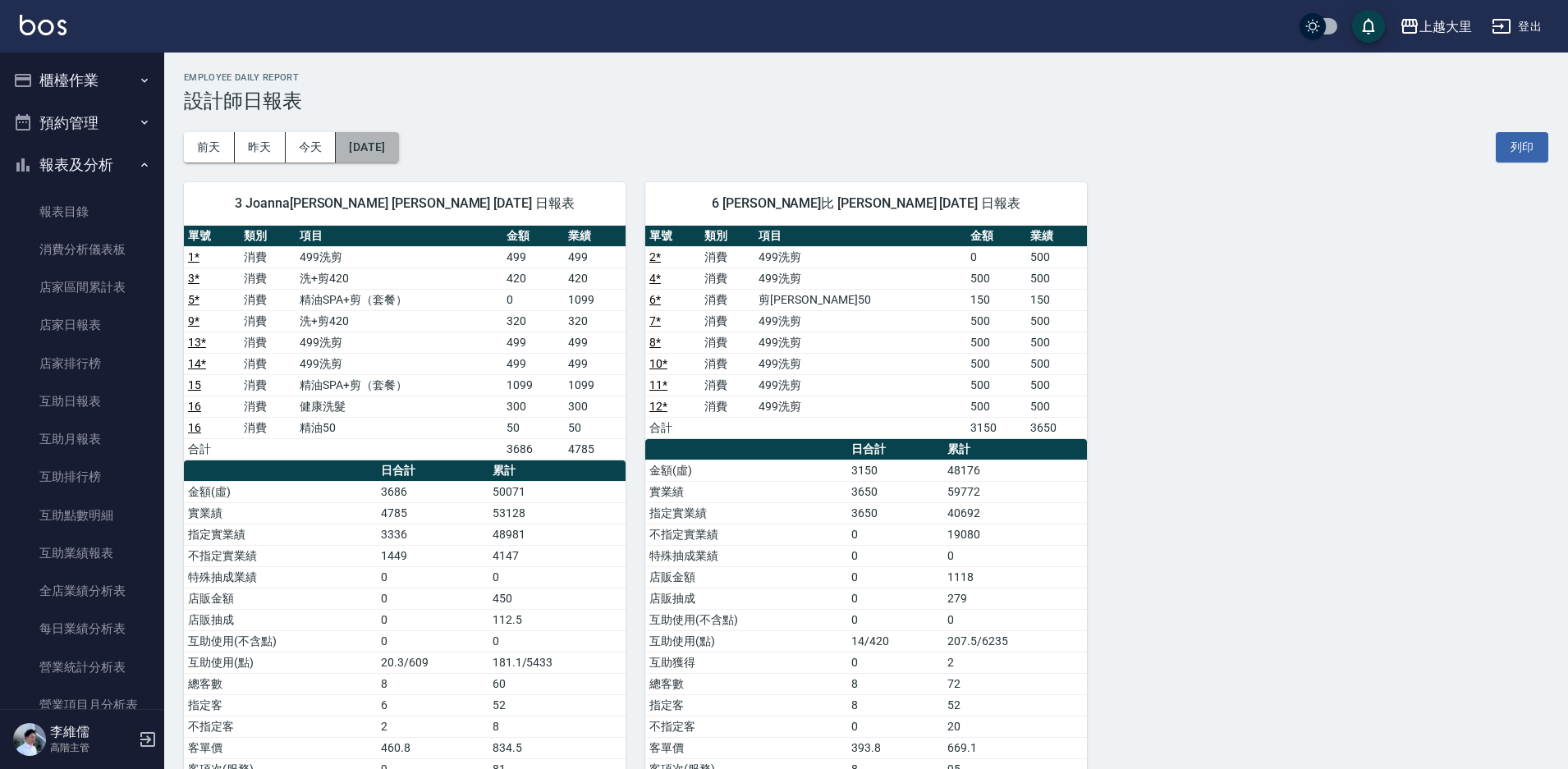
click at [398, 149] on button "2025/09/13" at bounding box center [367, 148] width 62 height 30
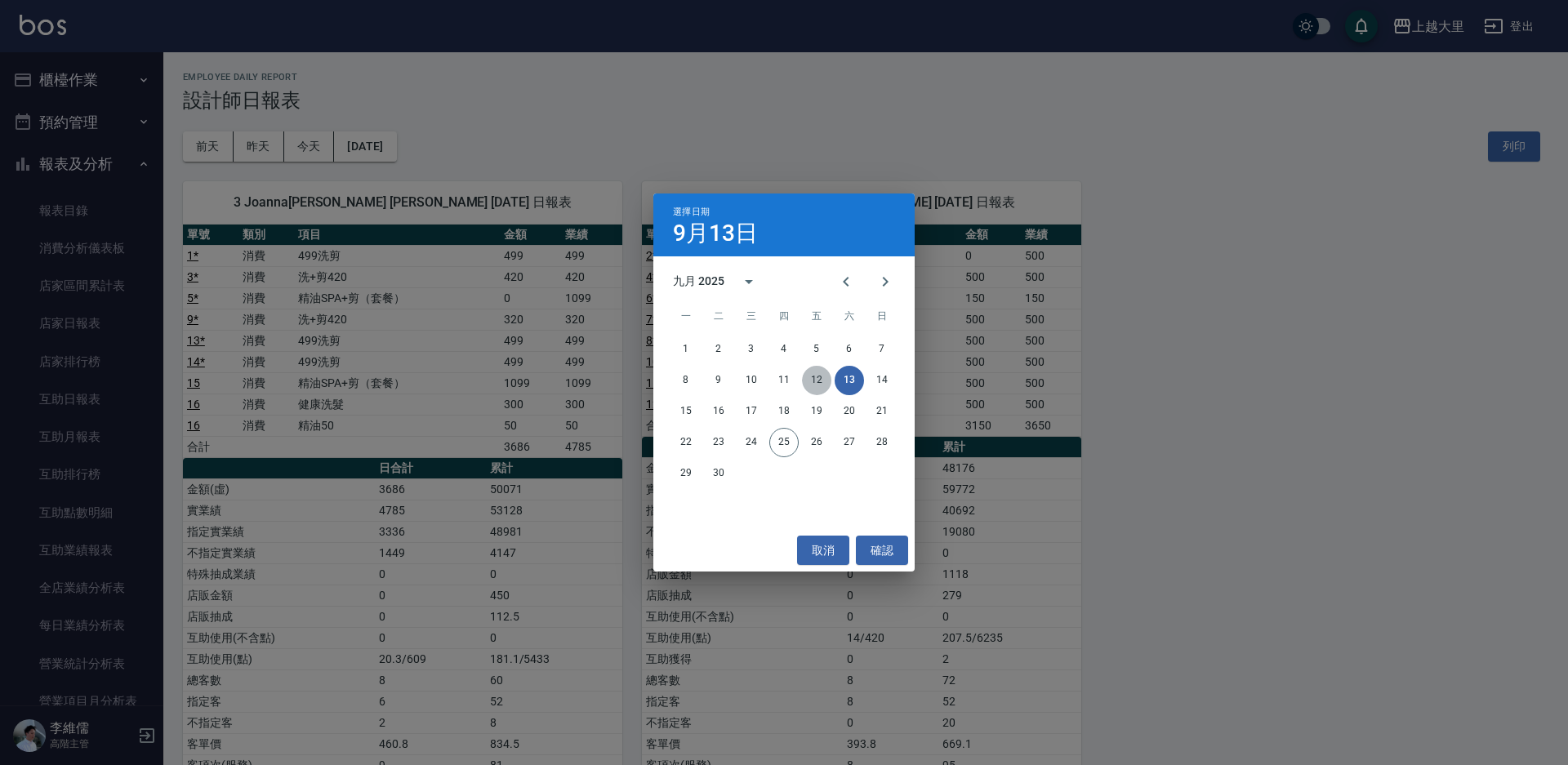
click at [811, 384] on button "12" at bounding box center [816, 380] width 29 height 29
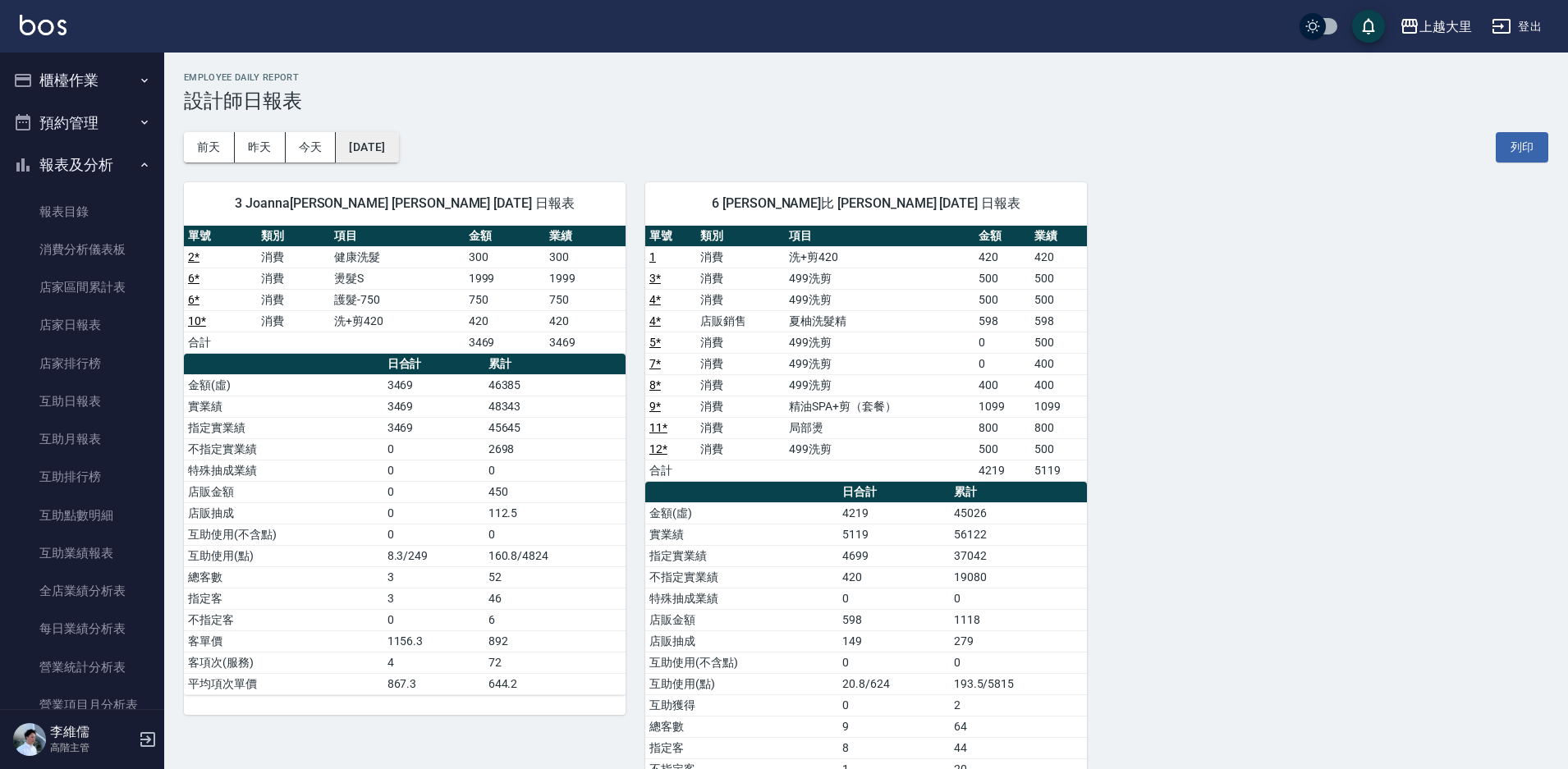
click at [354, 143] on button "2025/09/12" at bounding box center [367, 148] width 62 height 30
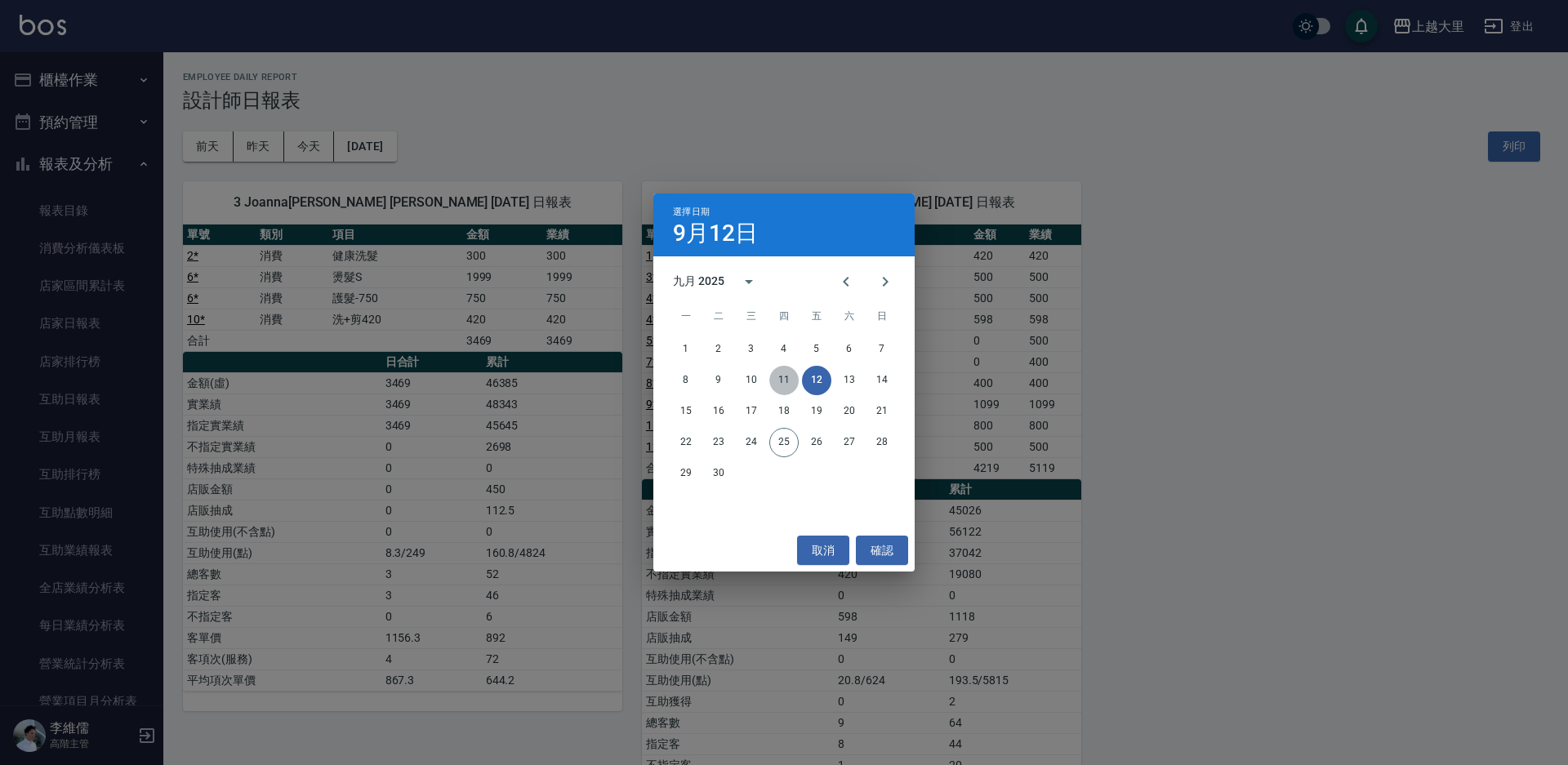
click at [784, 370] on button "11" at bounding box center [783, 380] width 29 height 29
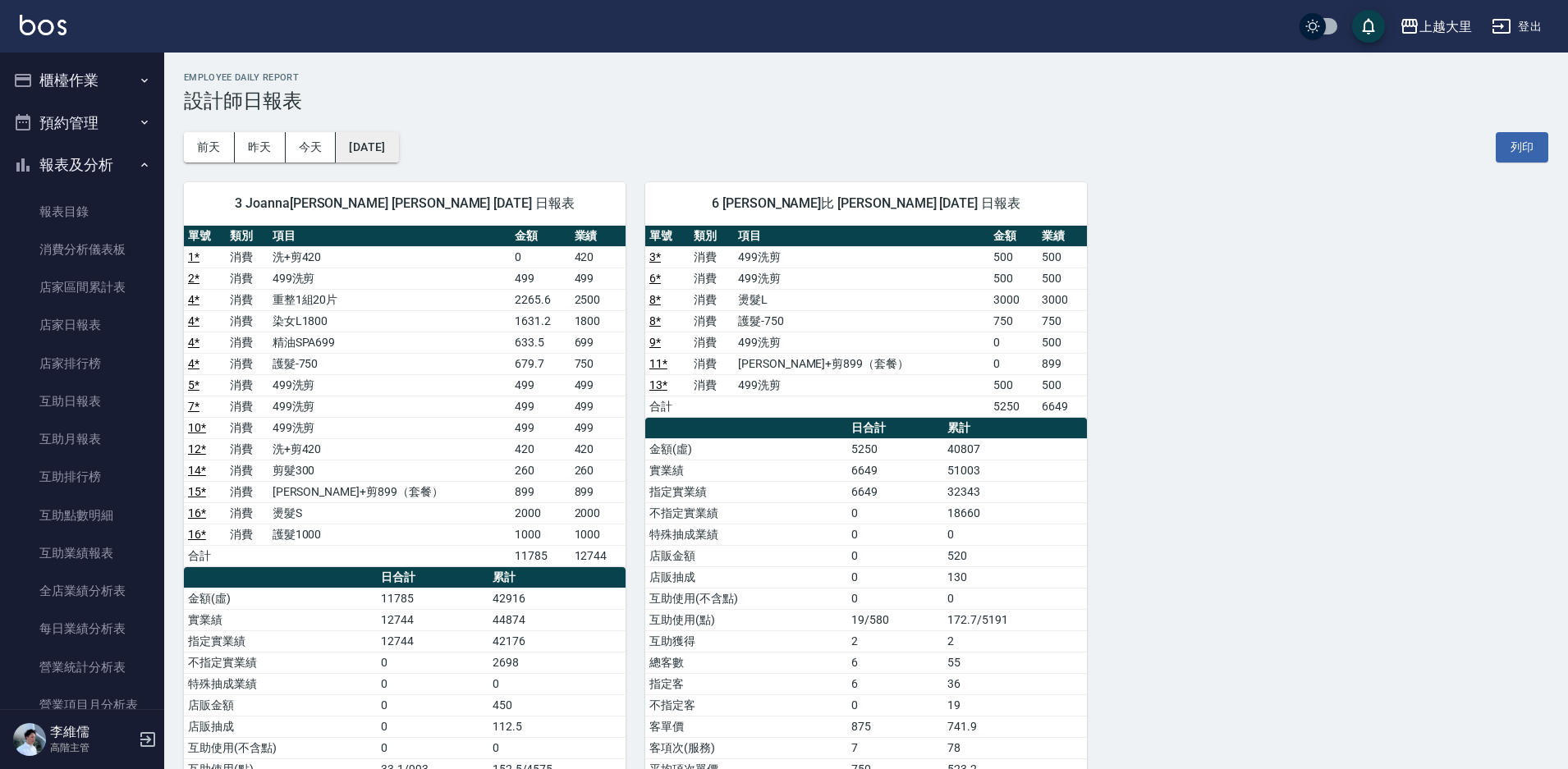
click at [398, 159] on button "2025/09/11" at bounding box center [367, 148] width 62 height 30
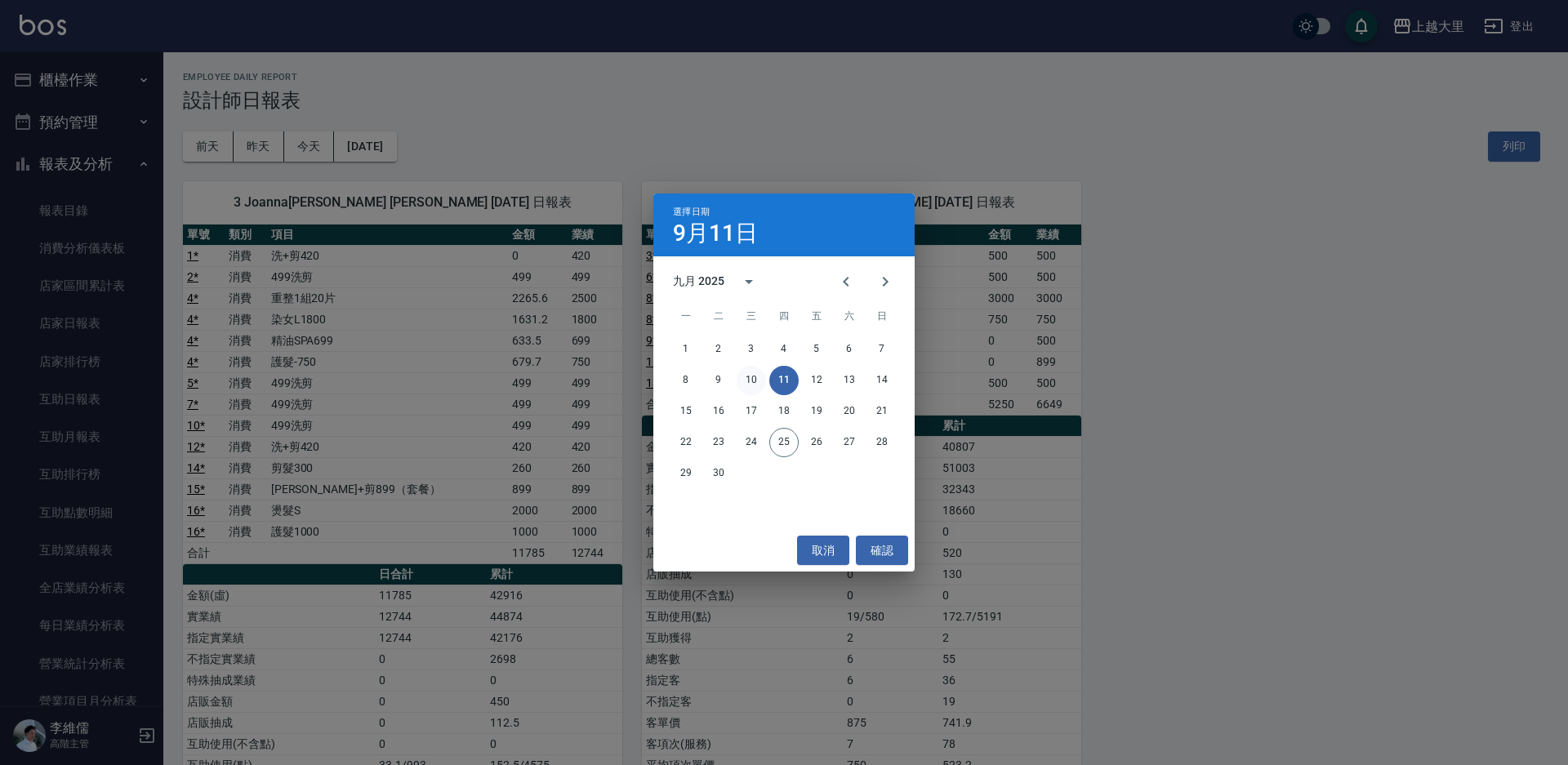
click at [744, 380] on button "10" at bounding box center [751, 380] width 29 height 29
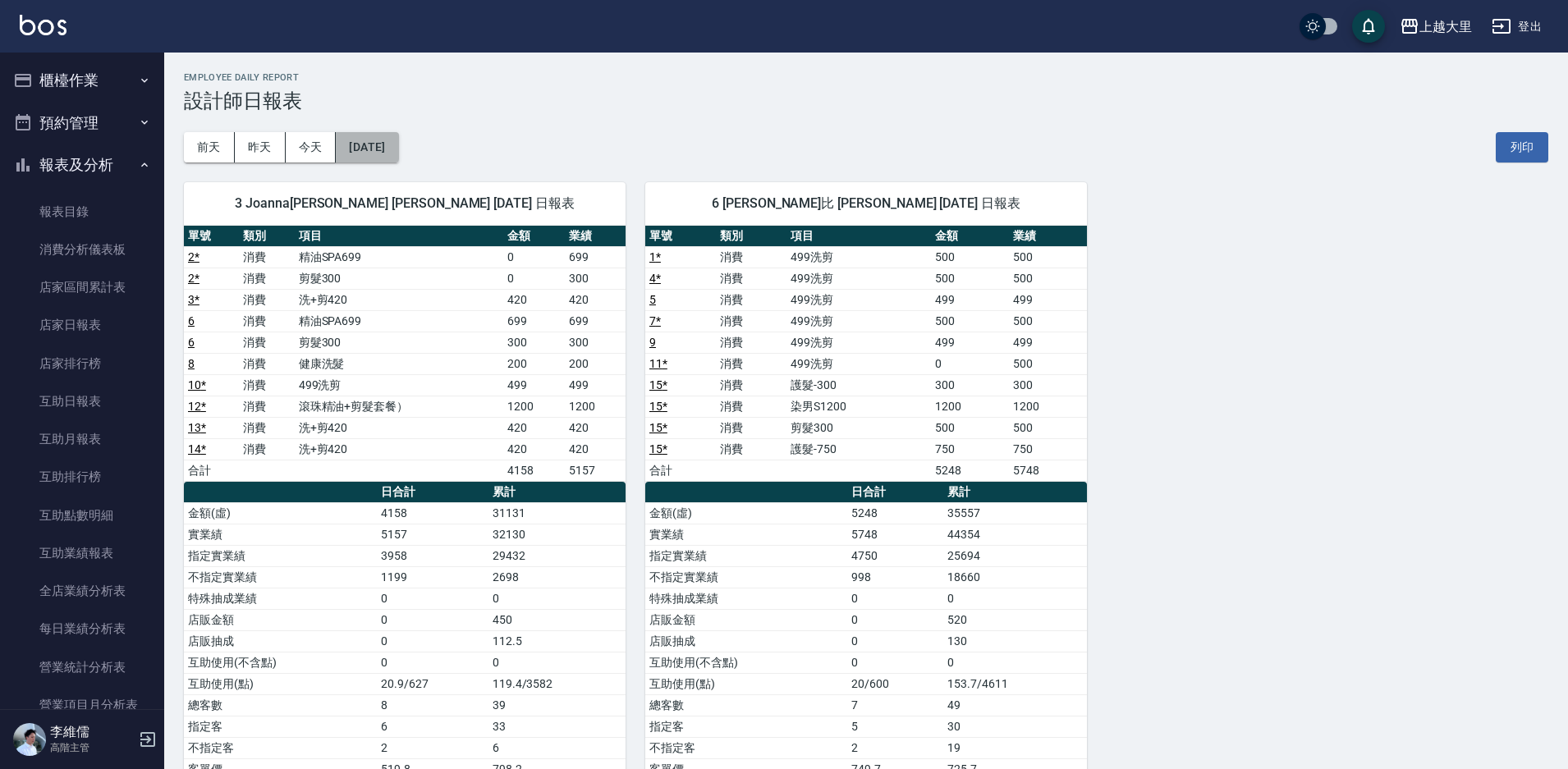
click at [390, 143] on button "2025/09/10" at bounding box center [367, 148] width 62 height 30
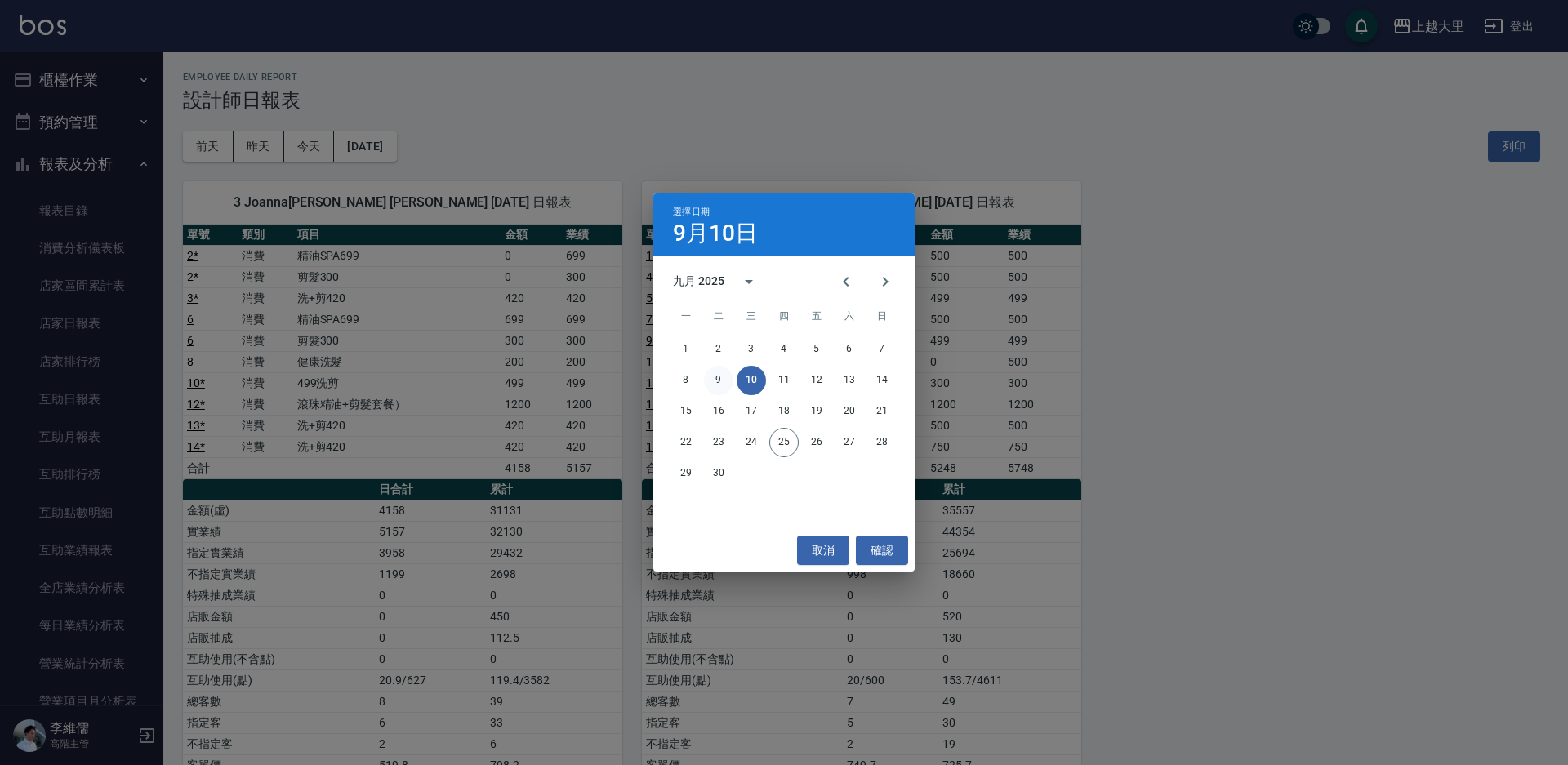
click at [723, 380] on button "9" at bounding box center [719, 380] width 29 height 29
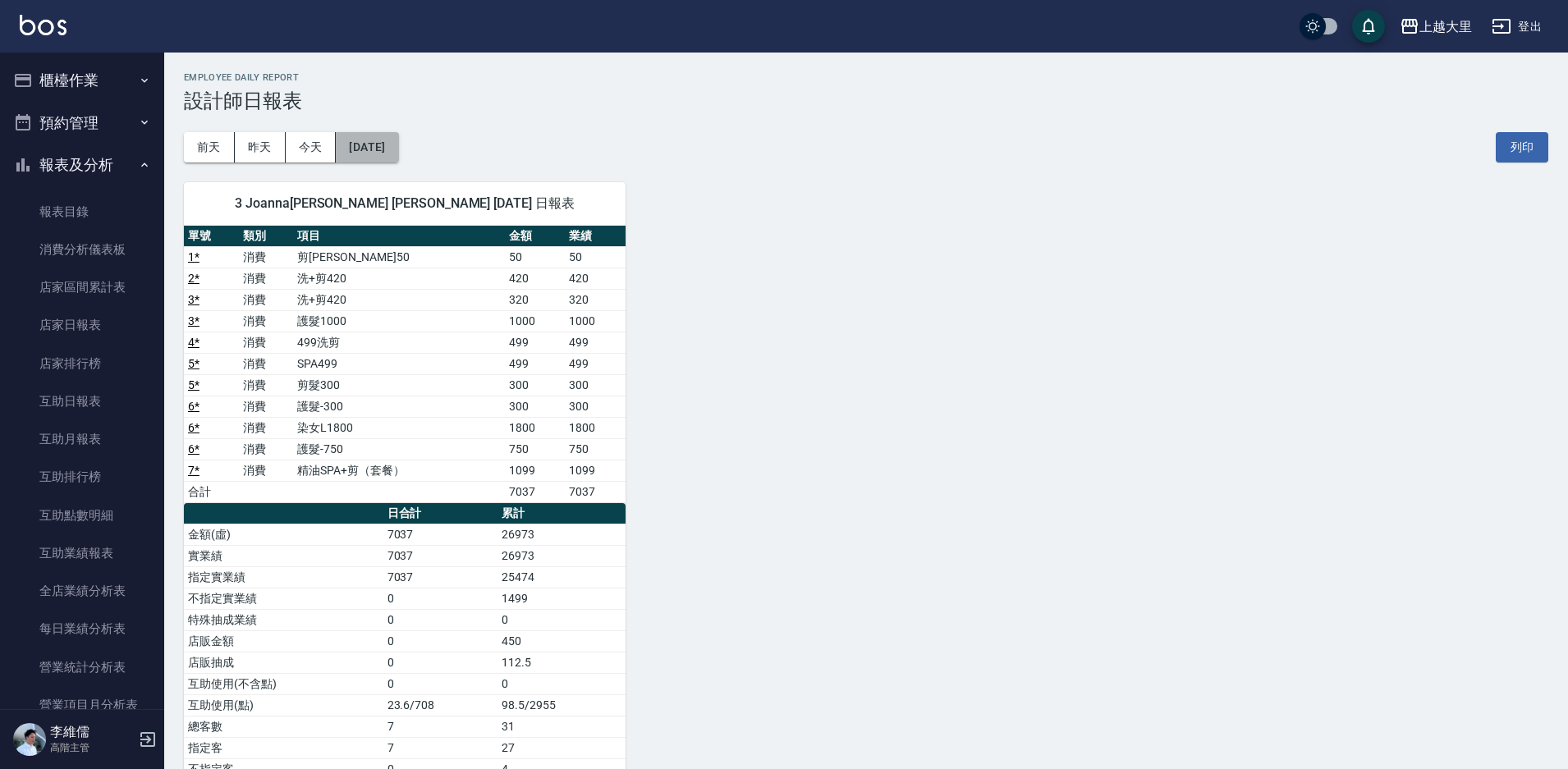
click at [398, 146] on button "2025/09/09" at bounding box center [367, 148] width 62 height 30
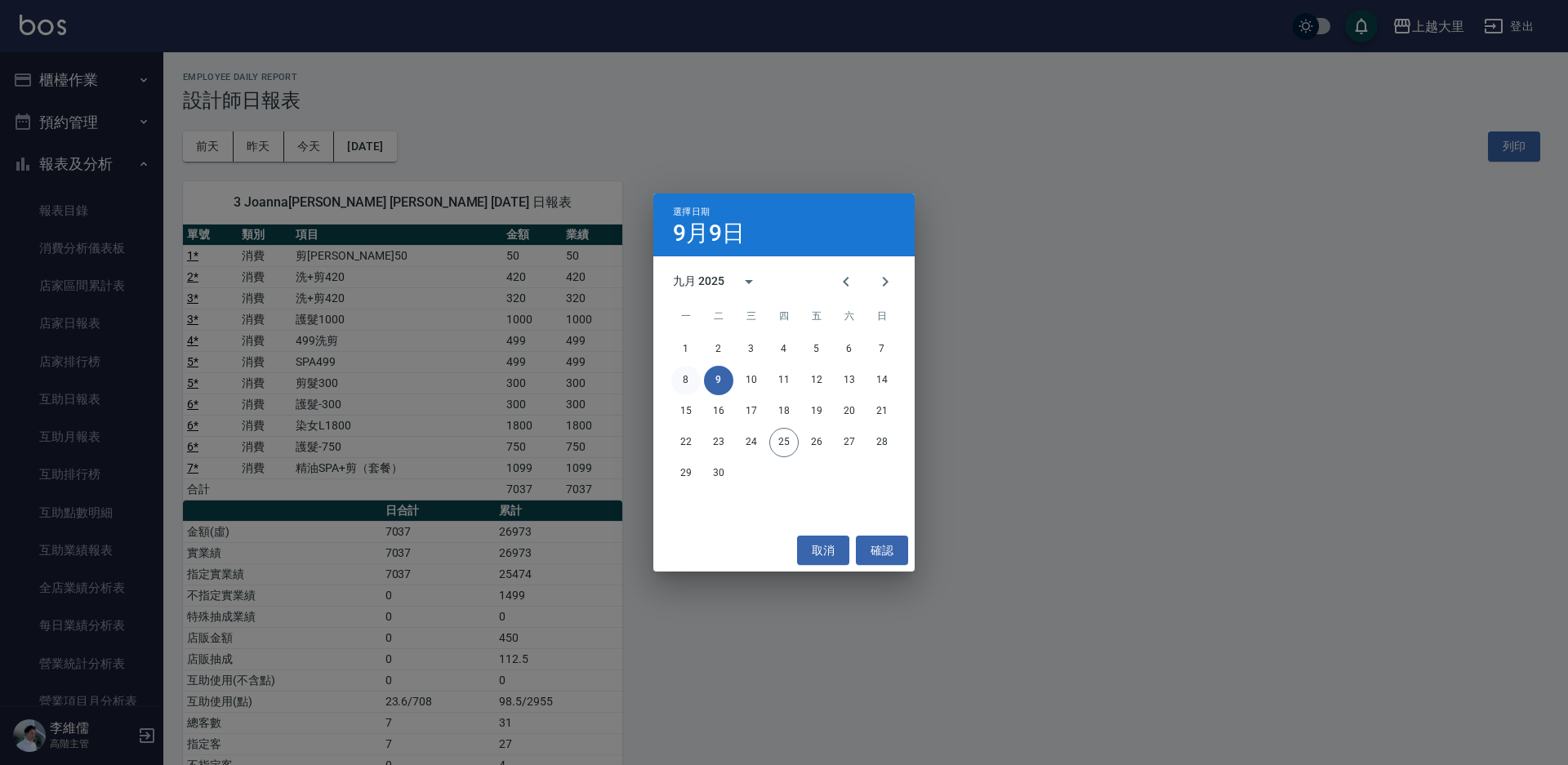
click at [679, 381] on button "8" at bounding box center [686, 380] width 29 height 29
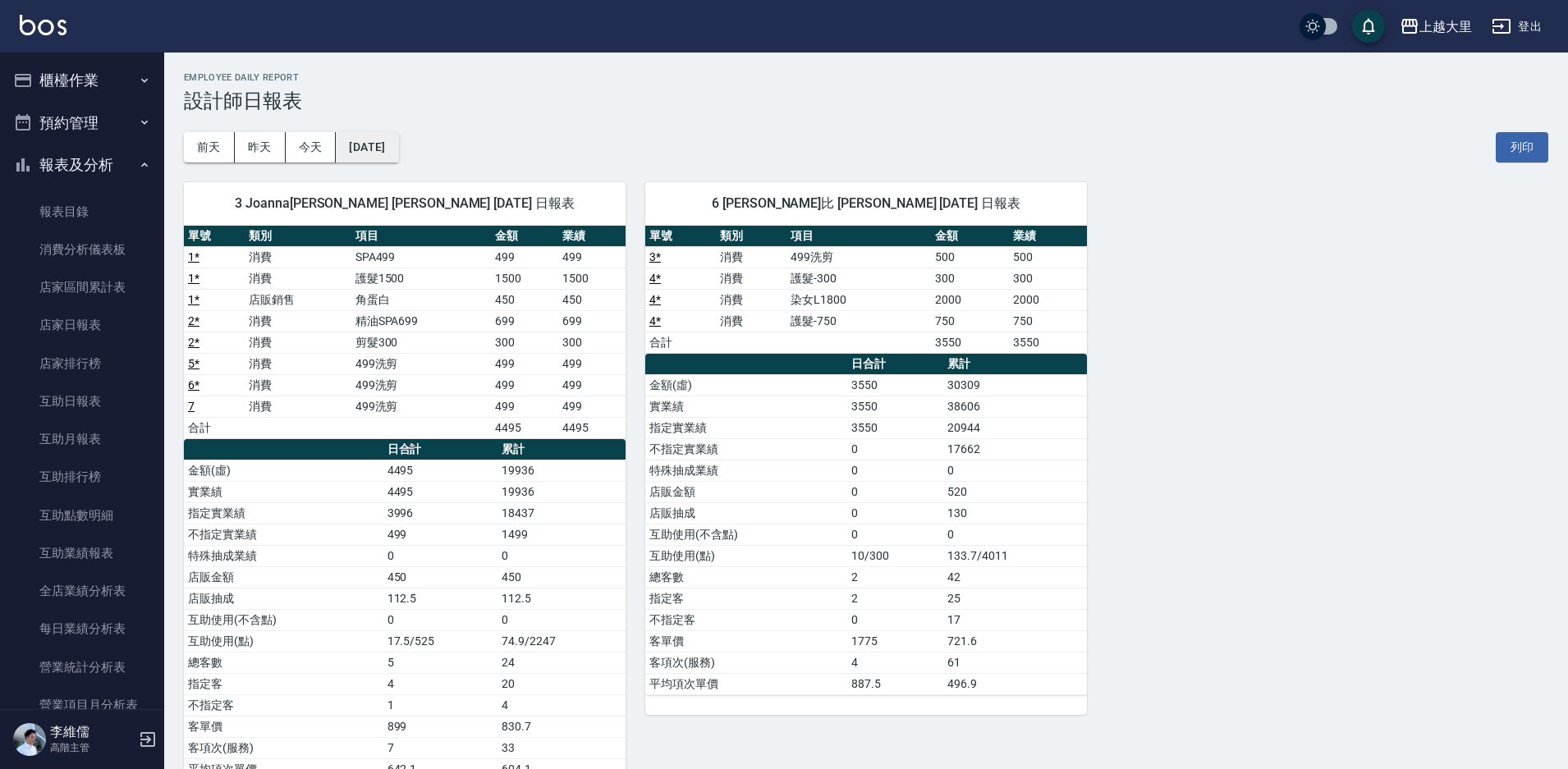
click at [398, 147] on button "2025/09/08" at bounding box center [367, 148] width 62 height 30
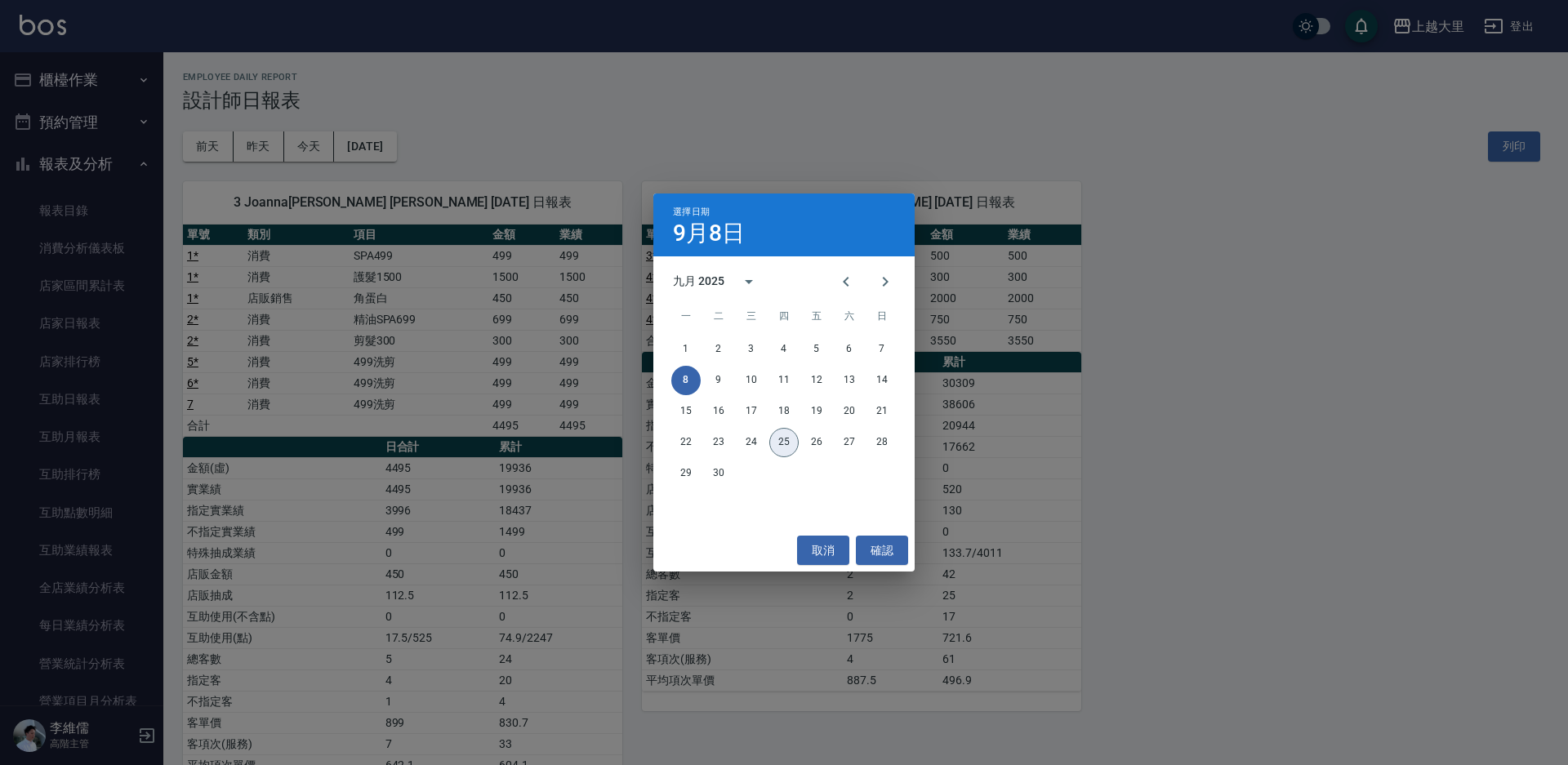
click at [779, 440] on button "25" at bounding box center [783, 442] width 29 height 29
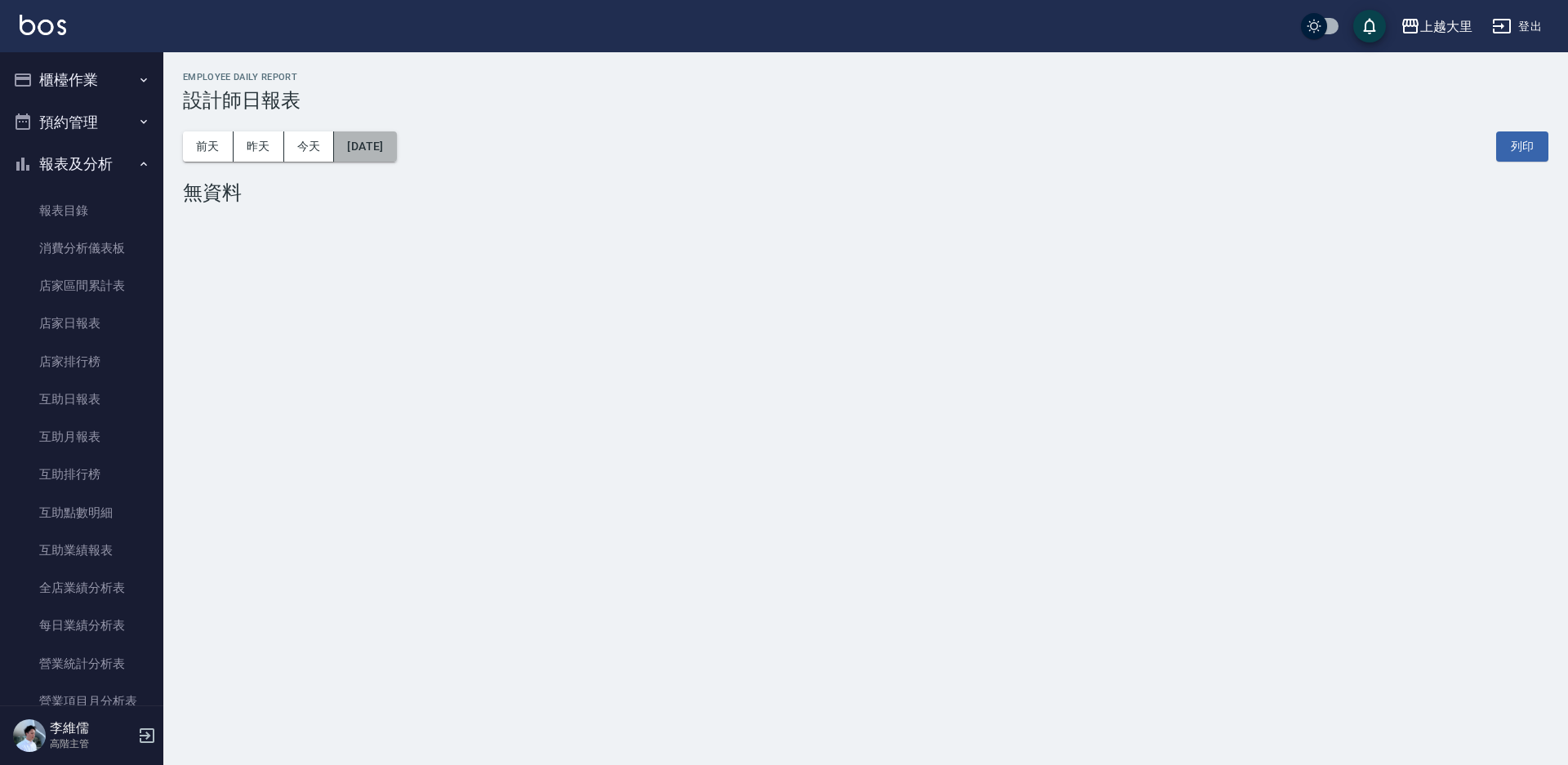
click at [389, 154] on button "2025/09/25" at bounding box center [365, 147] width 62 height 30
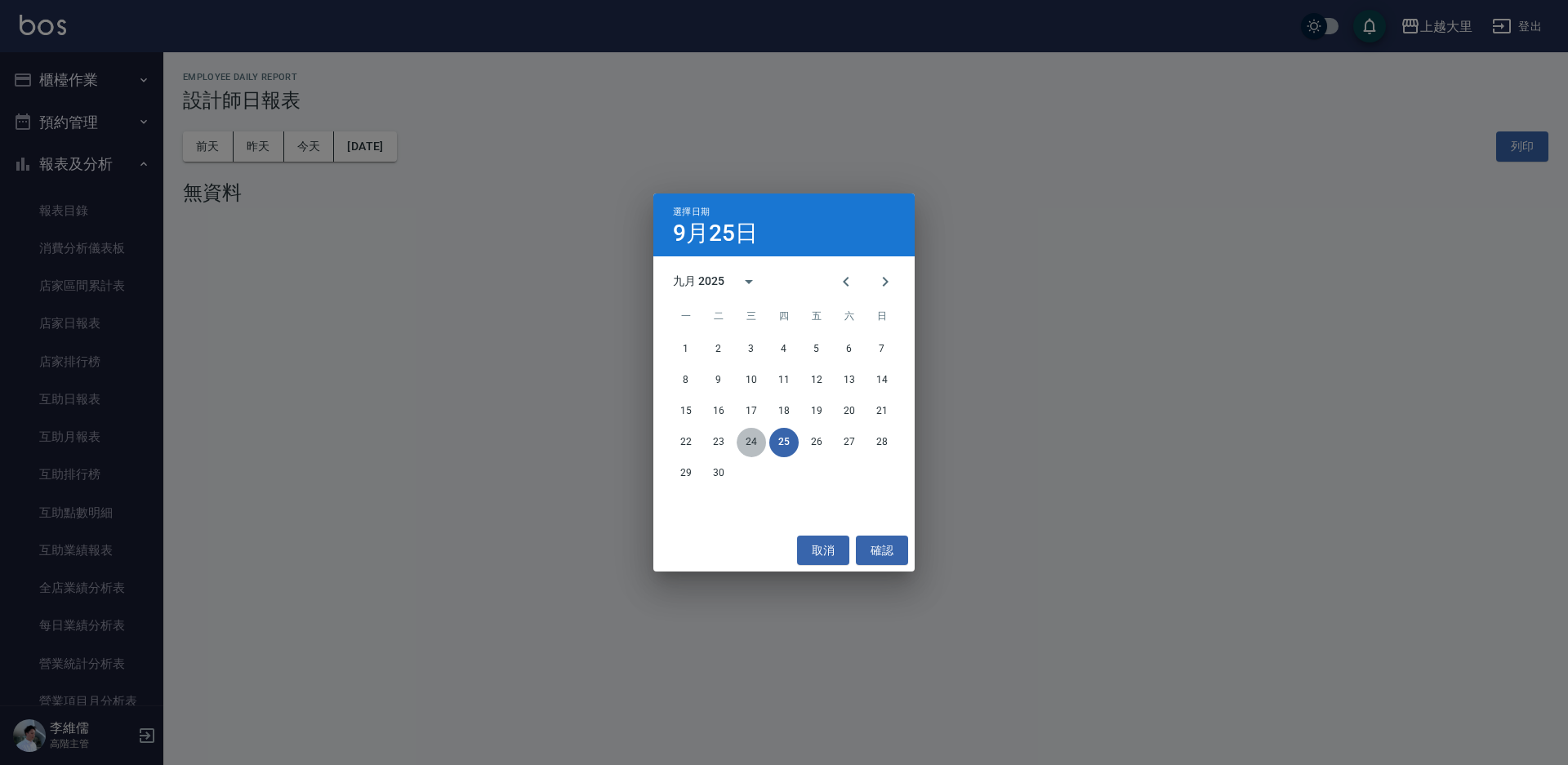
click at [753, 447] on button "24" at bounding box center [751, 442] width 29 height 29
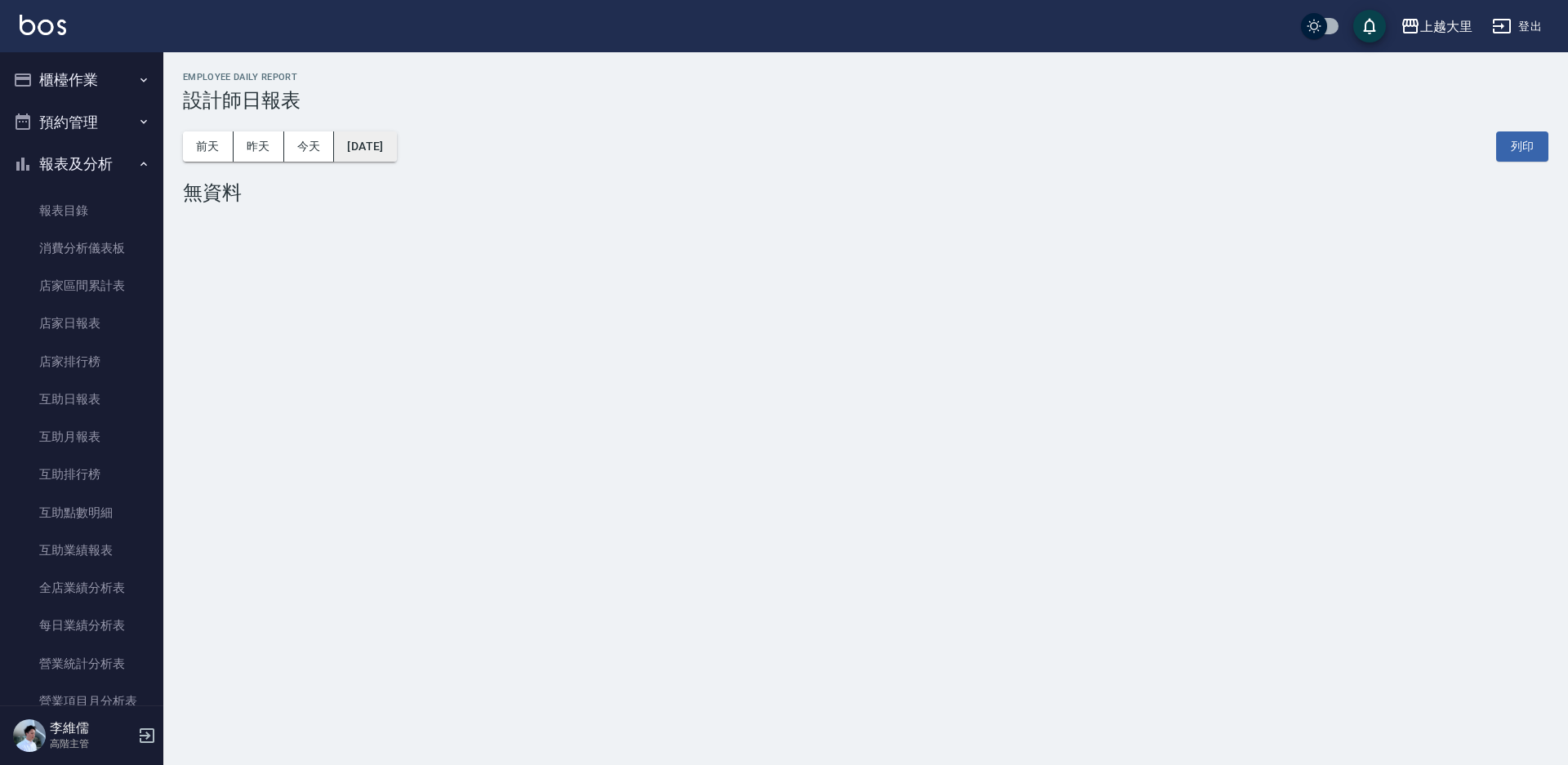
click at [396, 146] on button "2025/09/24" at bounding box center [365, 147] width 62 height 30
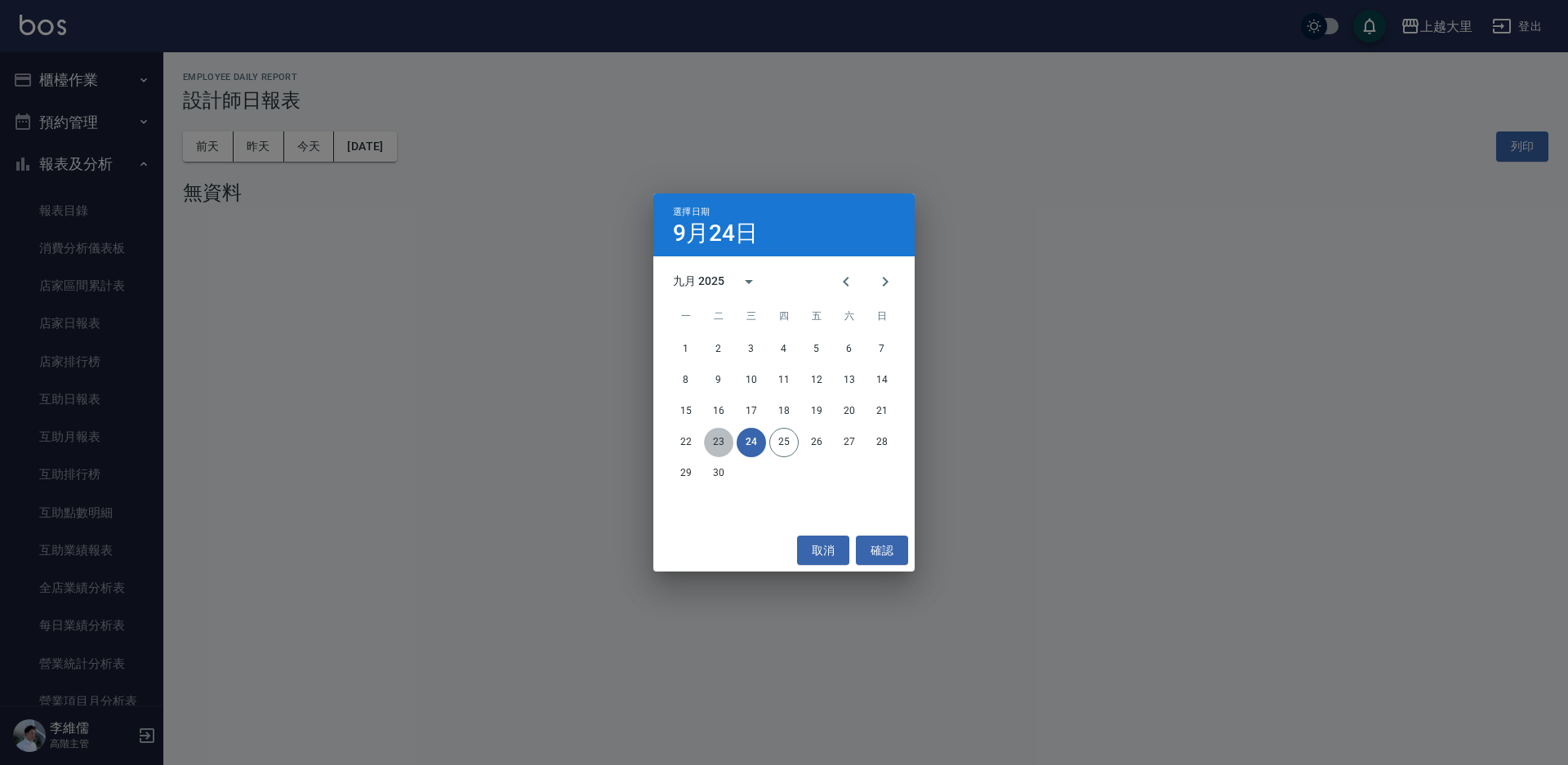
click at [713, 440] on button "23" at bounding box center [719, 442] width 29 height 29
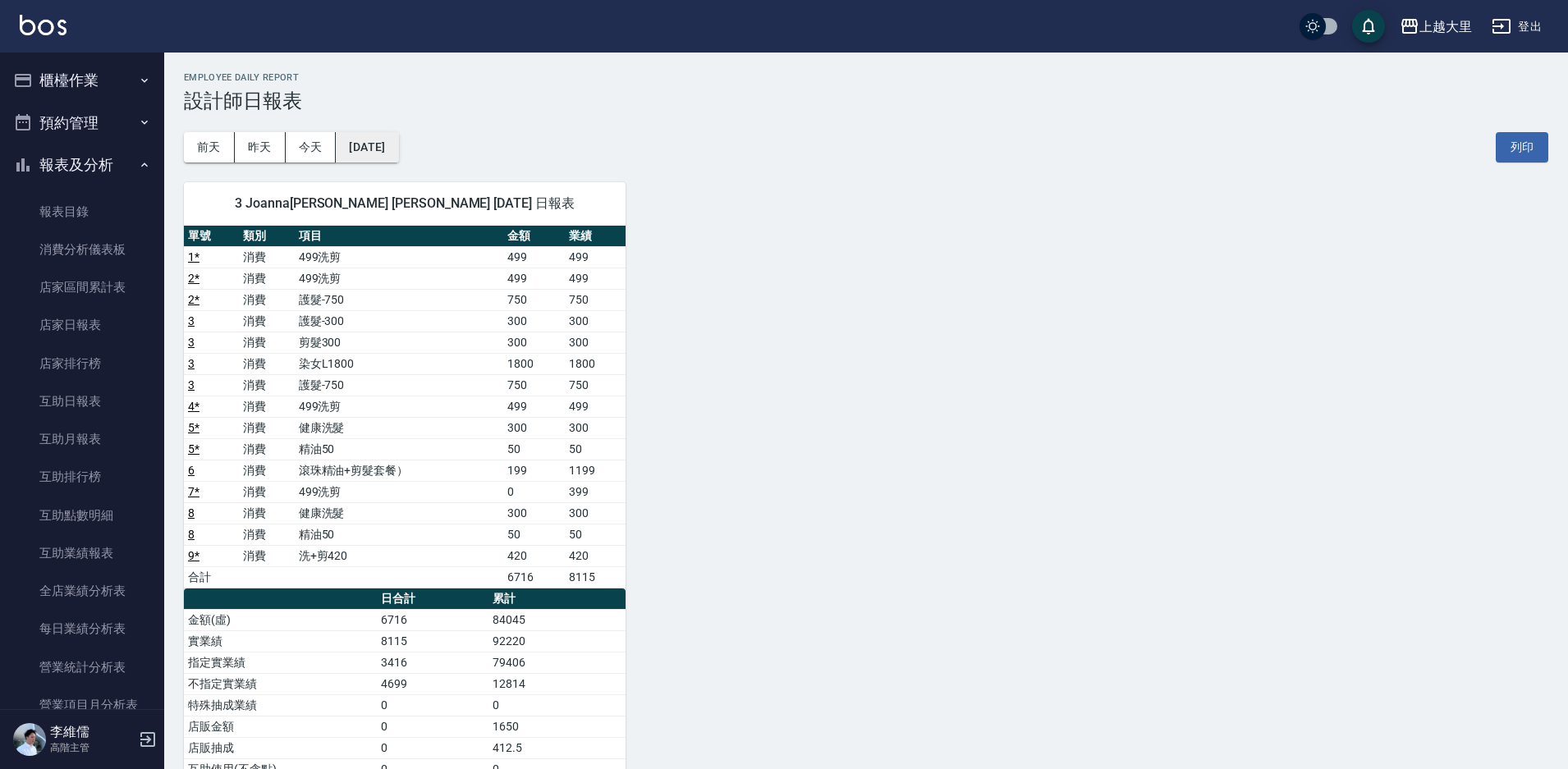
click at [362, 145] on button "2025/09/23" at bounding box center [367, 148] width 62 height 30
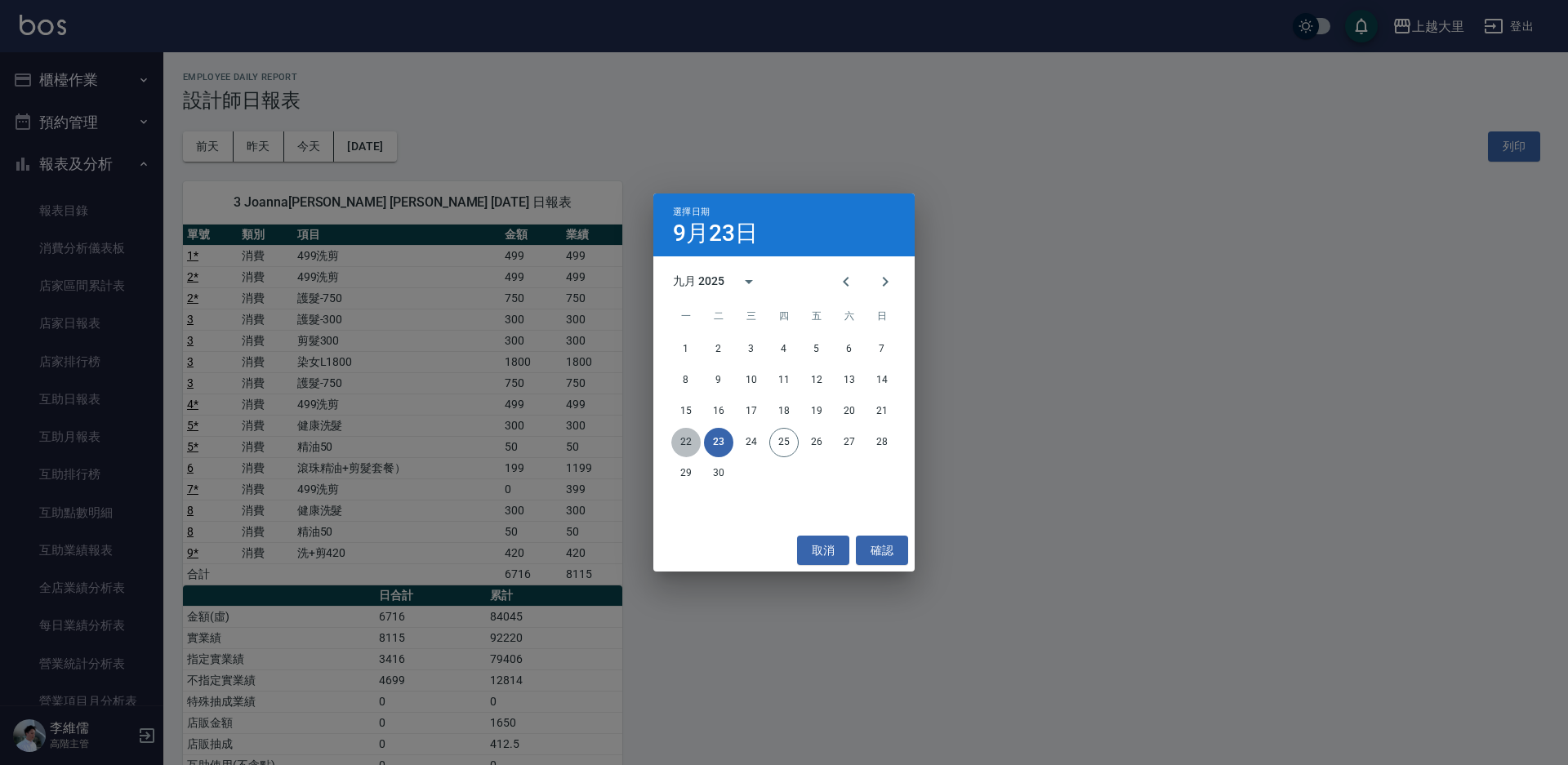
click at [674, 440] on button "22" at bounding box center [686, 442] width 29 height 29
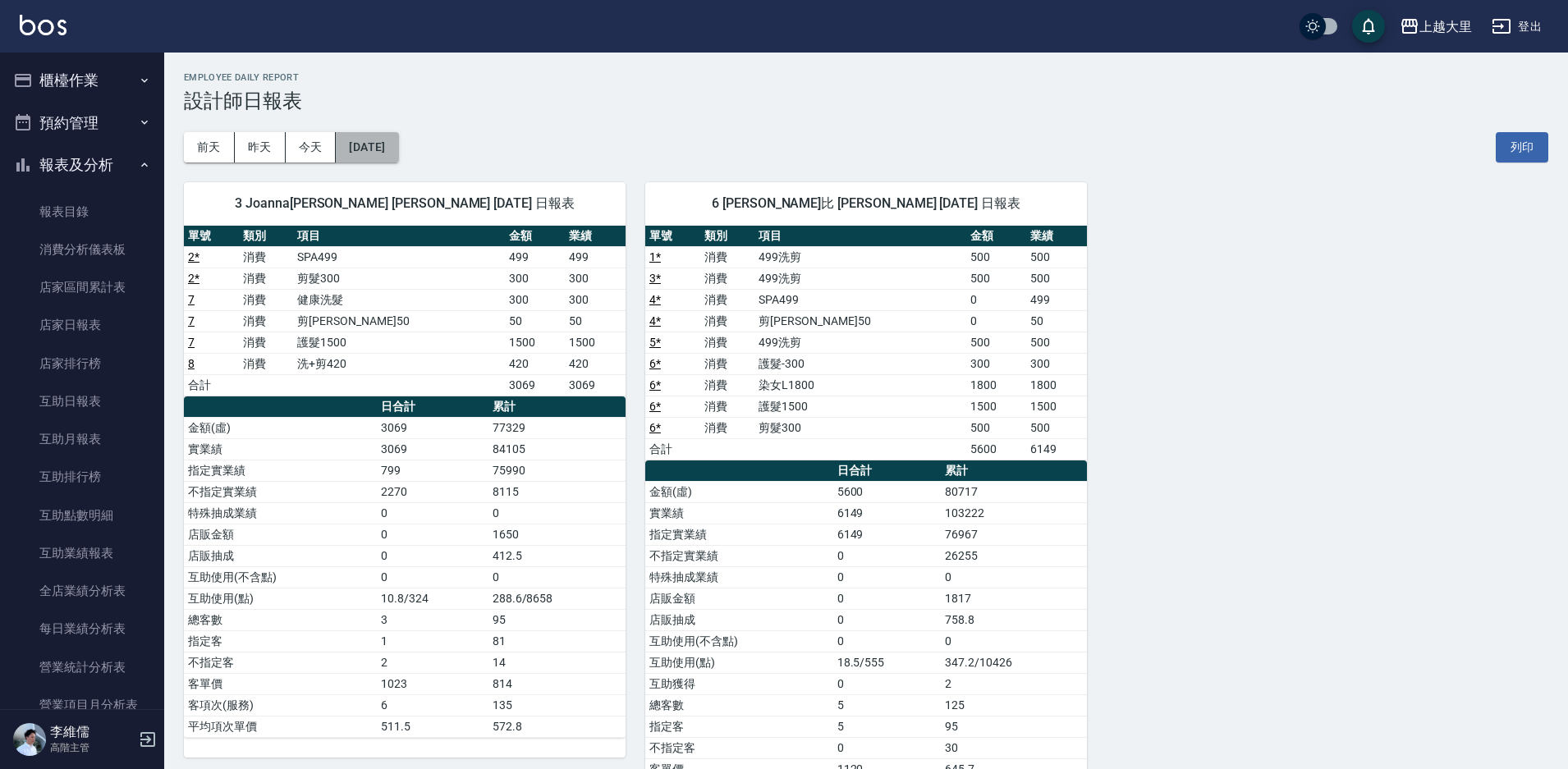
click at [397, 161] on button "2025/09/22" at bounding box center [367, 148] width 62 height 30
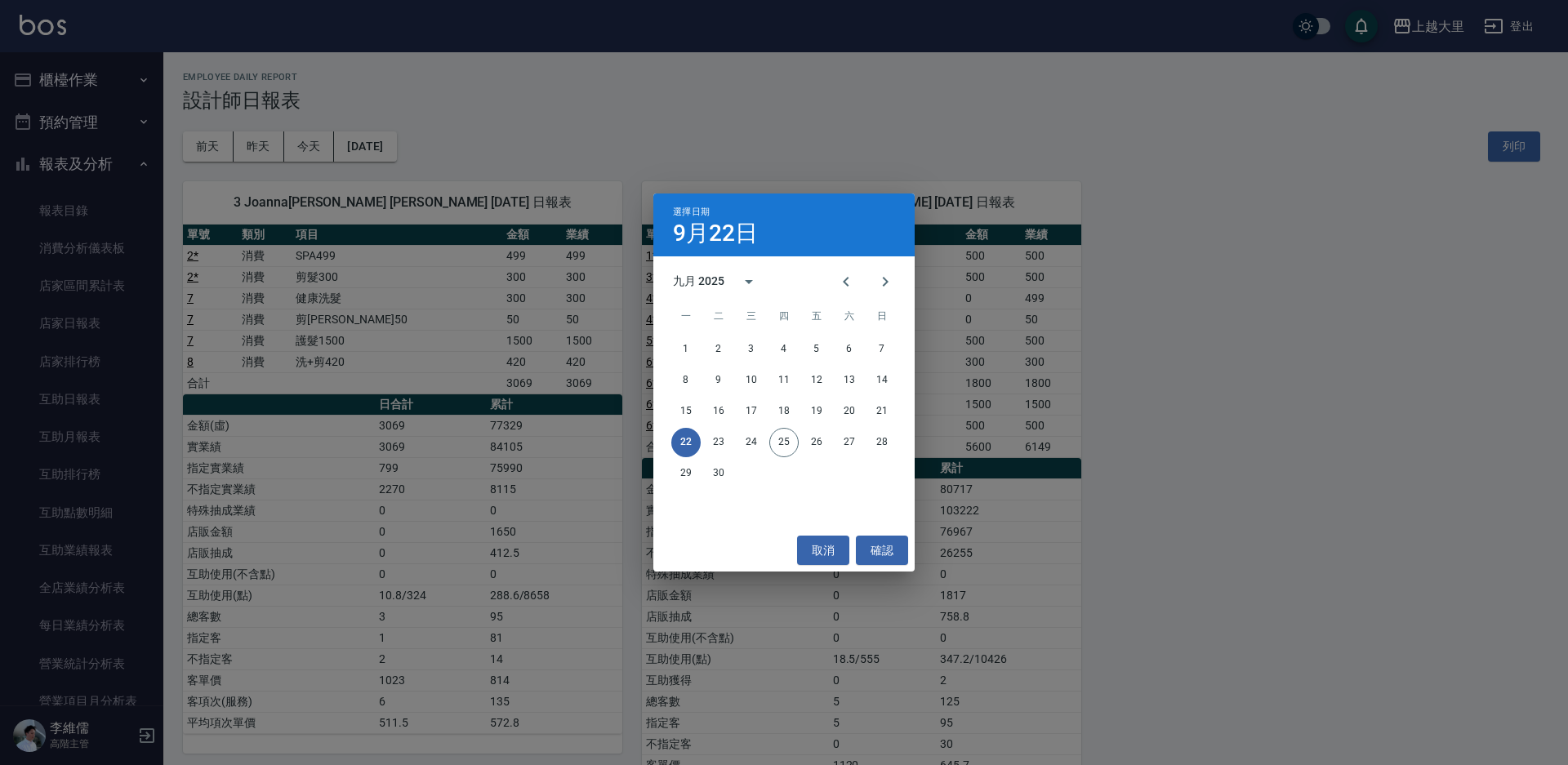
click at [879, 396] on div "1 2 3 4 5 6 7 8 9 10 11 12 13 14 15 16 17 18 19 20 21 22 23 24 25 26 27 28 29 30" at bounding box center [784, 411] width 261 height 157
click at [872, 407] on button "21" at bounding box center [881, 411] width 29 height 29
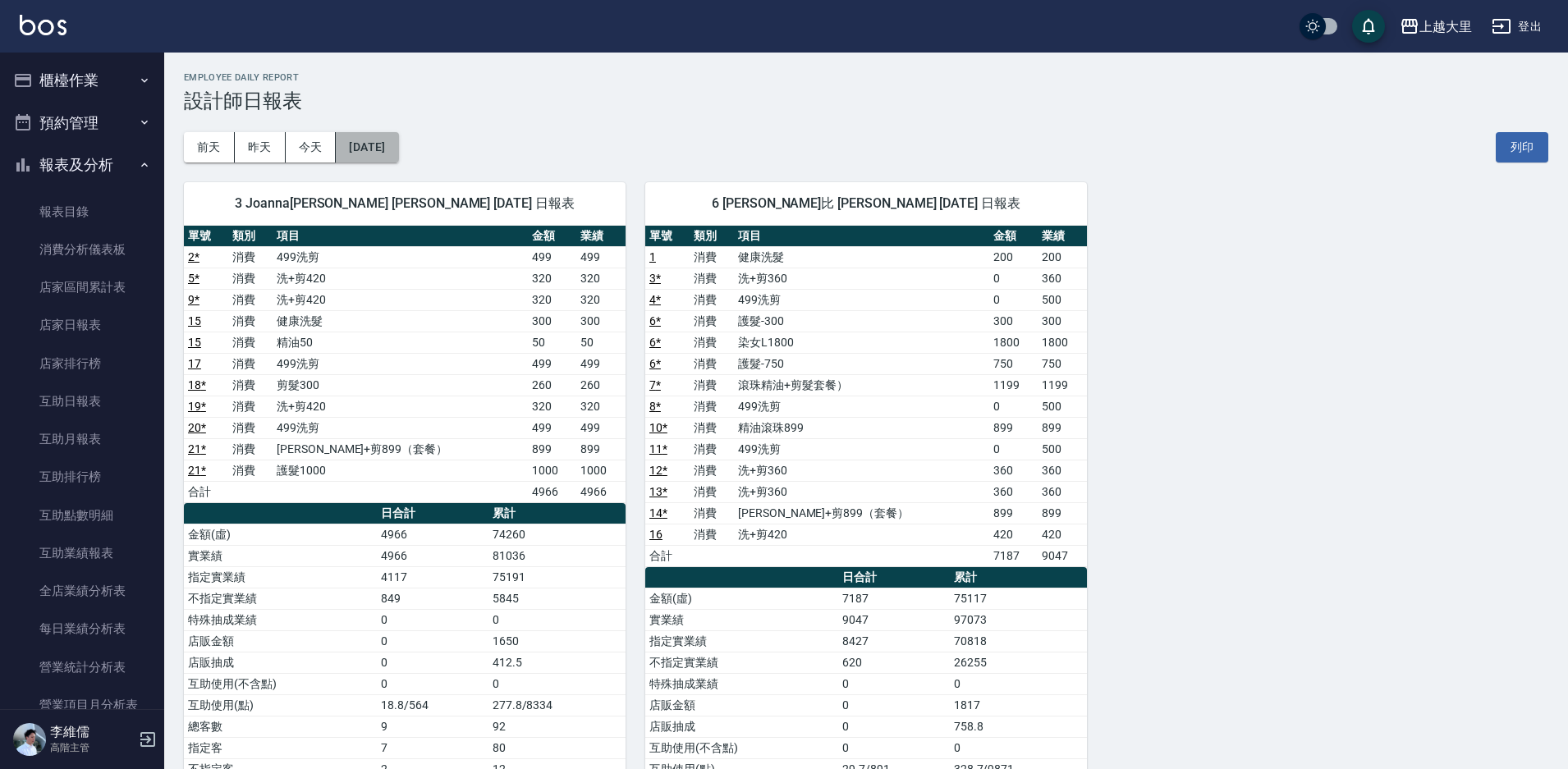
click at [384, 143] on button "2025/09/21" at bounding box center [367, 148] width 62 height 30
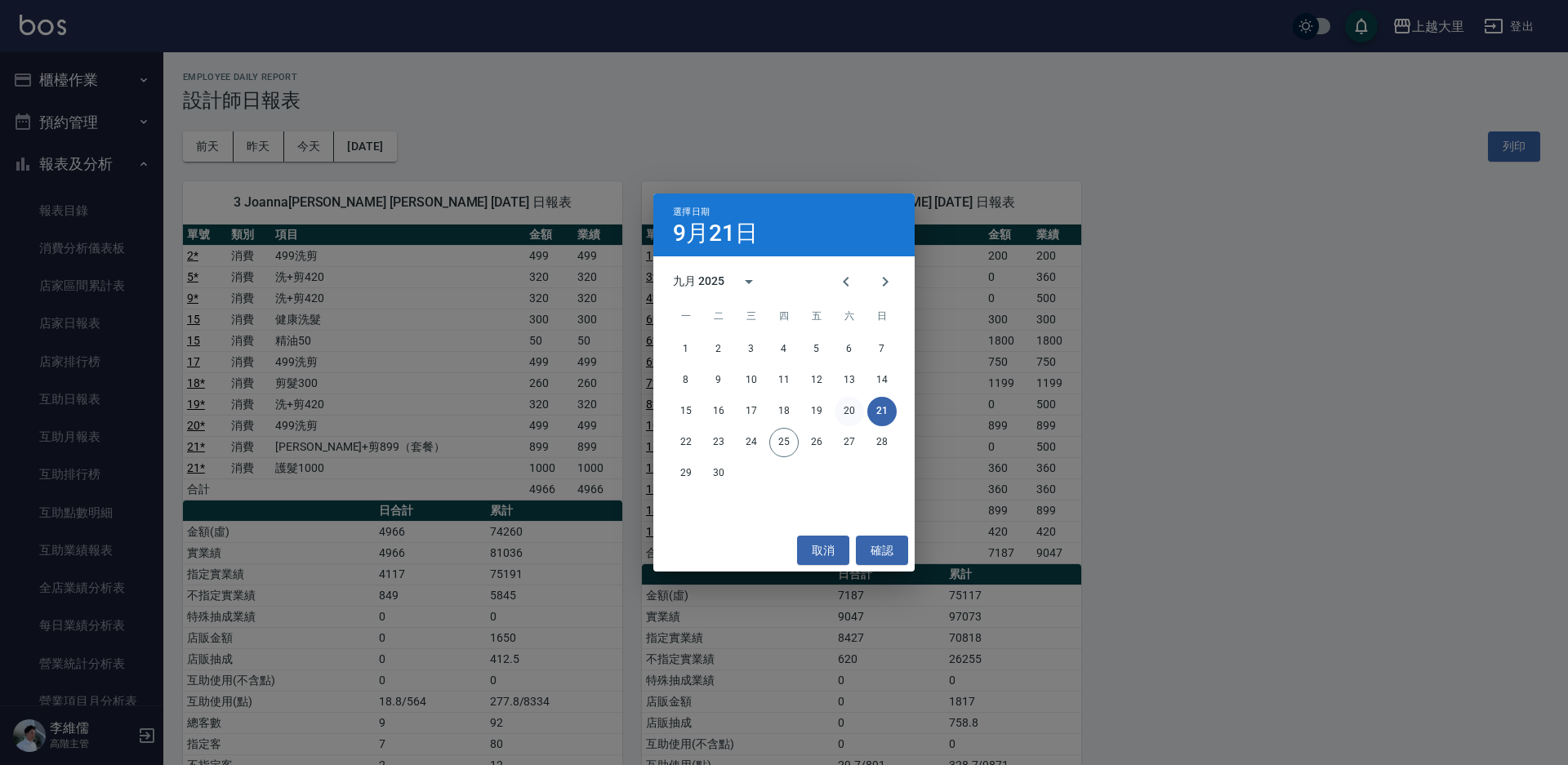
click at [835, 418] on button "20" at bounding box center [849, 411] width 29 height 29
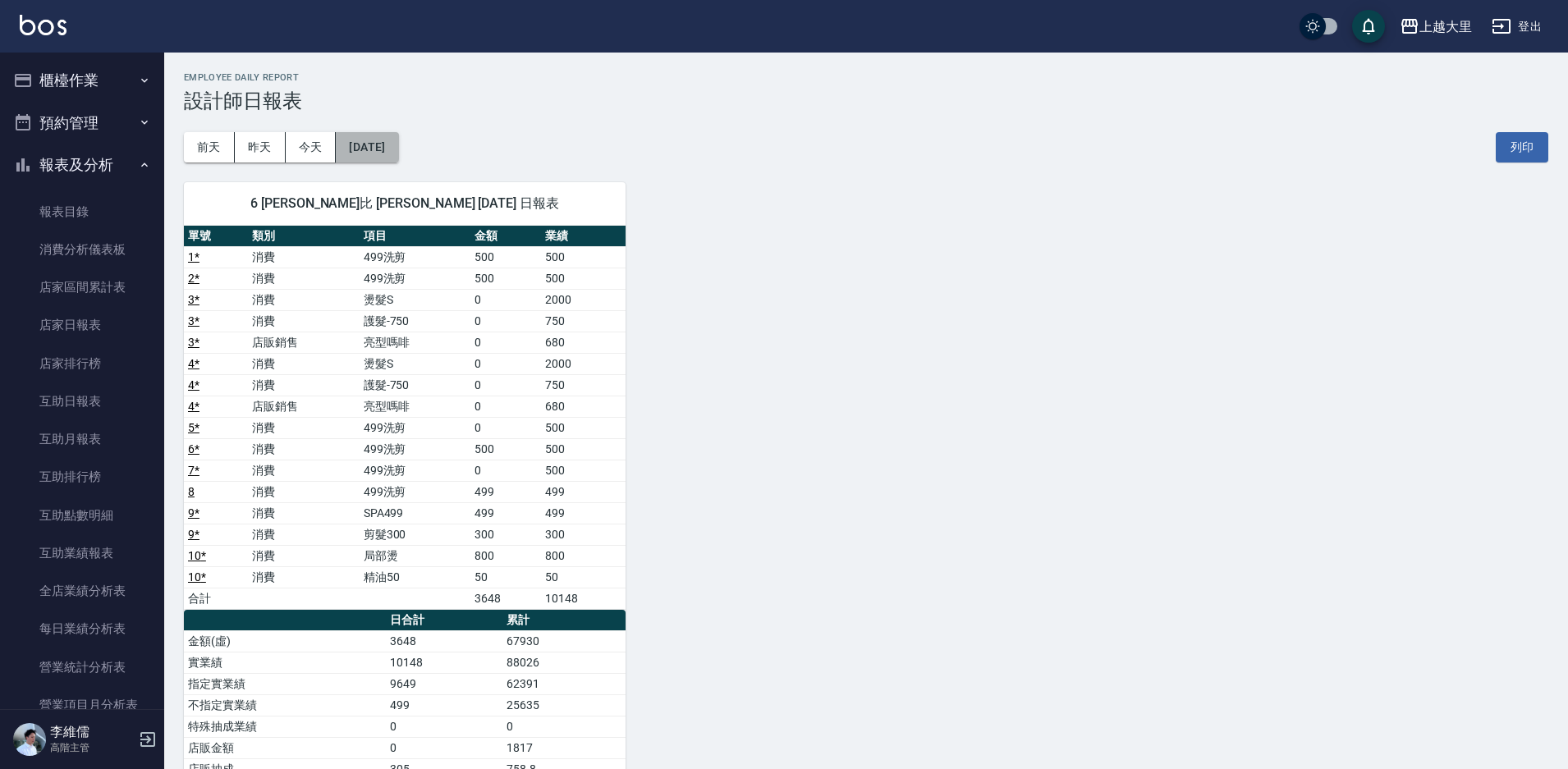
click at [391, 137] on button "2025/09/20" at bounding box center [367, 148] width 62 height 30
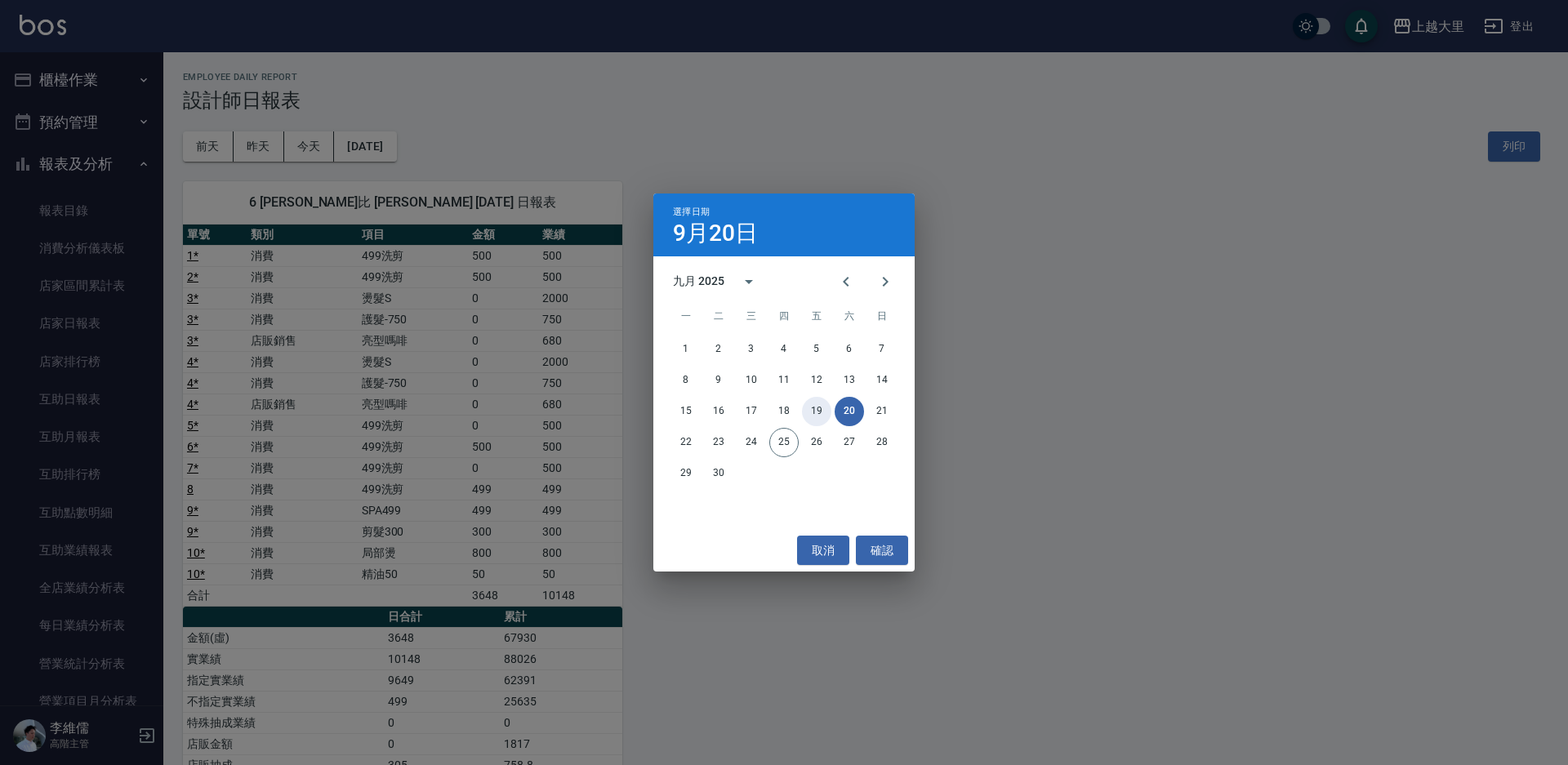
click at [802, 411] on button "19" at bounding box center [816, 411] width 29 height 29
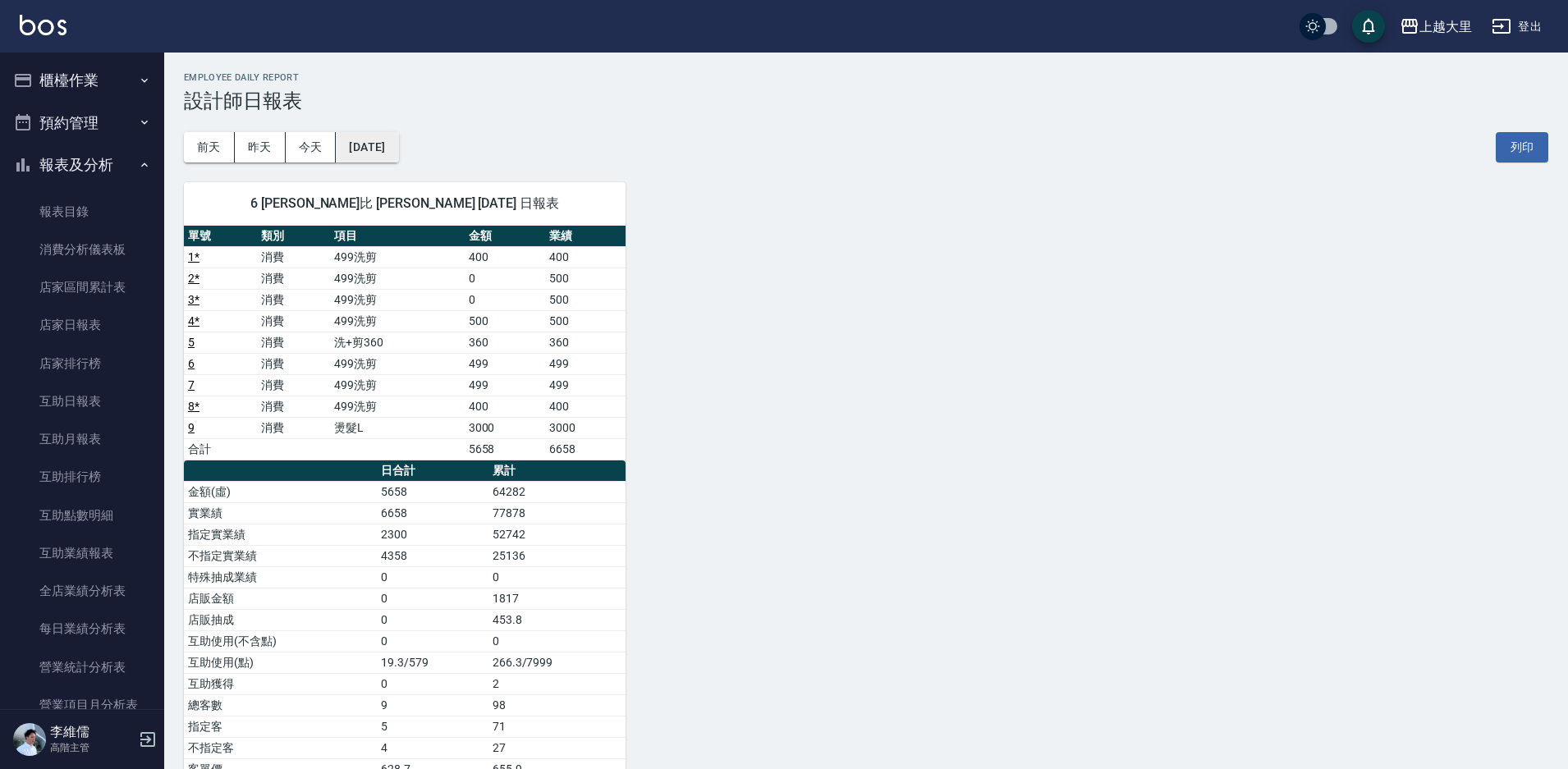
click at [353, 154] on button "2025/09/19" at bounding box center [367, 148] width 62 height 30
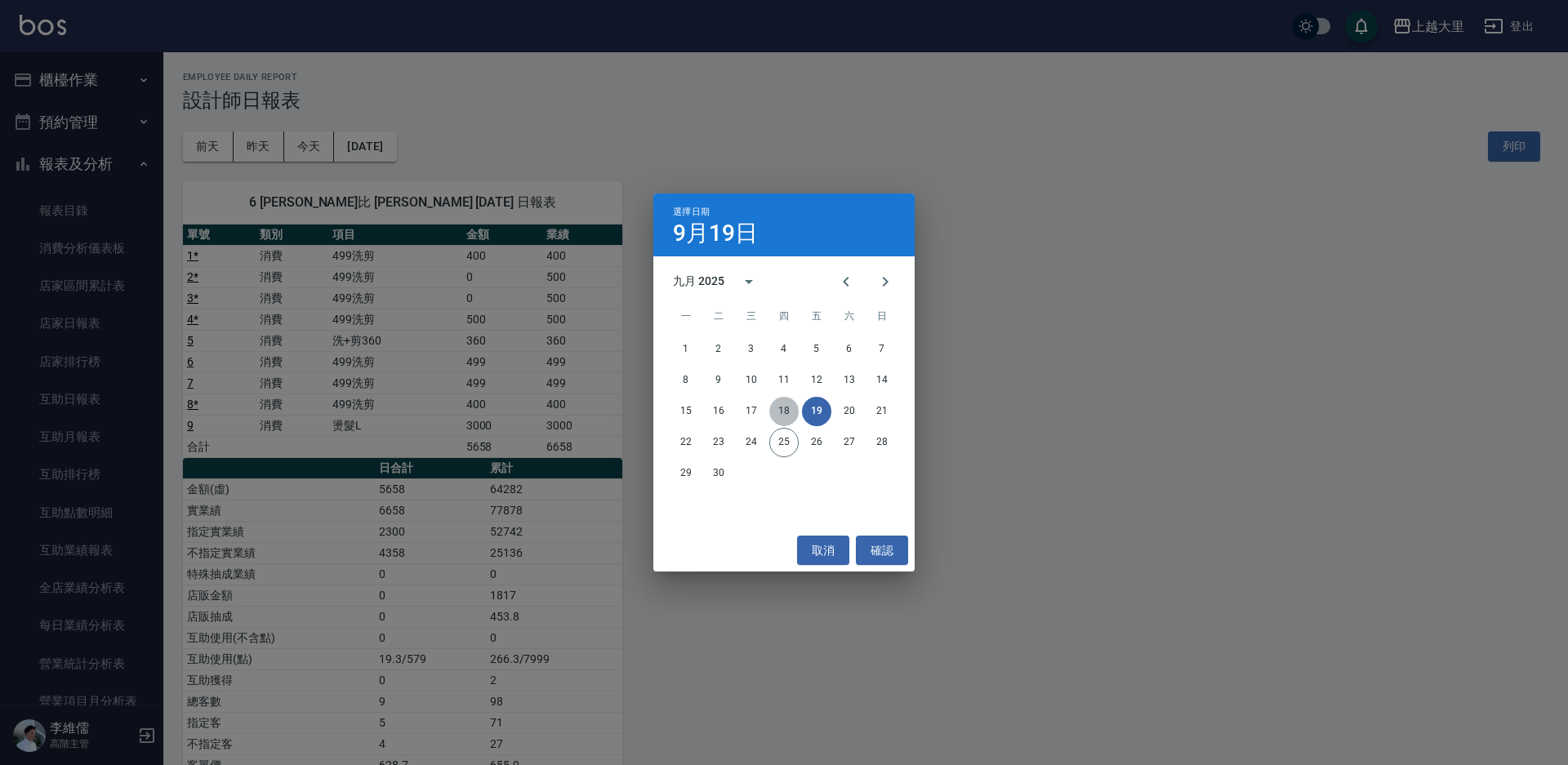
click at [773, 406] on button "18" at bounding box center [783, 411] width 29 height 29
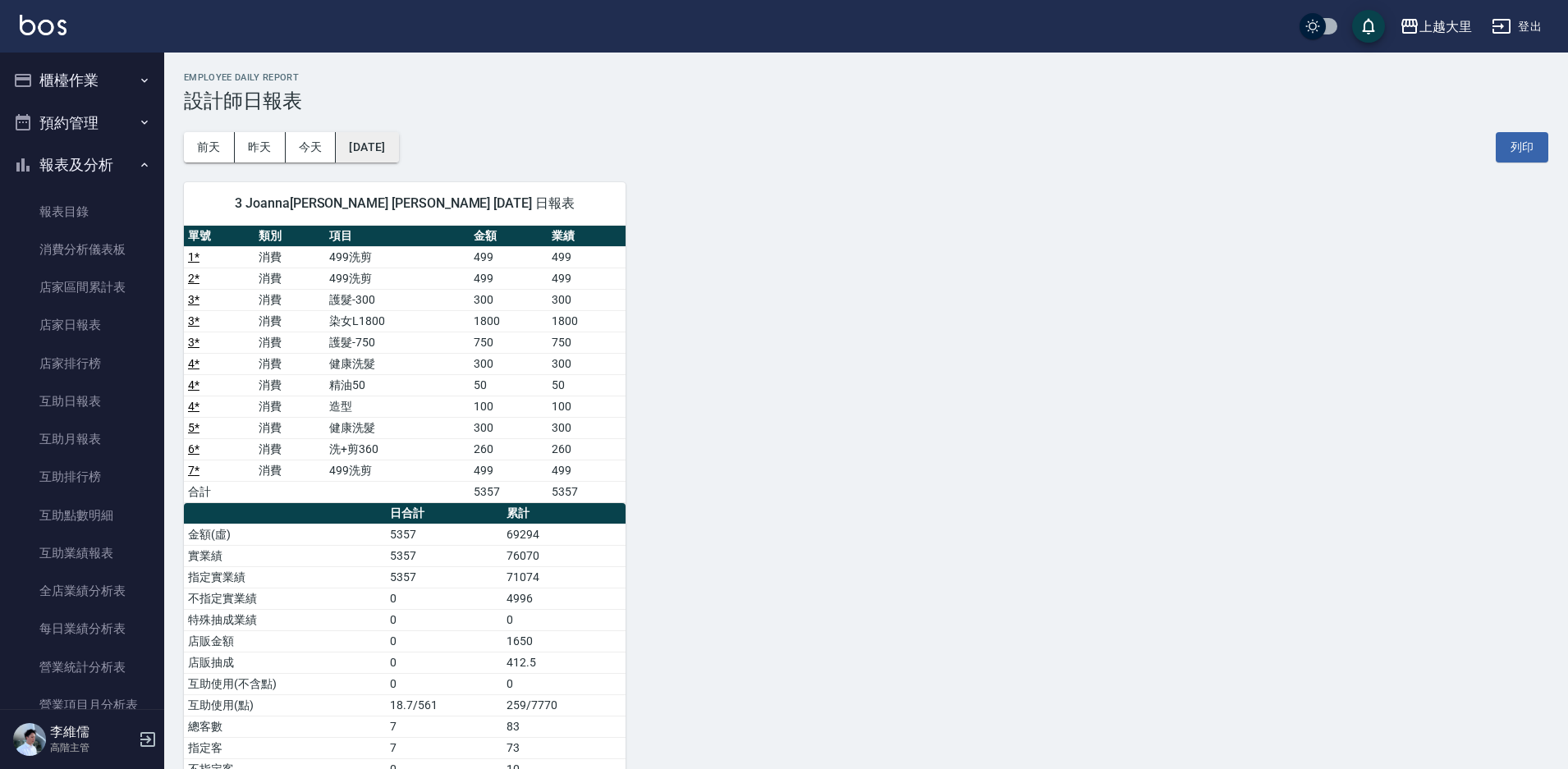
click at [356, 148] on button "2025/09/18" at bounding box center [367, 148] width 62 height 30
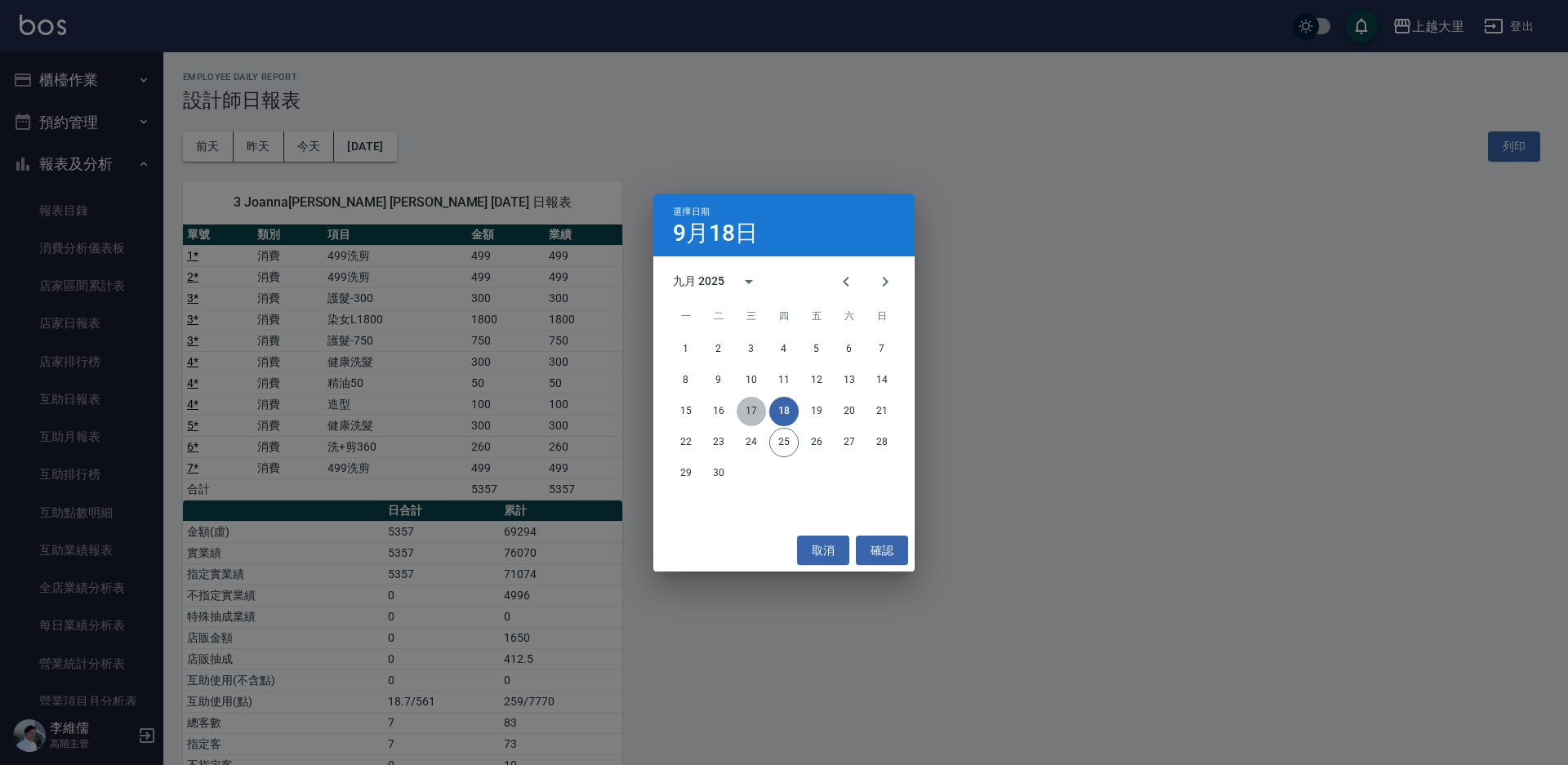
click at [748, 410] on button "17" at bounding box center [751, 411] width 29 height 29
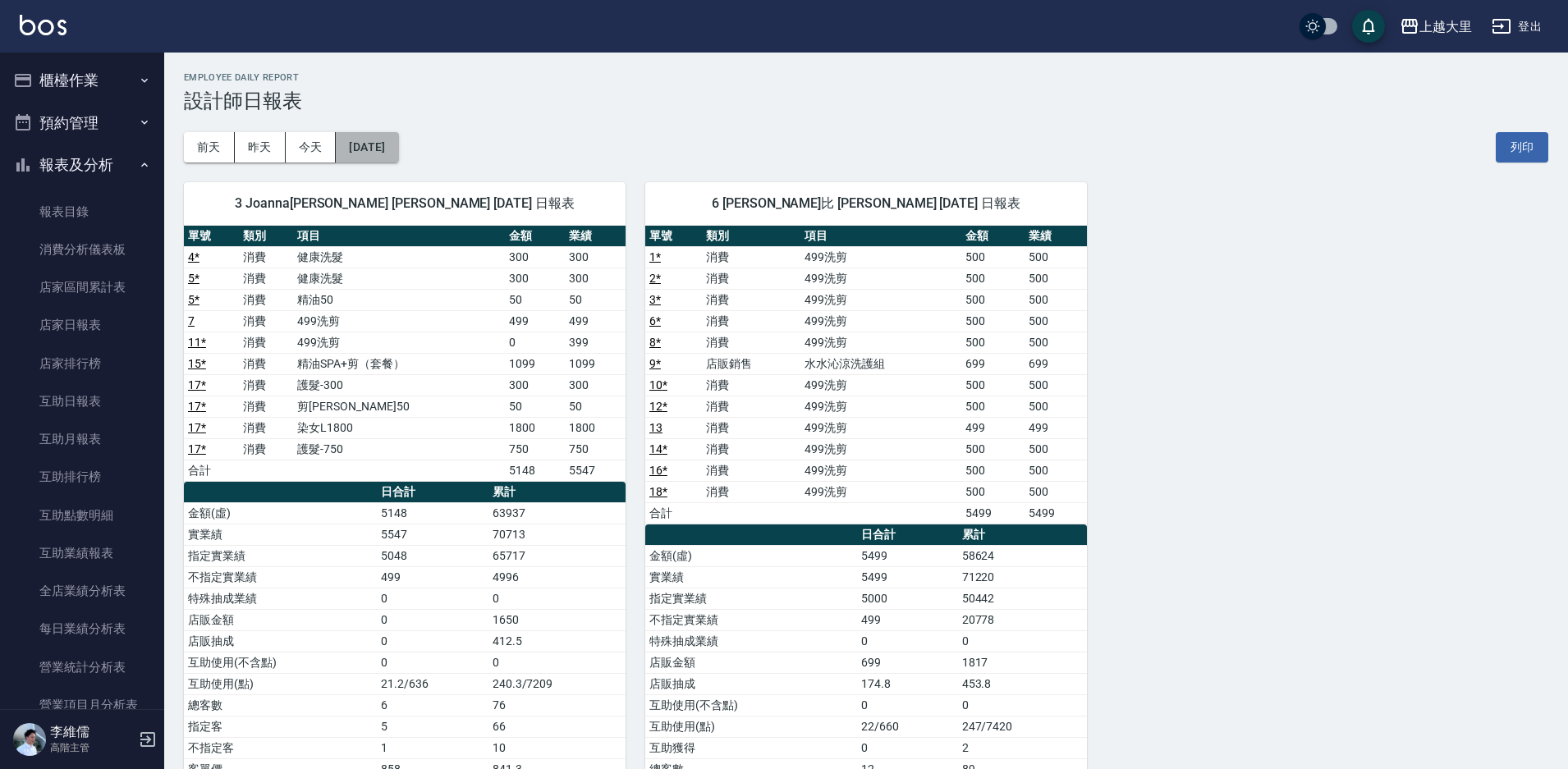
click at [372, 139] on button "2025/09/17" at bounding box center [367, 148] width 62 height 30
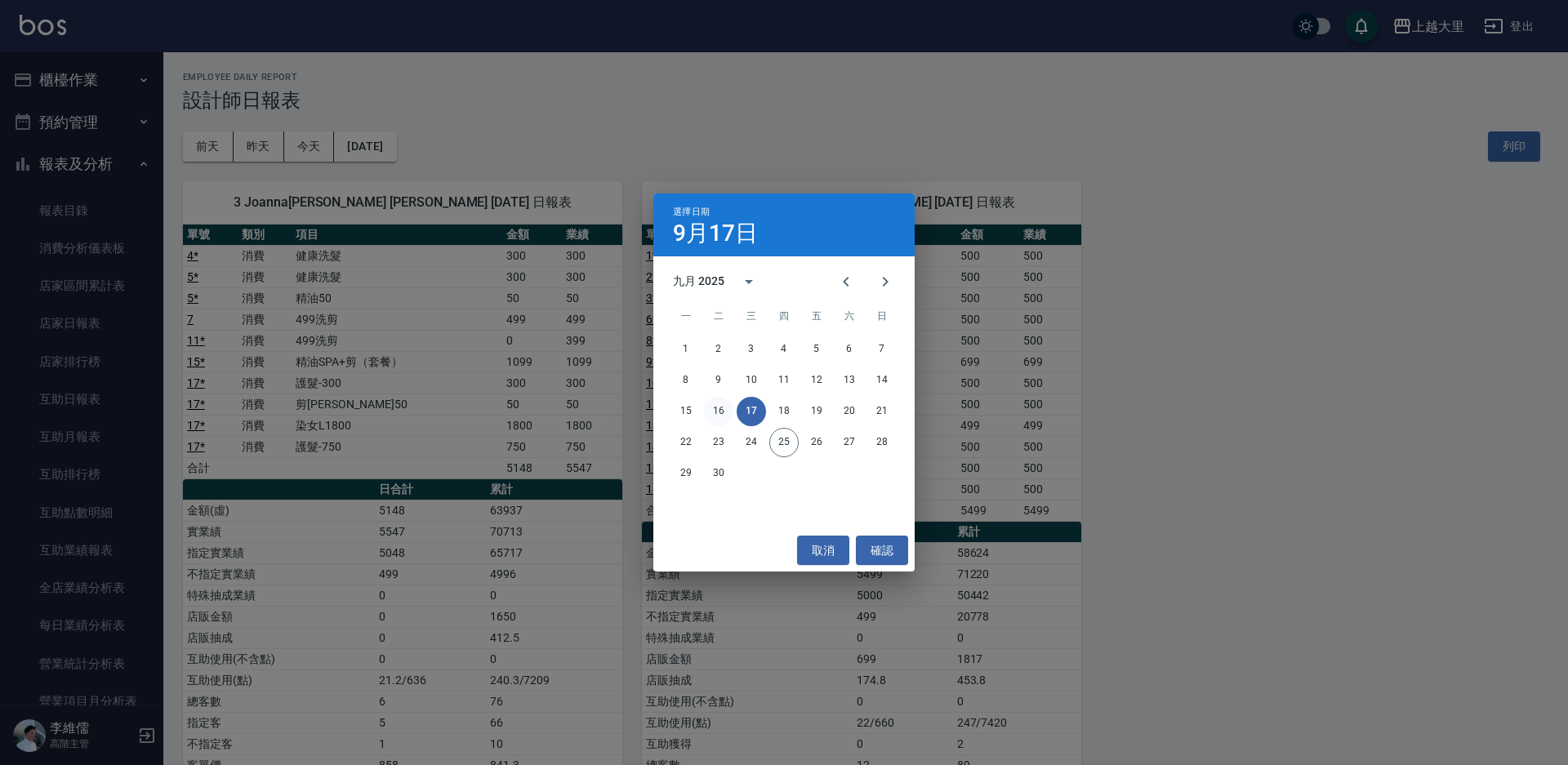
click at [720, 411] on button "16" at bounding box center [719, 411] width 29 height 29
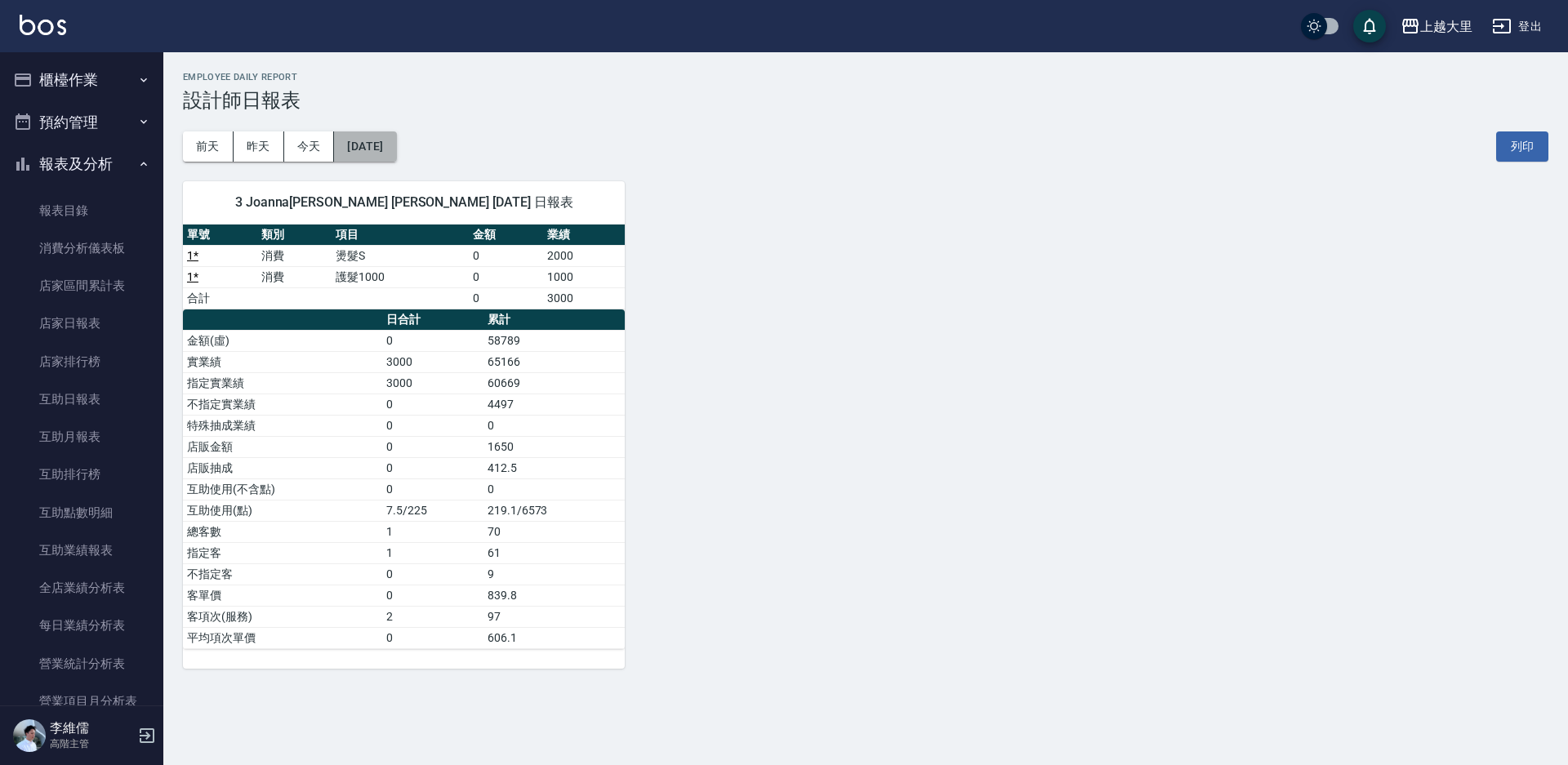
click at [396, 152] on button "2025/09/16" at bounding box center [365, 147] width 62 height 30
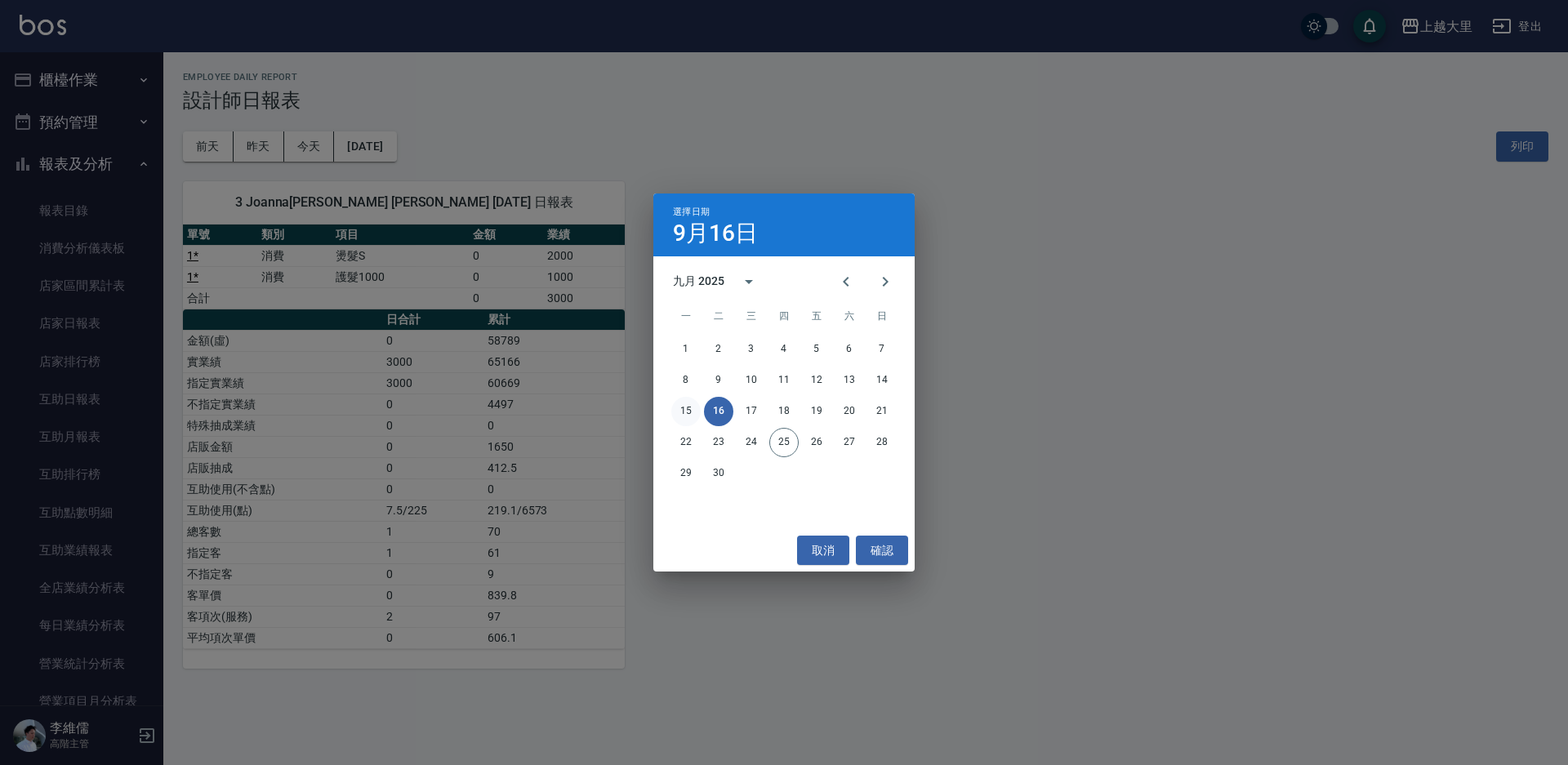
click at [679, 406] on button "15" at bounding box center [686, 411] width 29 height 29
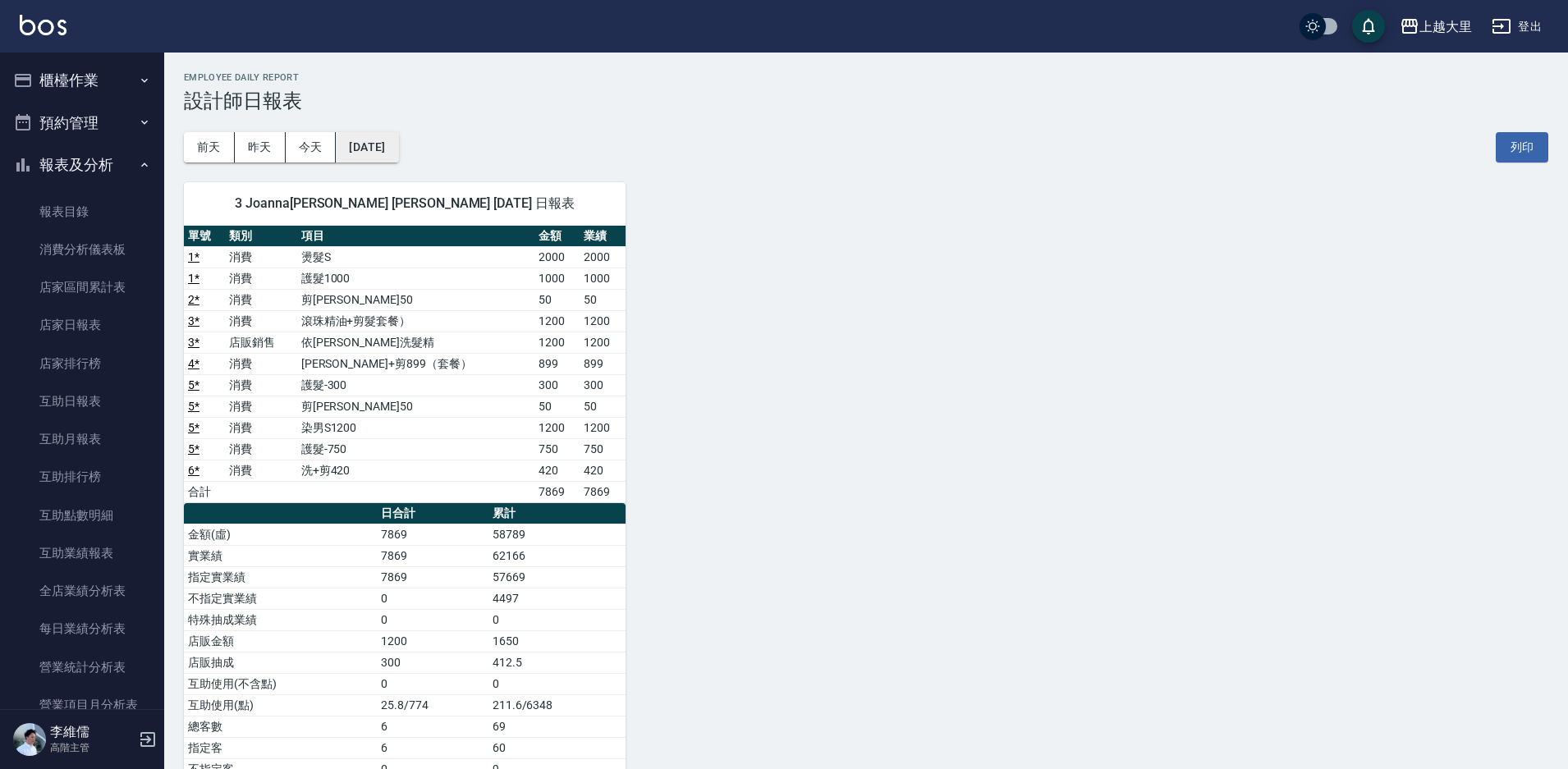
click at [385, 147] on button "2025/09/15" at bounding box center [367, 148] width 62 height 30
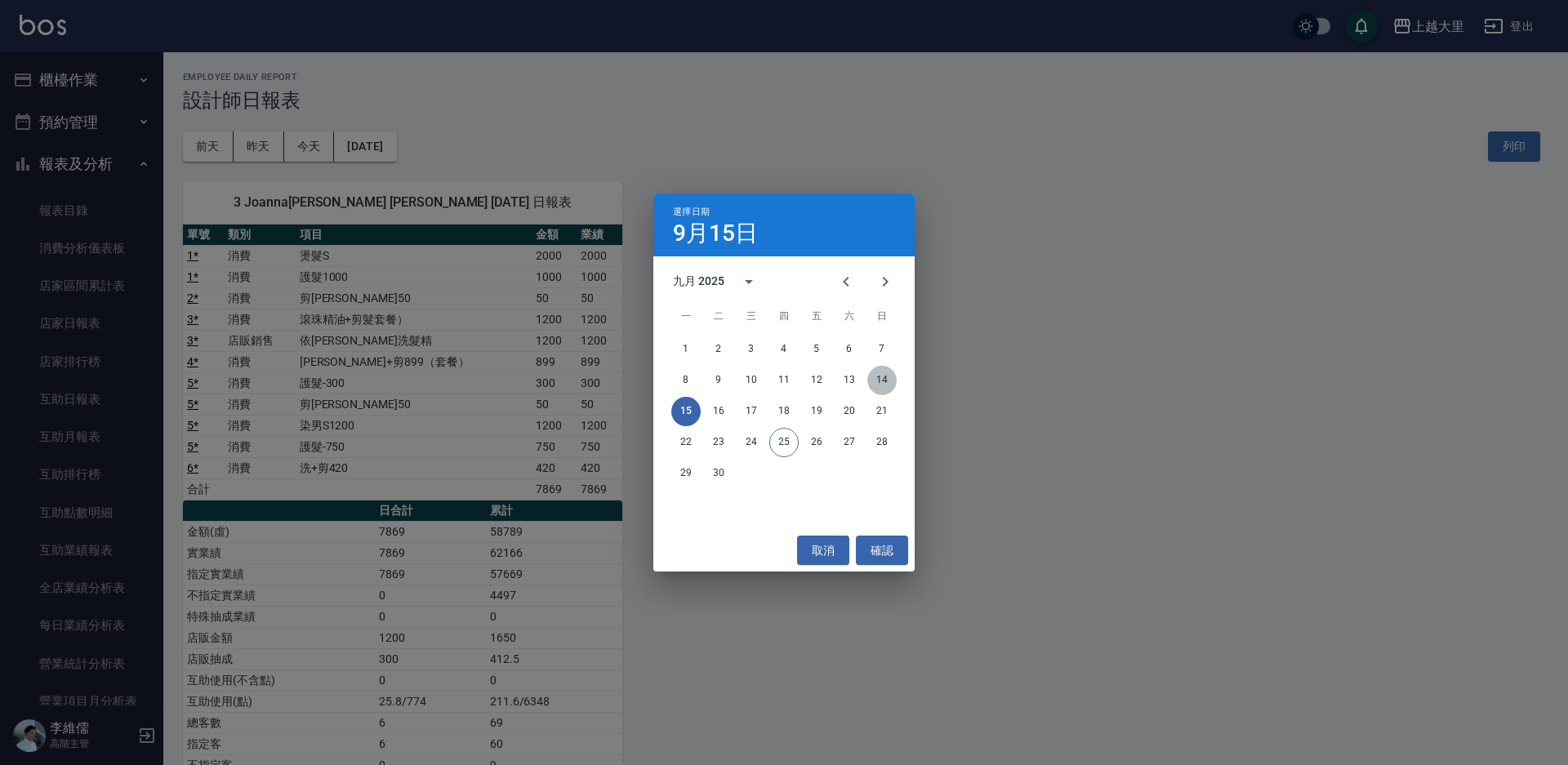
click at [874, 376] on button "14" at bounding box center [881, 380] width 29 height 29
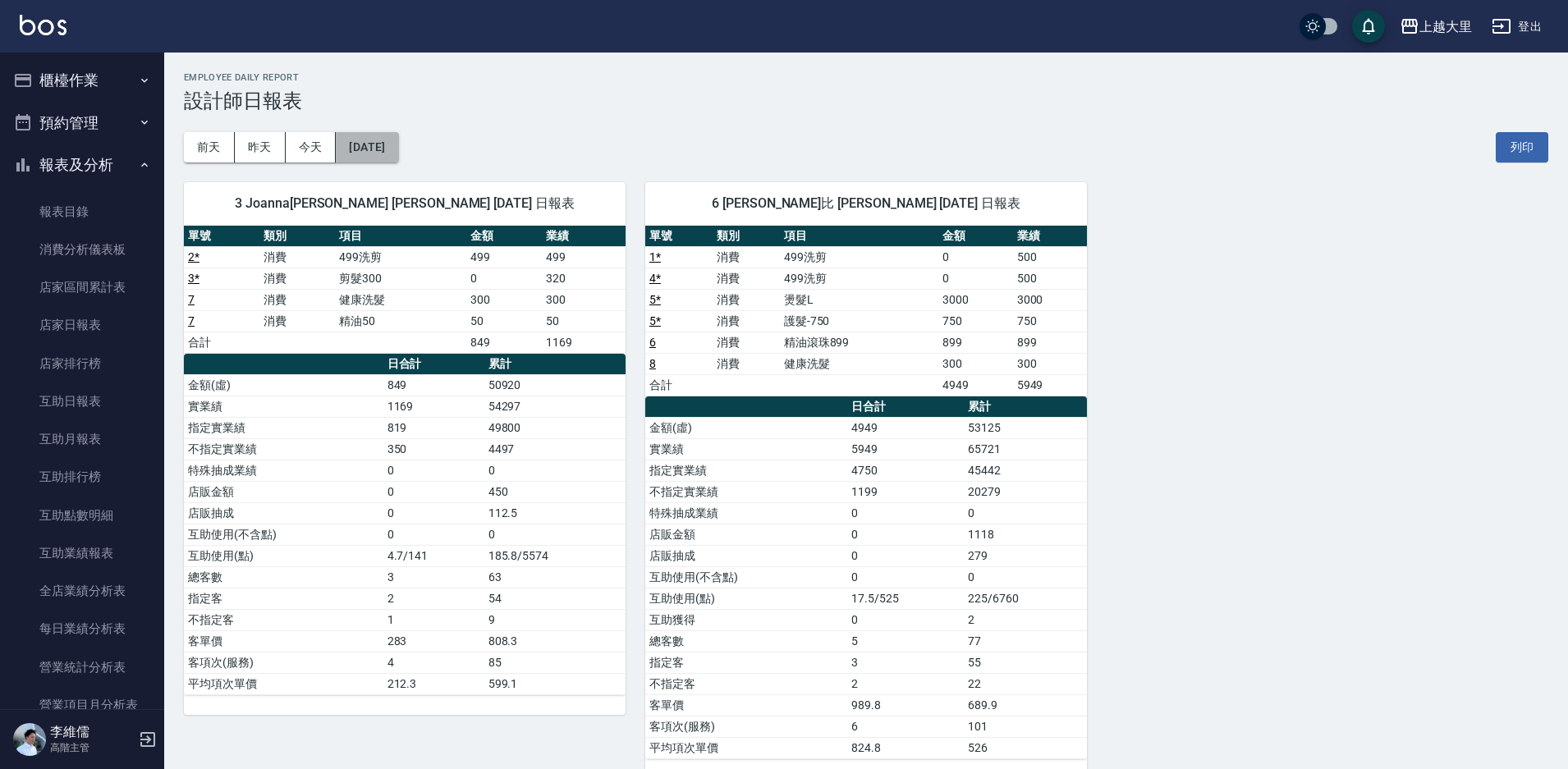
click at [390, 151] on button "2025/09/14" at bounding box center [367, 148] width 62 height 30
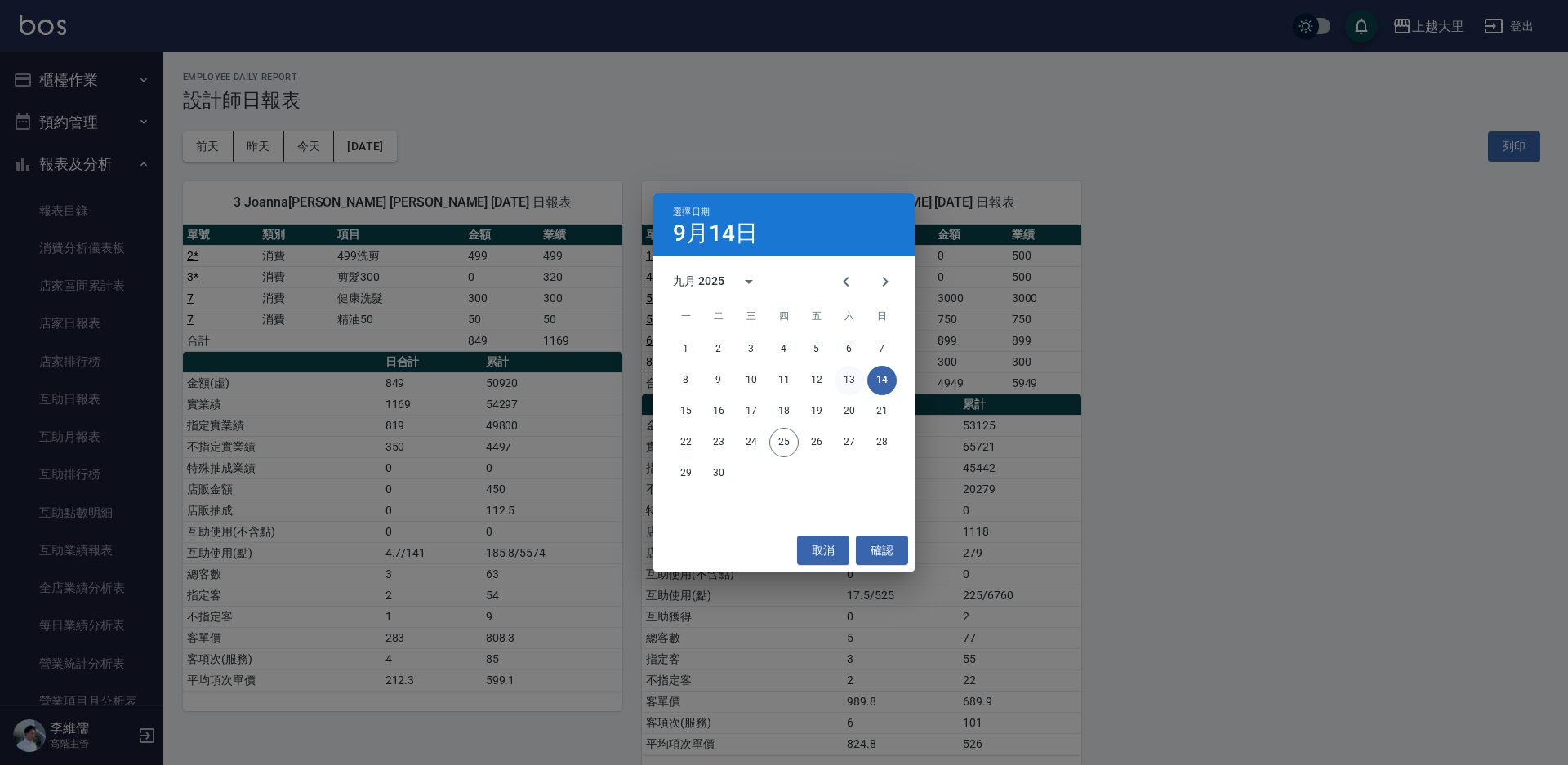
click at [850, 382] on button "13" at bounding box center [849, 380] width 29 height 29
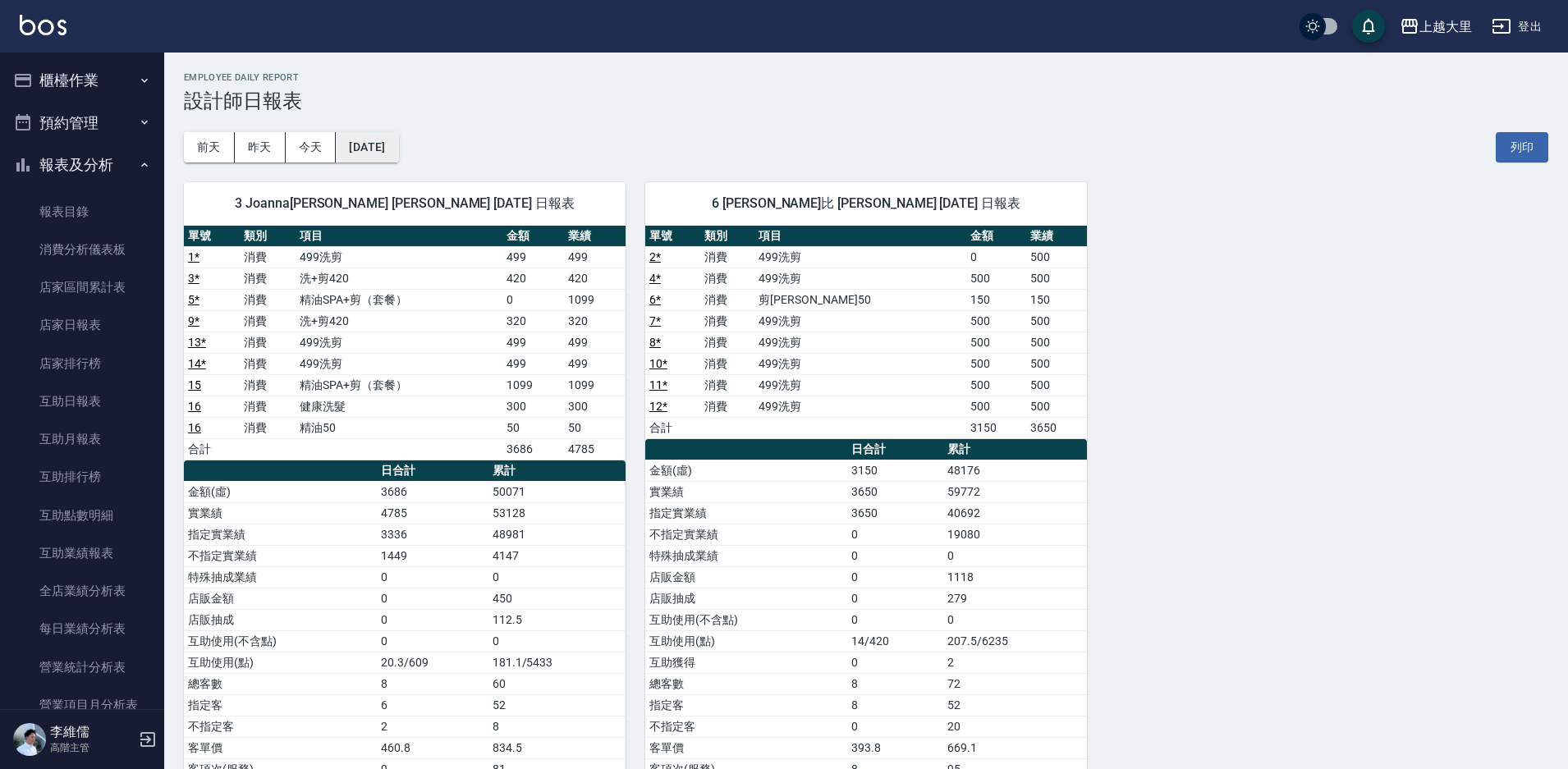
click at [368, 151] on button "2025/09/13" at bounding box center [367, 148] width 62 height 30
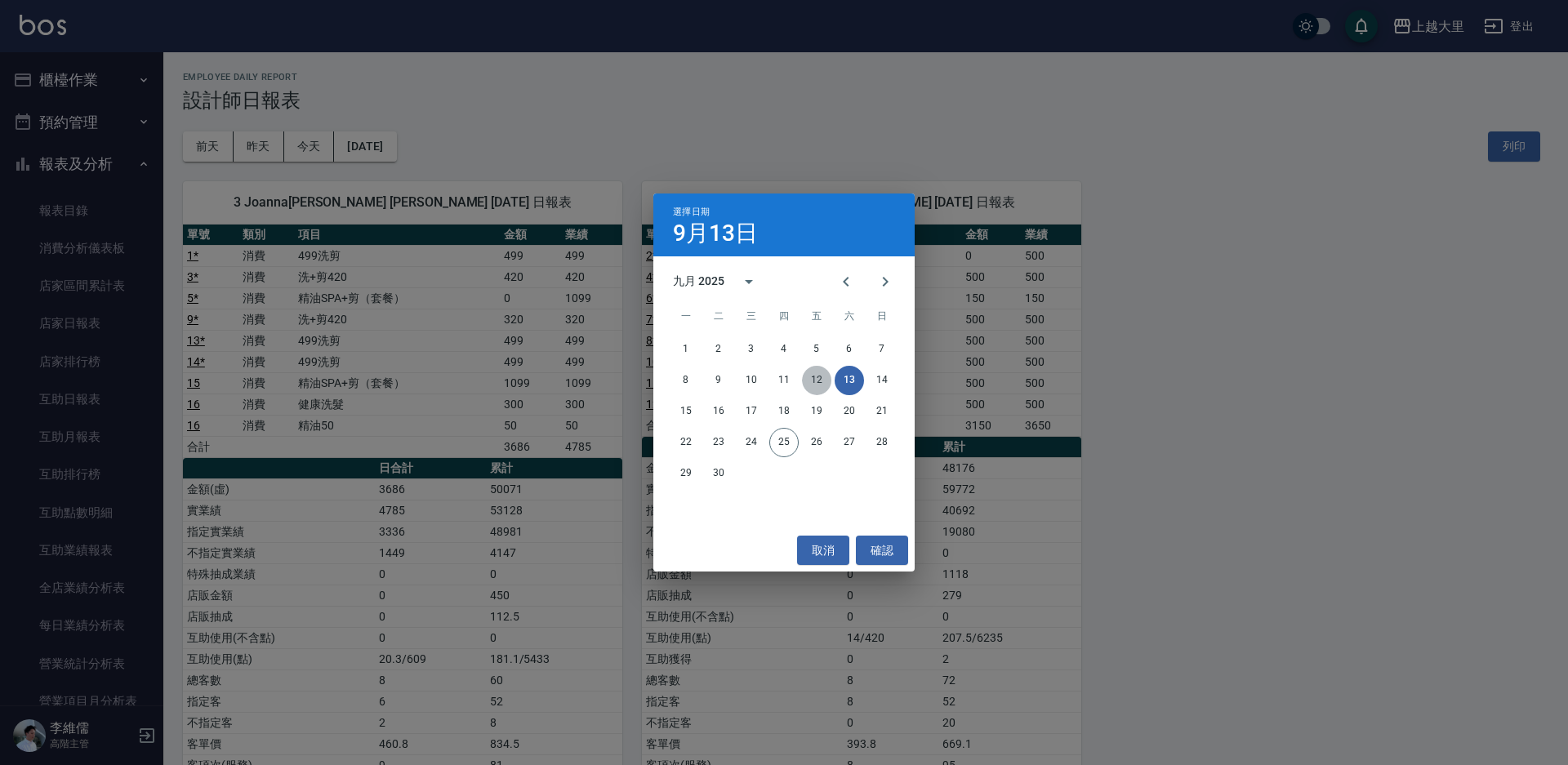
click at [827, 373] on button "12" at bounding box center [816, 380] width 29 height 29
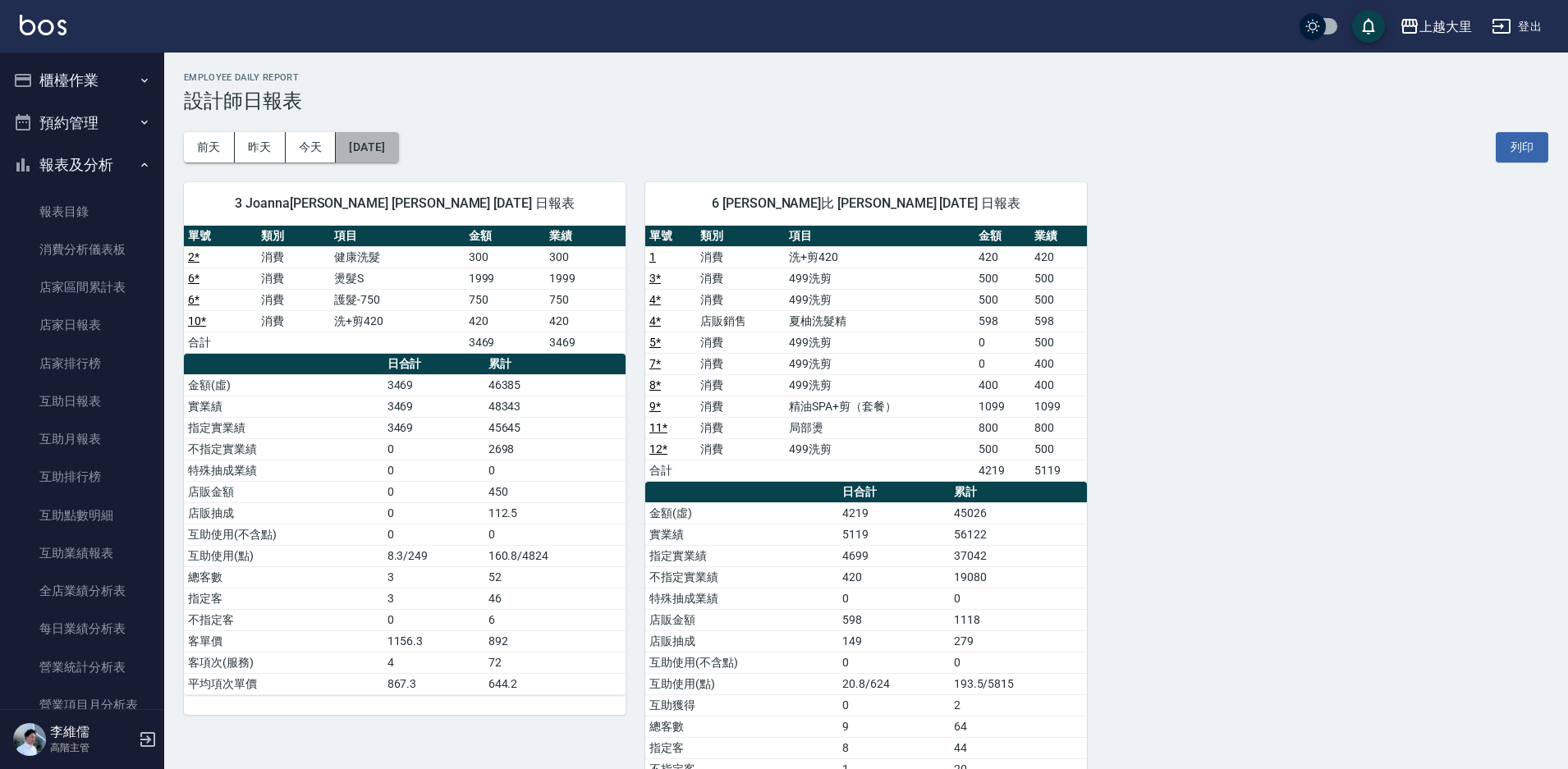
click at [398, 147] on button "2025/09/12" at bounding box center [367, 148] width 62 height 30
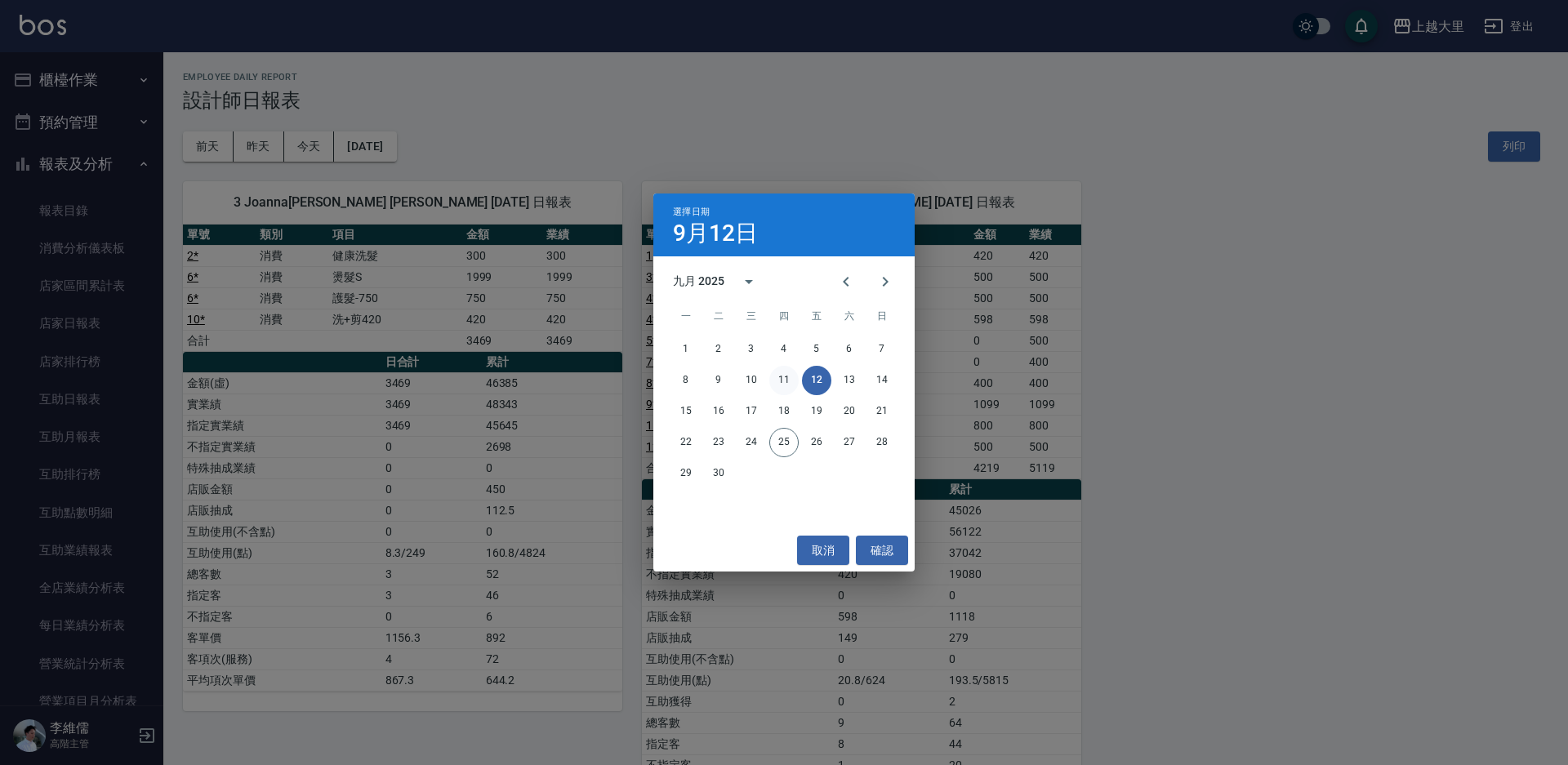
click at [776, 379] on button "11" at bounding box center [783, 380] width 29 height 29
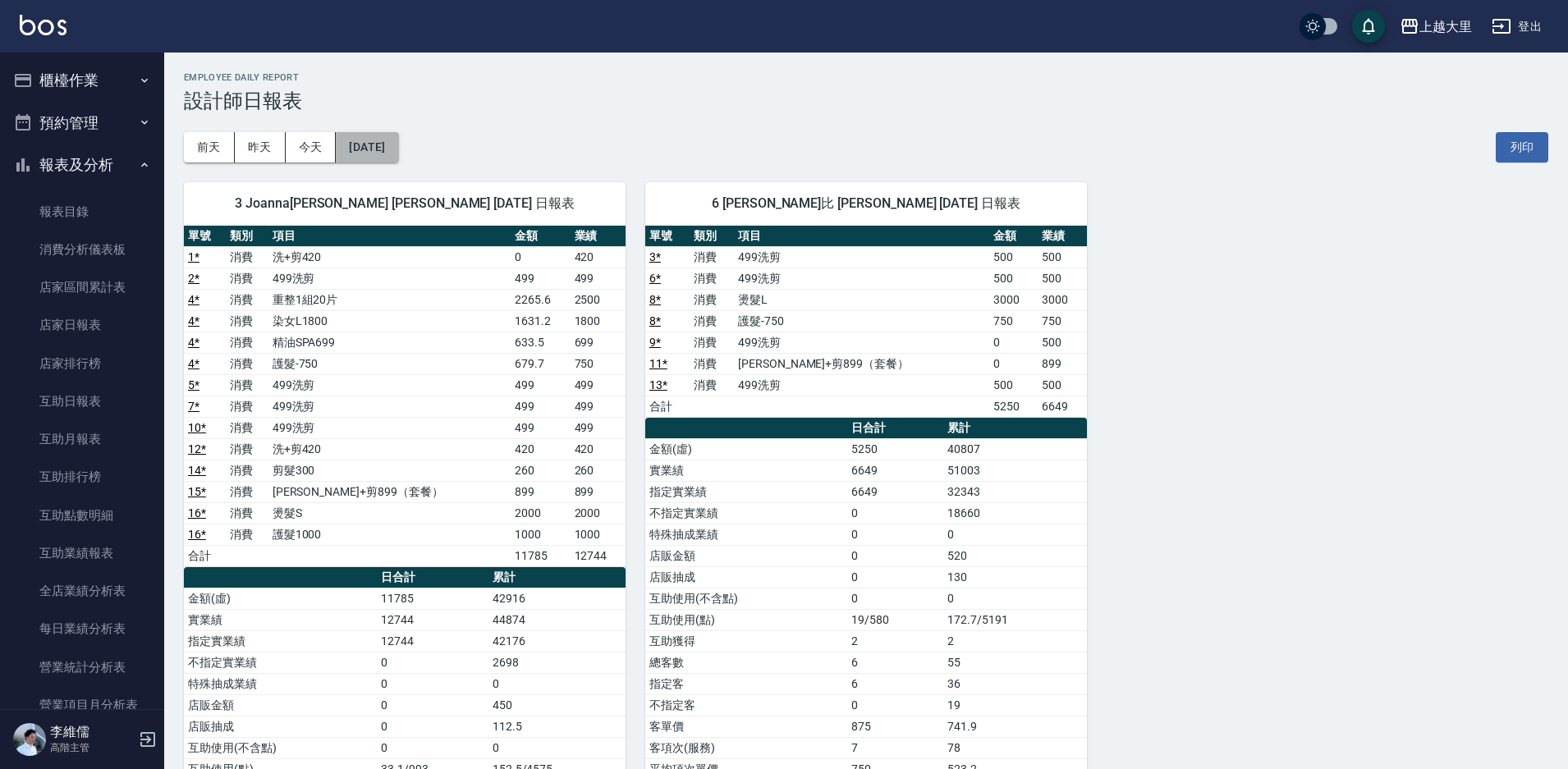
click at [372, 159] on button "2025/09/11" at bounding box center [367, 148] width 62 height 30
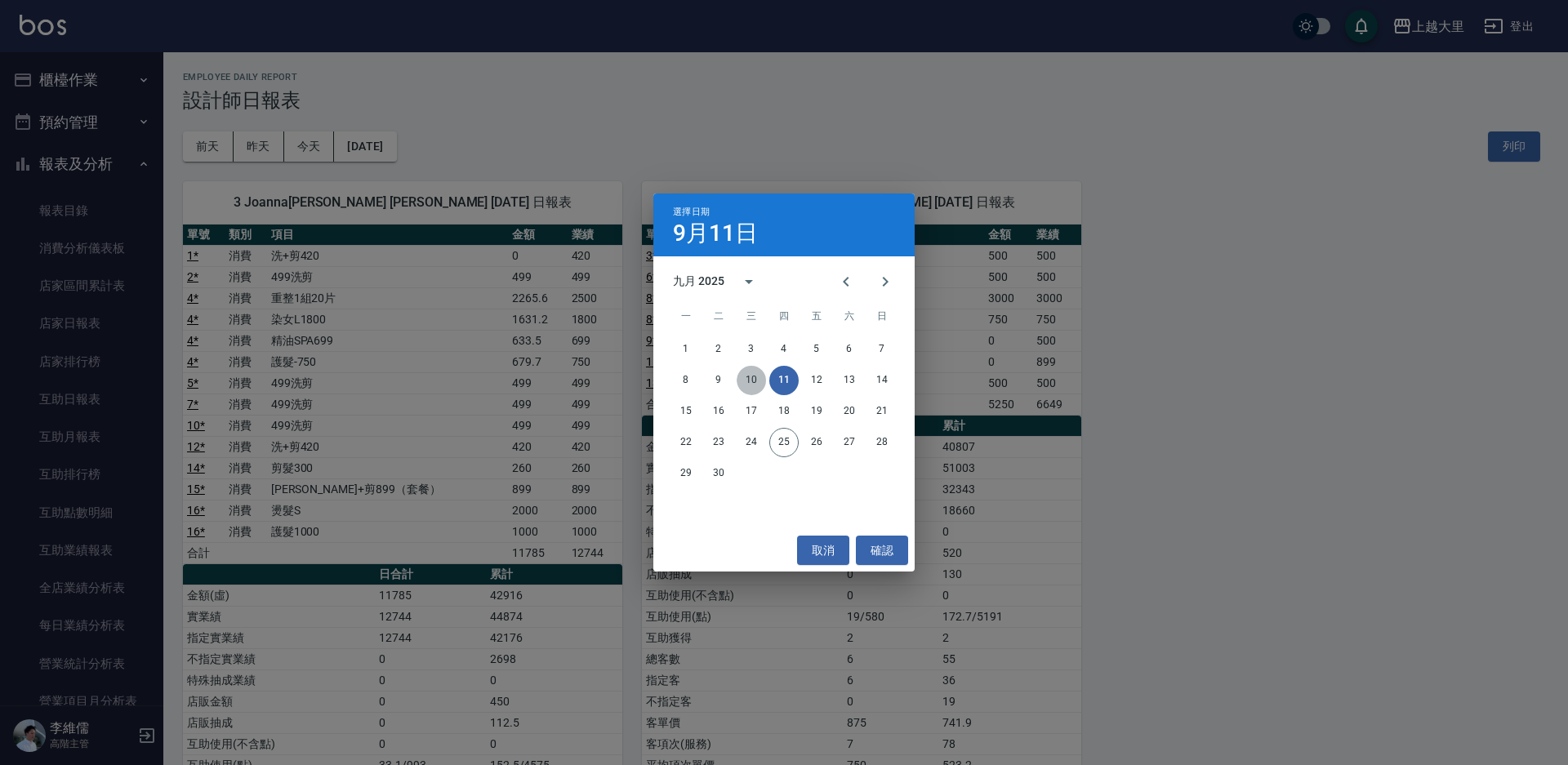
click at [743, 382] on button "10" at bounding box center [751, 380] width 29 height 29
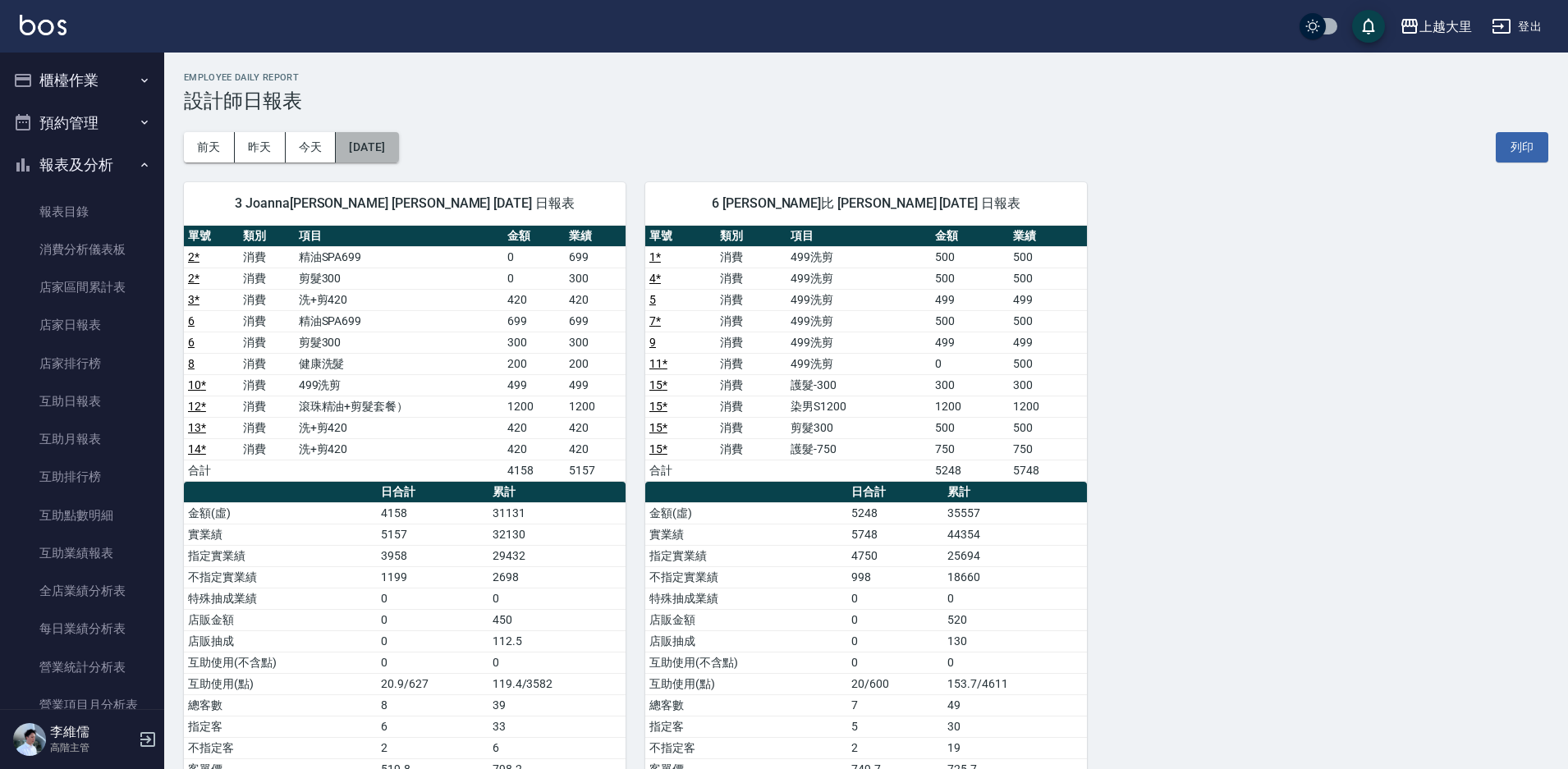
click at [351, 159] on button "2025/09/10" at bounding box center [367, 148] width 62 height 30
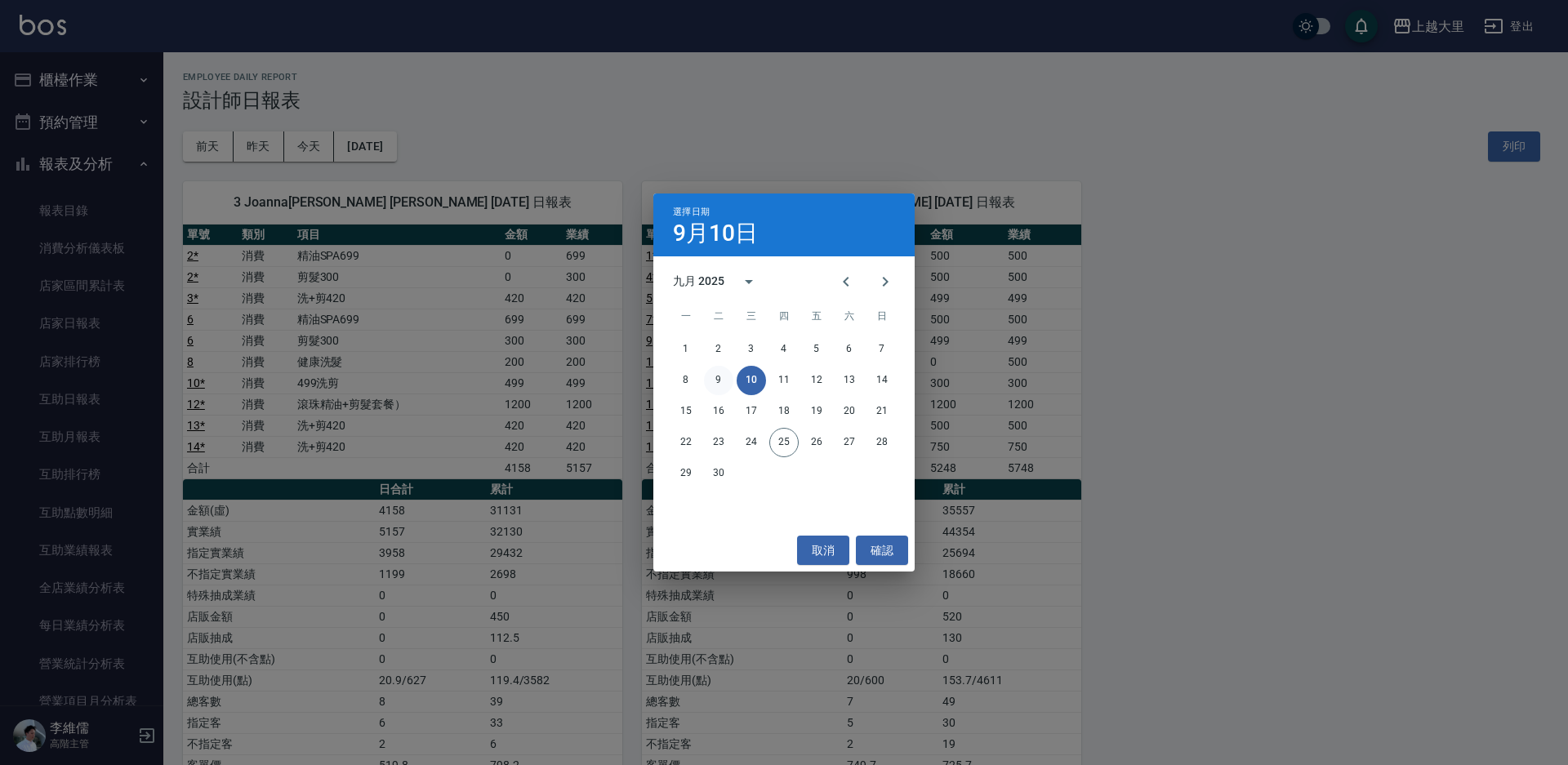
click at [714, 376] on button "9" at bounding box center [719, 380] width 29 height 29
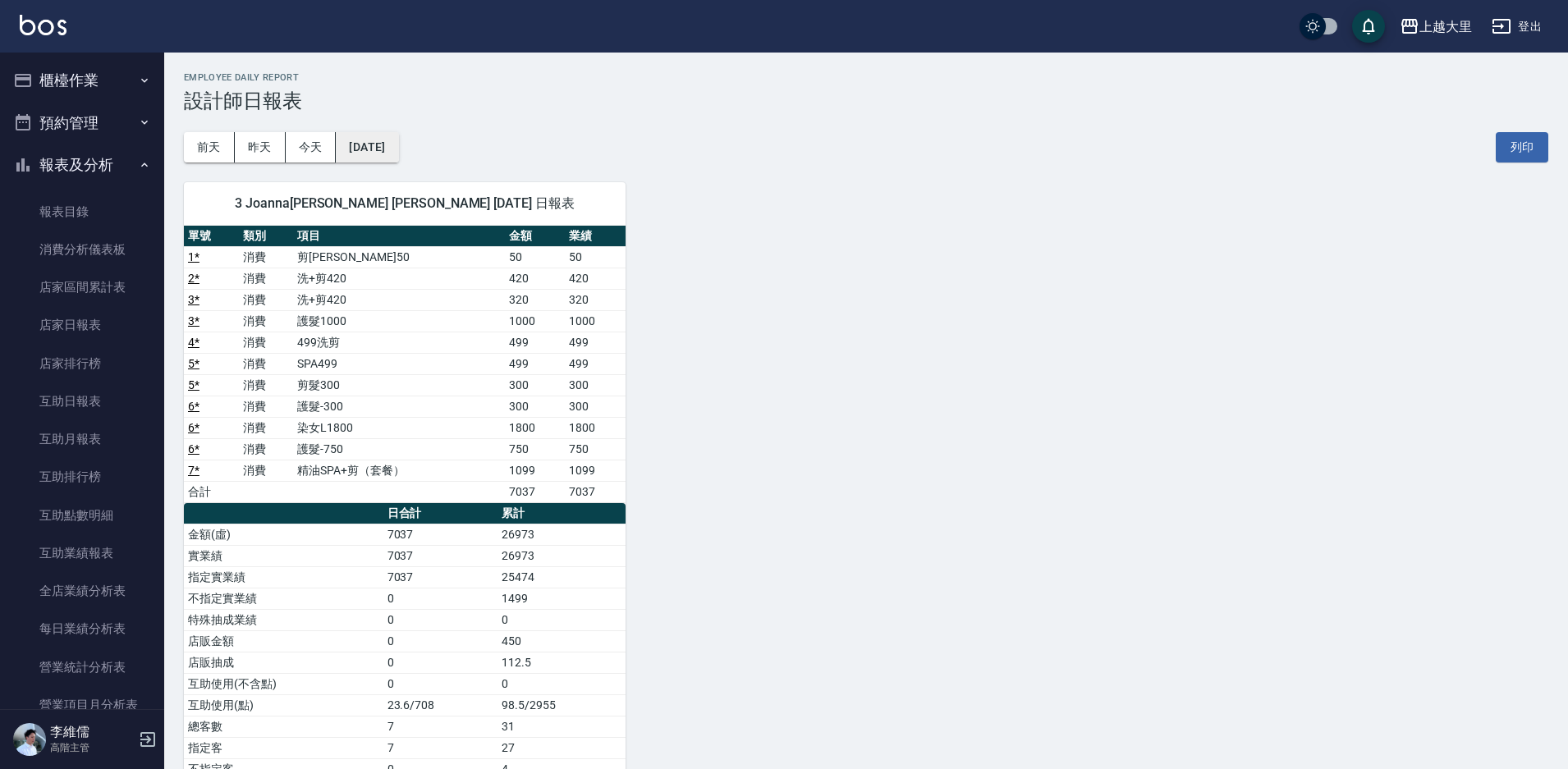
click at [384, 162] on button "2025/09/09" at bounding box center [367, 148] width 62 height 30
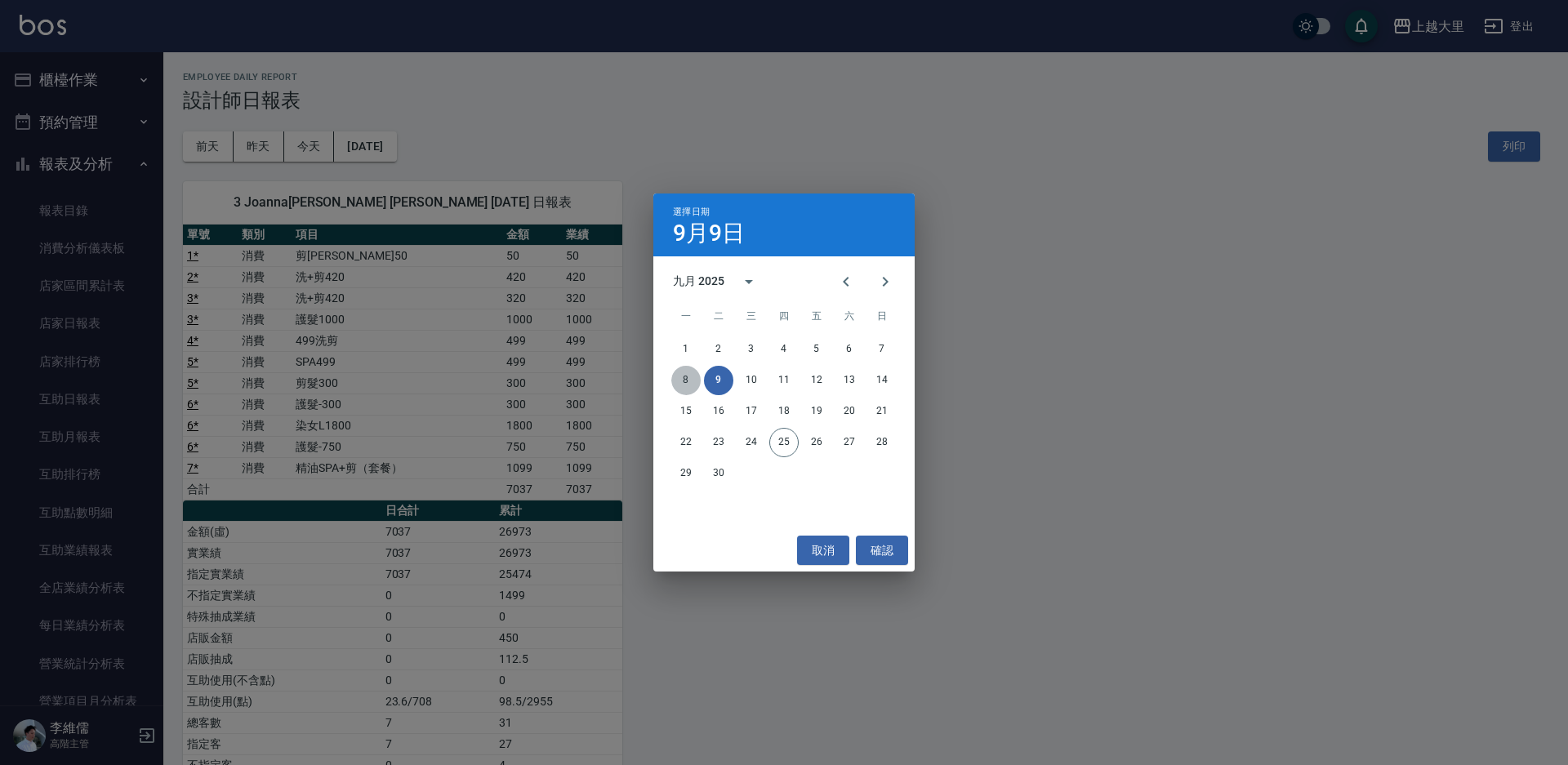
click at [676, 380] on button "8" at bounding box center [686, 380] width 29 height 29
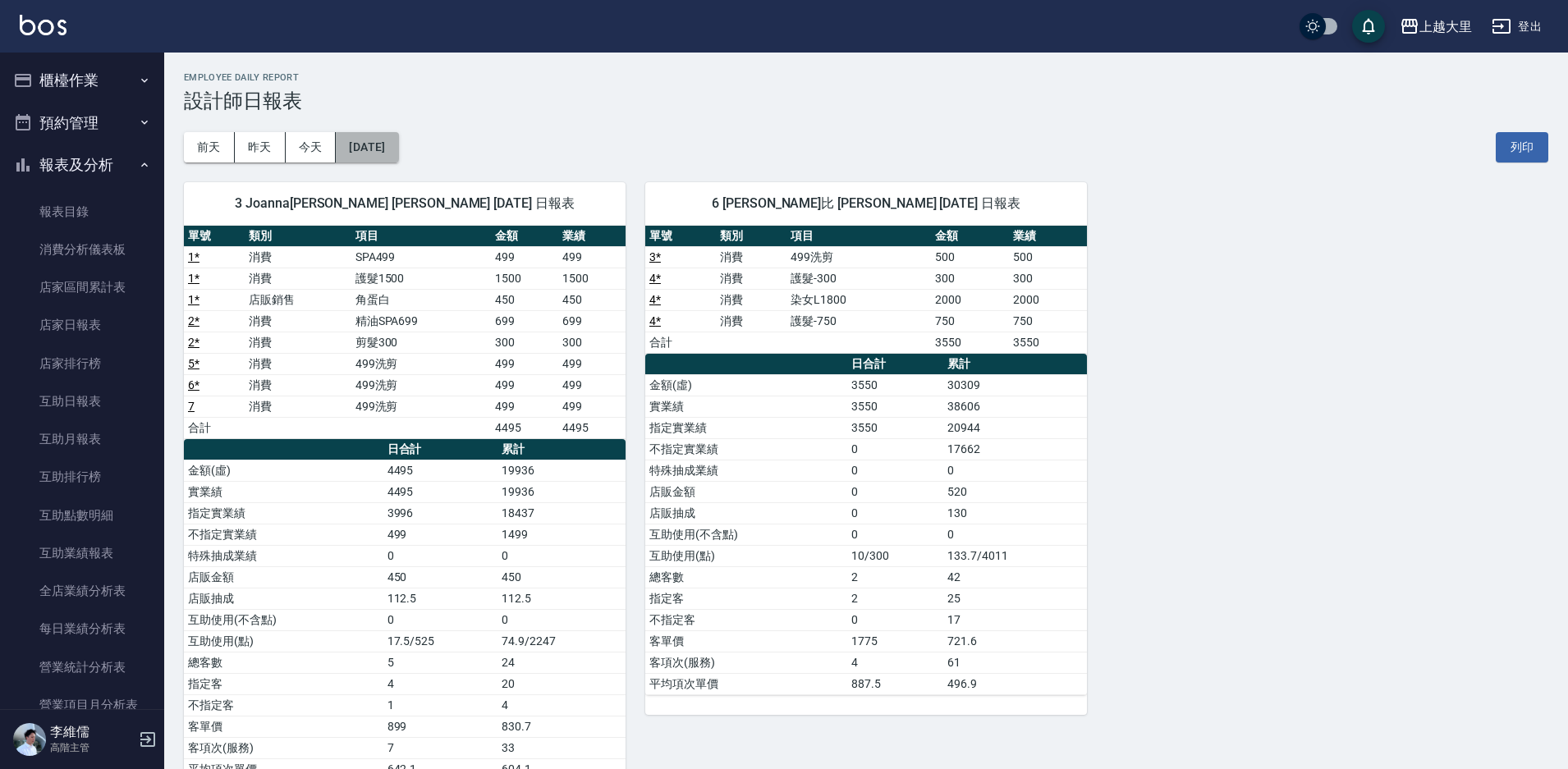
click at [387, 146] on button "2025/09/08" at bounding box center [367, 148] width 62 height 30
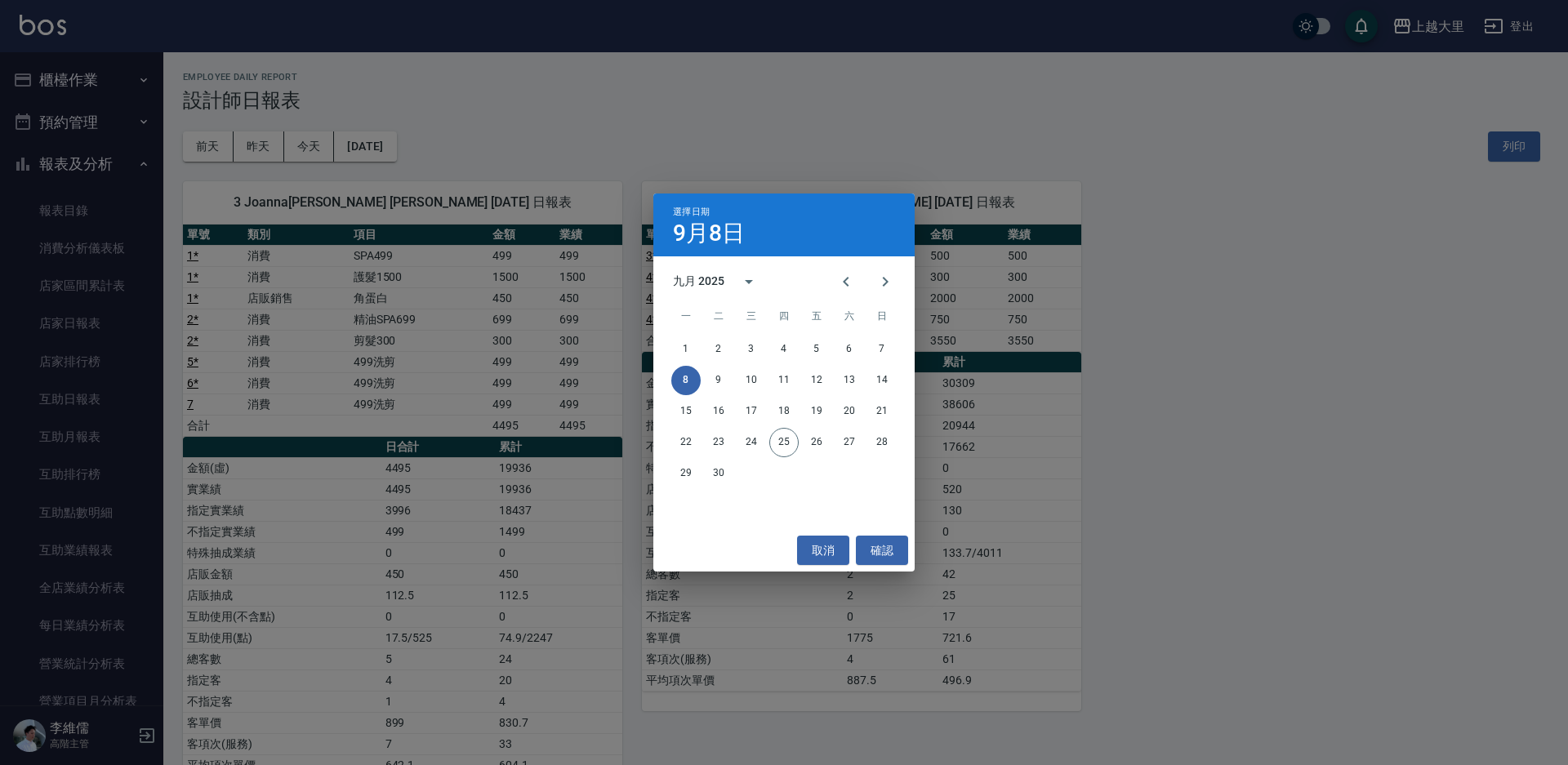
click at [676, 337] on div "1 2 3 4 5 6 7" at bounding box center [784, 349] width 261 height 29
click at [673, 340] on div "1 2 3 4 5 6 7" at bounding box center [784, 349] width 261 height 29
click at [676, 343] on button "1" at bounding box center [686, 349] width 29 height 29
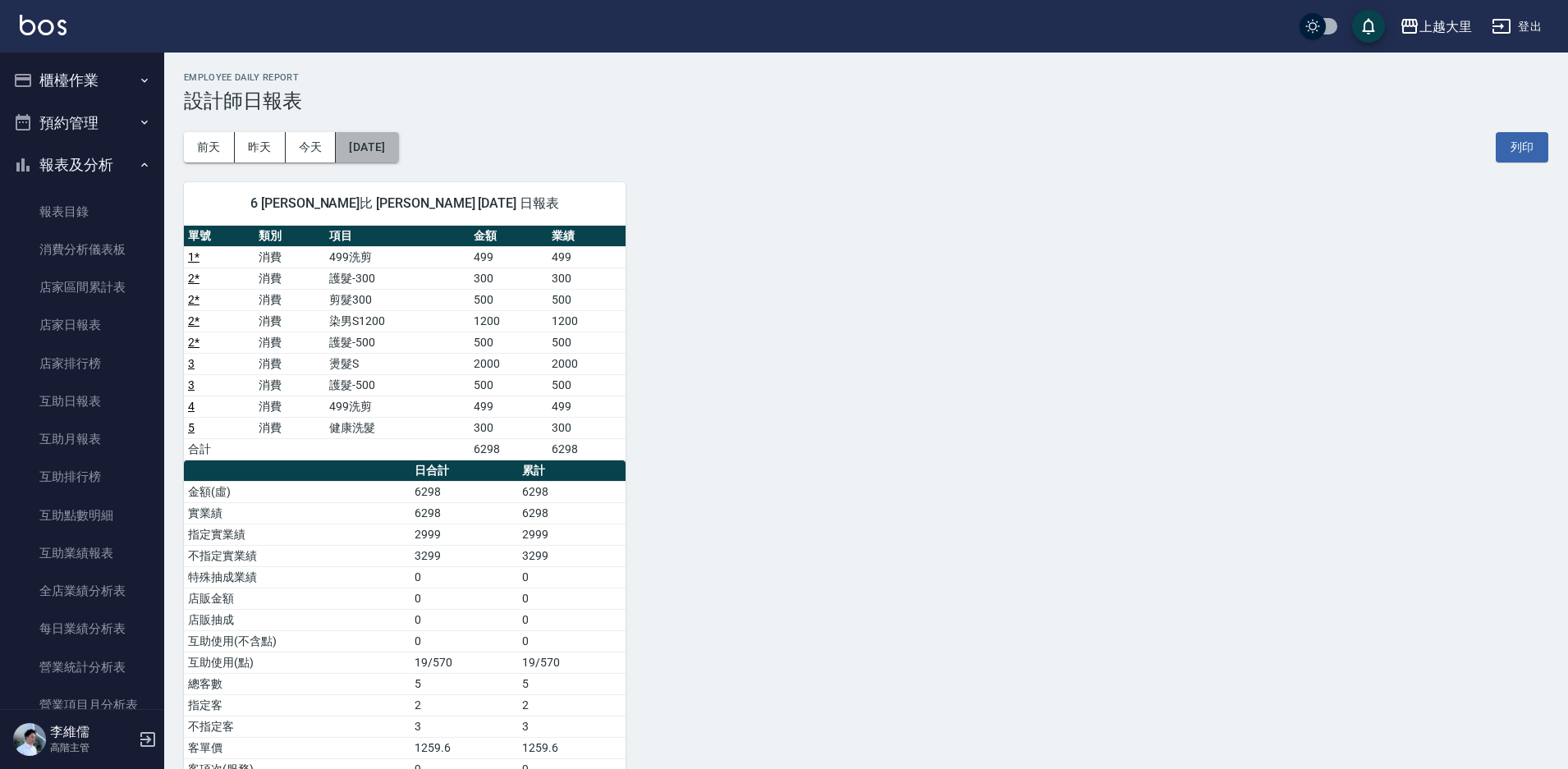
click at [391, 154] on button "2025/09/01" at bounding box center [367, 148] width 62 height 30
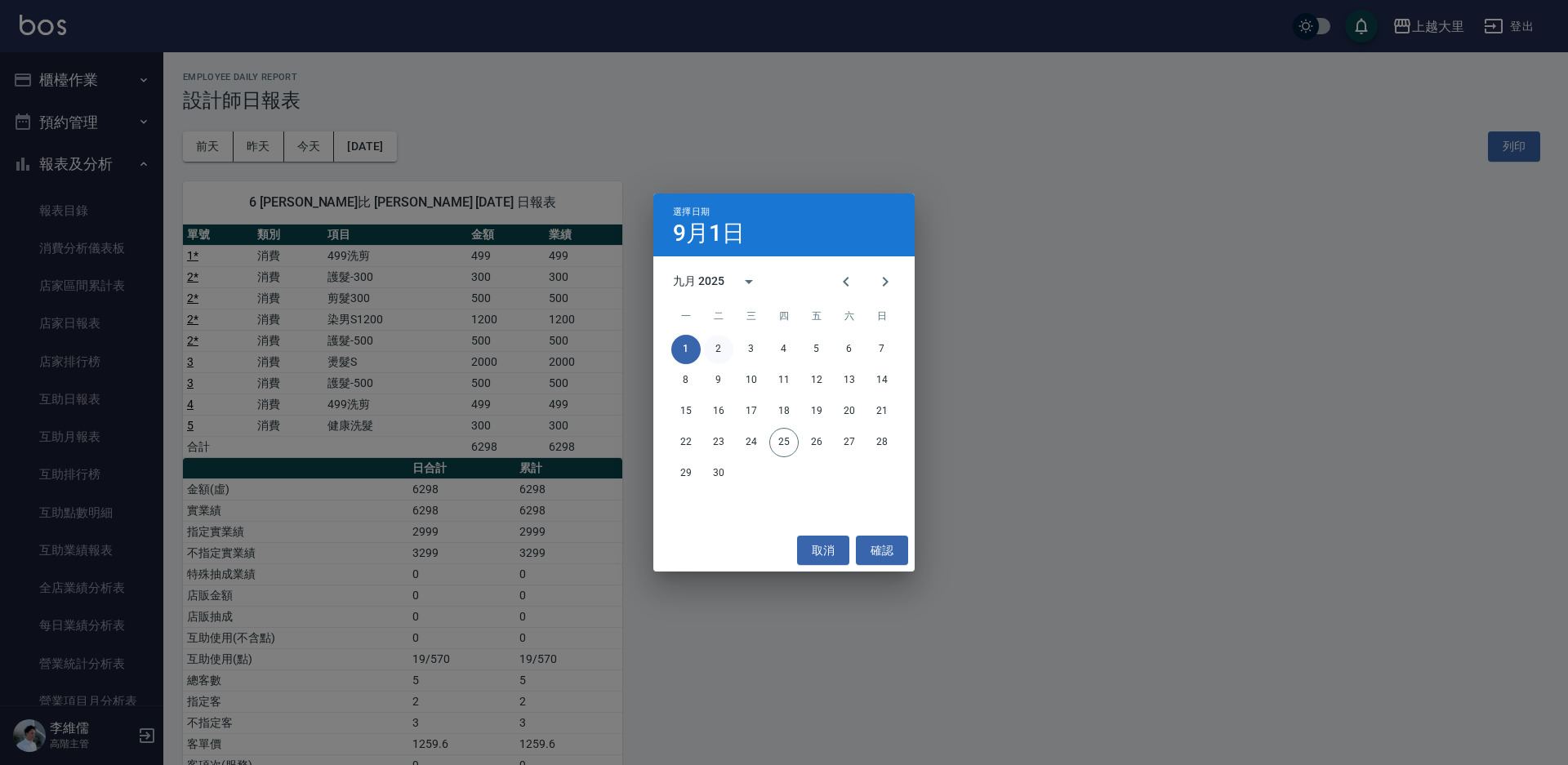
click at [719, 343] on button "2" at bounding box center [719, 349] width 29 height 29
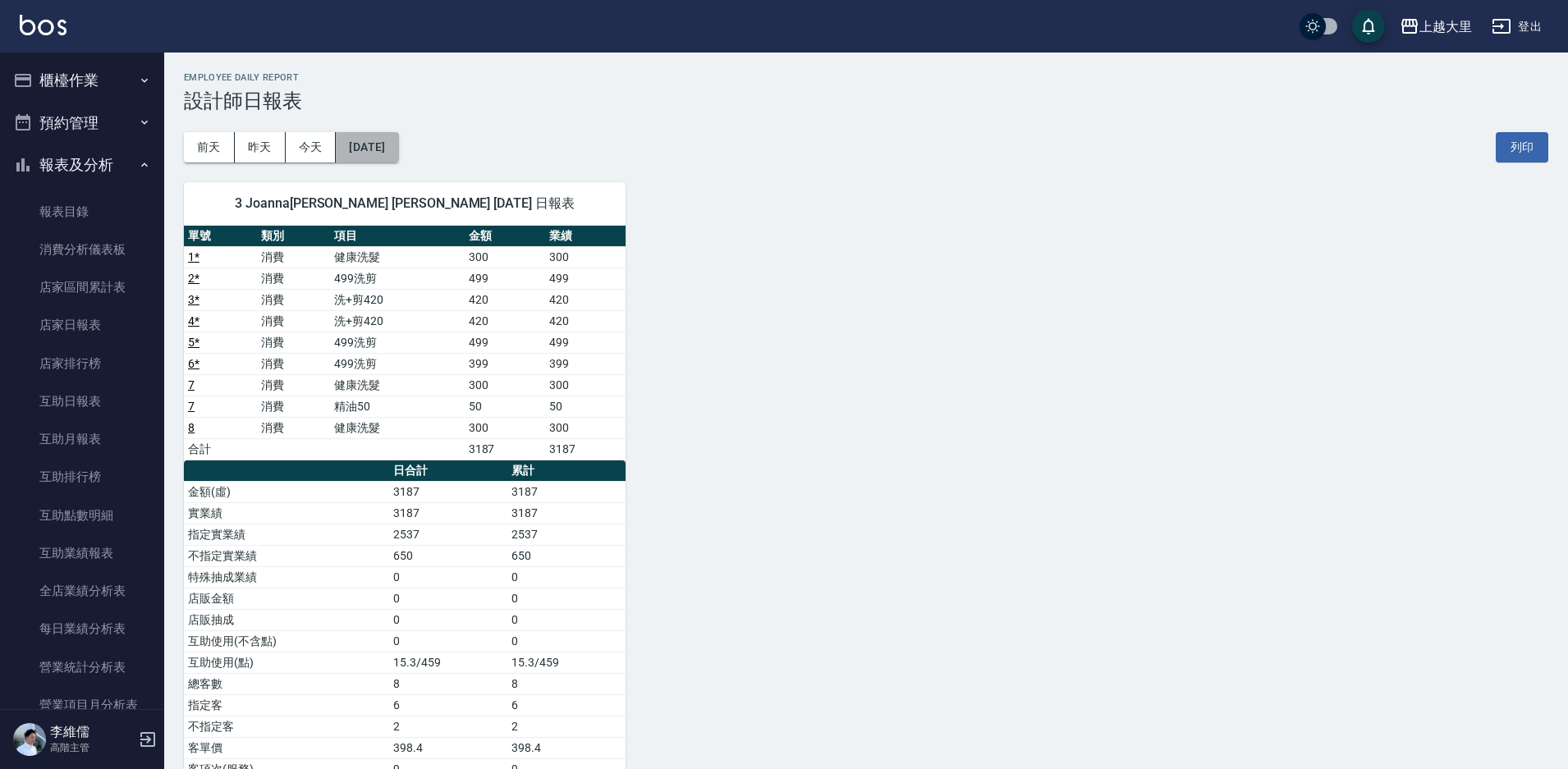
click at [398, 152] on button "2025/09/02" at bounding box center [367, 148] width 62 height 30
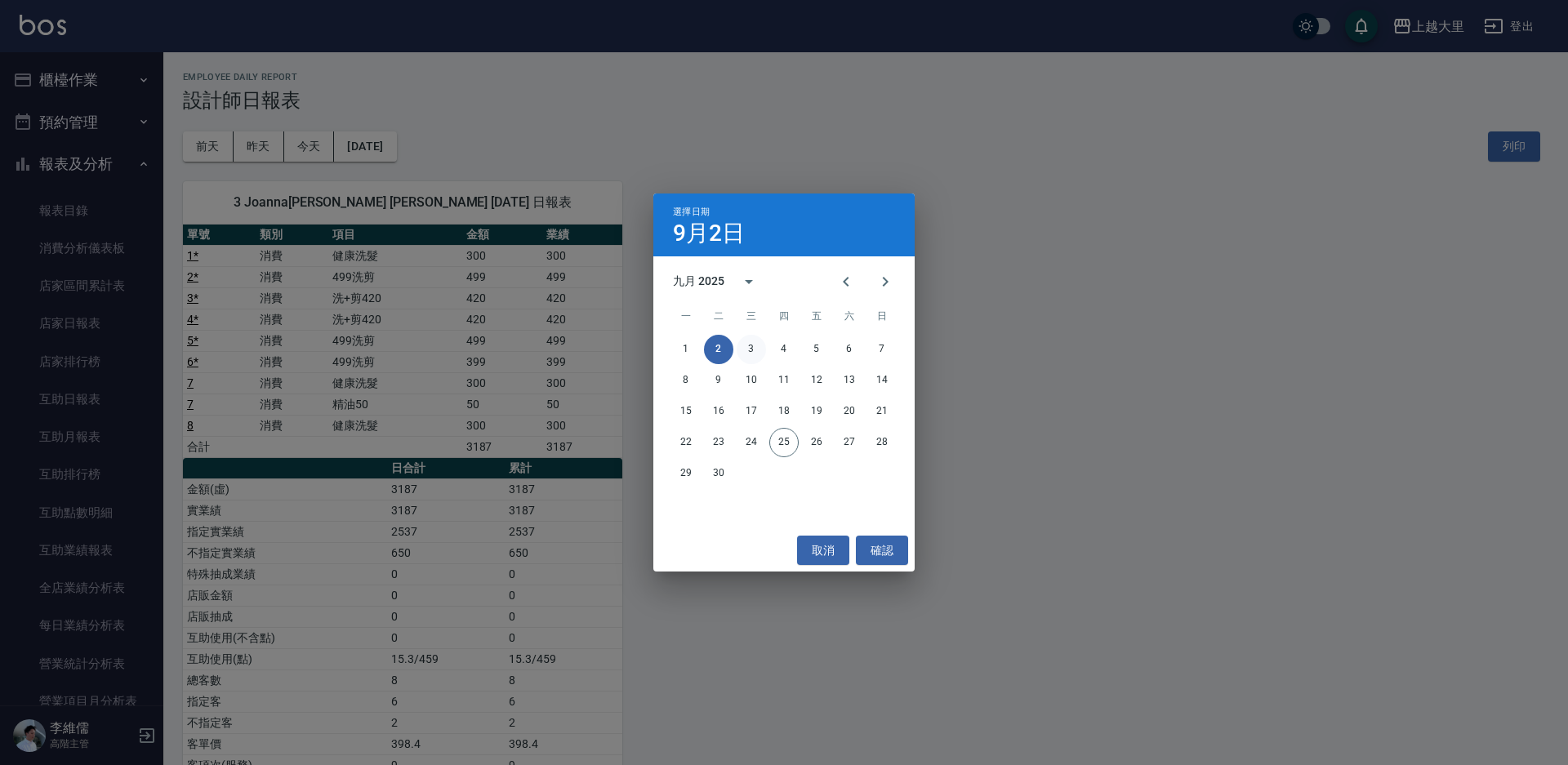
click at [742, 347] on button "3" at bounding box center [751, 349] width 29 height 29
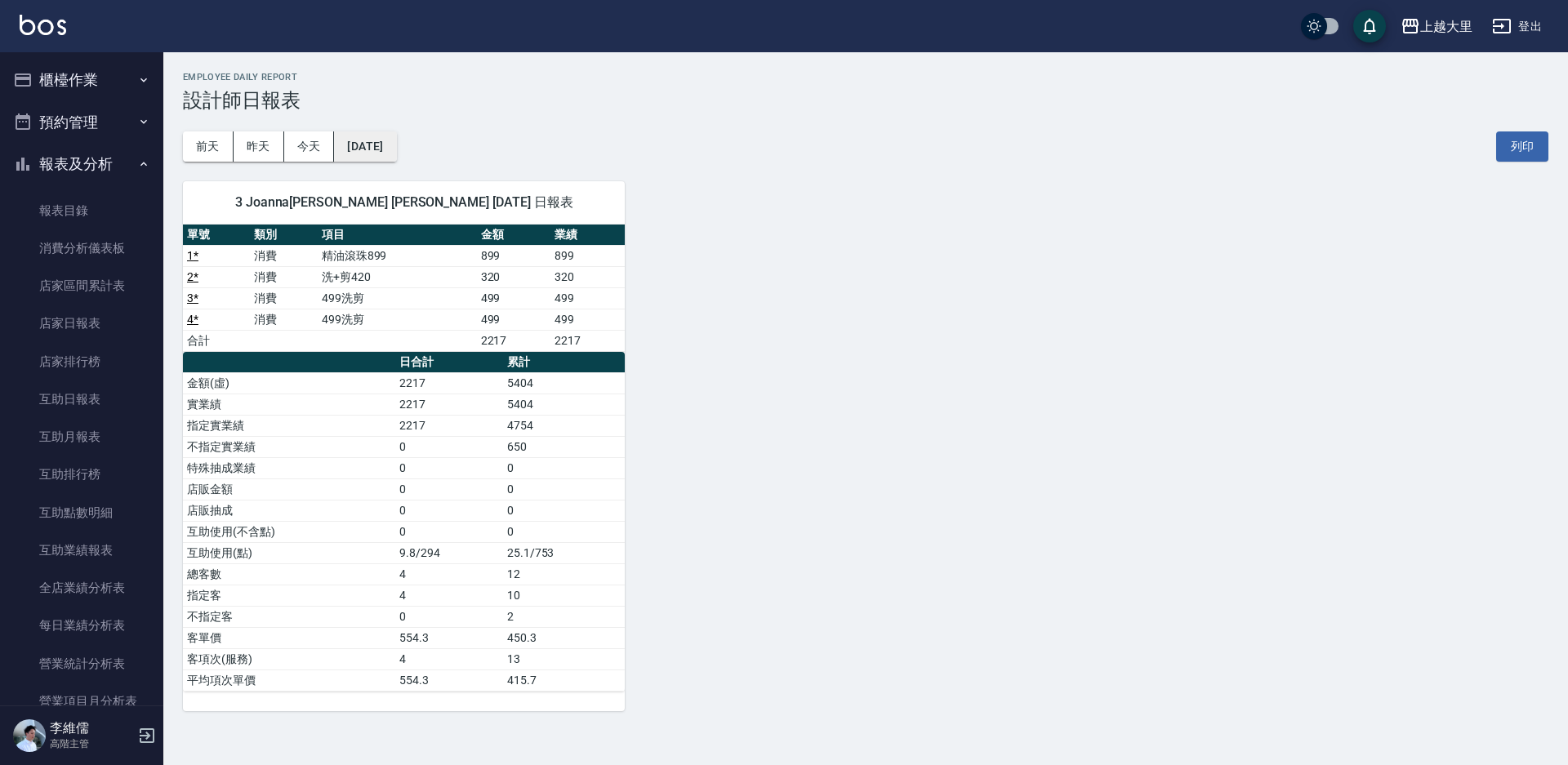
click at [396, 153] on button "2025/09/03" at bounding box center [365, 147] width 62 height 30
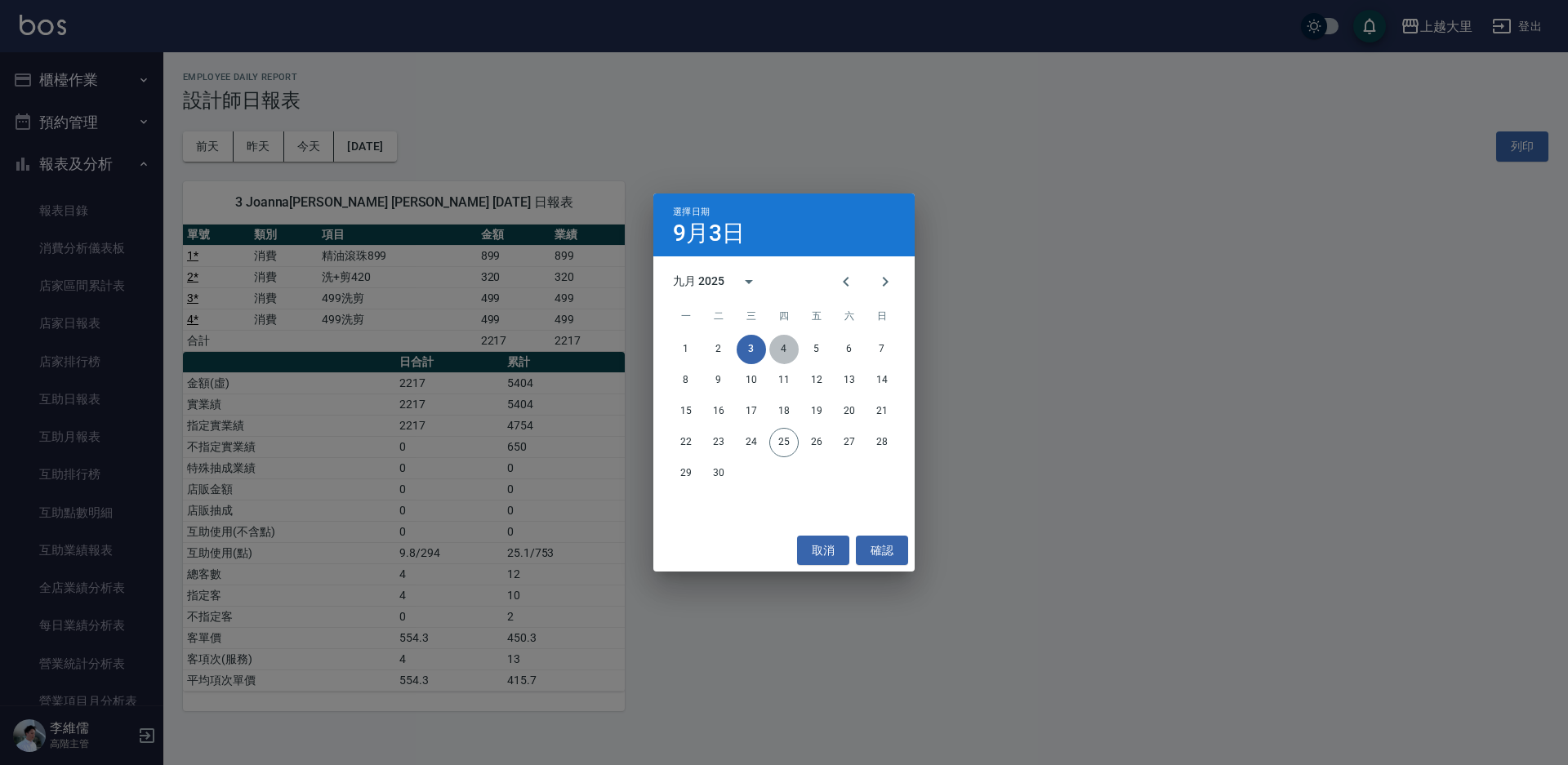
click at [789, 345] on button "4" at bounding box center [783, 349] width 29 height 29
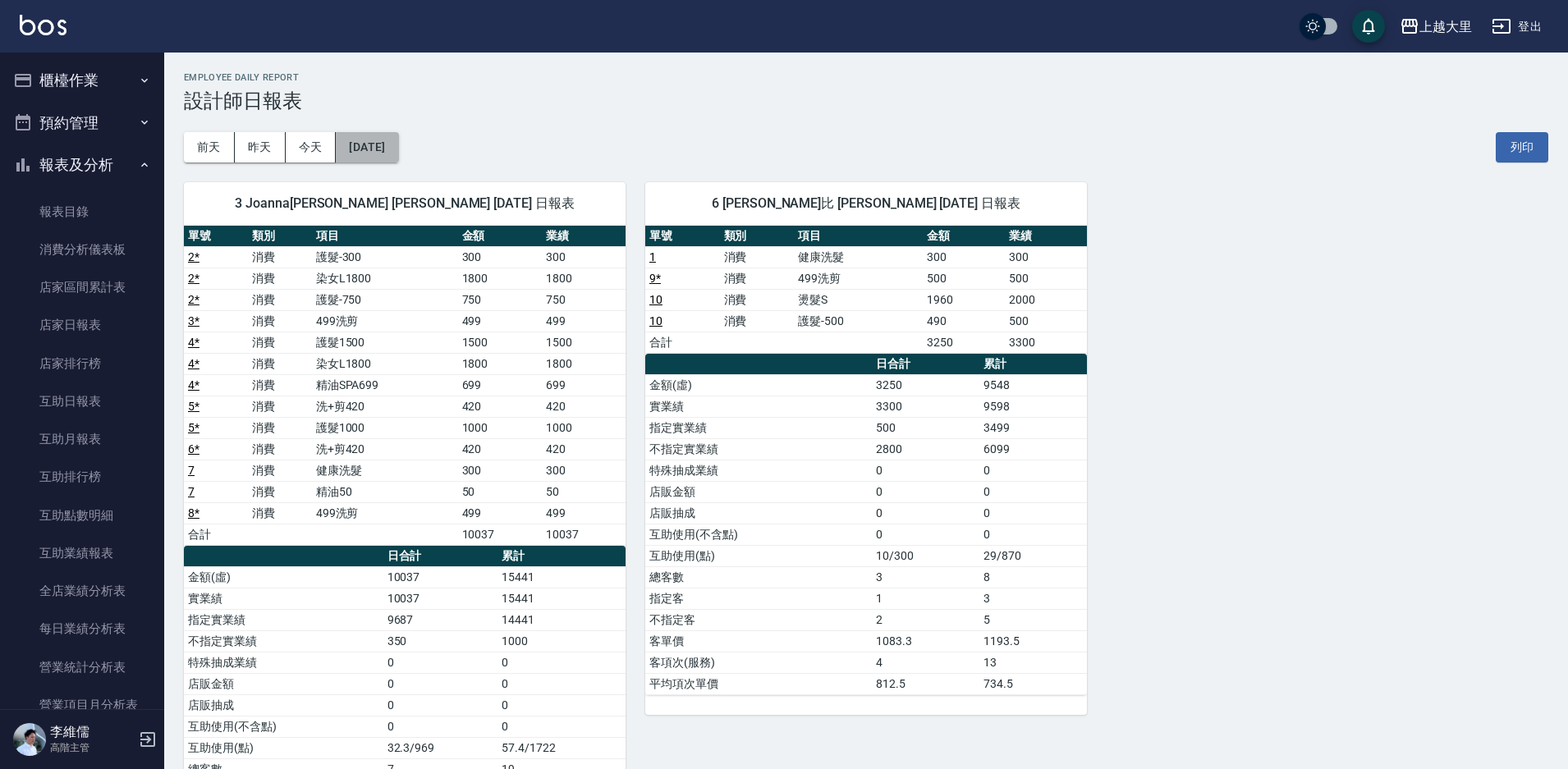
click at [398, 140] on button "2025/09/04" at bounding box center [367, 148] width 62 height 30
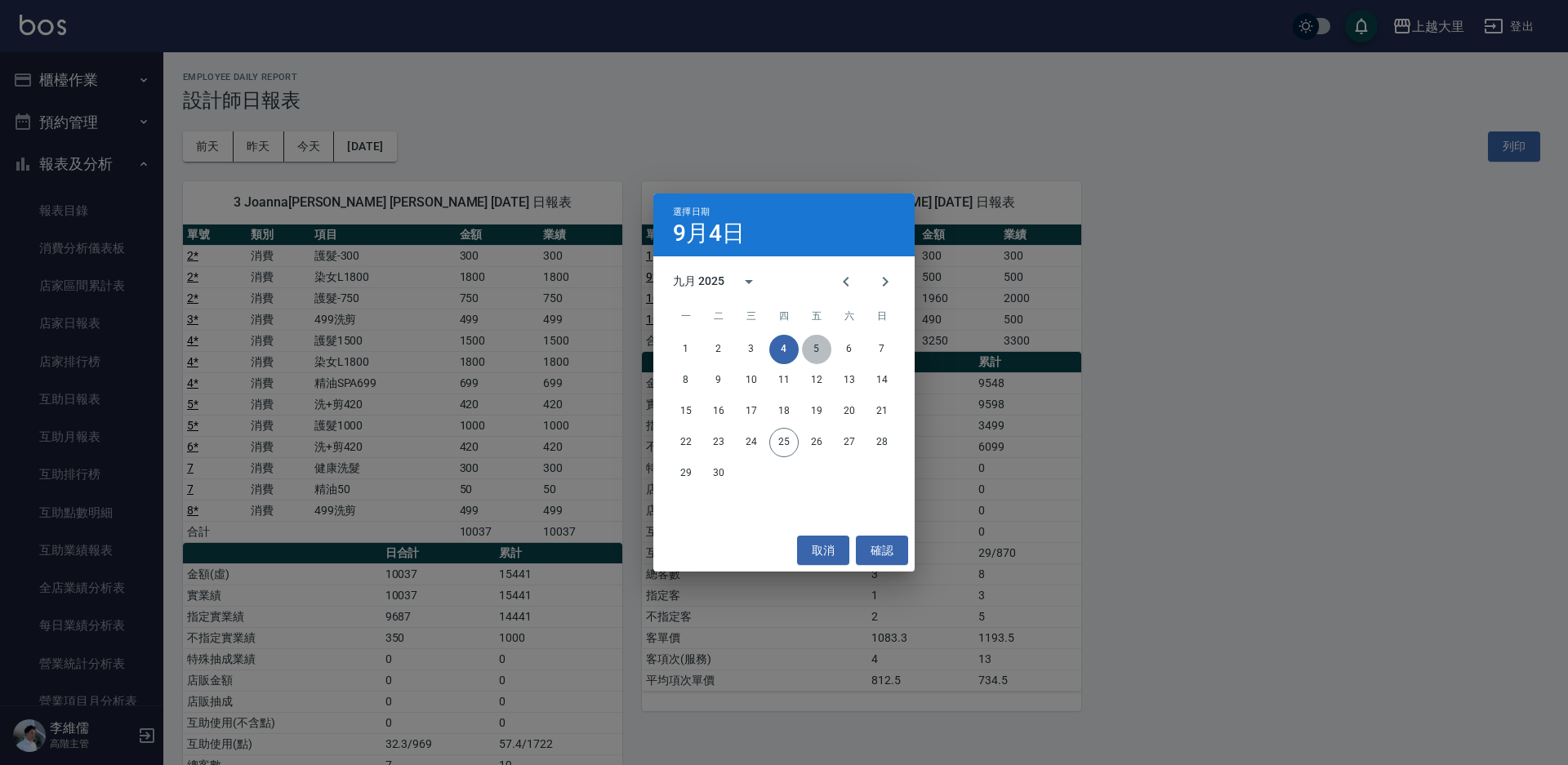
click at [817, 341] on button "5" at bounding box center [816, 349] width 29 height 29
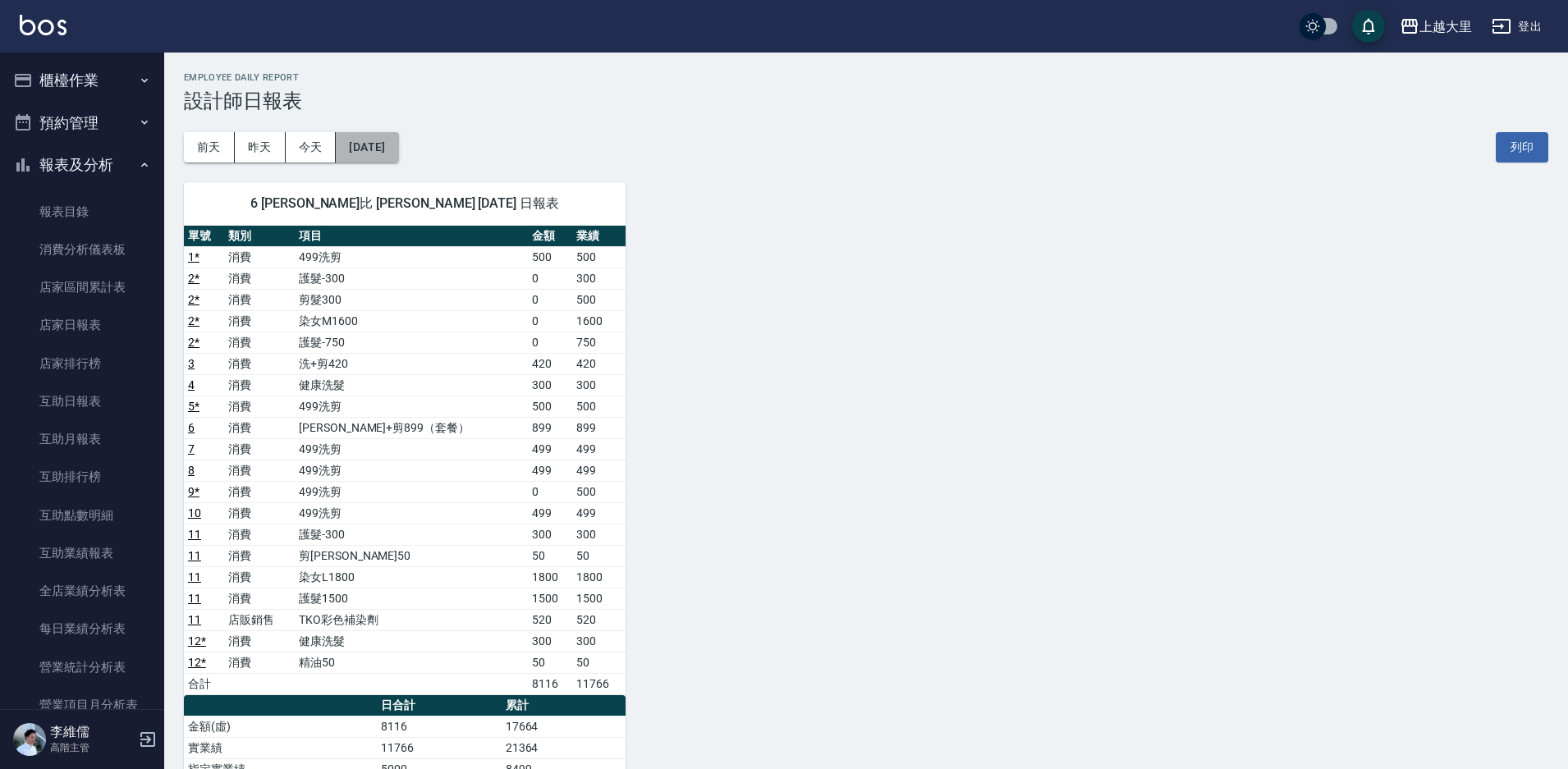
click at [360, 152] on button "2025/09/05" at bounding box center [367, 148] width 62 height 30
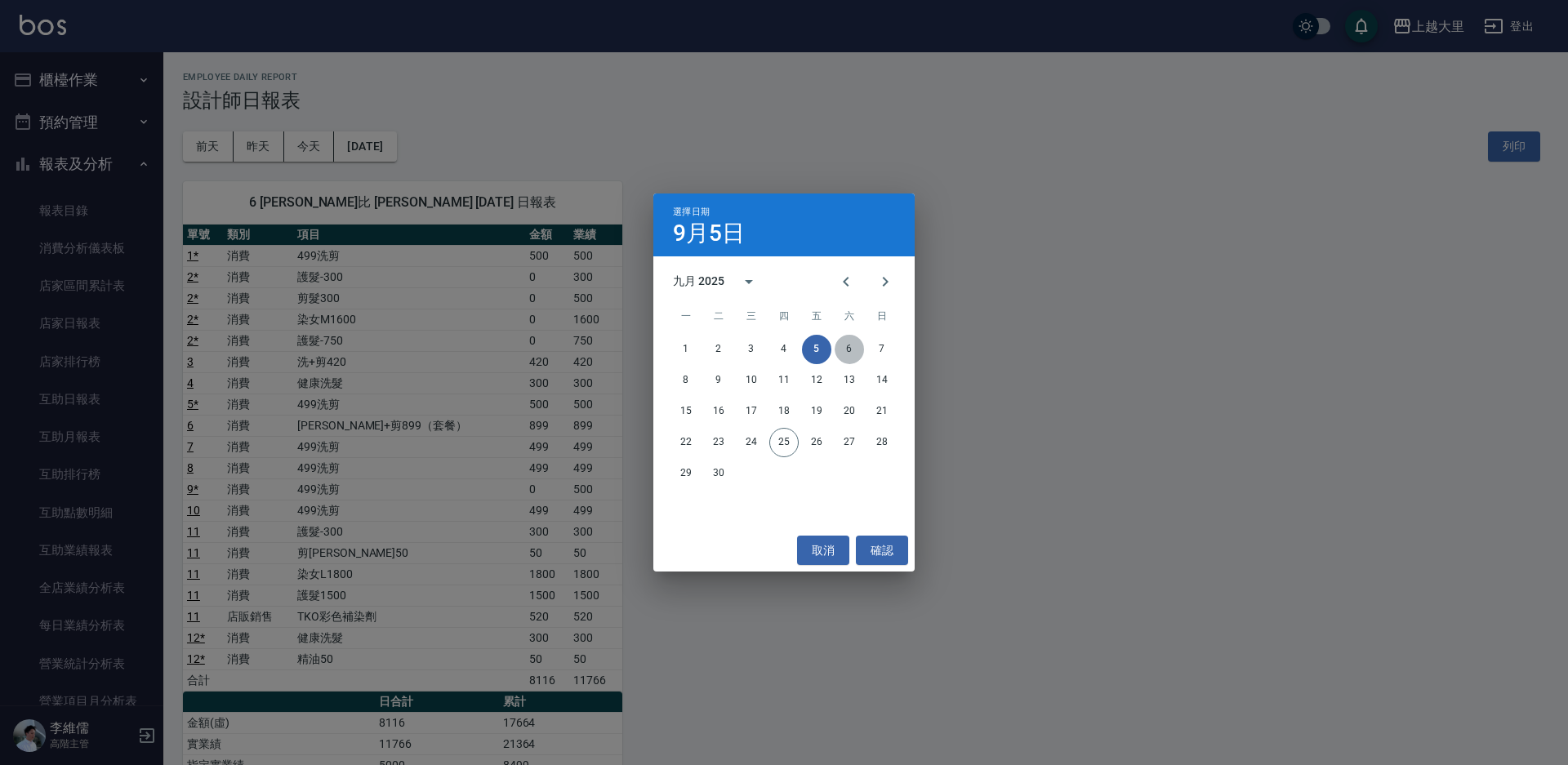
click at [836, 348] on button "6" at bounding box center [849, 349] width 29 height 29
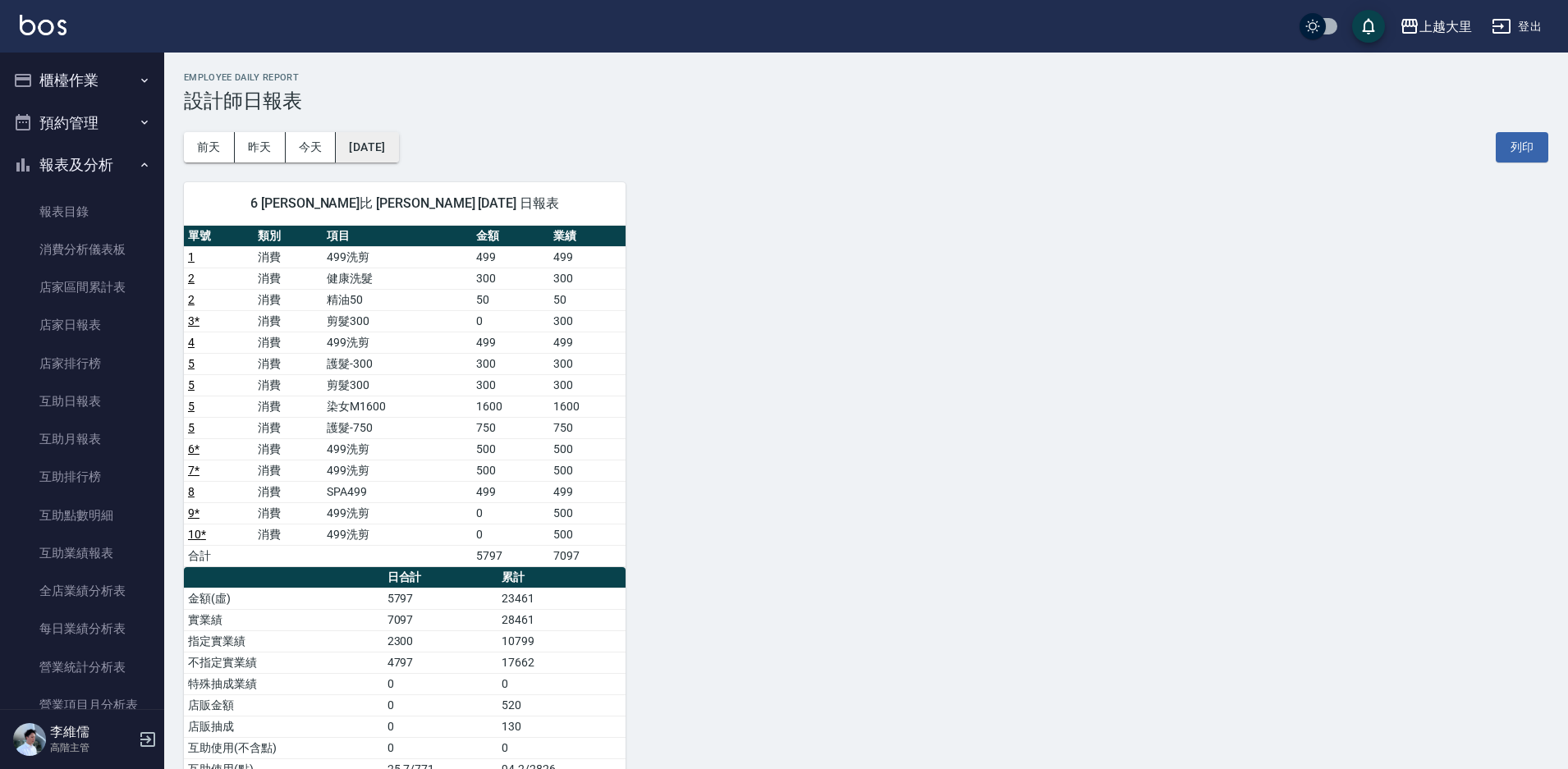
click at [368, 154] on button "2025/09/06" at bounding box center [367, 148] width 62 height 30
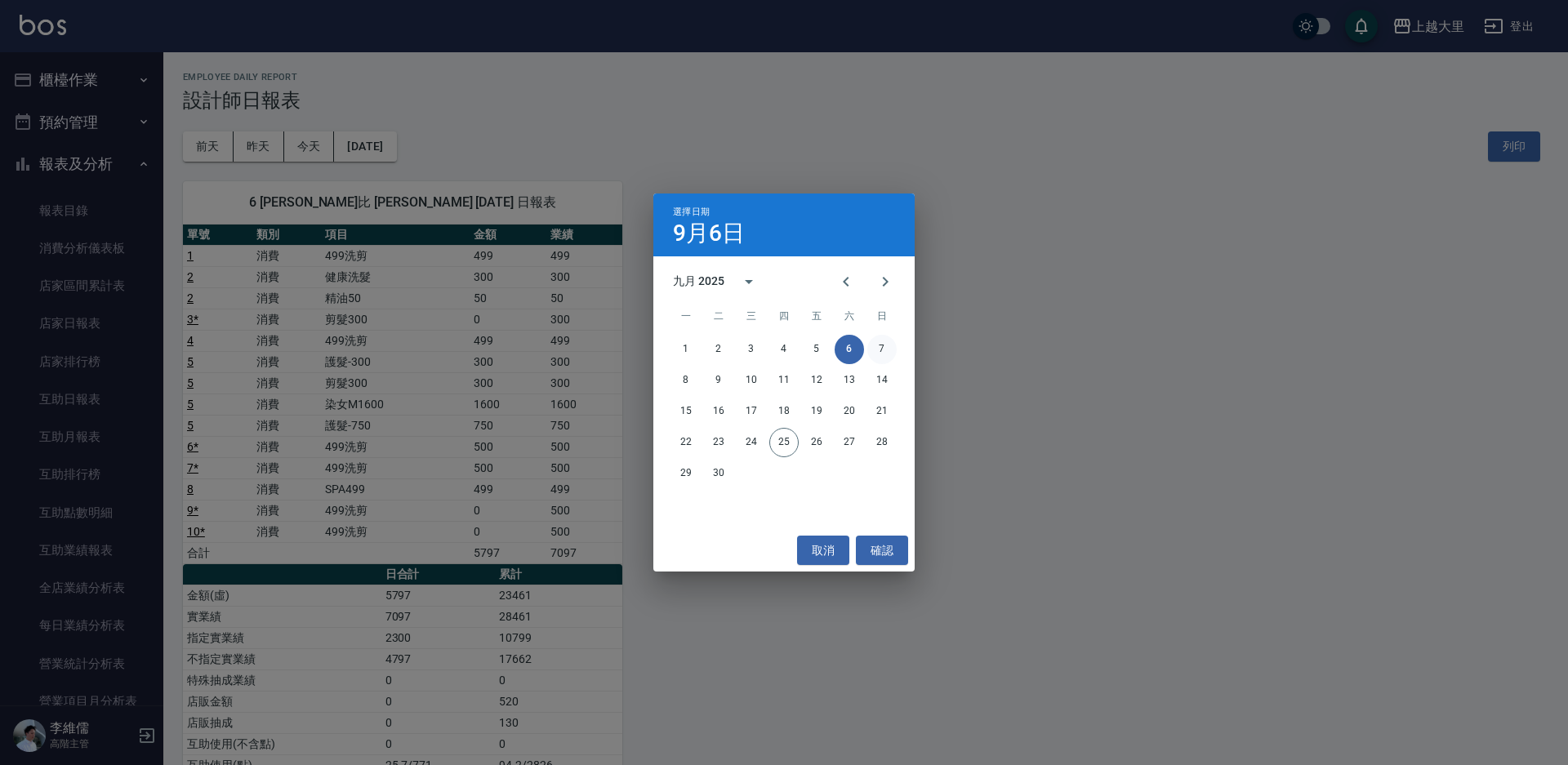
click at [884, 352] on button "7" at bounding box center [881, 349] width 29 height 29
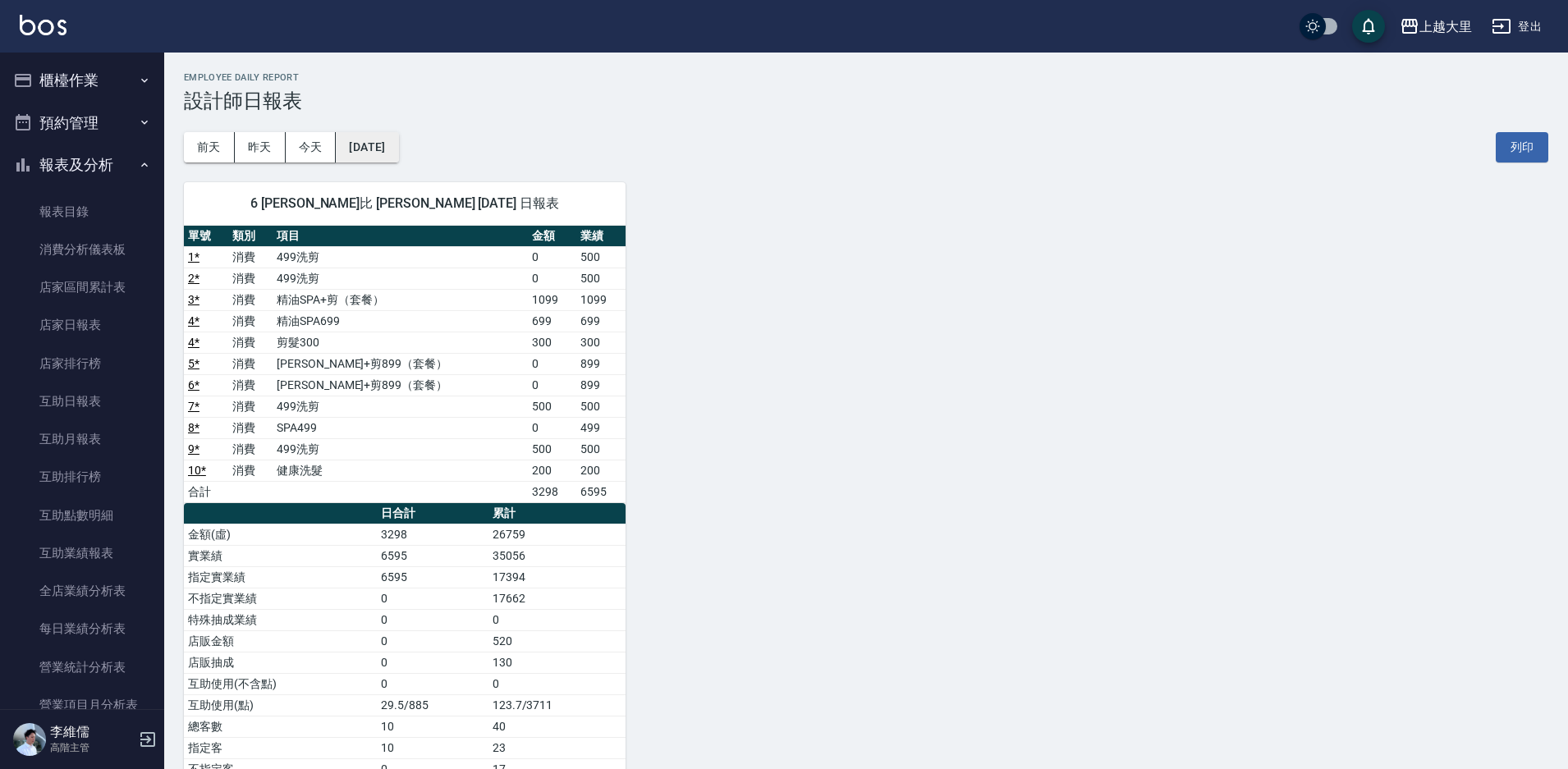
click at [372, 146] on button "2025/09/07" at bounding box center [367, 148] width 62 height 30
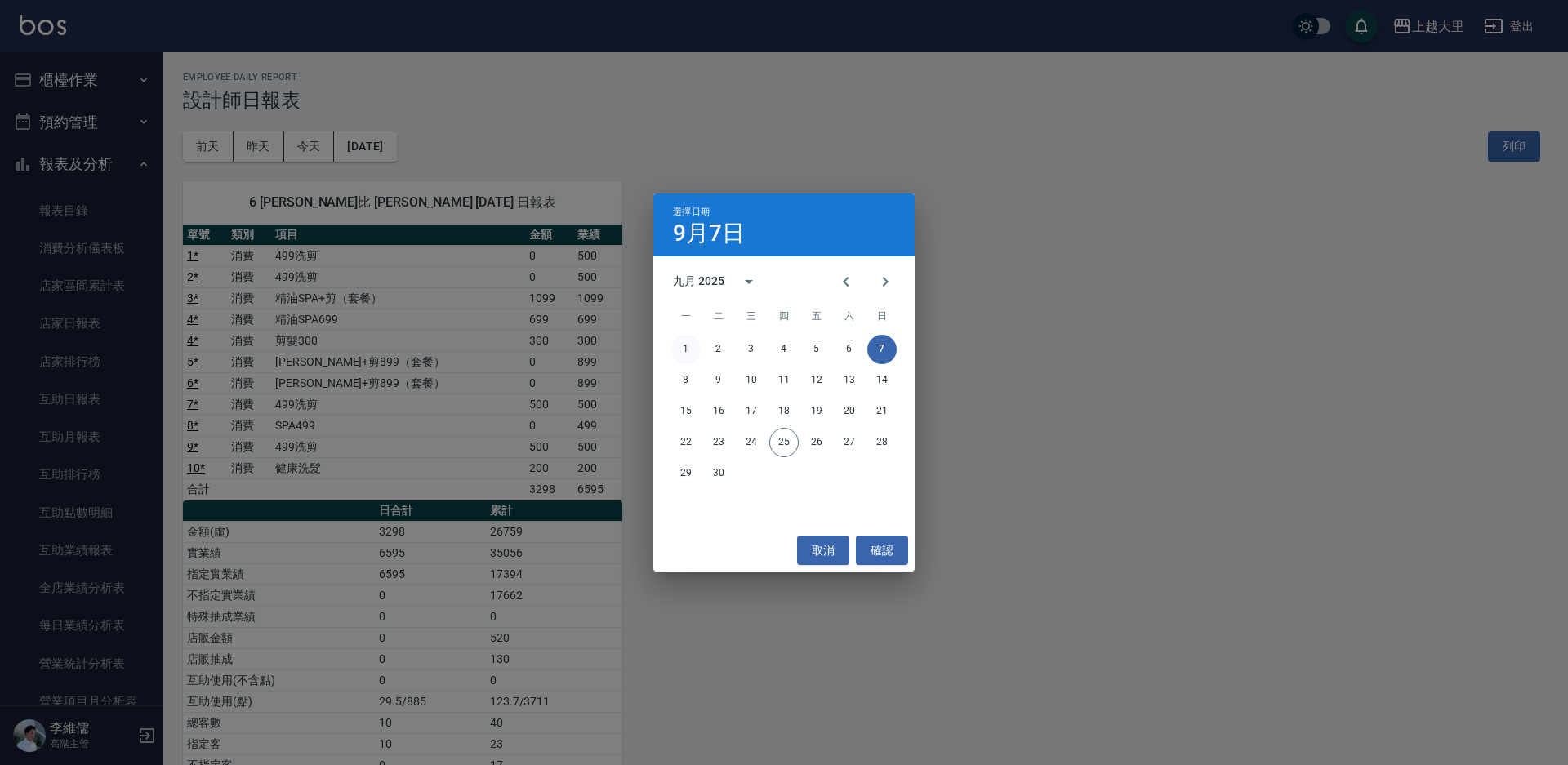
click at [698, 344] on button "1" at bounding box center [686, 349] width 29 height 29
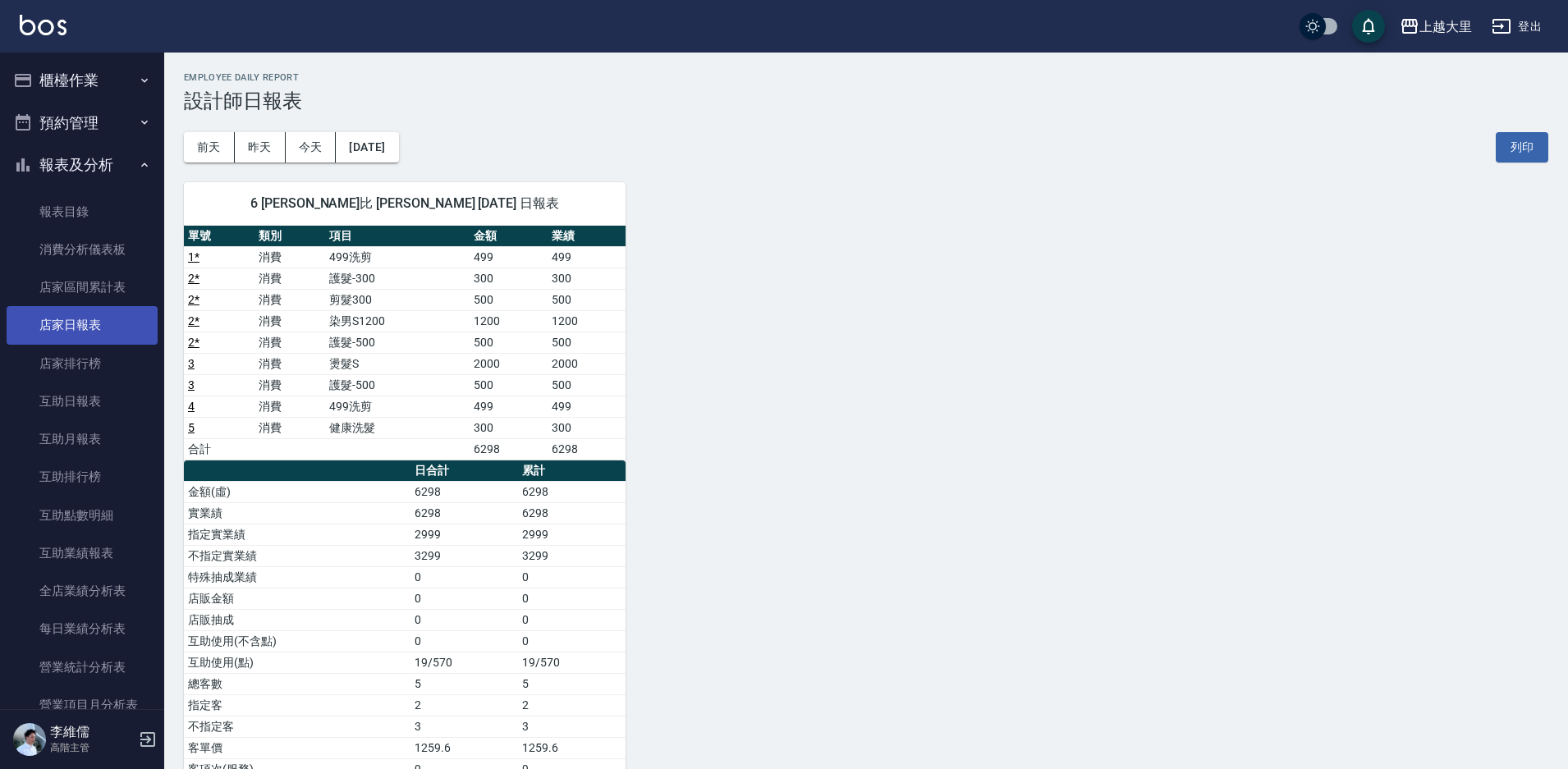
click at [81, 322] on link "店家日報表" at bounding box center [82, 325] width 151 height 38
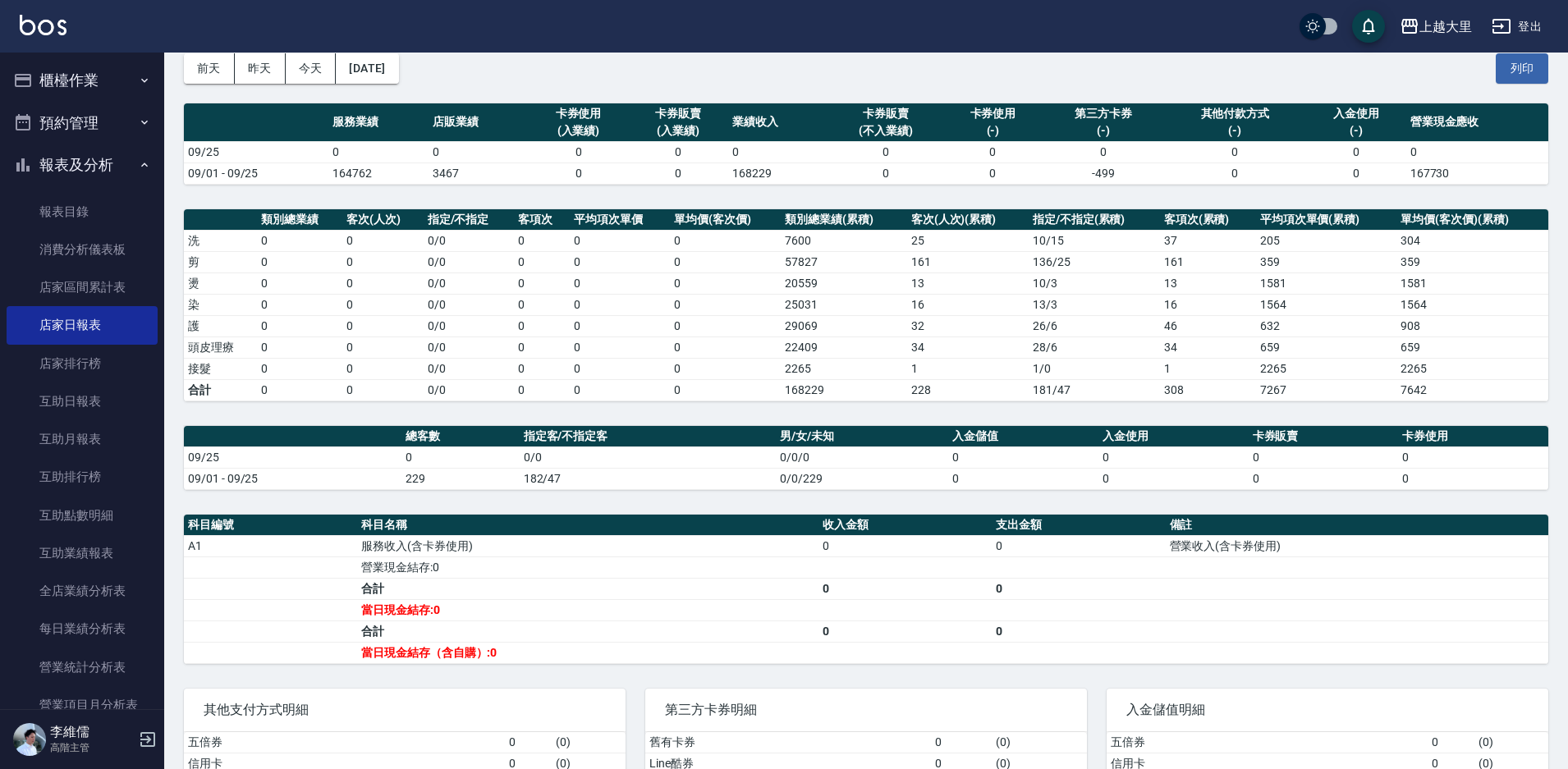
scroll to position [230, 0]
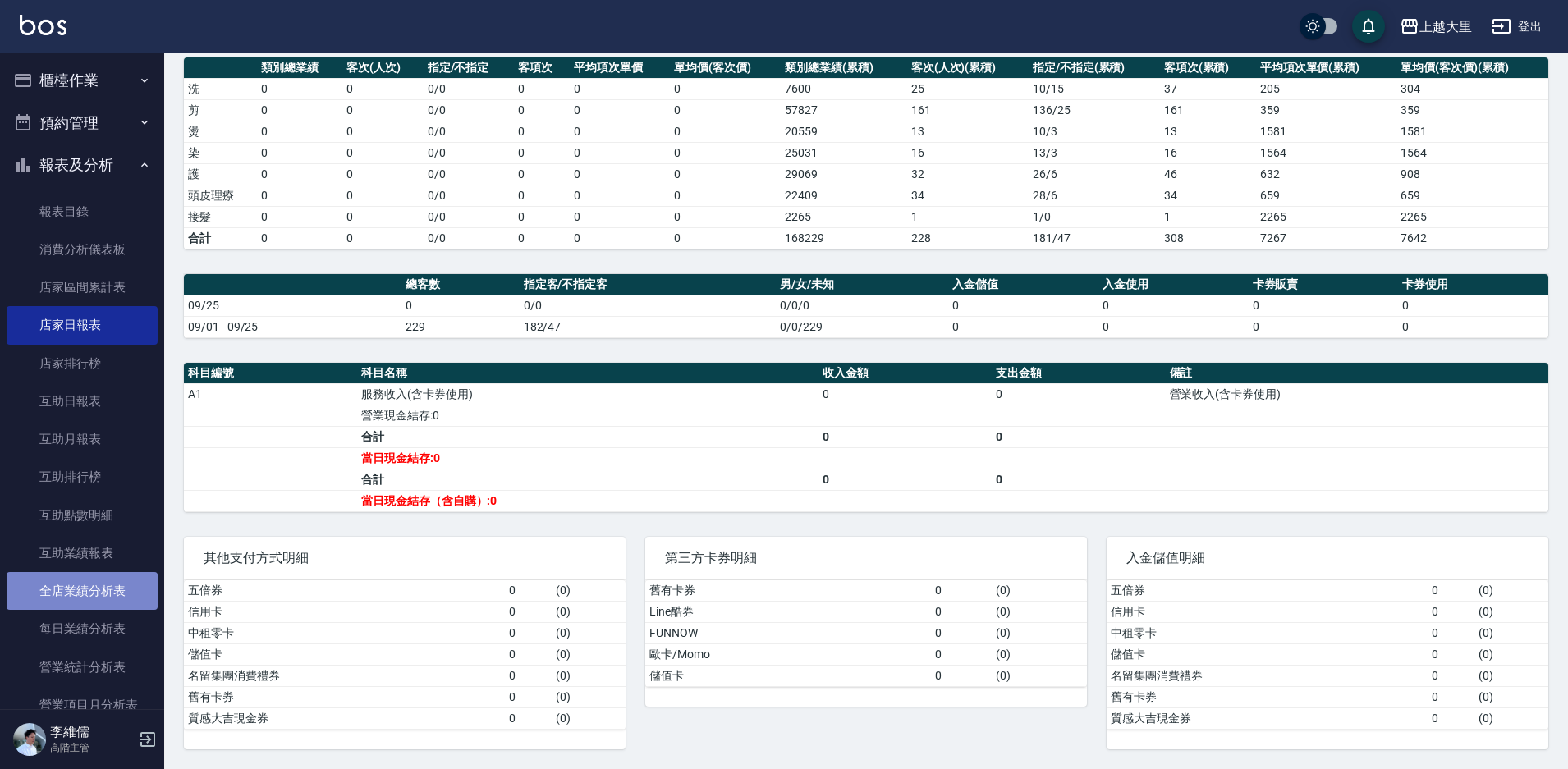
click at [107, 597] on link "全店業績分析表" at bounding box center [82, 591] width 151 height 38
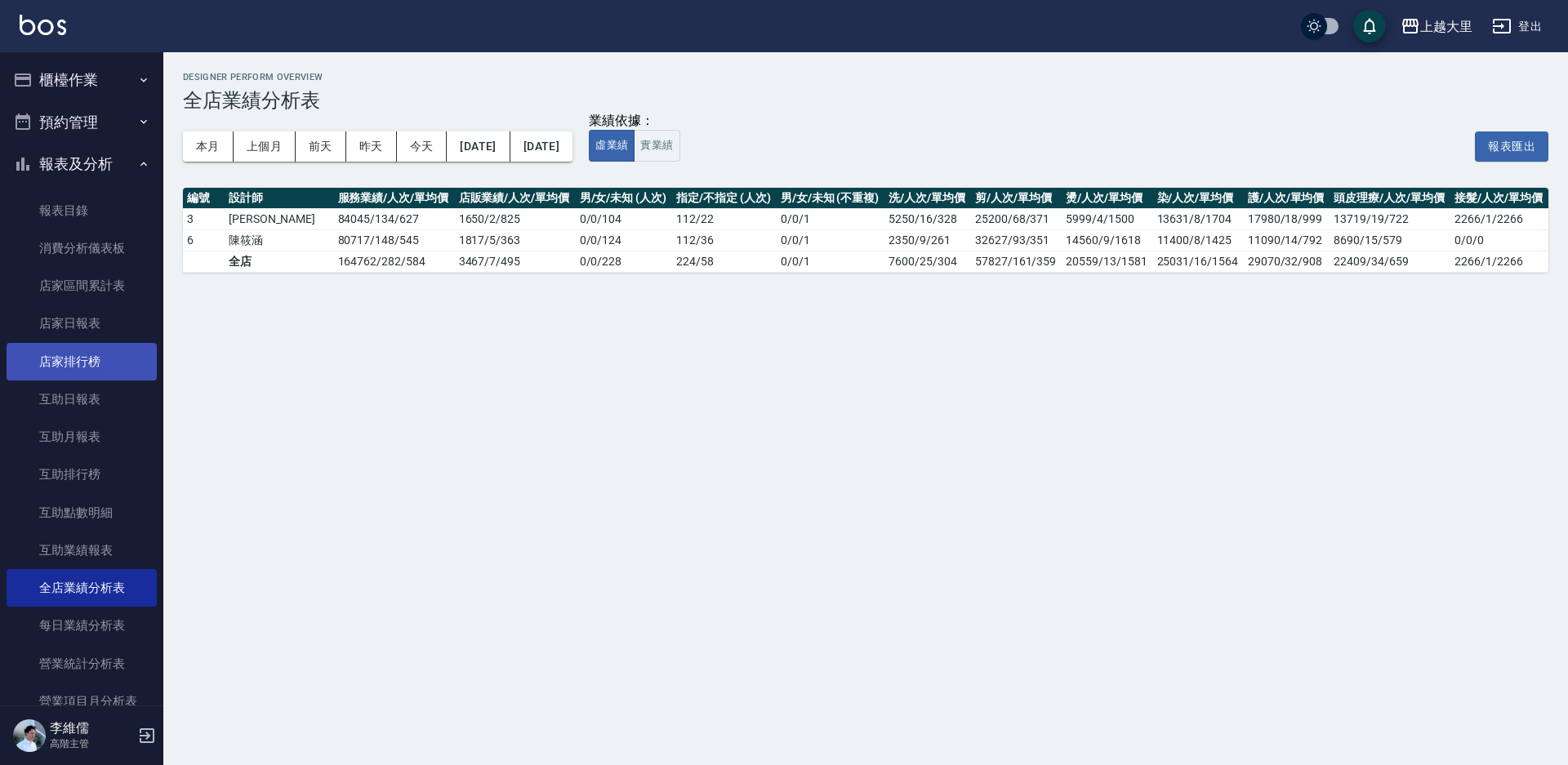
click at [74, 368] on link "店家排行榜" at bounding box center [81, 362] width 151 height 37
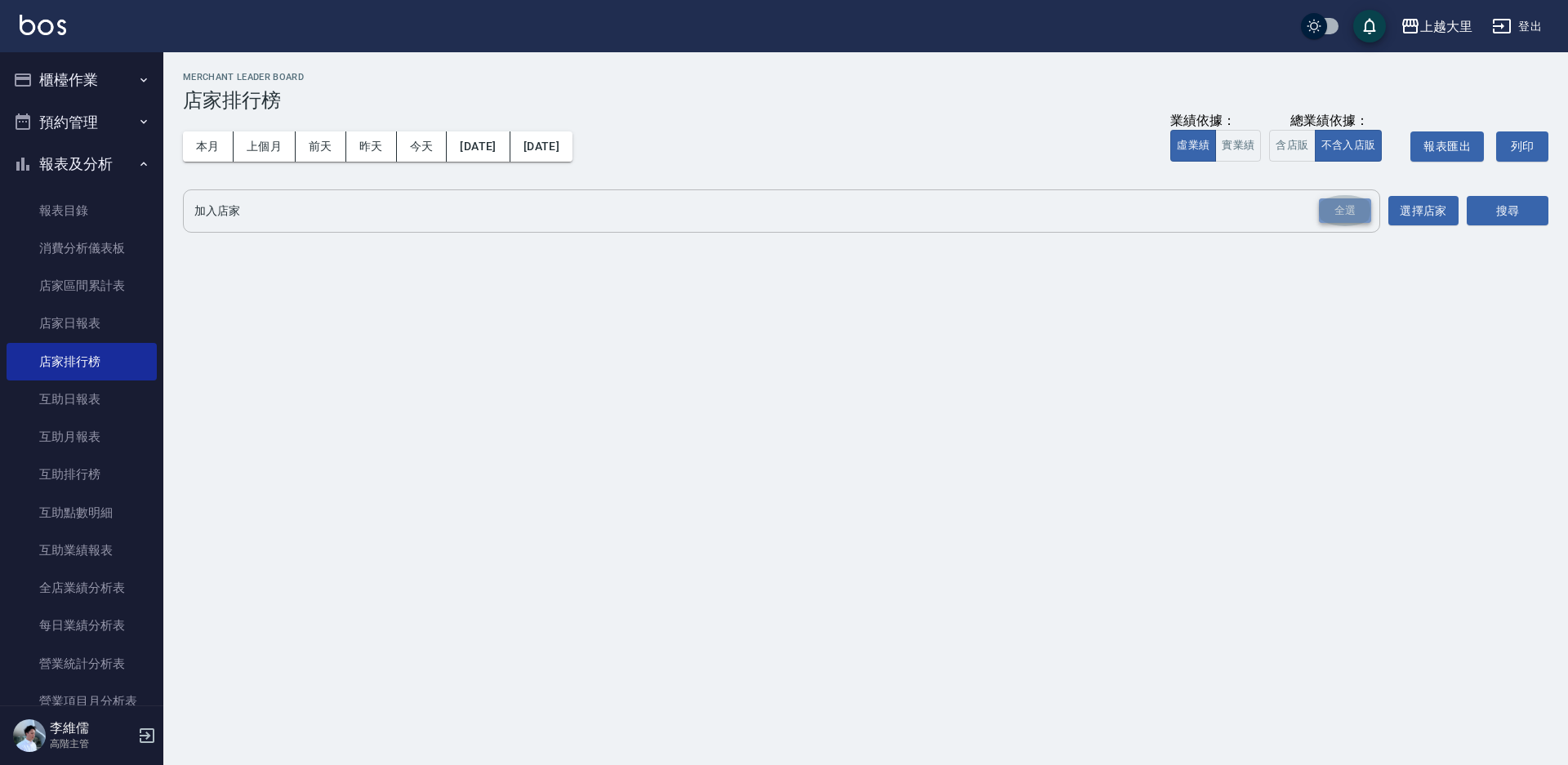
click at [1339, 209] on div "全選" at bounding box center [1345, 210] width 52 height 25
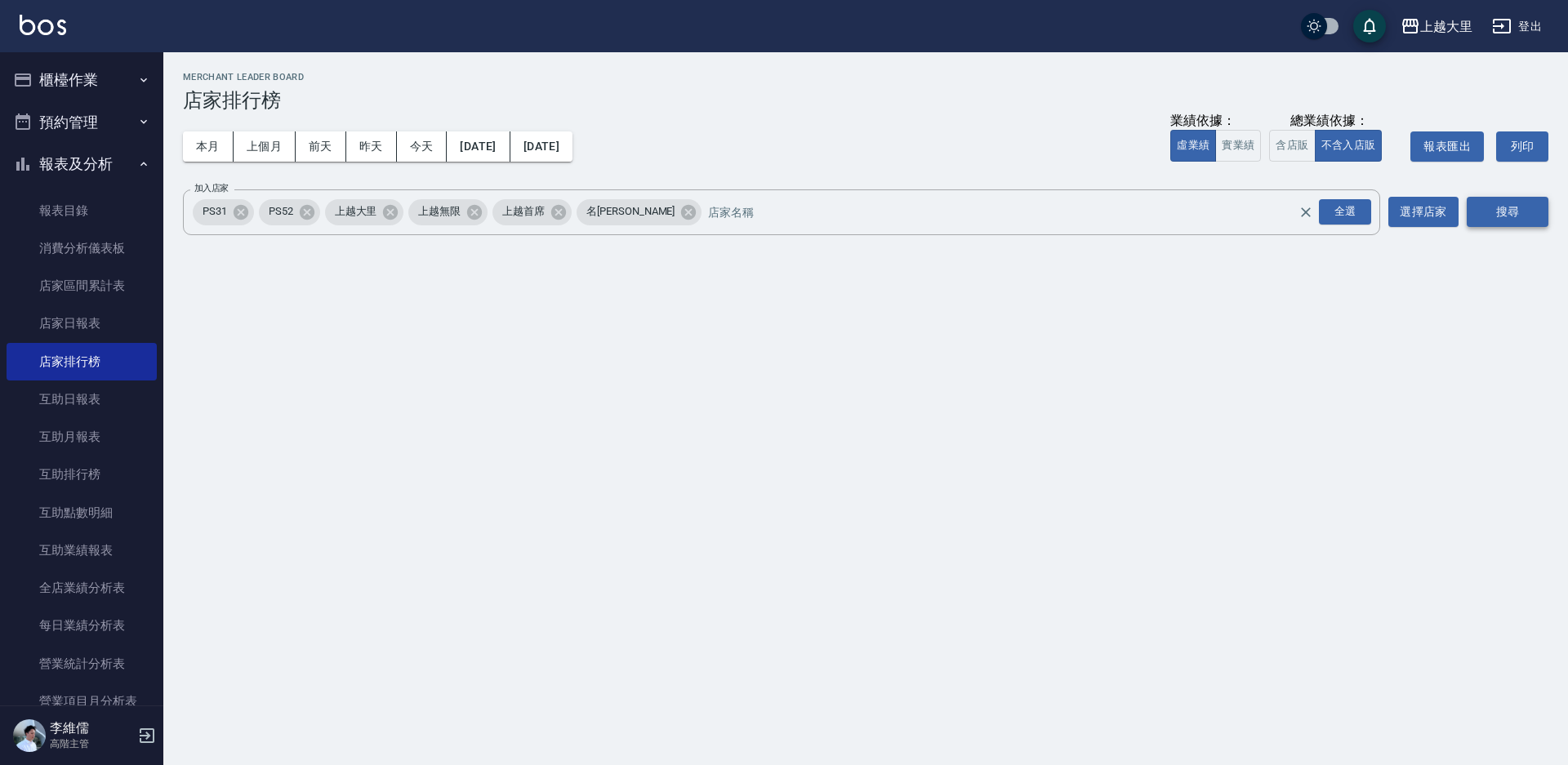
click at [1515, 216] on button "搜尋" at bounding box center [1507, 211] width 81 height 30
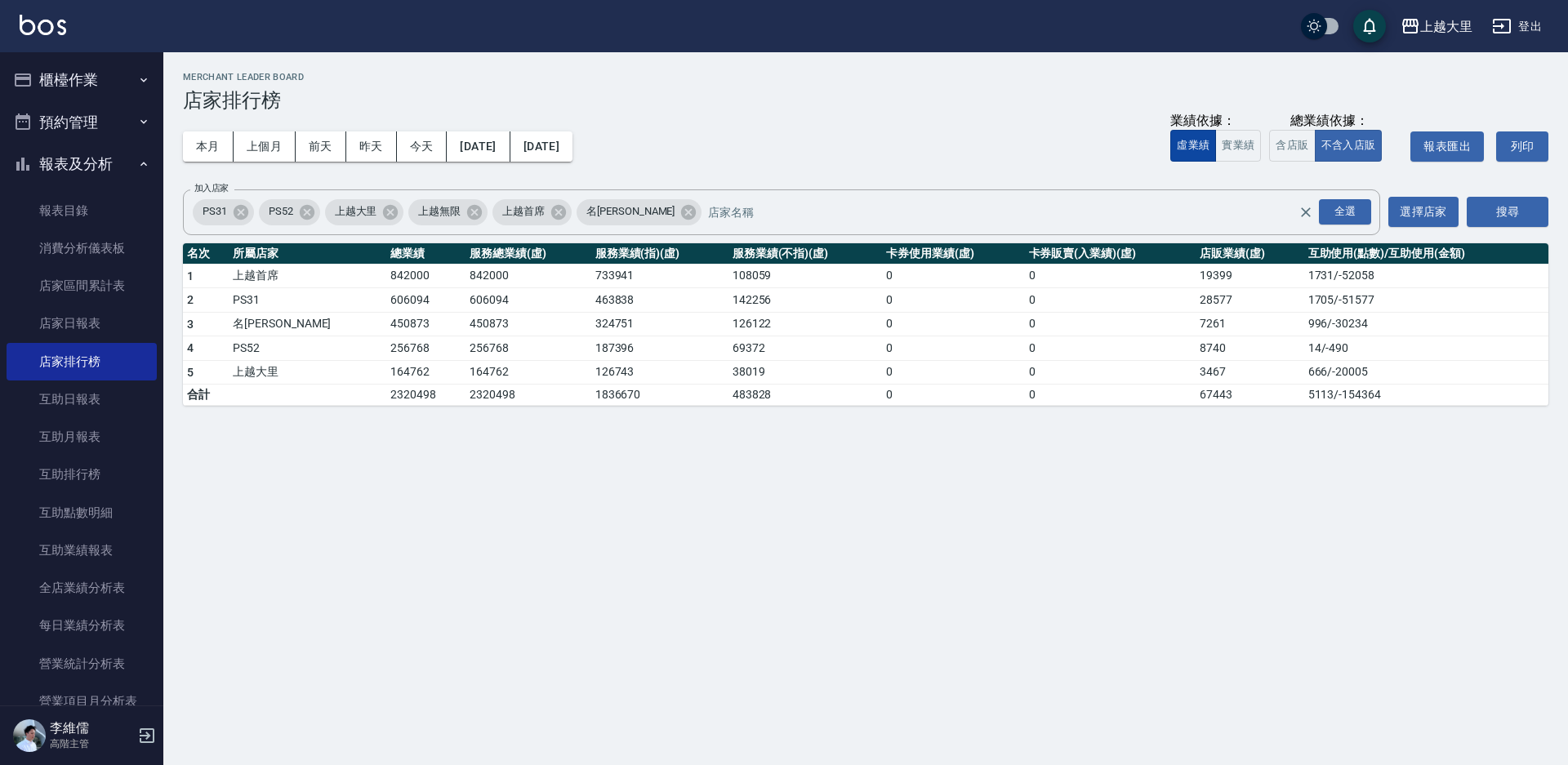
click at [1202, 152] on button "虛業績" at bounding box center [1193, 146] width 46 height 32
click at [1227, 148] on button "實業績" at bounding box center [1238, 146] width 46 height 32
click at [1191, 152] on button "虛業績" at bounding box center [1193, 146] width 46 height 32
click at [1232, 148] on button "實業績" at bounding box center [1238, 146] width 46 height 32
click at [1181, 152] on button "虛業績" at bounding box center [1193, 146] width 46 height 32
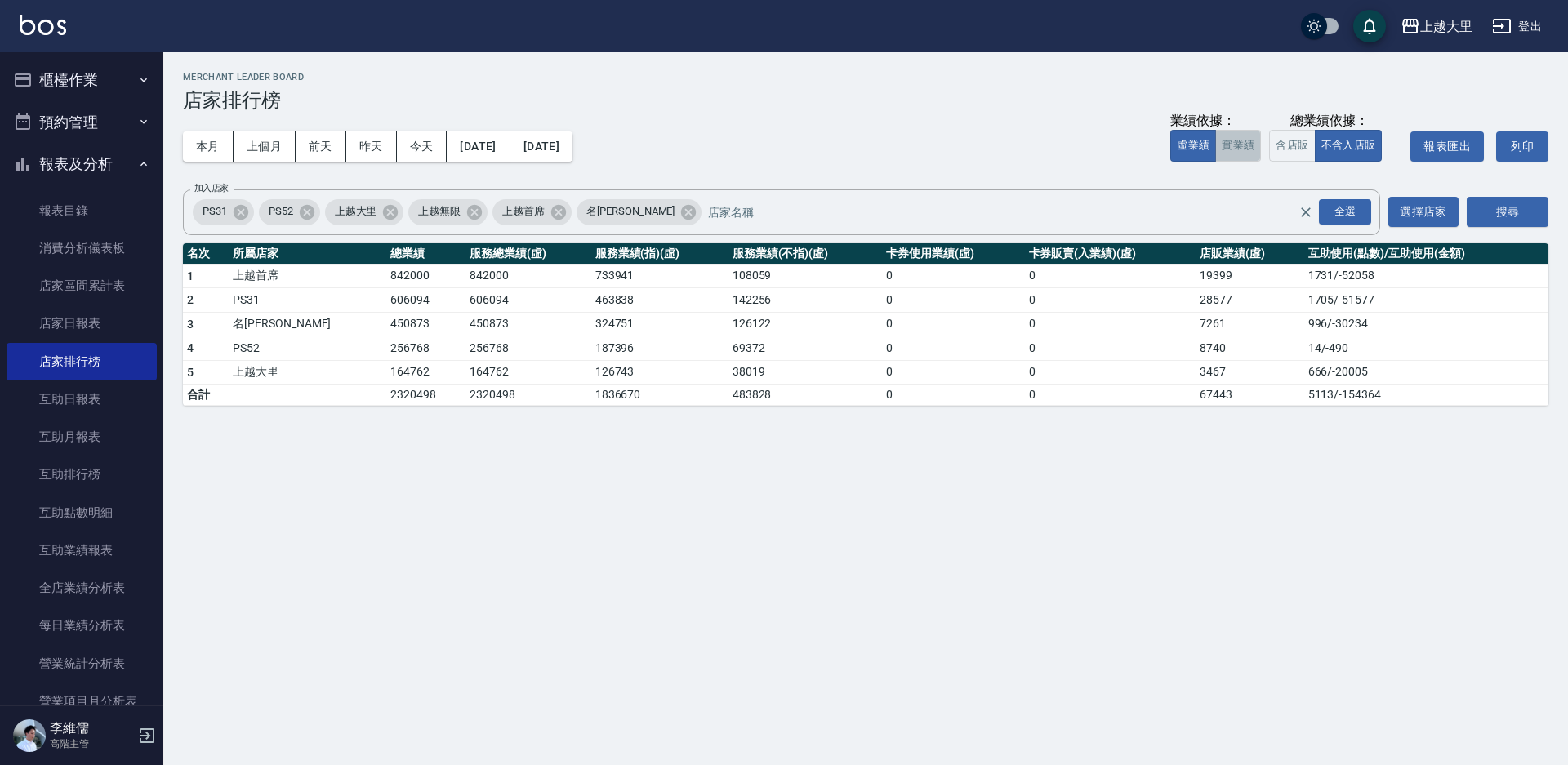
click at [1240, 153] on button "實業績" at bounding box center [1238, 146] width 46 height 32
click at [1190, 151] on button "虛業績" at bounding box center [1193, 146] width 46 height 32
click at [1229, 146] on button "實業績" at bounding box center [1238, 146] width 46 height 32
click at [1183, 154] on button "虛業績" at bounding box center [1193, 146] width 46 height 32
click at [1224, 152] on button "實業績" at bounding box center [1238, 146] width 46 height 32
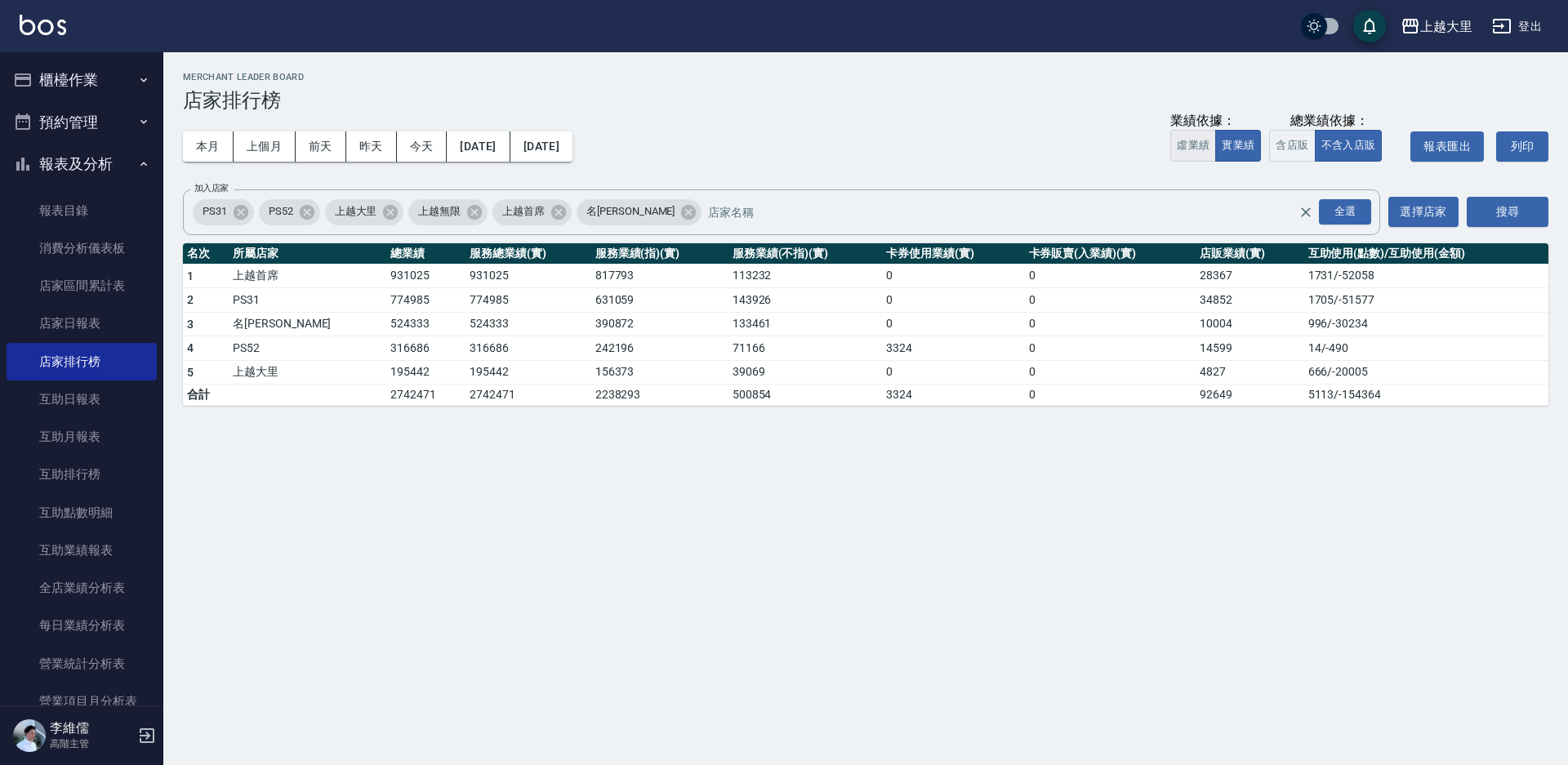
click at [1188, 149] on button "虛業績" at bounding box center [1193, 146] width 46 height 32
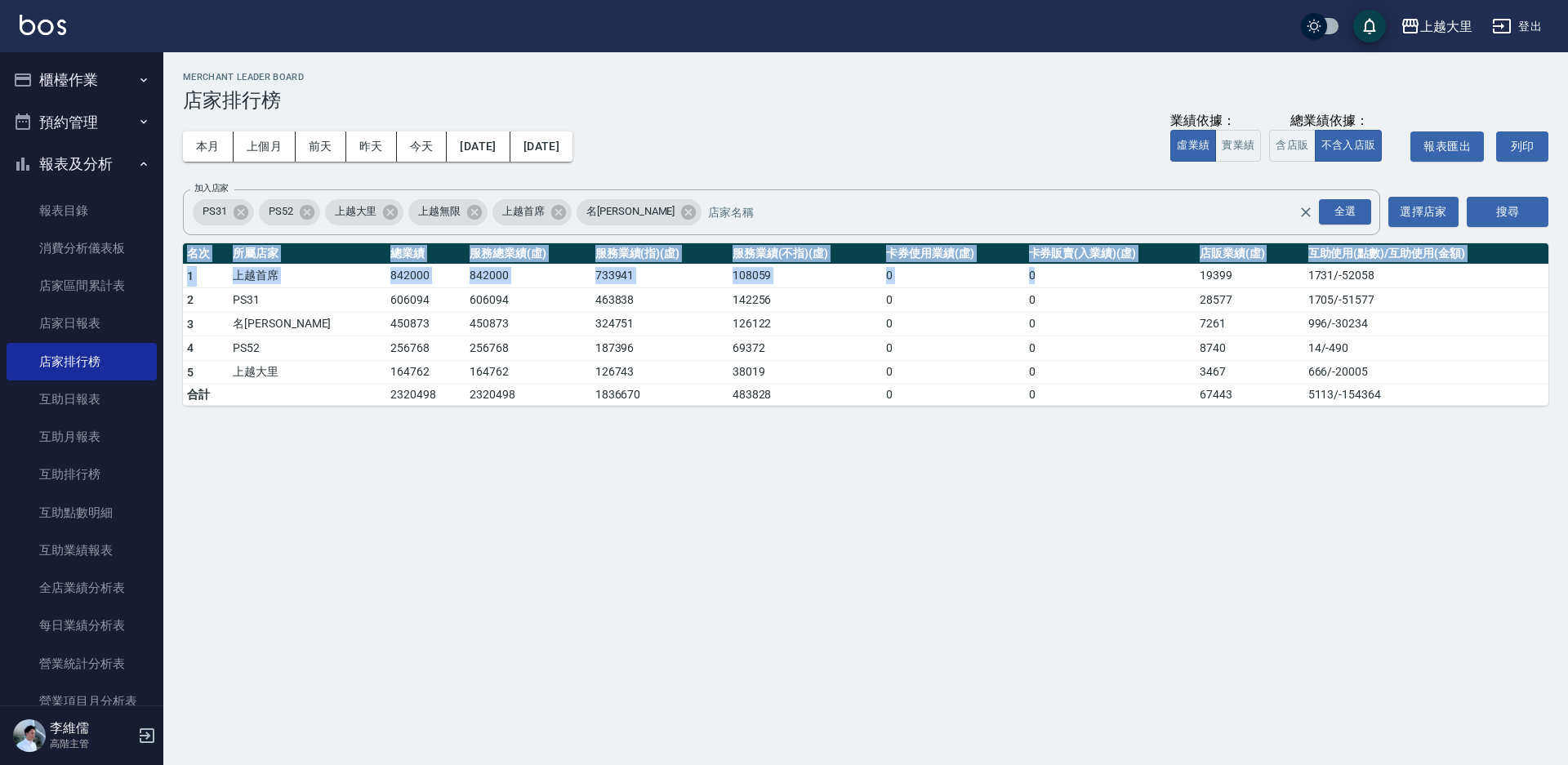
drag, startPoint x: 1097, startPoint y: 267, endPoint x: 1123, endPoint y: 427, distance: 162.1
click at [1123, 417] on div "上越大里 2025-09-01 - 2025-09-25 店家排行榜 列印時間： 2025-09-25-22:24 Merchant Leader Board…" at bounding box center [866, 238] width 1405 height 373
click at [1501, 22] on icon "button" at bounding box center [1502, 25] width 20 height 20
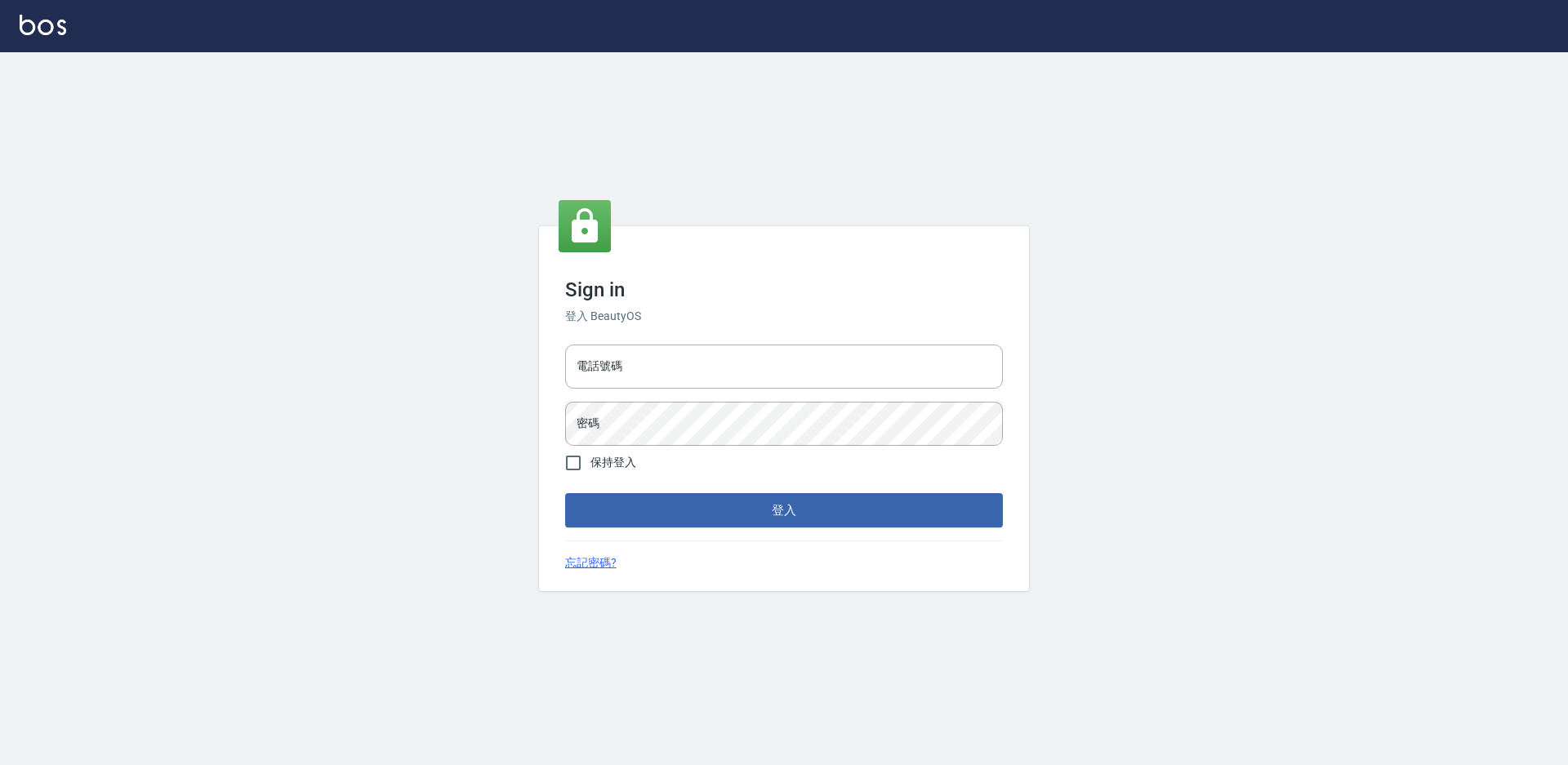
type input "0930917119"
click at [692, 368] on input "0930917119" at bounding box center [784, 366] width 438 height 44
click at [686, 495] on button "登入" at bounding box center [784, 510] width 438 height 35
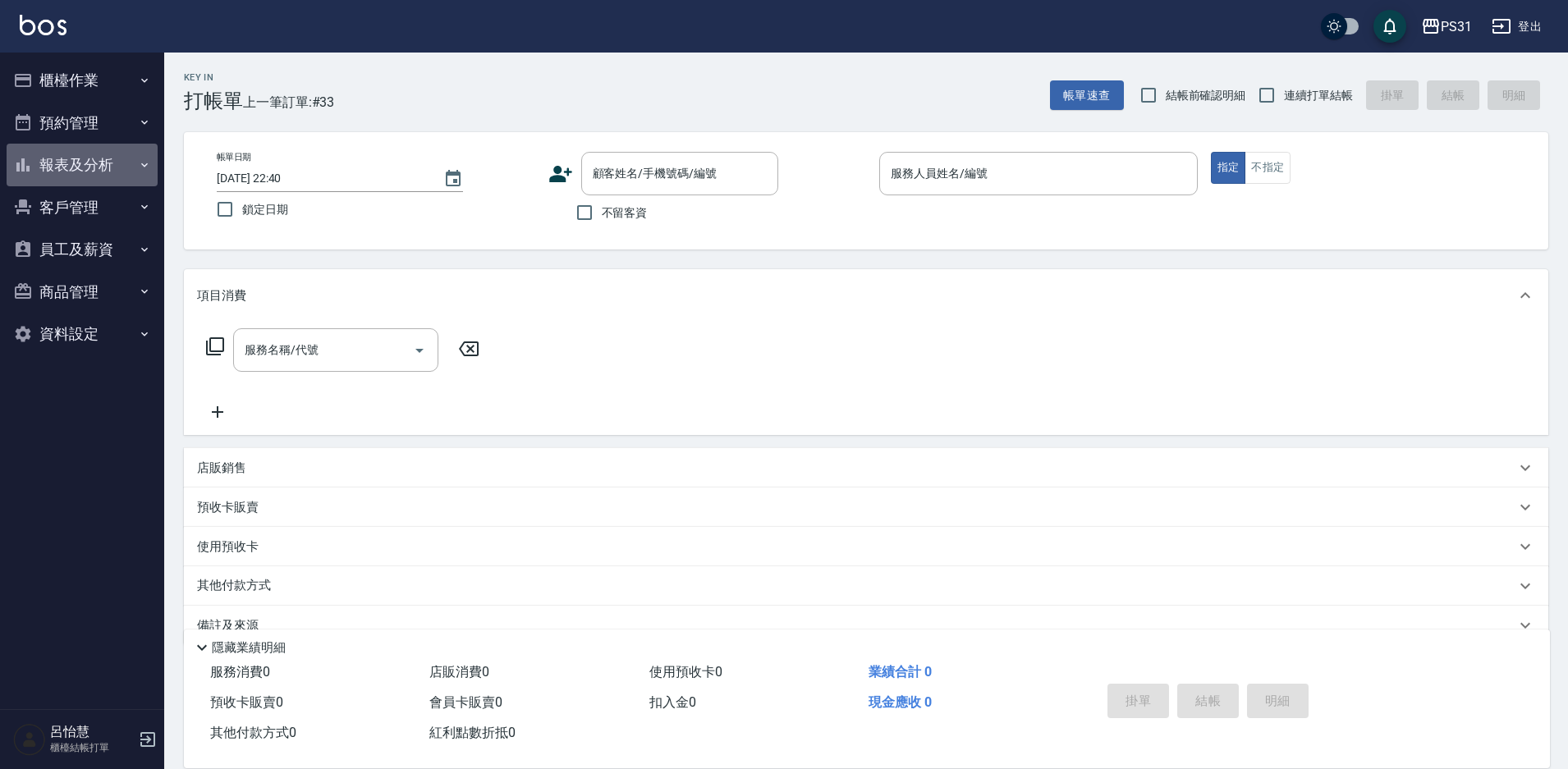
click at [80, 178] on button "報表及分析" at bounding box center [82, 165] width 151 height 42
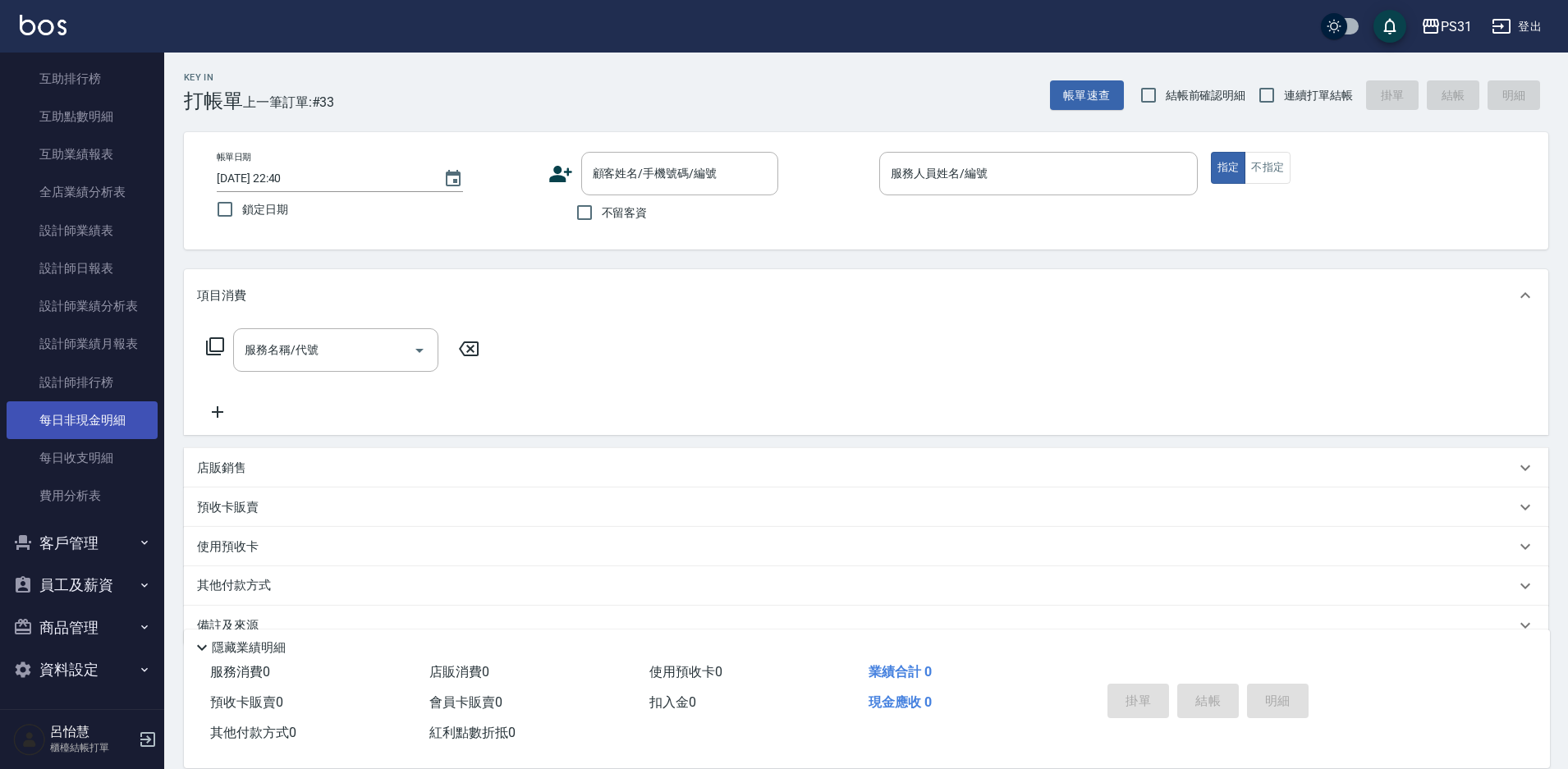
scroll to position [287, 0]
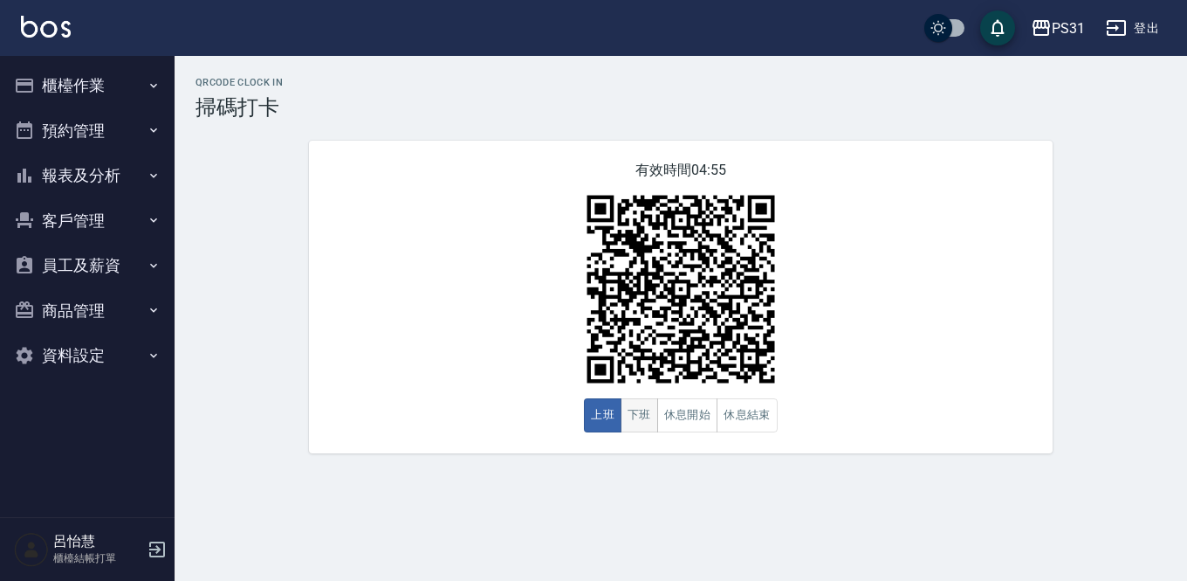
click at [638, 414] on button "下班" at bounding box center [640, 415] width 38 height 34
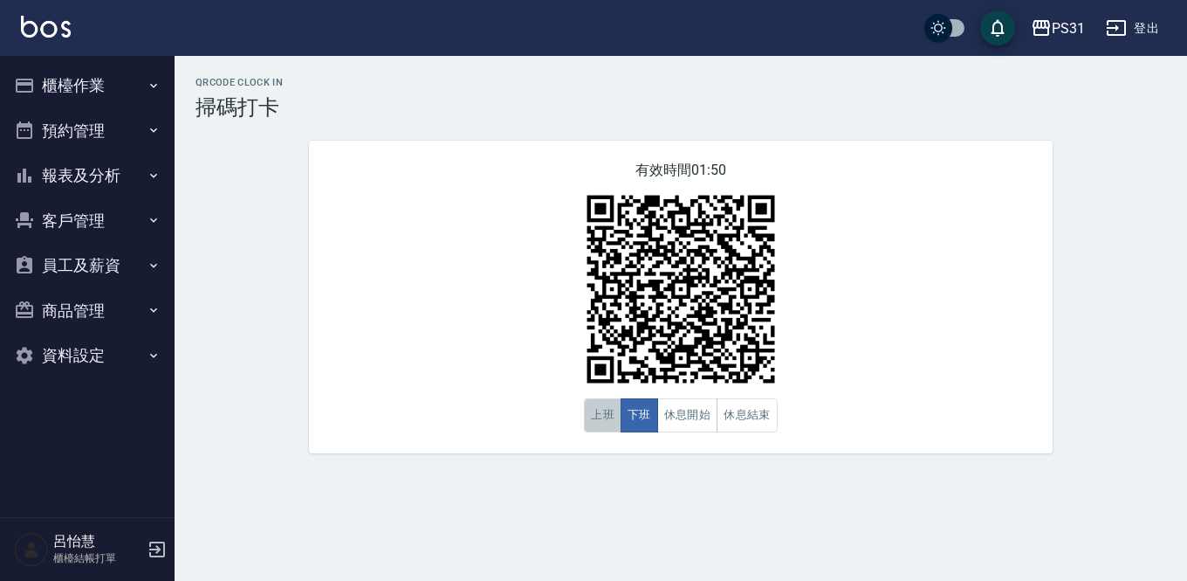
click at [597, 422] on button "上班" at bounding box center [603, 415] width 38 height 34
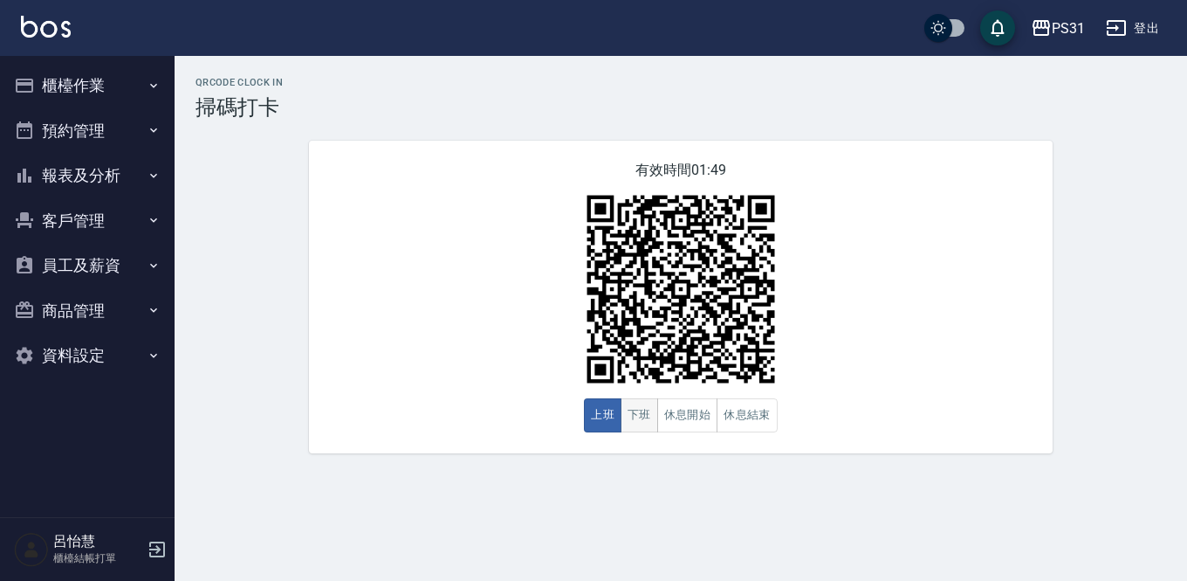
click at [638, 412] on button "下班" at bounding box center [640, 415] width 38 height 34
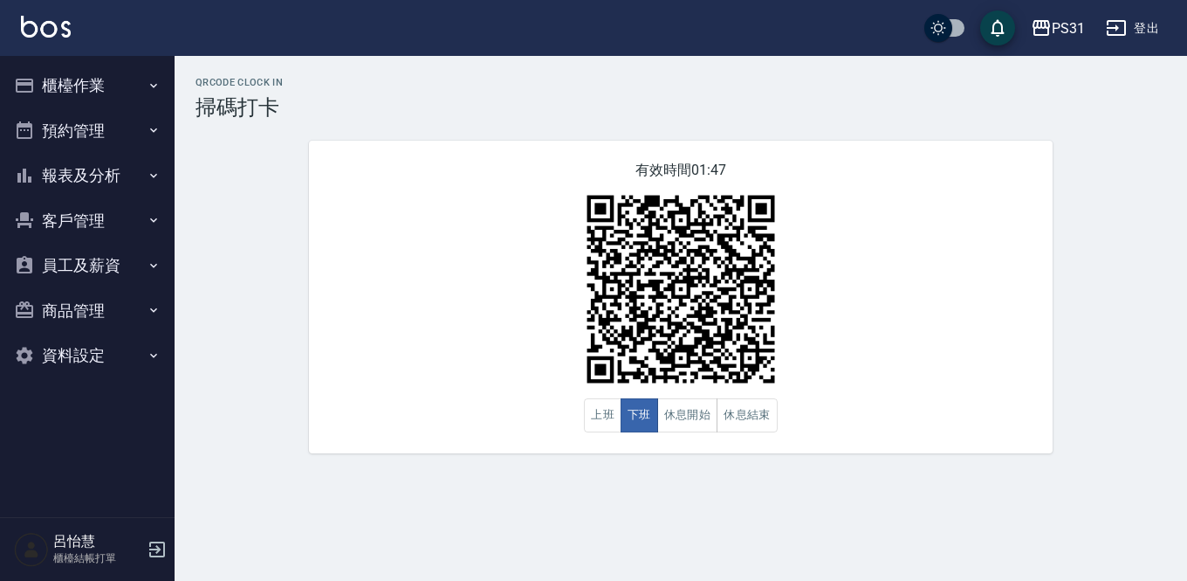
drag, startPoint x: 638, startPoint y: 412, endPoint x: 424, endPoint y: 394, distance: 214.7
click at [424, 394] on div "有效時間 01:47 上班 下班 休息開始 休息結束" at bounding box center [681, 297] width 744 height 313
click at [605, 418] on button "上班" at bounding box center [603, 415] width 38 height 34
